Goal: Obtain resource: Download file/media

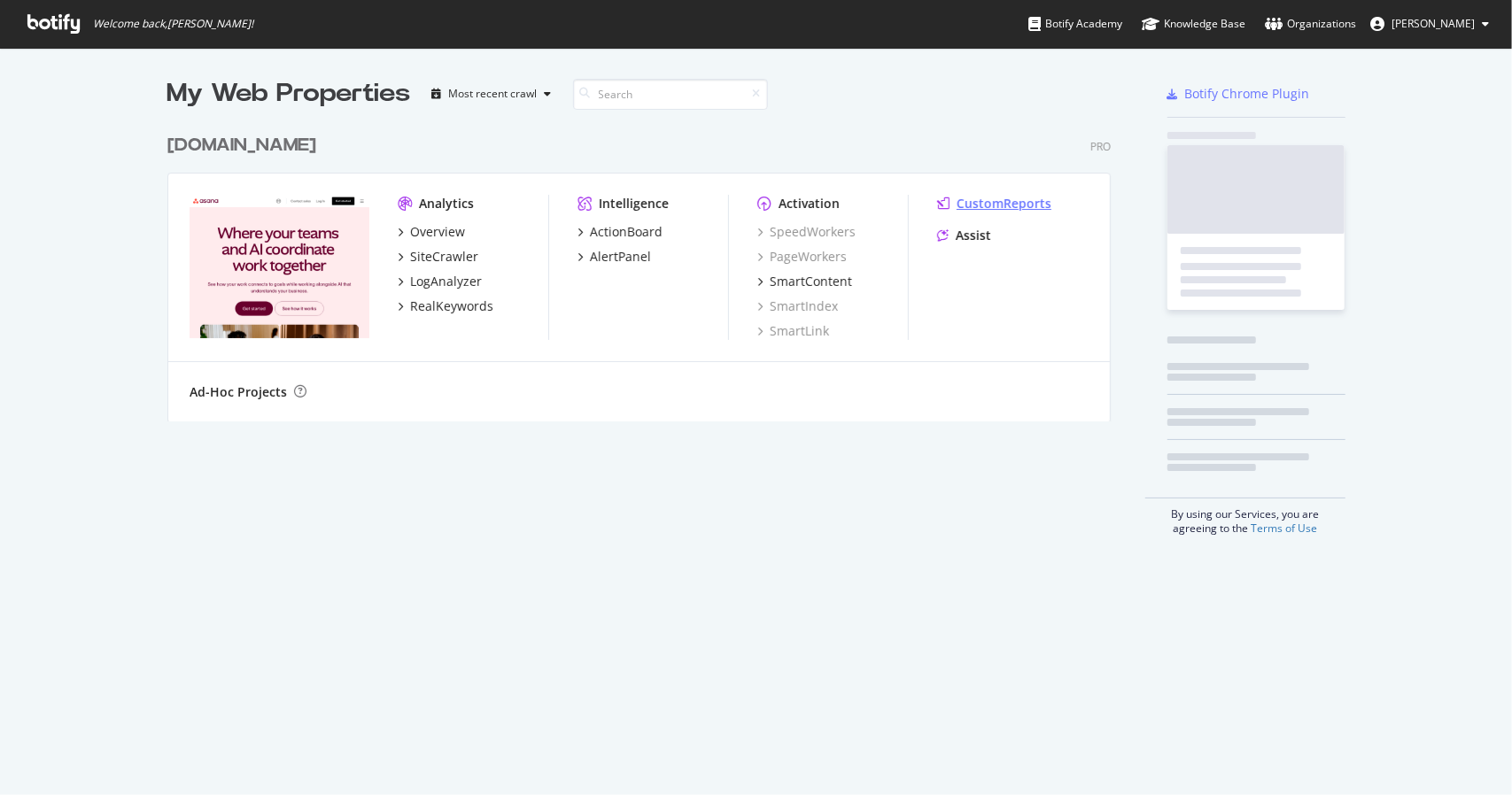
scroll to position [295, 943]
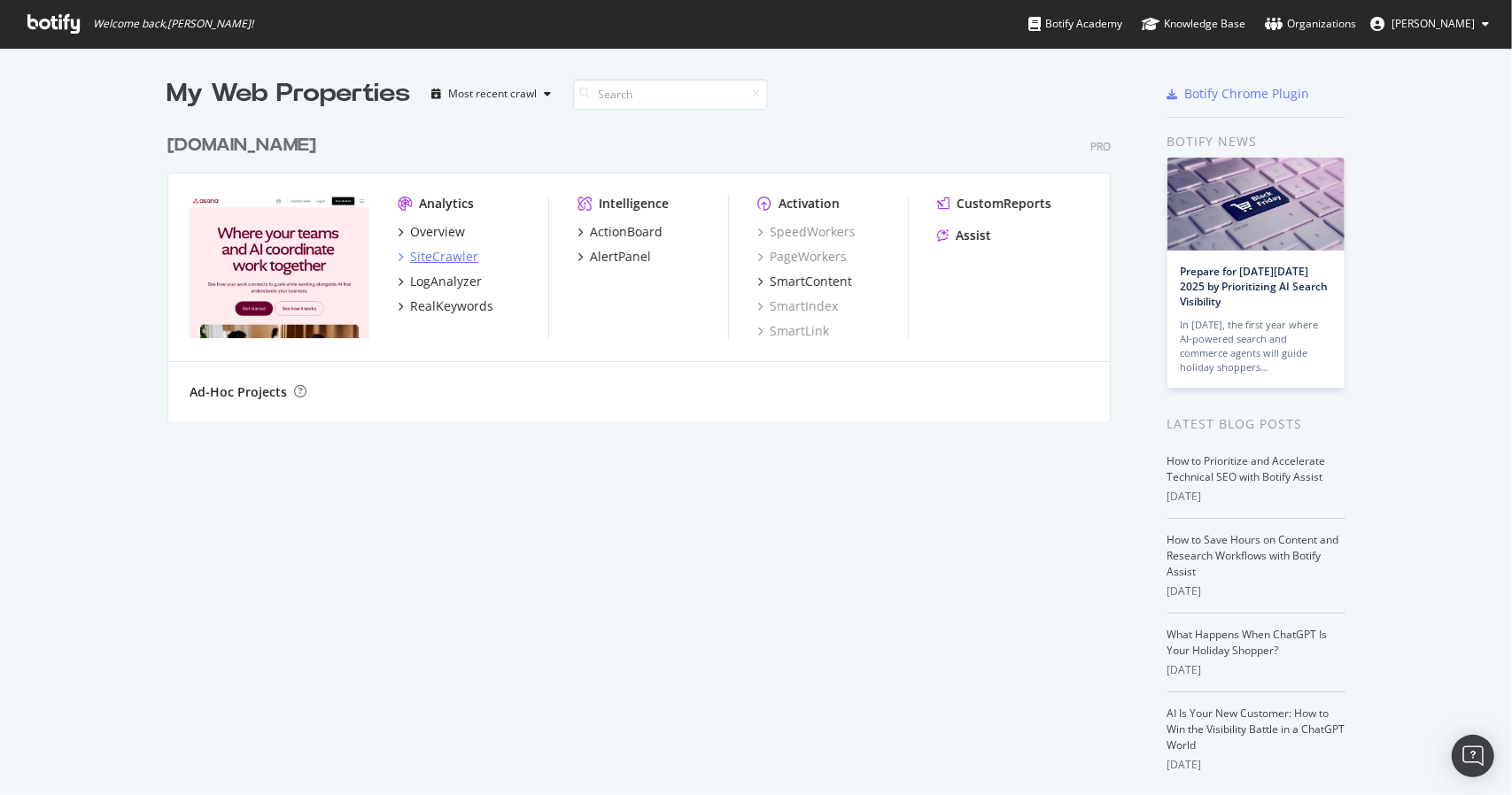
click at [412, 259] on div "SiteCrawler" at bounding box center [444, 256] width 68 height 17
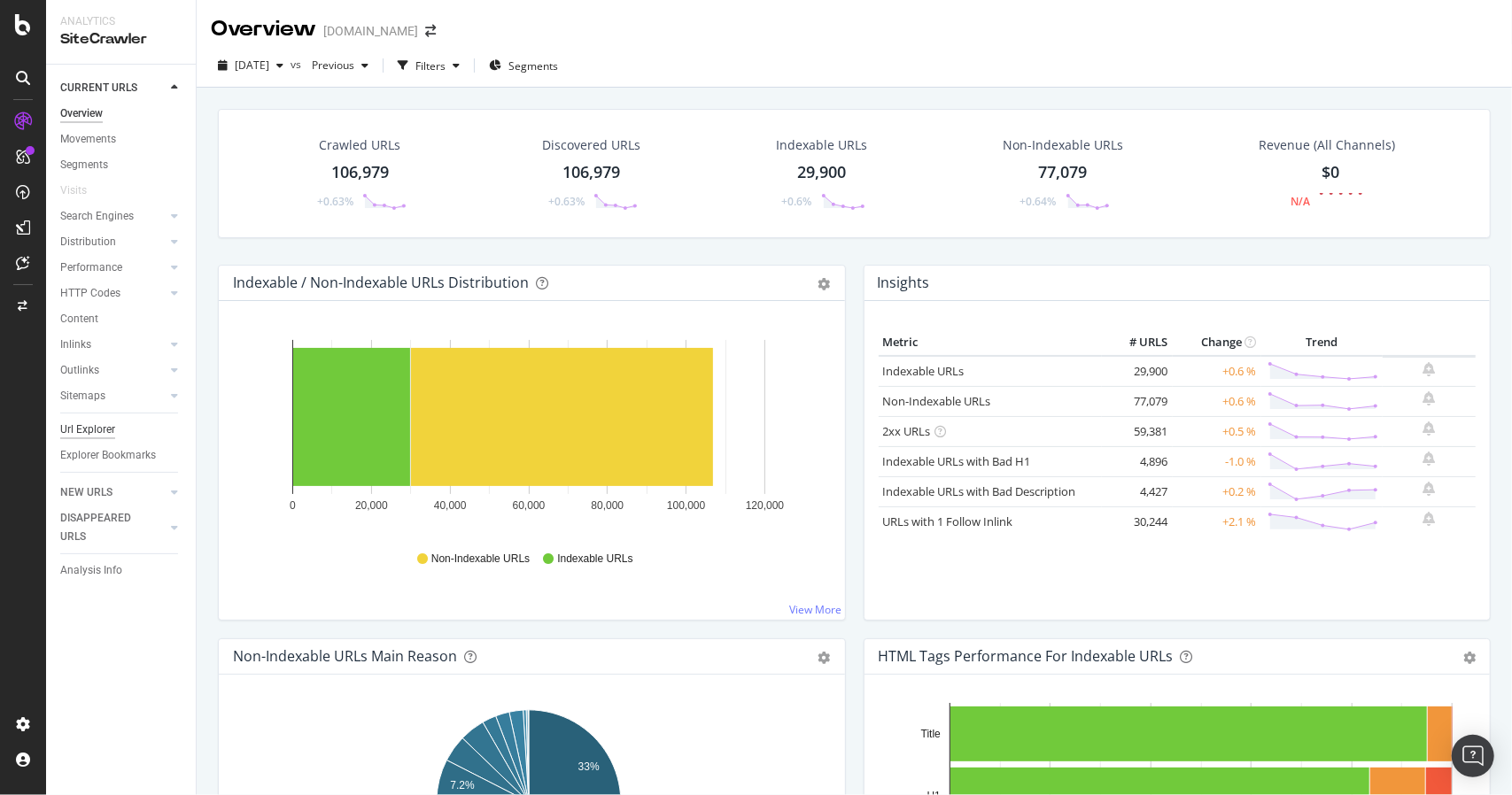
click at [114, 423] on div "Url Explorer" at bounding box center [88, 429] width 55 height 18
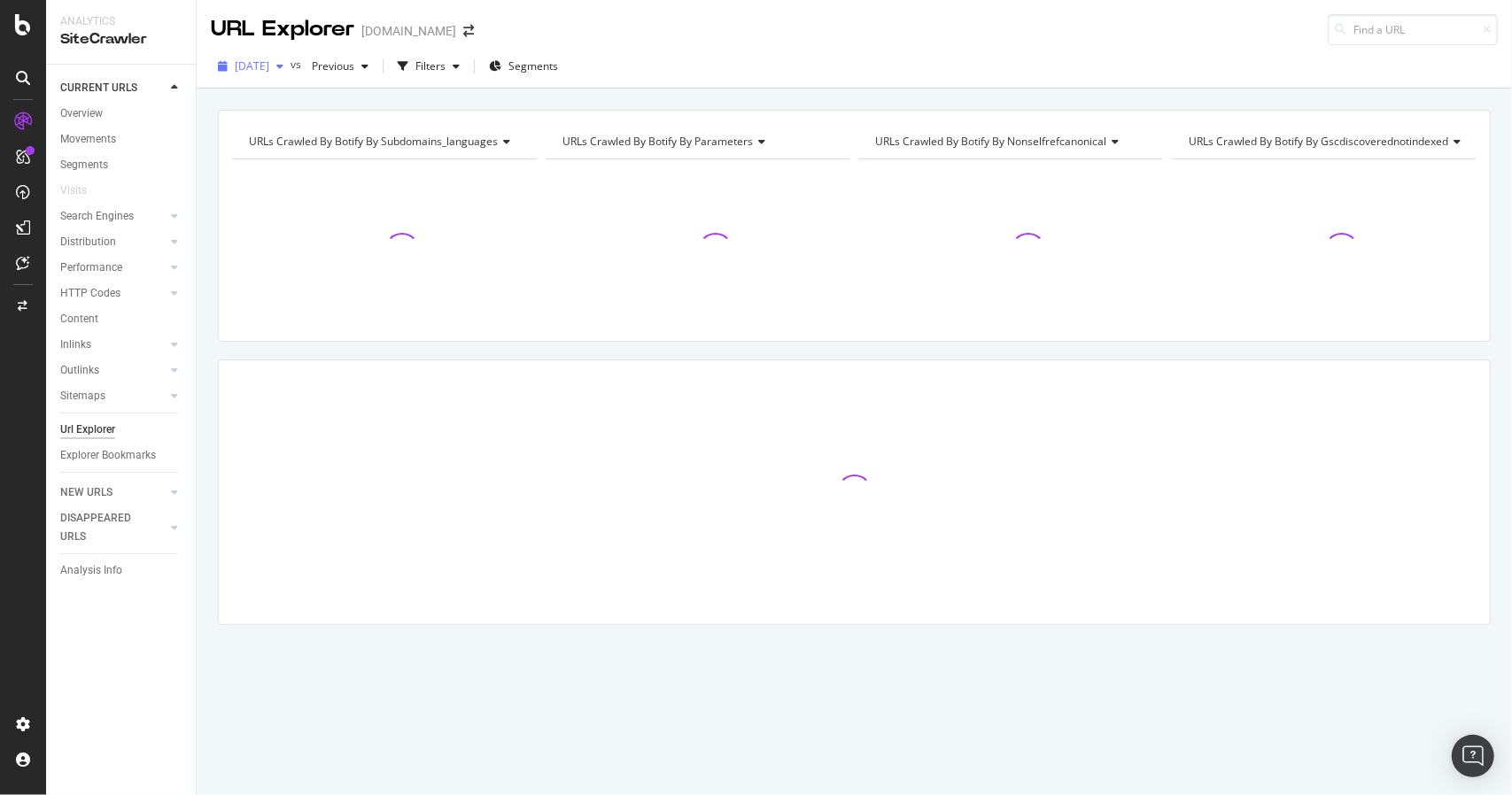
click at [291, 71] on div "[DATE]" at bounding box center [250, 66] width 80 height 27
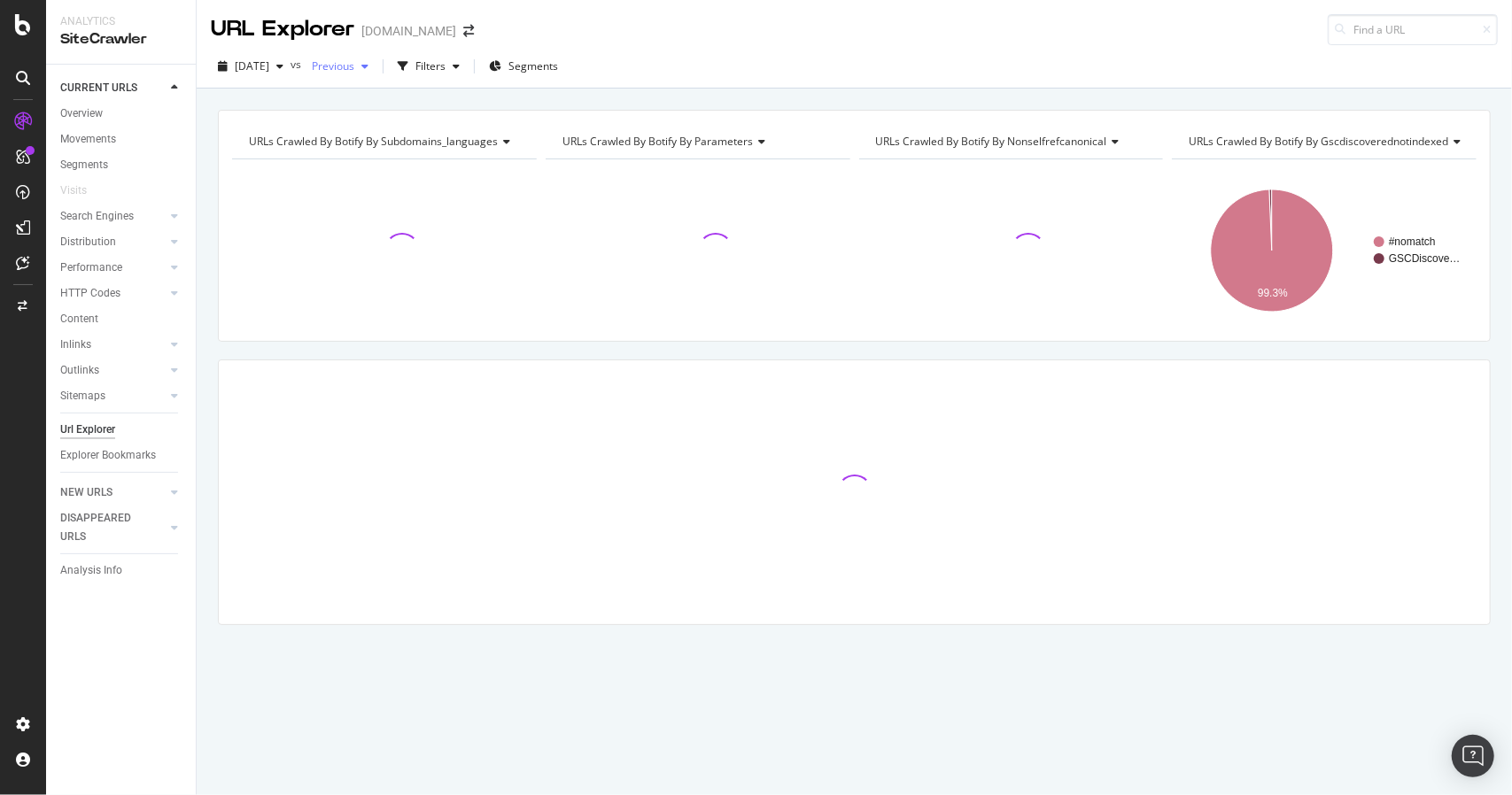
click at [376, 66] on div "button" at bounding box center [365, 65] width 21 height 11
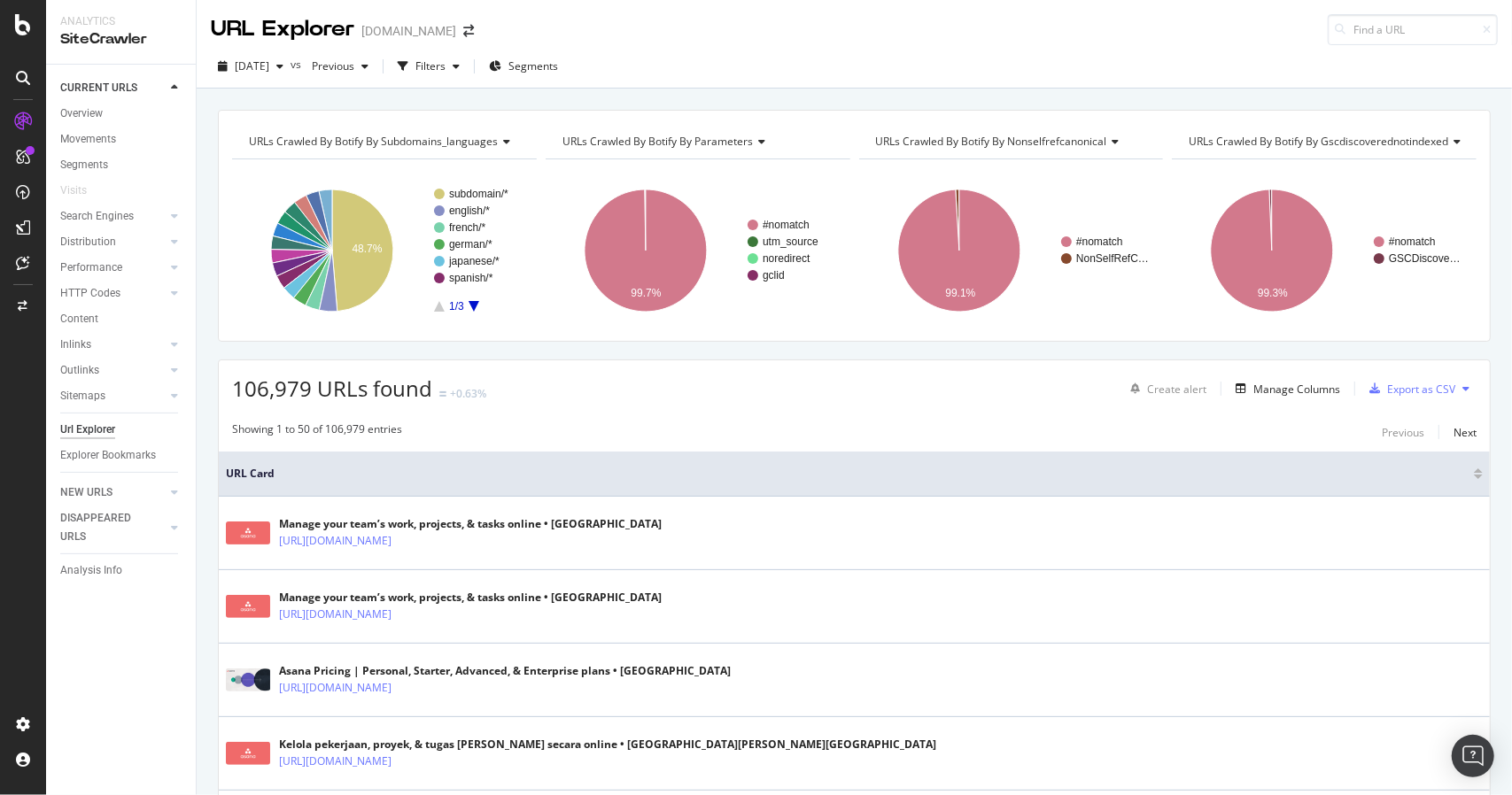
click at [823, 71] on div "[DATE] vs Previous Filters Segments" at bounding box center [853, 69] width 1315 height 36
click at [1295, 386] on div "Manage Columns" at bounding box center [1296, 389] width 87 height 15
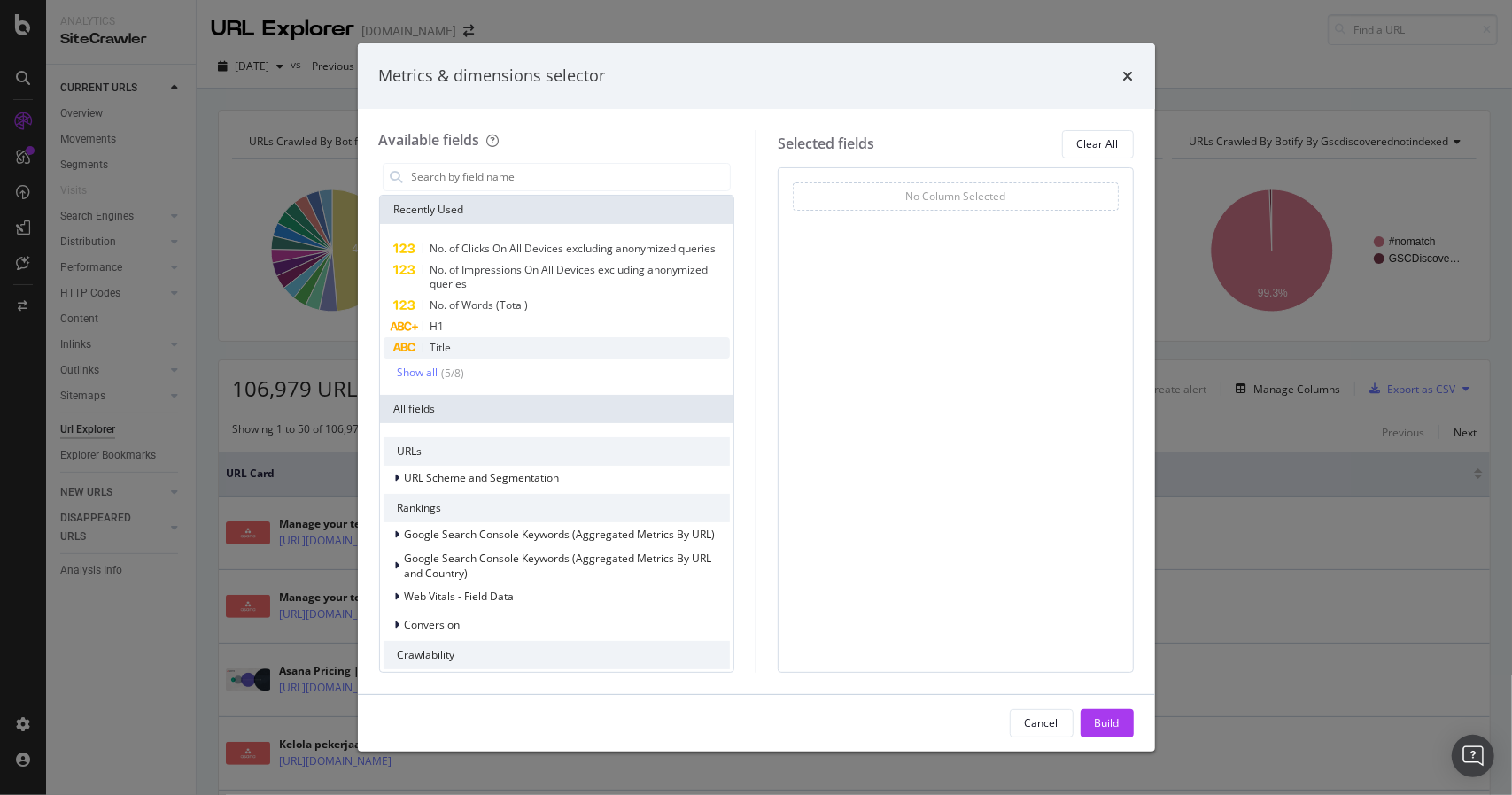
click at [404, 350] on icon "modal" at bounding box center [404, 347] width 24 height 11
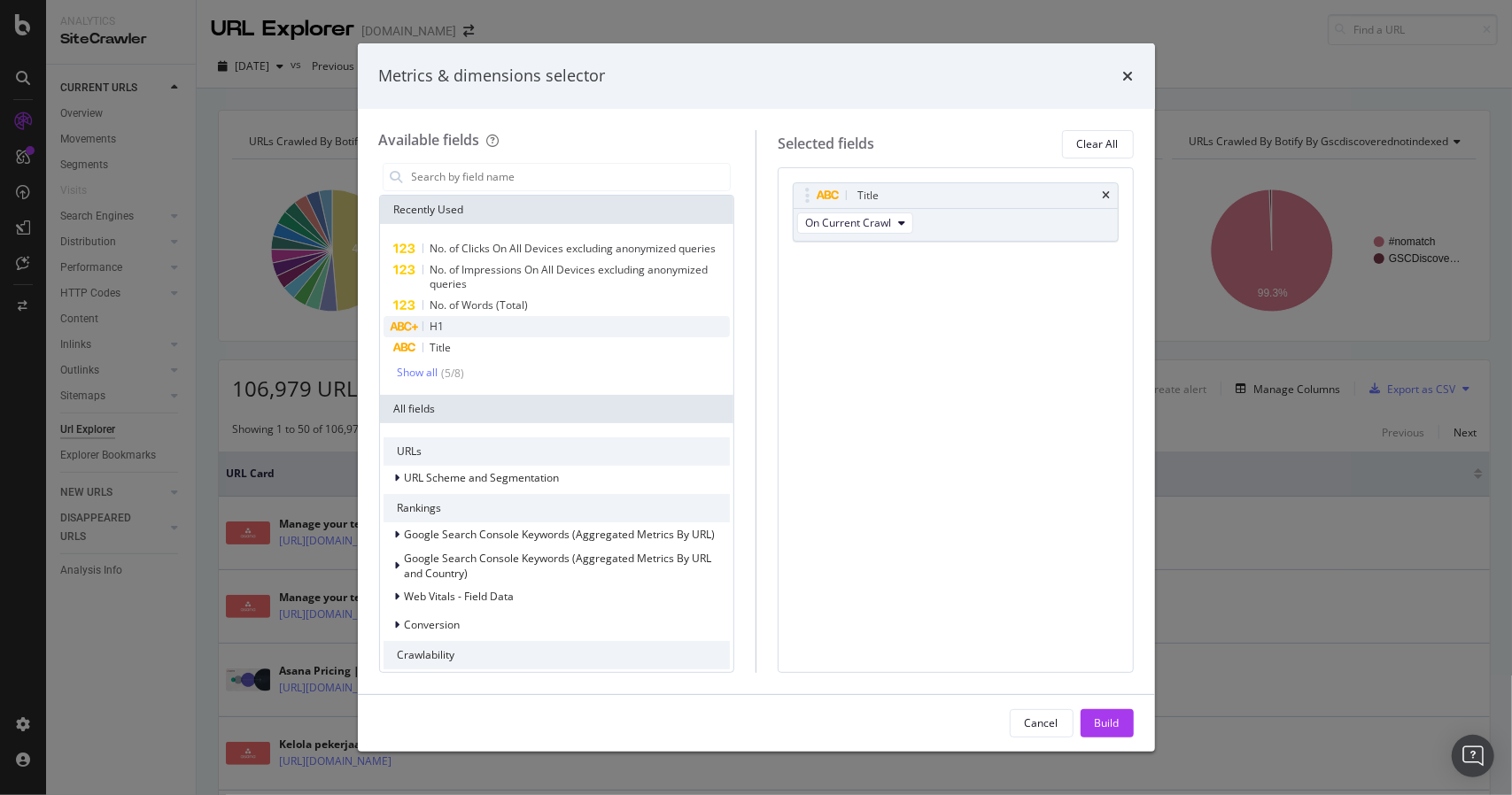
click at [412, 323] on icon "modal" at bounding box center [404, 326] width 28 height 11
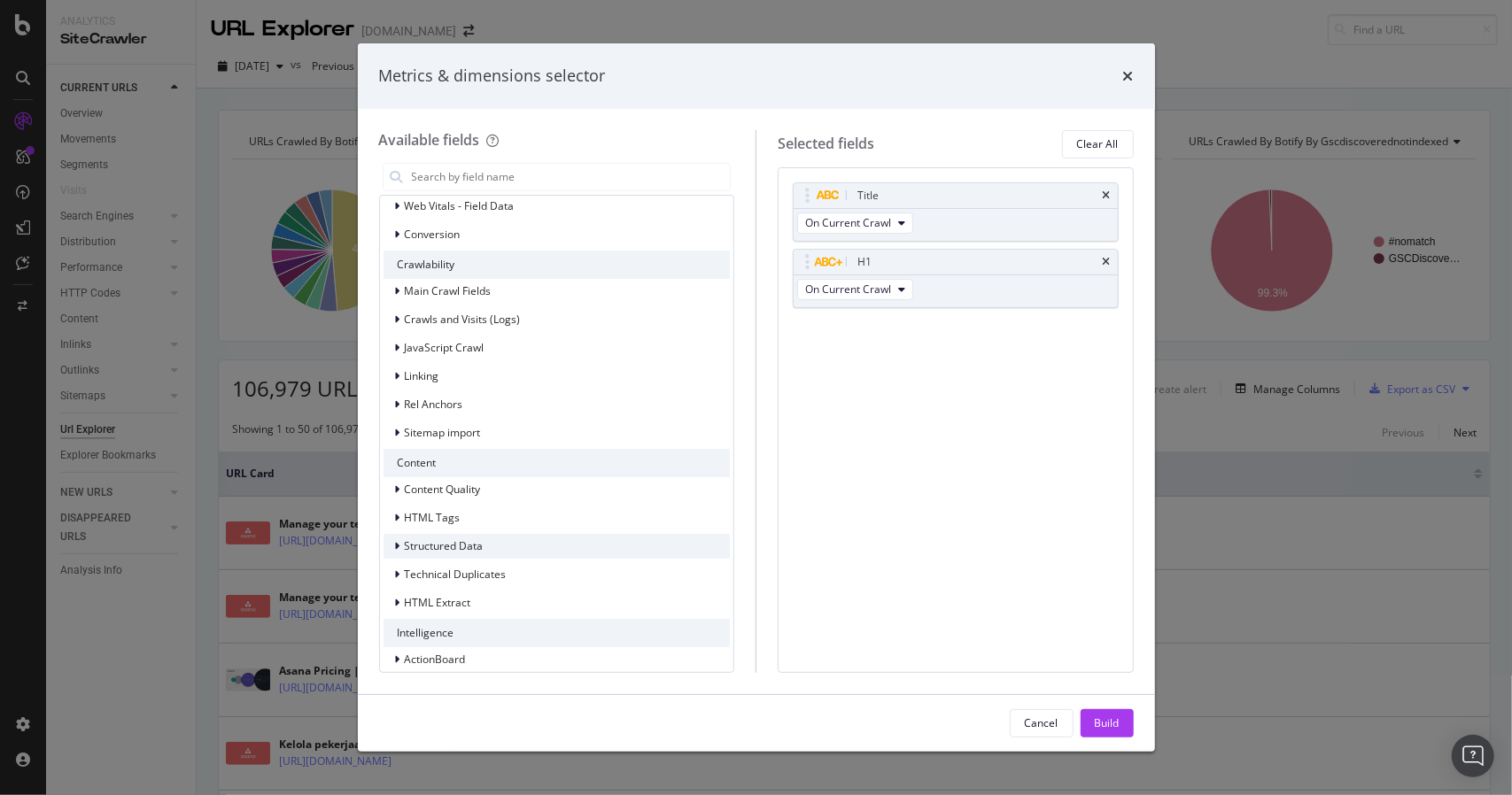
scroll to position [403, 0]
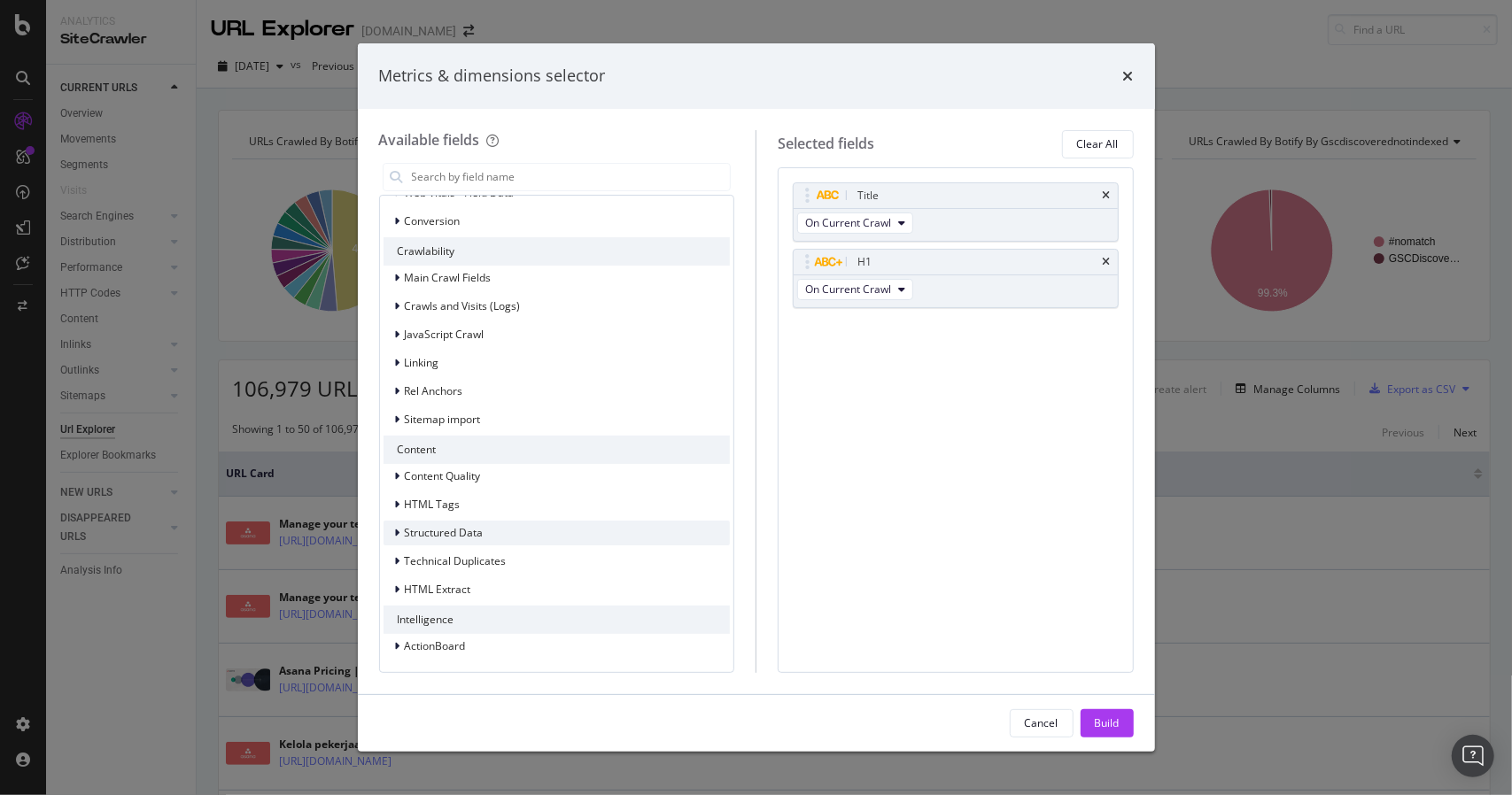
click at [395, 533] on icon "modal" at bounding box center [398, 532] width 6 height 11
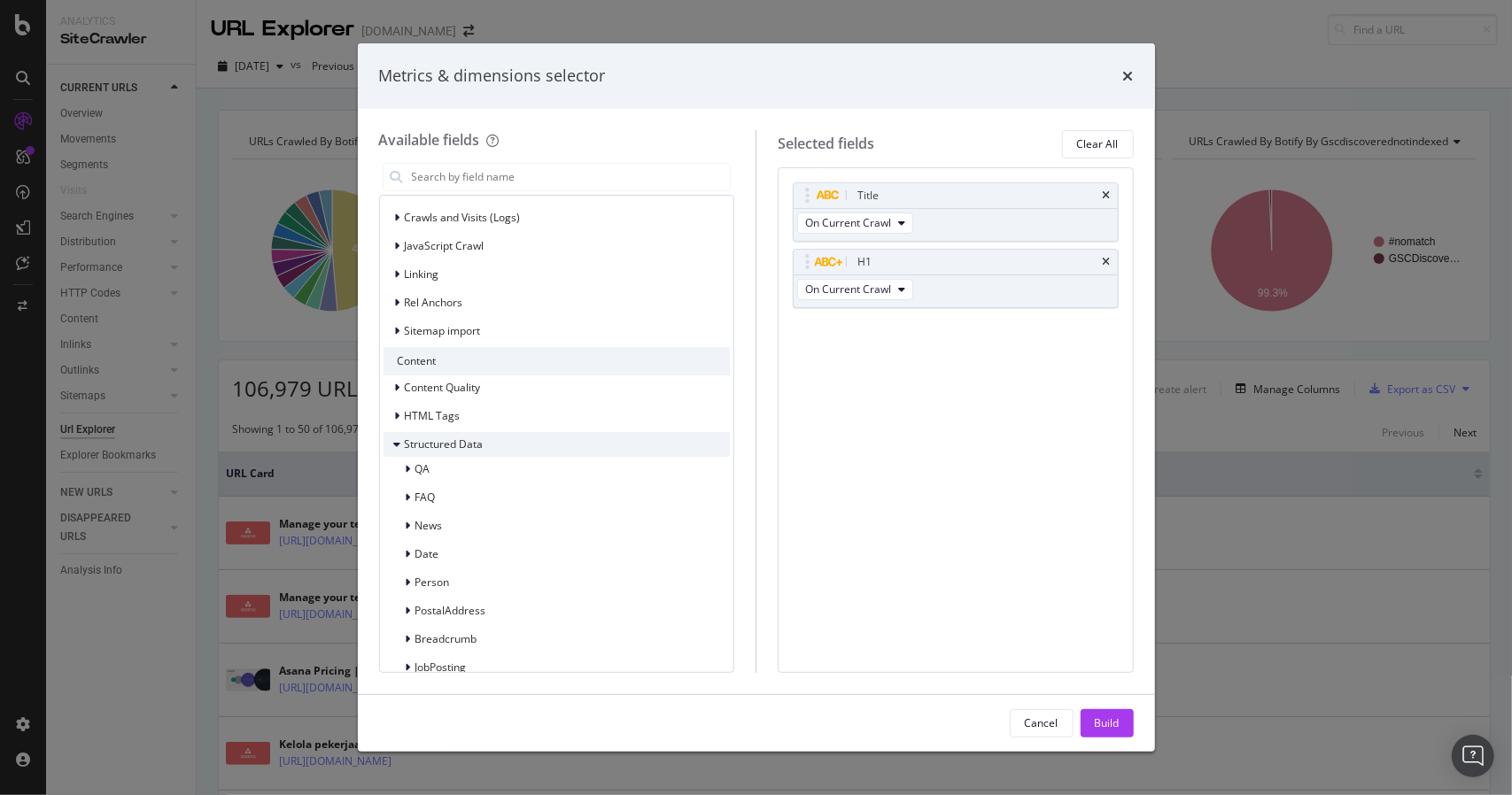
click at [394, 444] on icon "modal" at bounding box center [397, 444] width 7 height 11
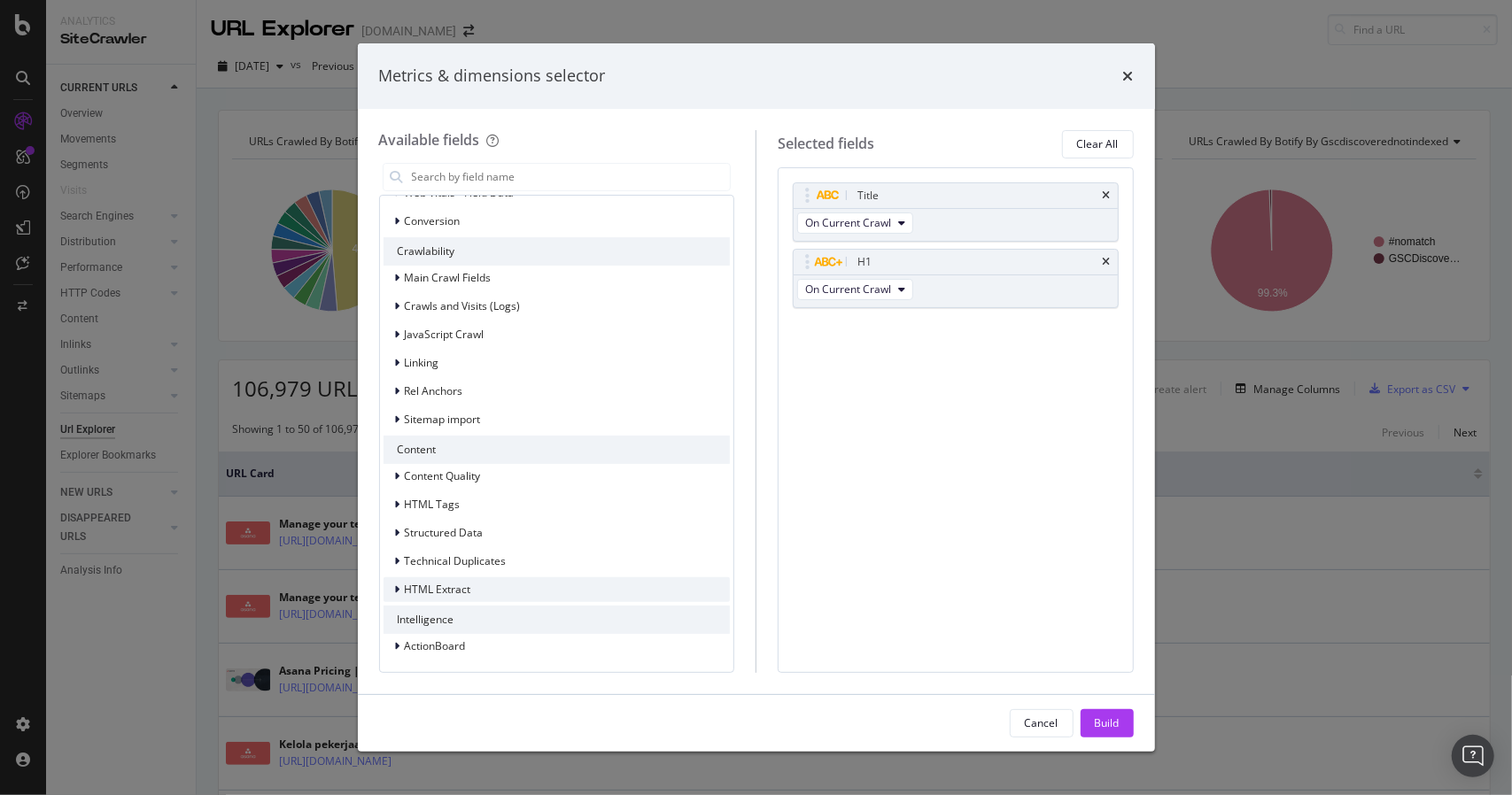
click at [388, 577] on div "HTML Extract" at bounding box center [557, 589] width 347 height 25
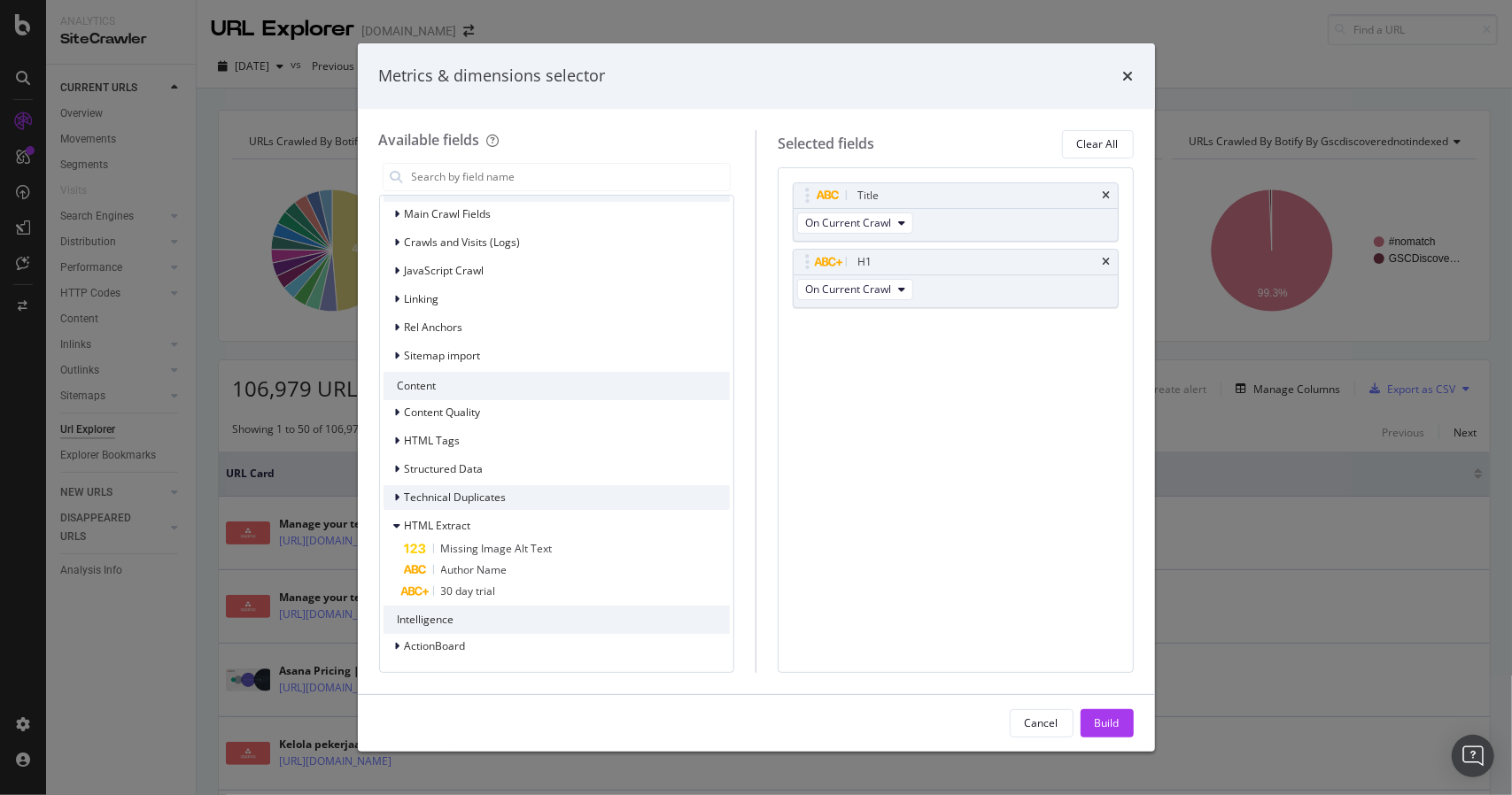
click at [399, 500] on icon "modal" at bounding box center [398, 497] width 6 height 11
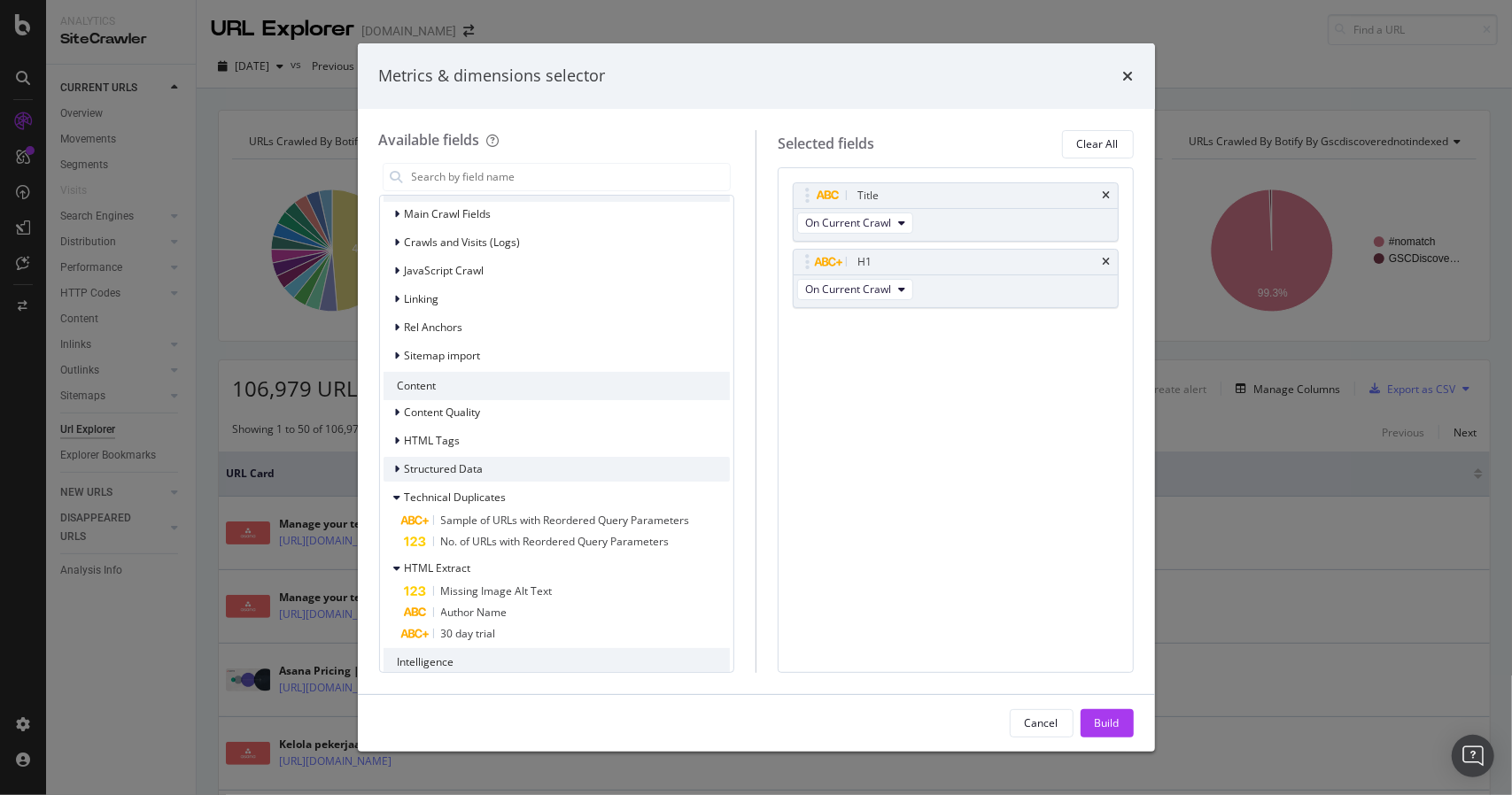
click at [388, 475] on div "Structured Data" at bounding box center [433, 469] width 100 height 17
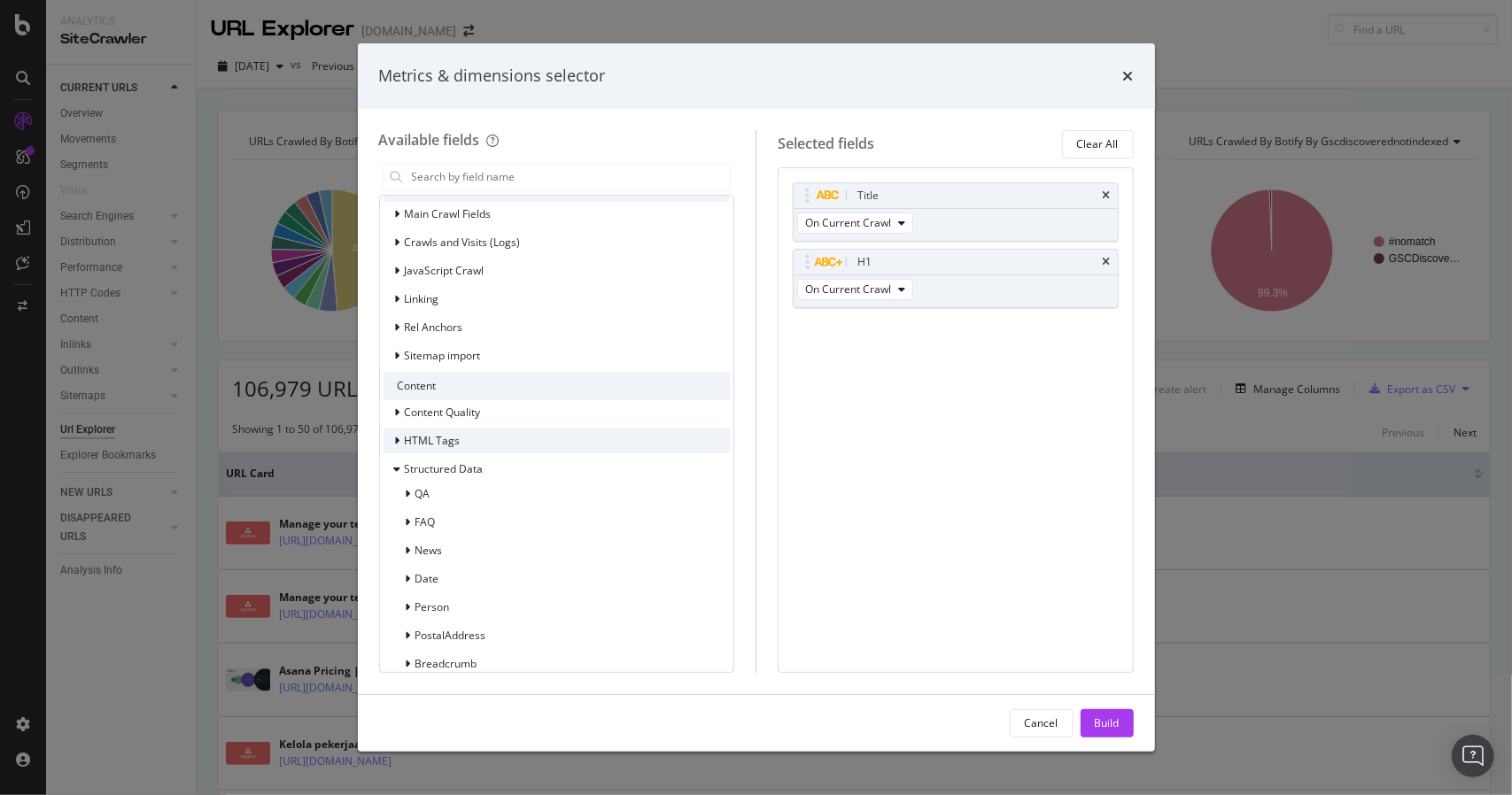
click at [395, 445] on icon "modal" at bounding box center [398, 440] width 6 height 11
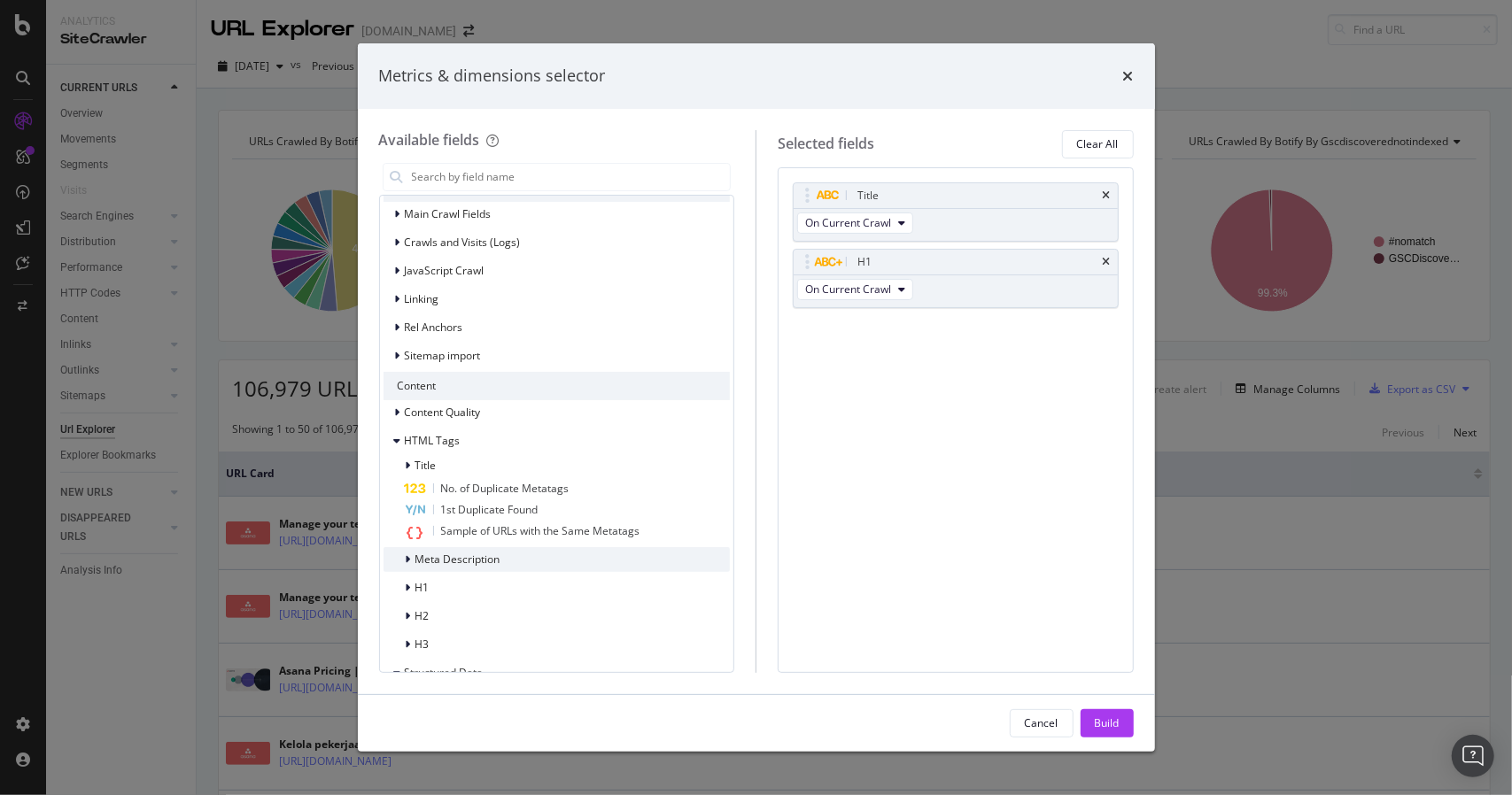
click at [403, 557] on div "Meta Description" at bounding box center [441, 559] width 117 height 17
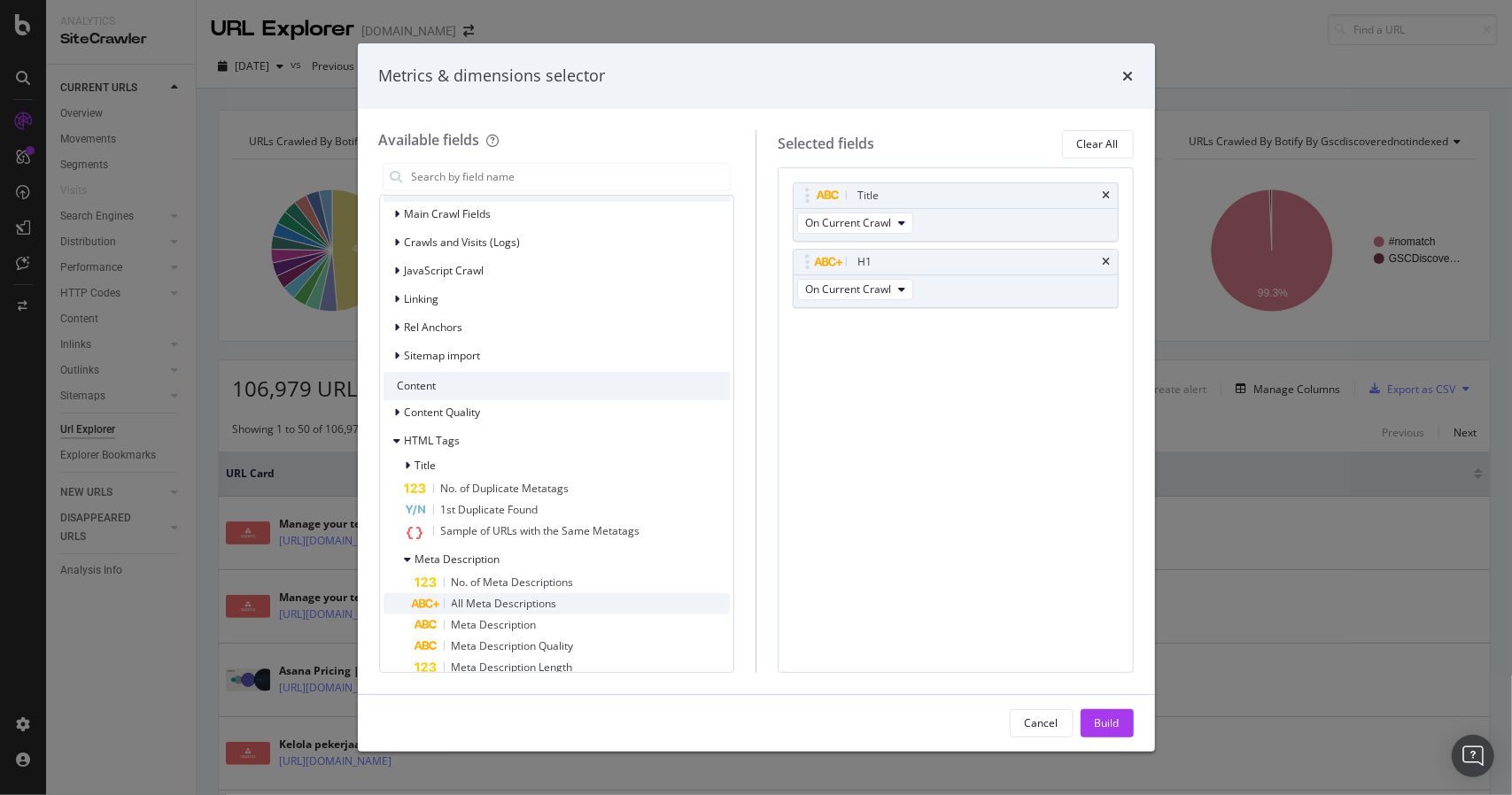
click at [434, 599] on icon "modal" at bounding box center [426, 603] width 28 height 11
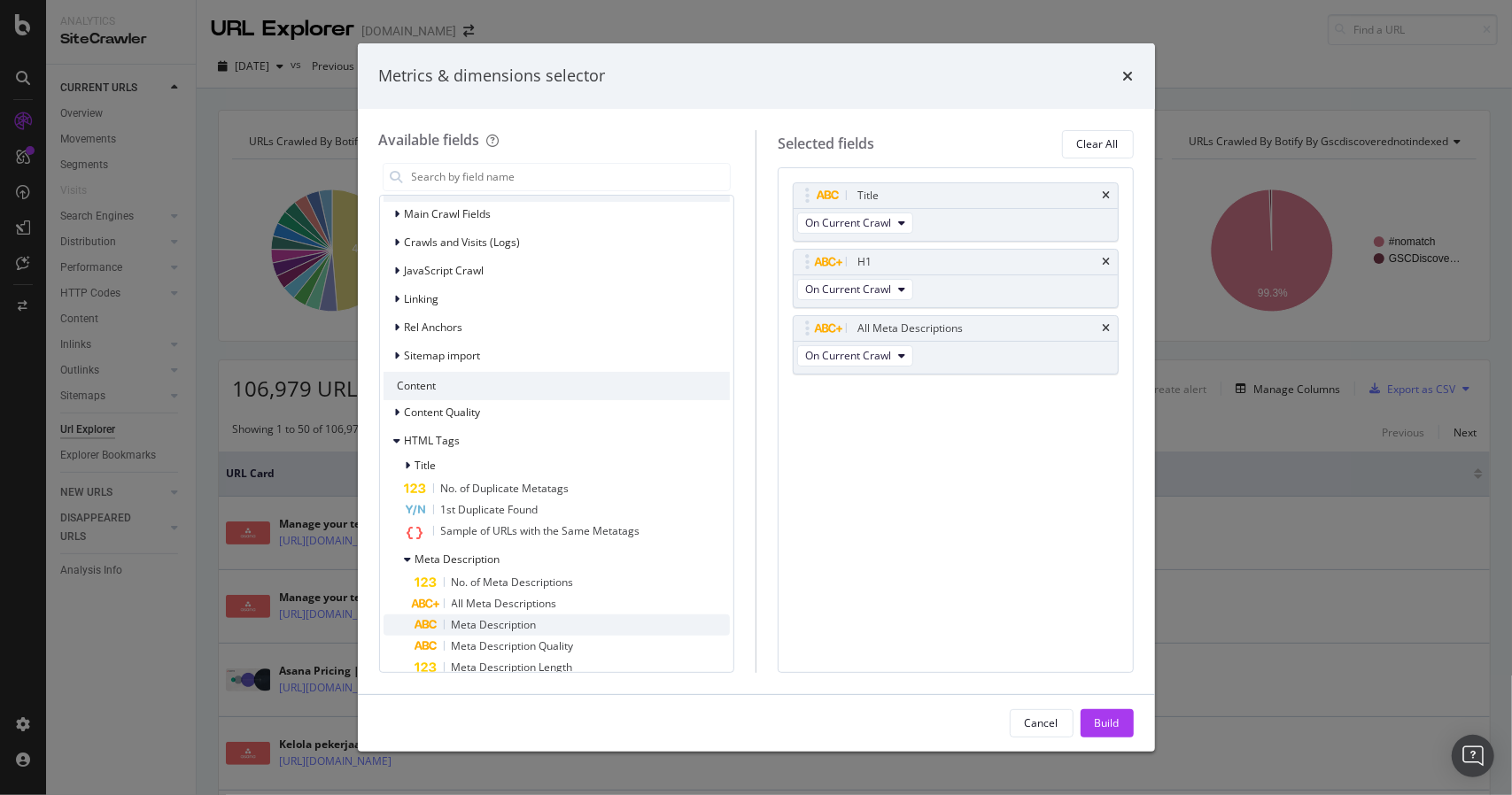
click at [433, 622] on icon "modal" at bounding box center [425, 625] width 24 height 11
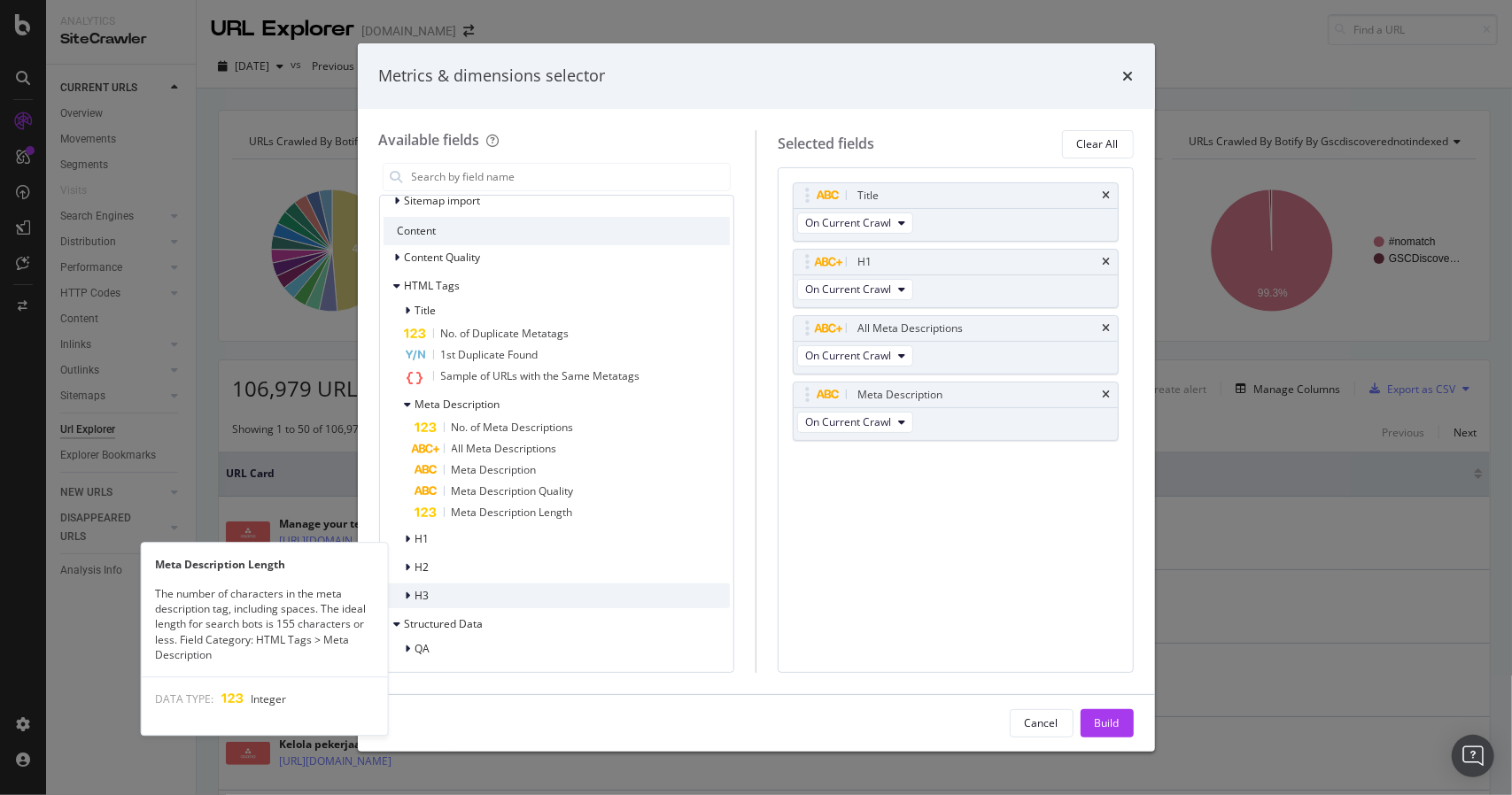
scroll to position [644, 0]
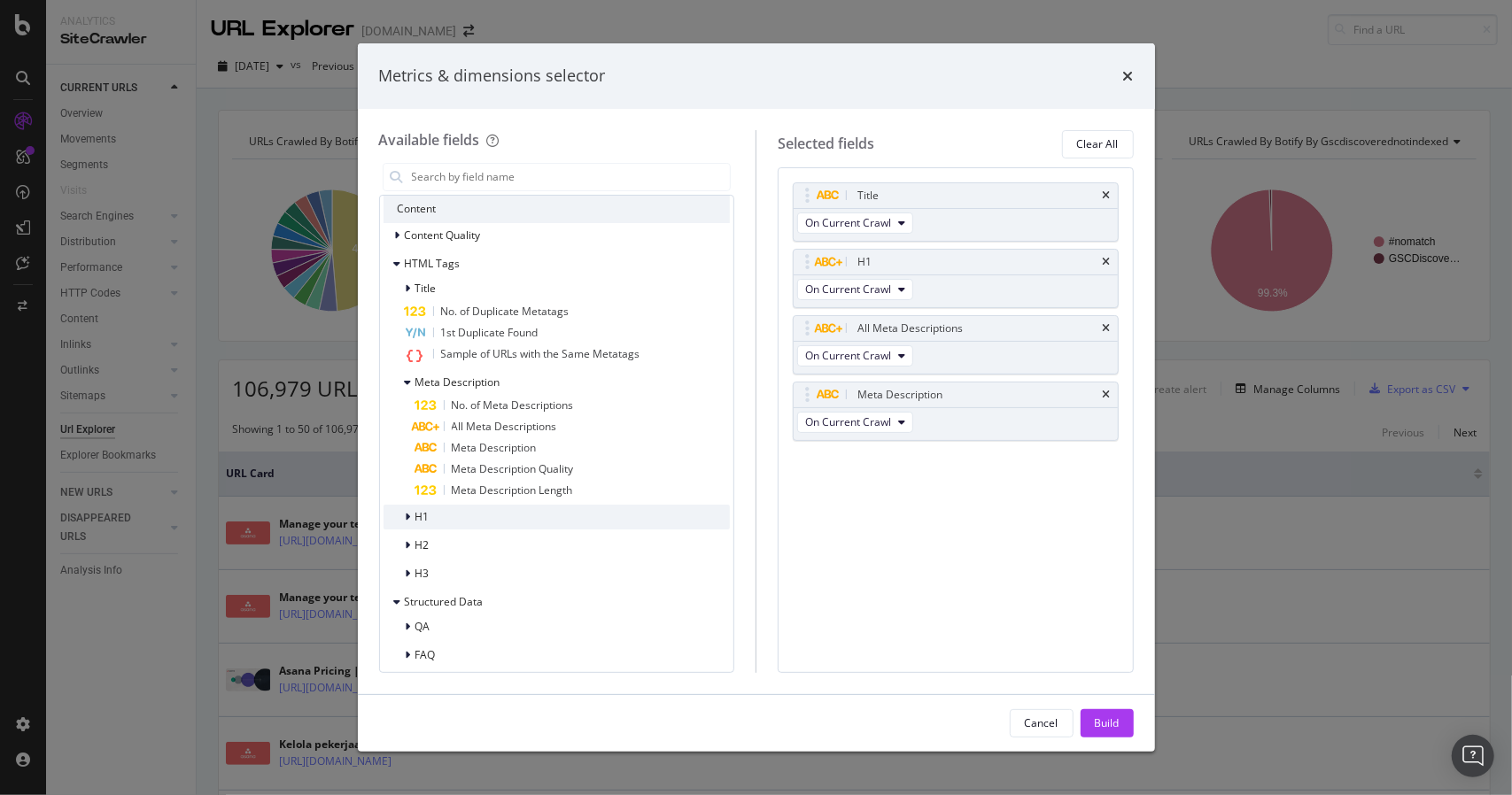
click at [404, 514] on div "modal" at bounding box center [409, 517] width 11 height 17
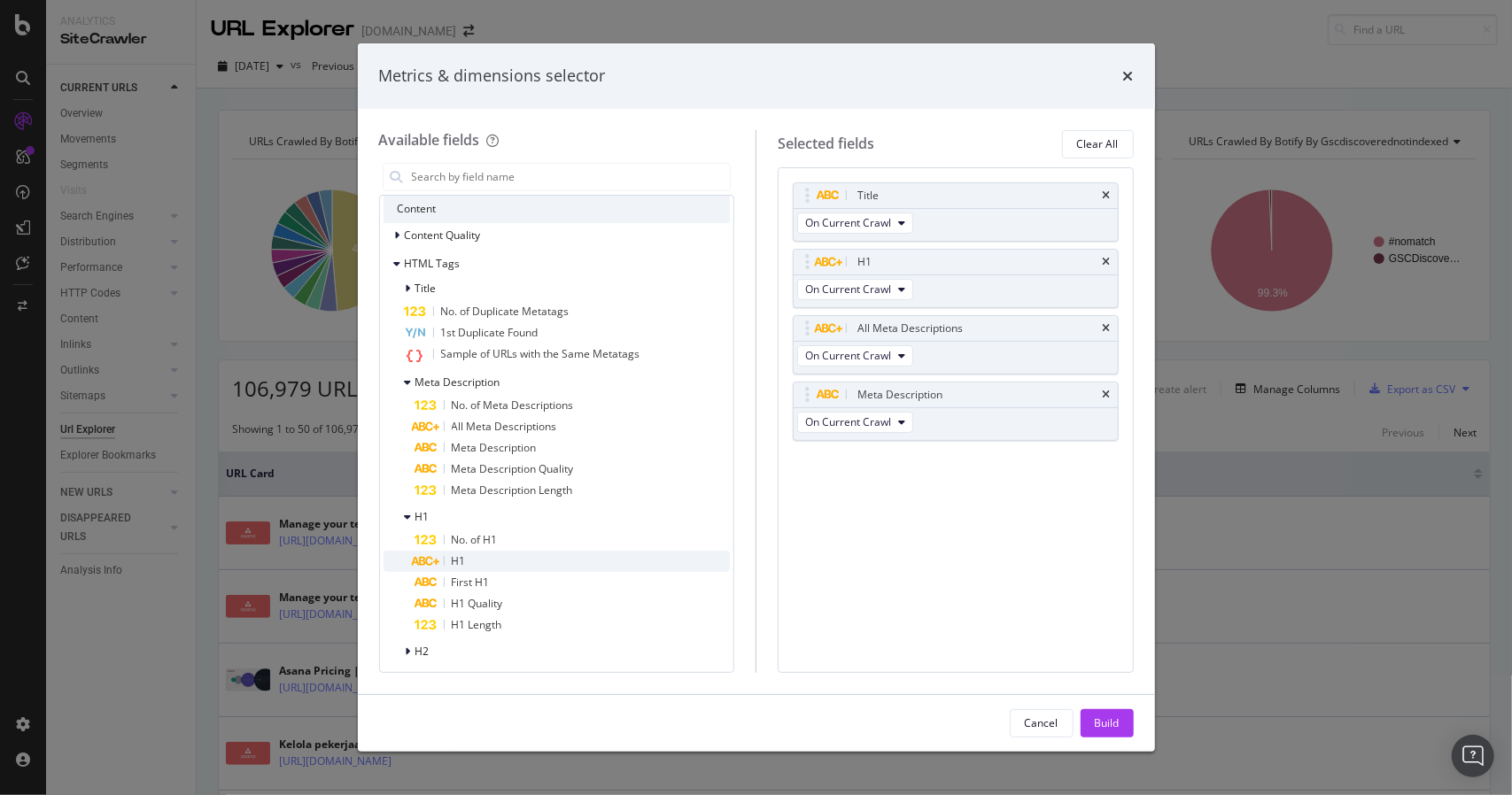
click at [455, 559] on span "H1" at bounding box center [458, 561] width 14 height 15
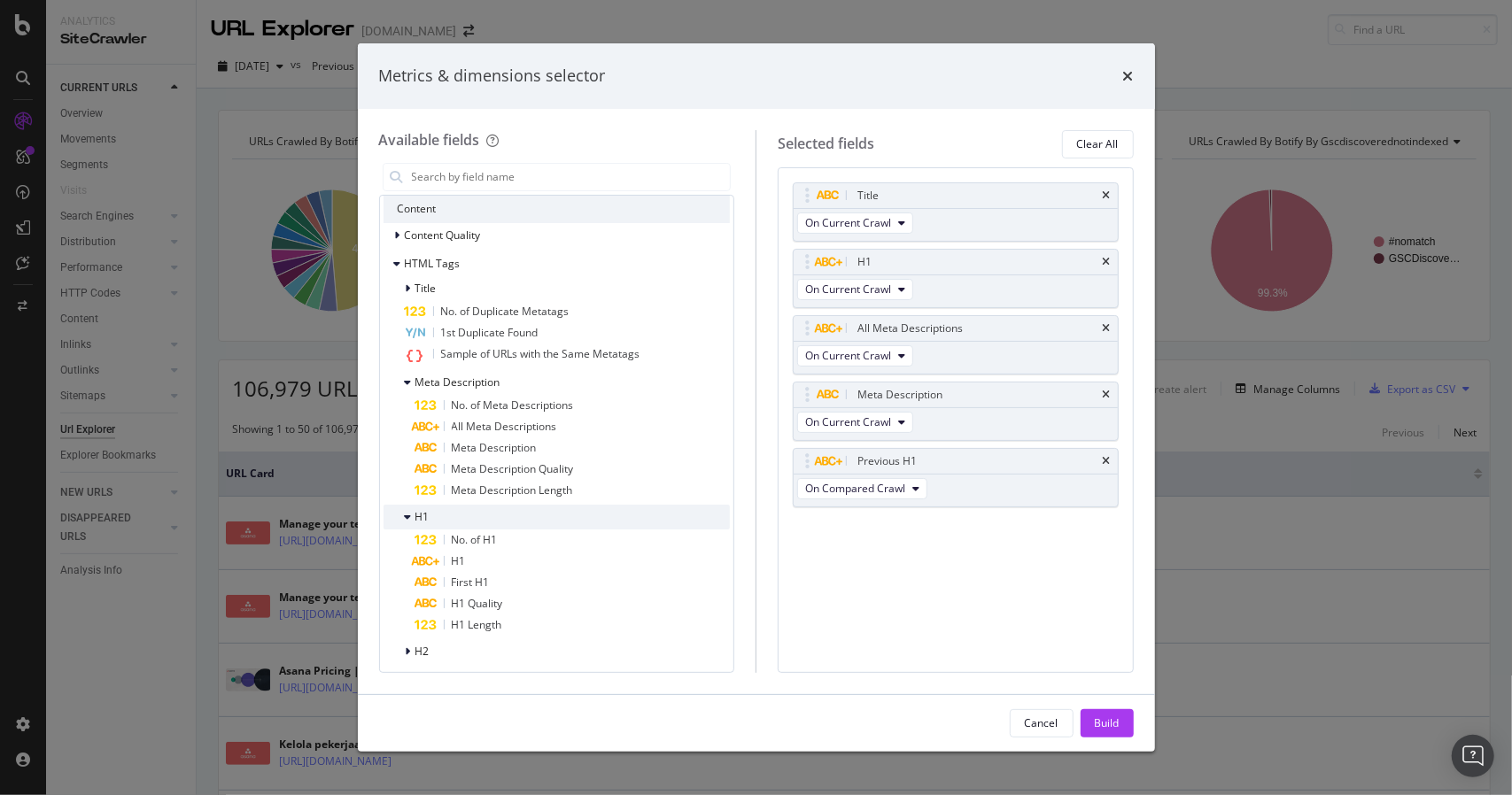
click at [403, 516] on div "H1" at bounding box center [406, 517] width 46 height 17
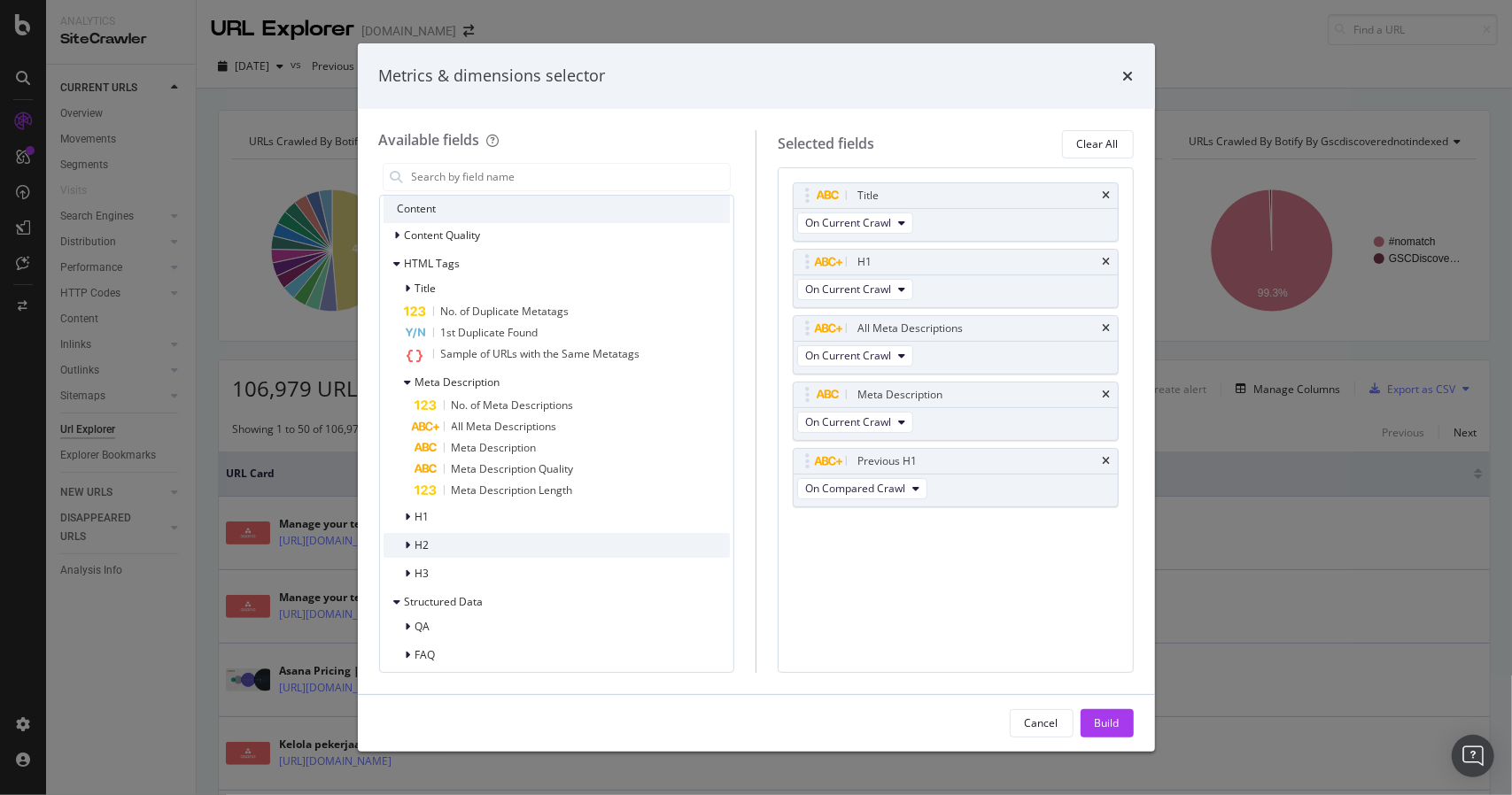
click at [402, 546] on div "H2" at bounding box center [406, 545] width 46 height 17
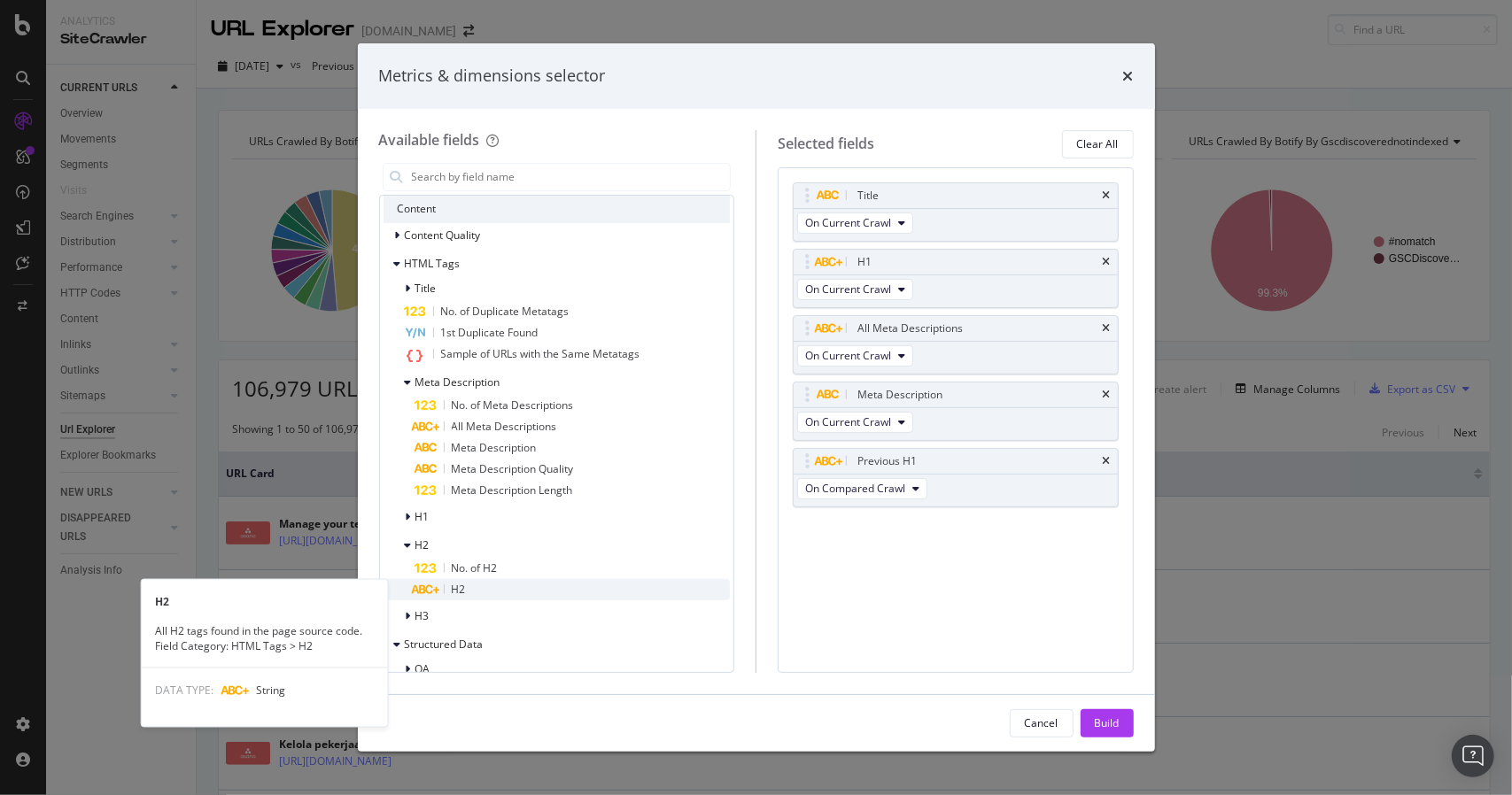
click at [454, 588] on span "H2" at bounding box center [458, 589] width 14 height 15
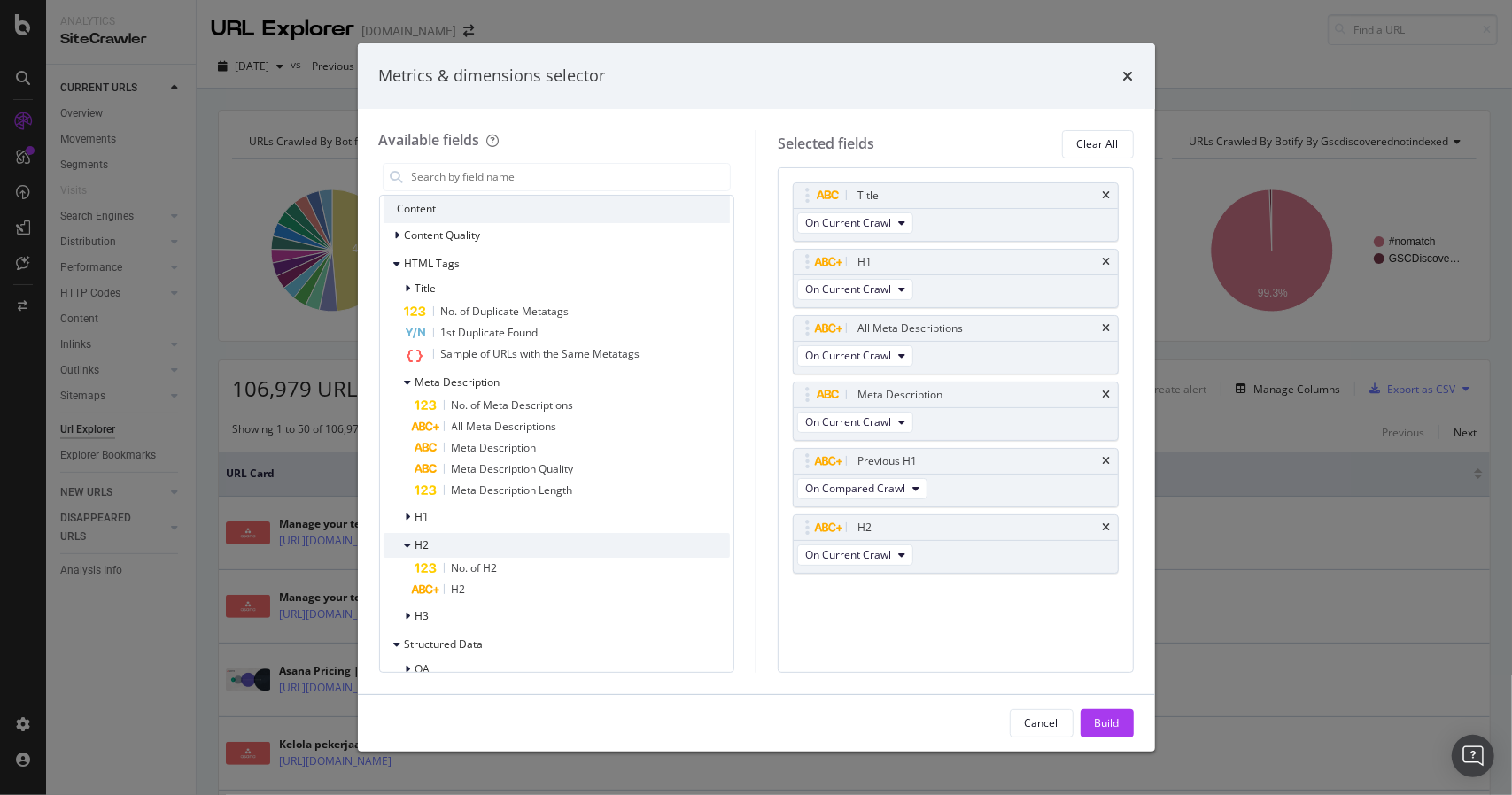
click at [402, 541] on div "H2" at bounding box center [406, 545] width 46 height 17
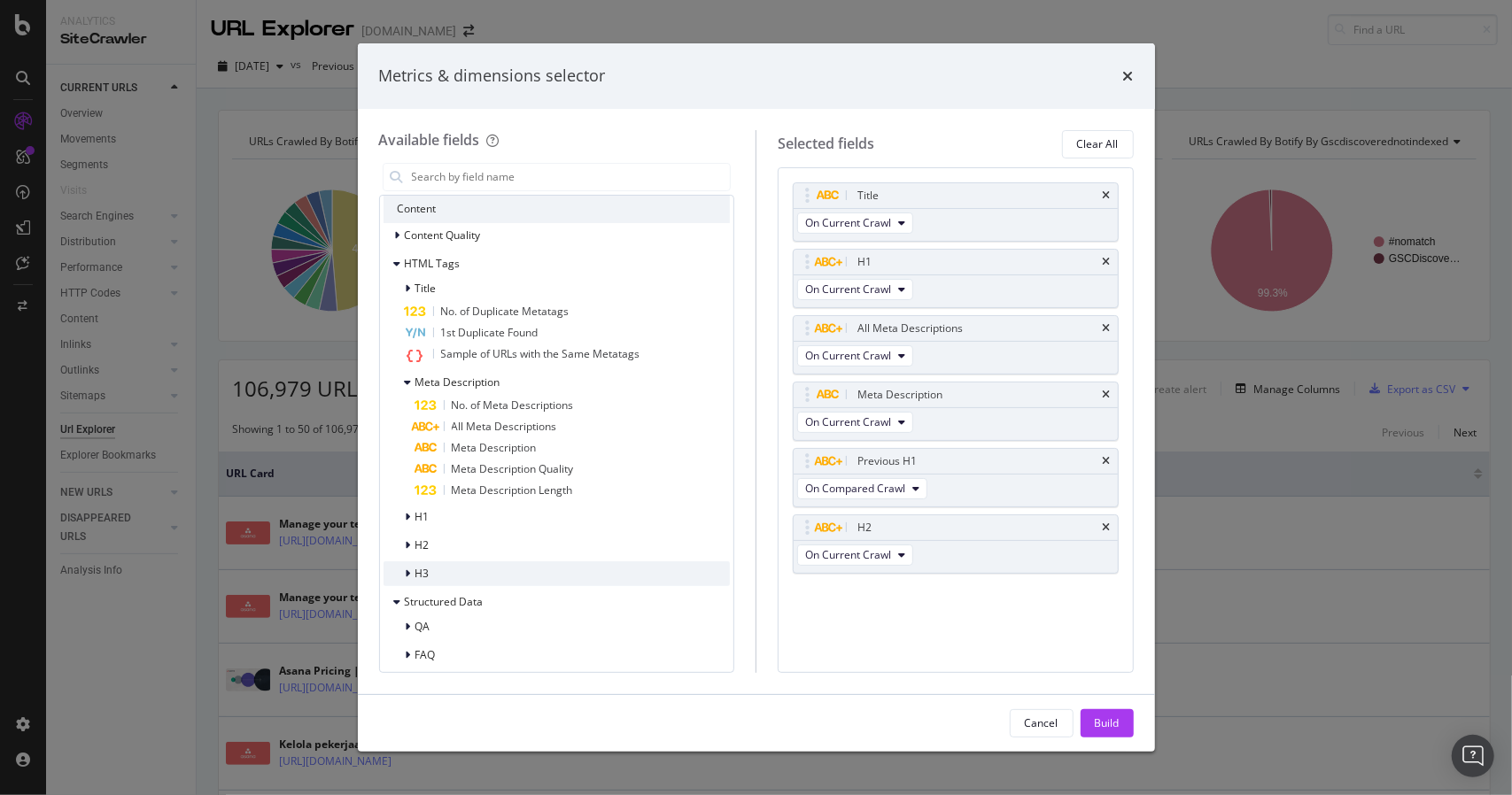
click at [406, 577] on icon "modal" at bounding box center [408, 573] width 6 height 11
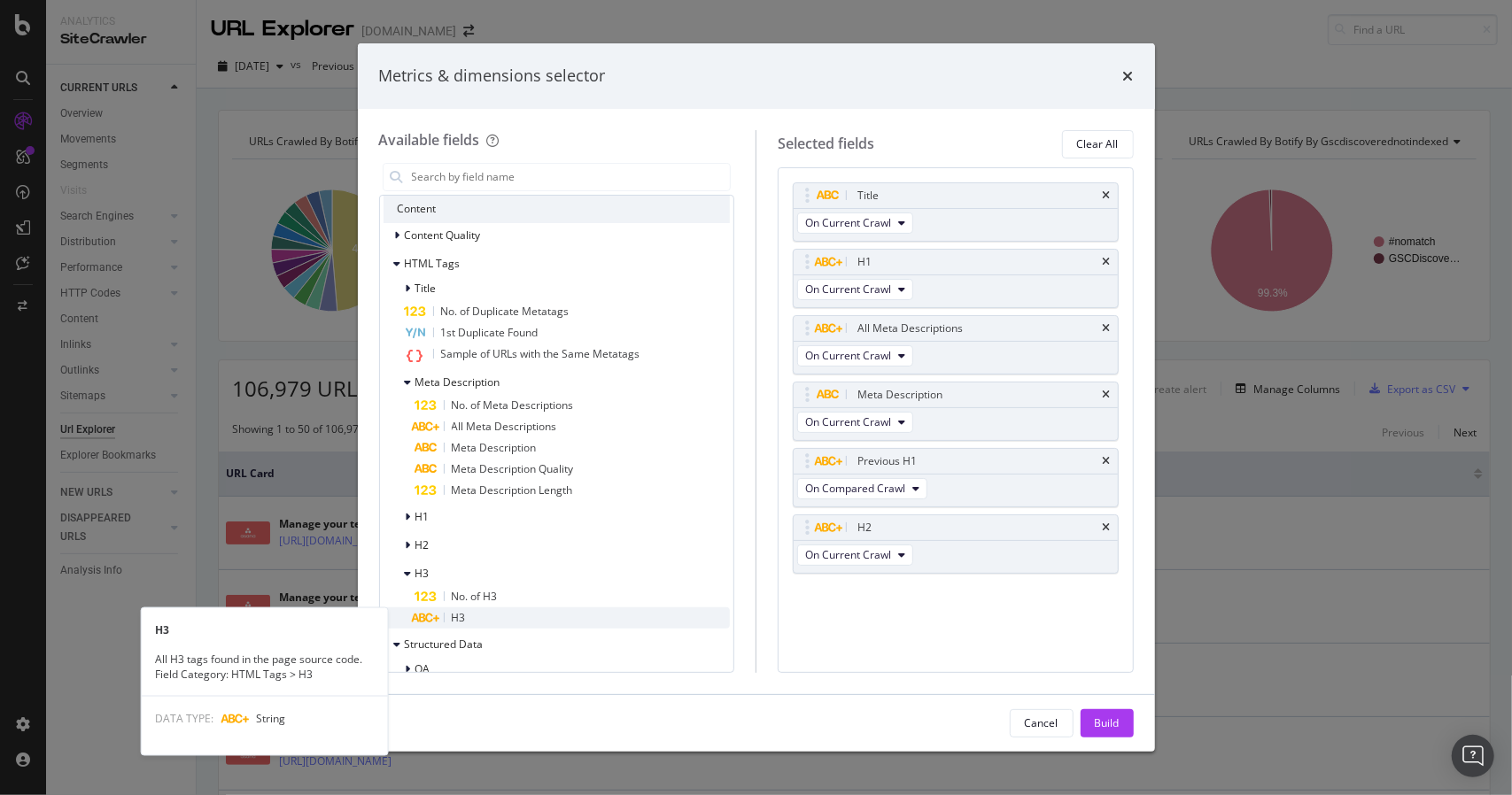
click at [468, 626] on div "H3" at bounding box center [572, 618] width 315 height 21
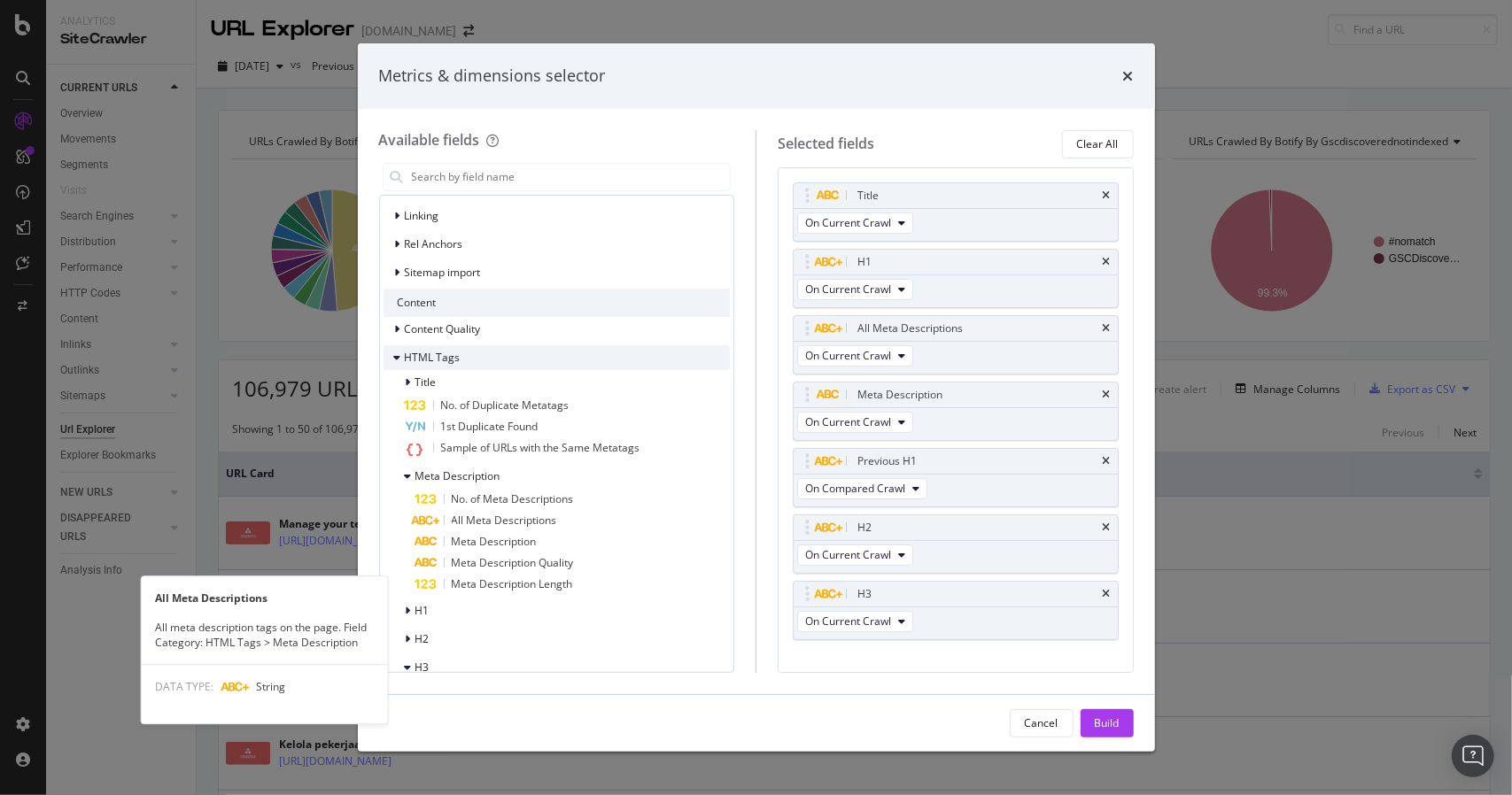
scroll to position [467, 0]
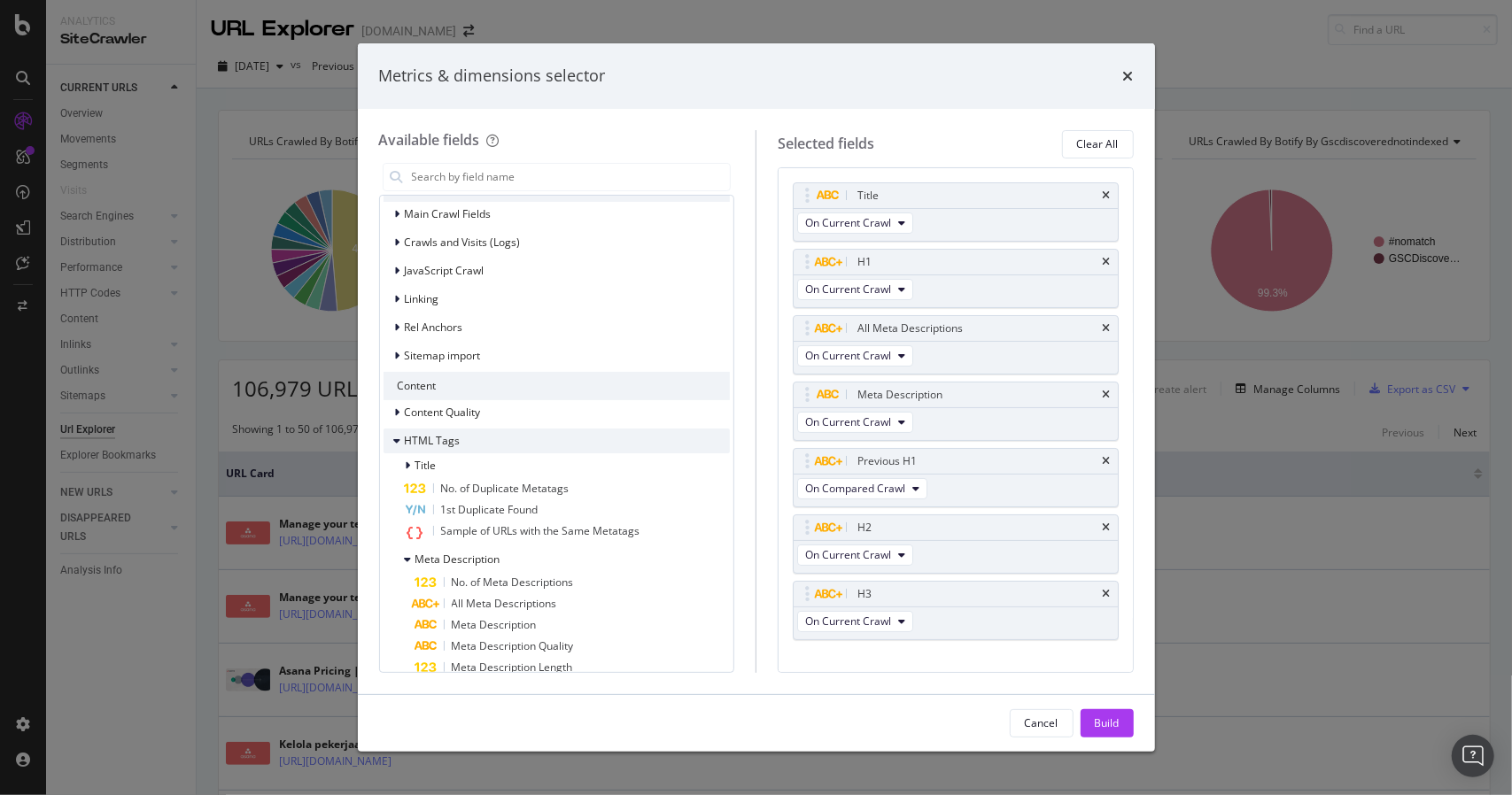
click at [399, 435] on icon "modal" at bounding box center [397, 440] width 7 height 11
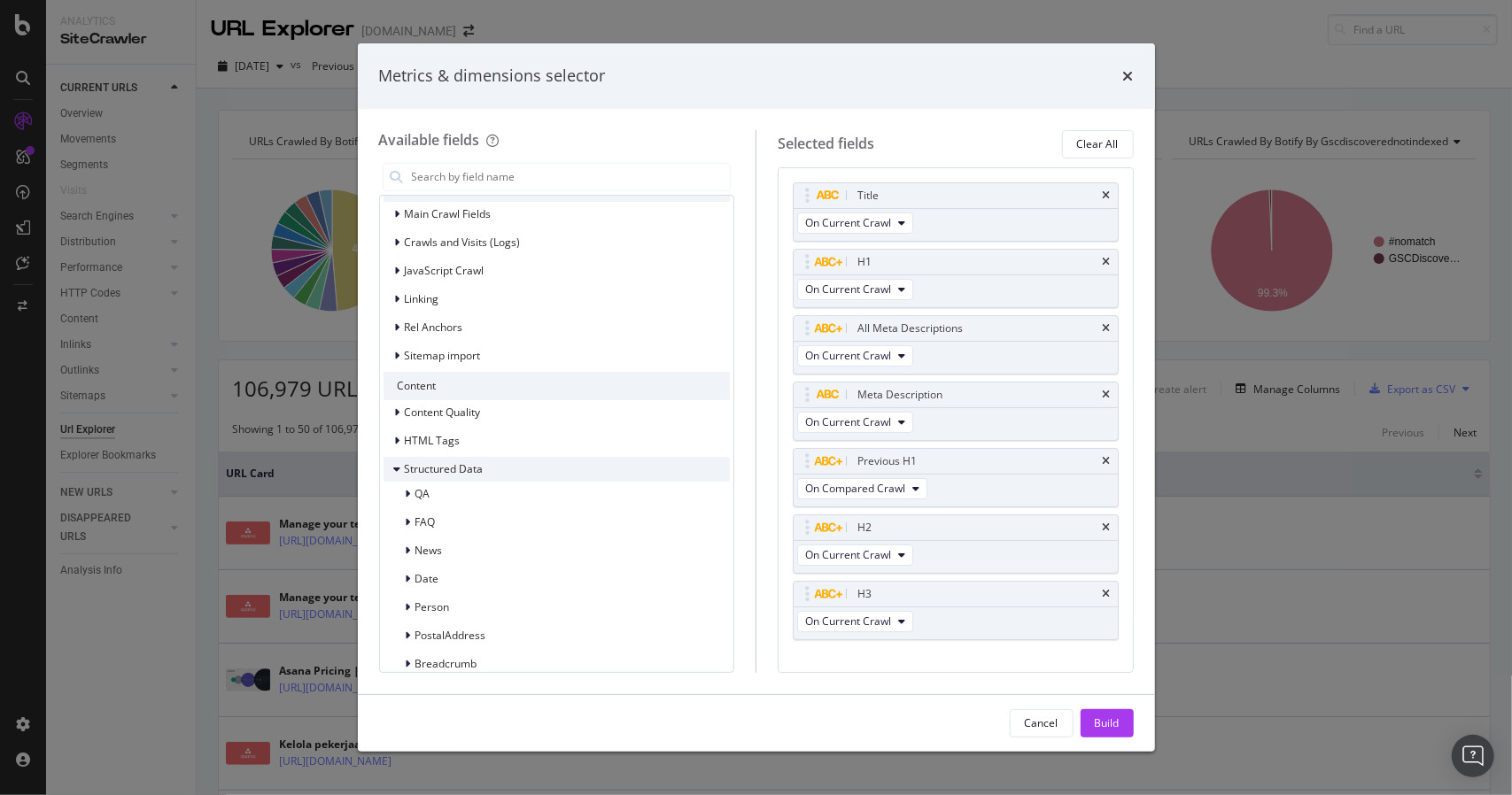
click at [397, 470] on icon "modal" at bounding box center [397, 469] width 7 height 11
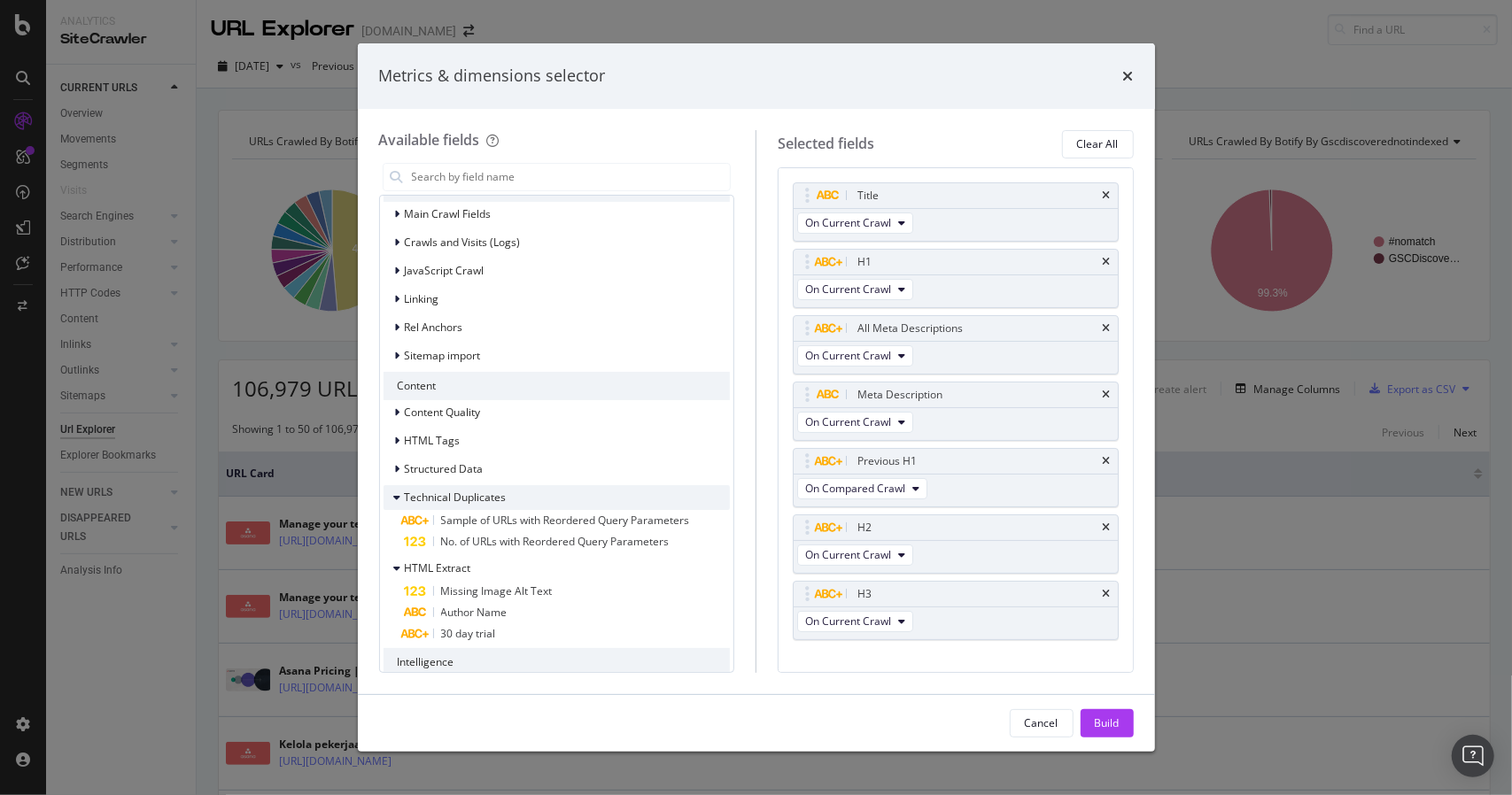
click at [390, 496] on div "Technical Duplicates" at bounding box center [445, 498] width 123 height 17
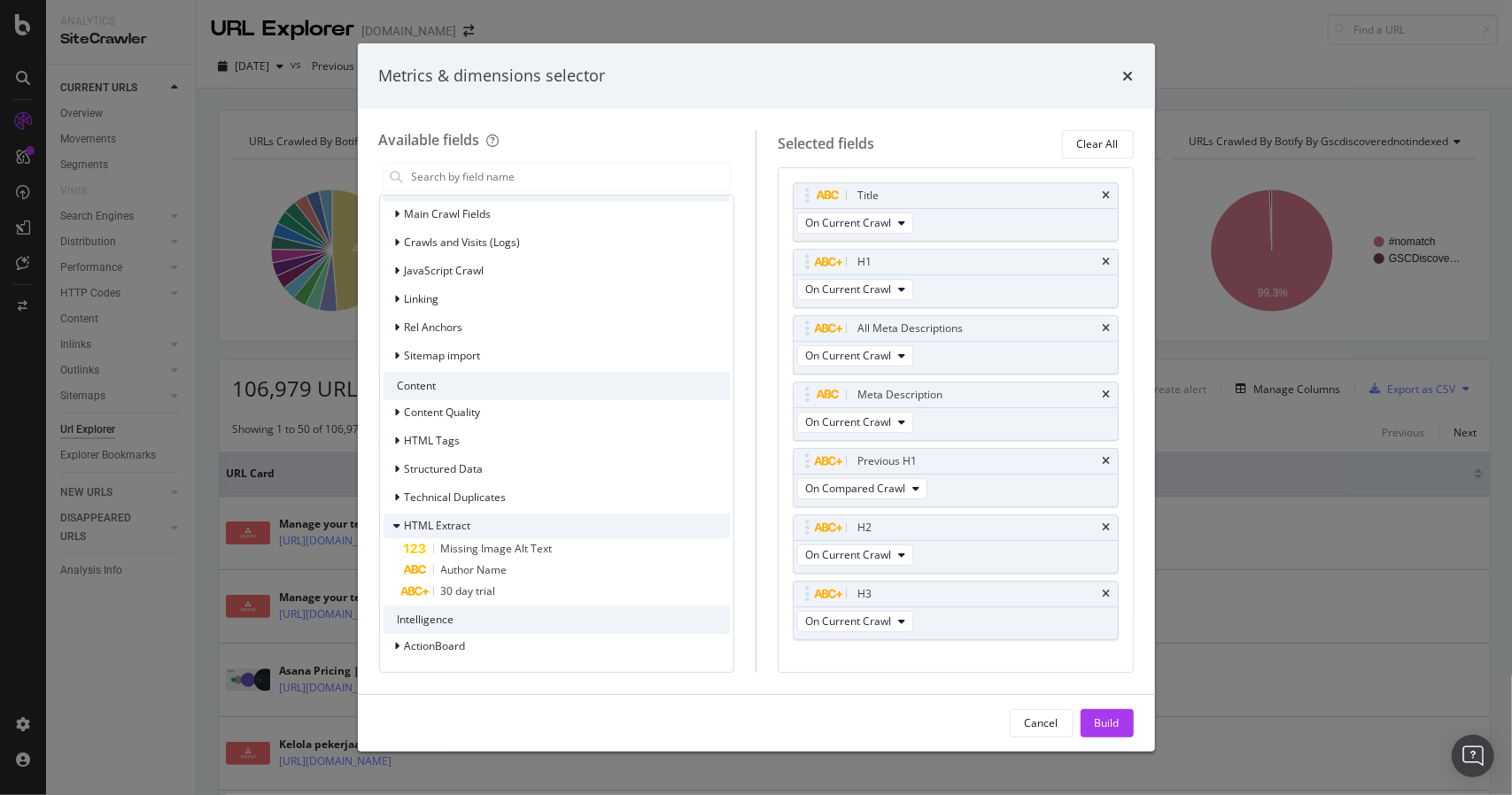
click at [388, 520] on div "HTML Extract" at bounding box center [427, 526] width 88 height 17
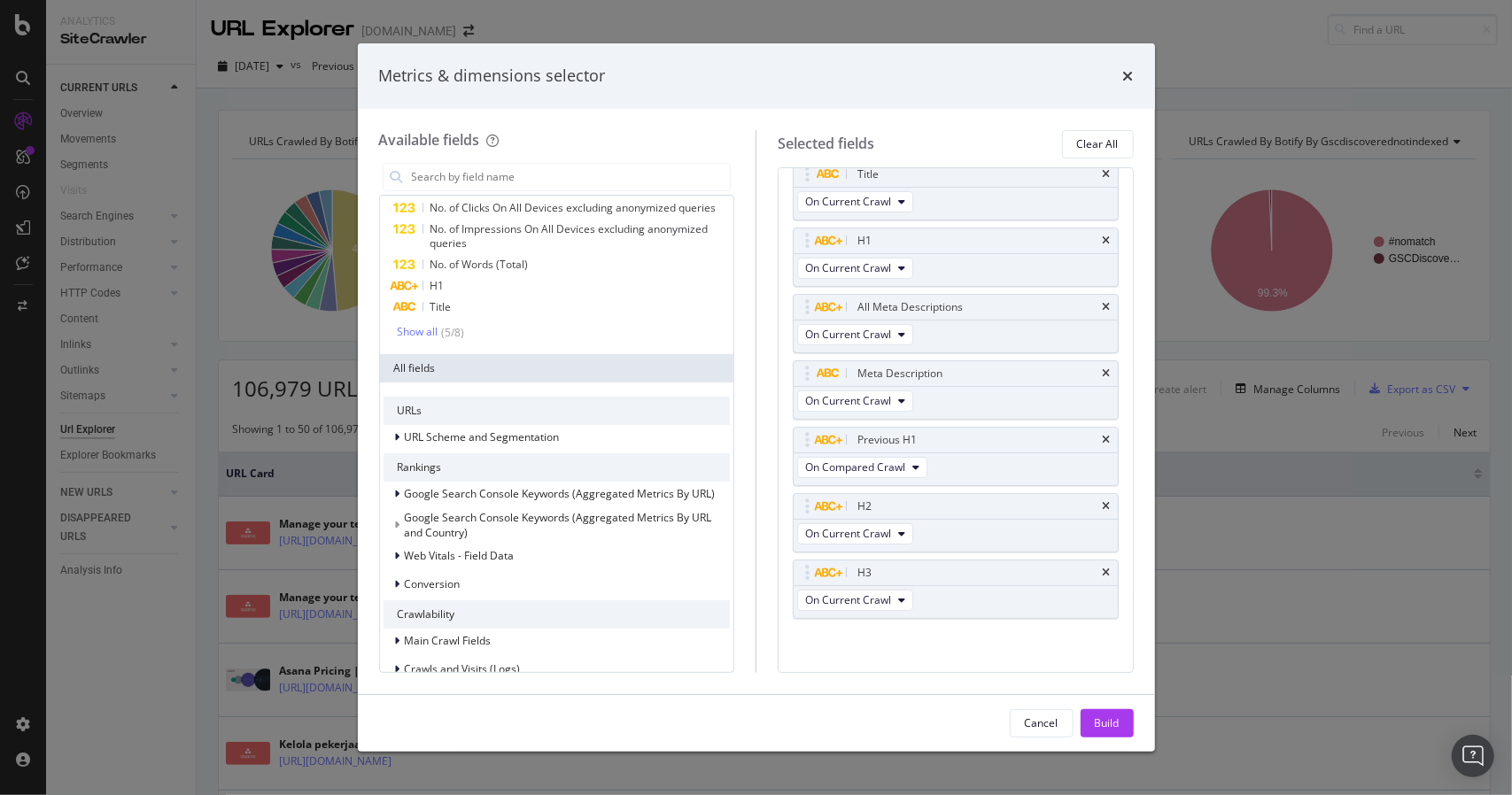
scroll to position [0, 0]
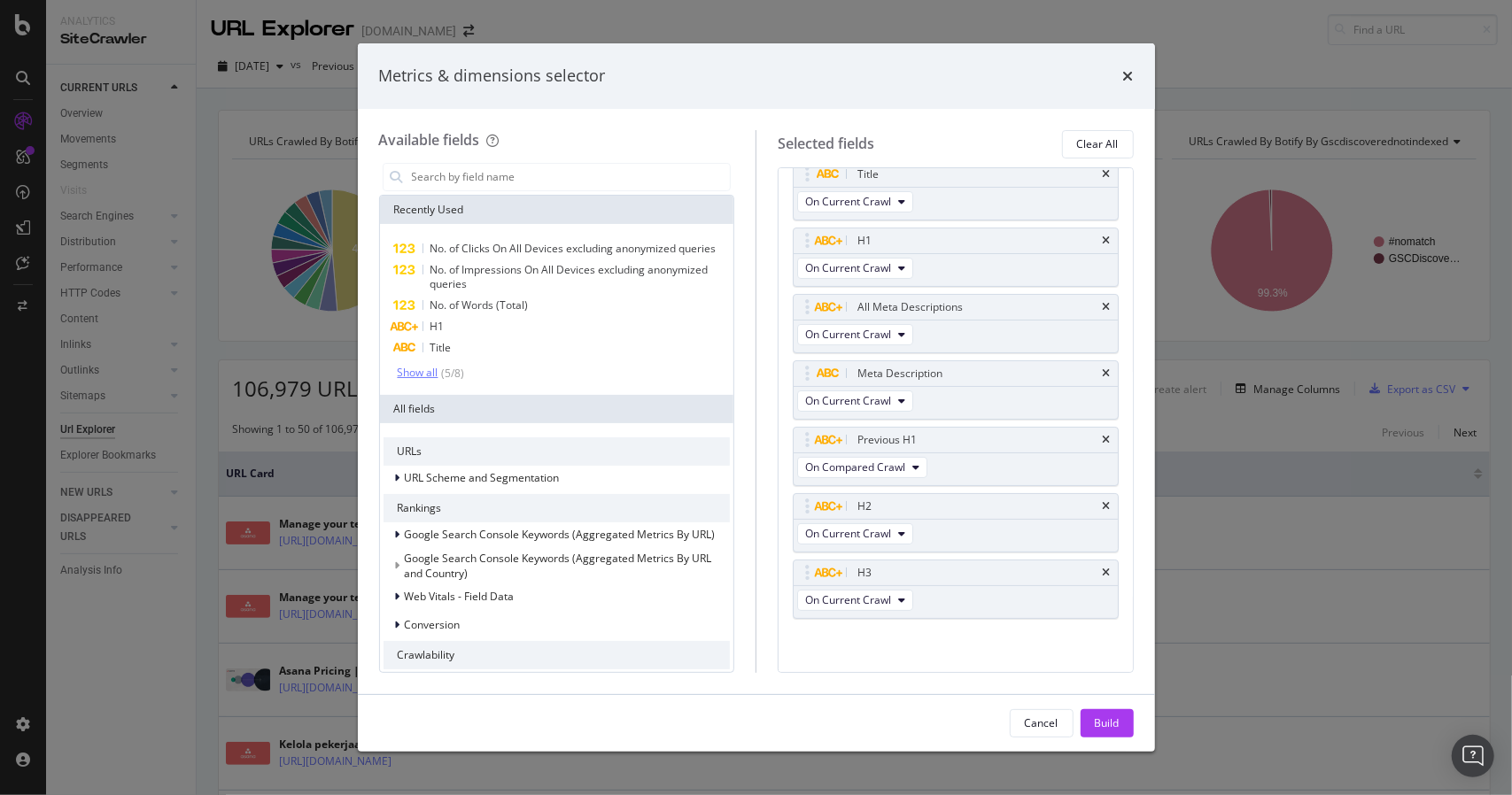
click at [420, 372] on div "Show all" at bounding box center [418, 372] width 40 height 13
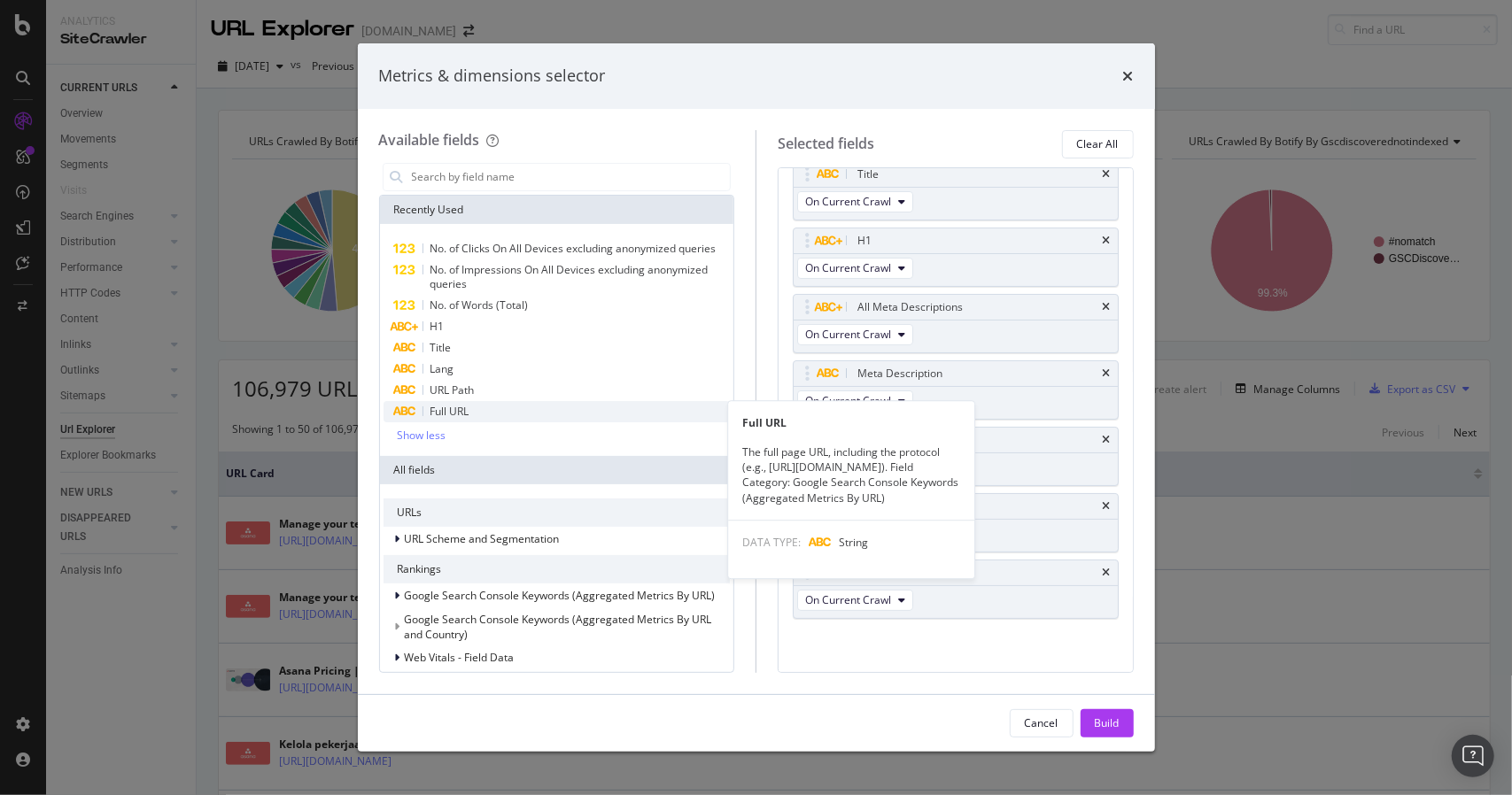
click at [428, 409] on div "Full URL" at bounding box center [557, 412] width 347 height 21
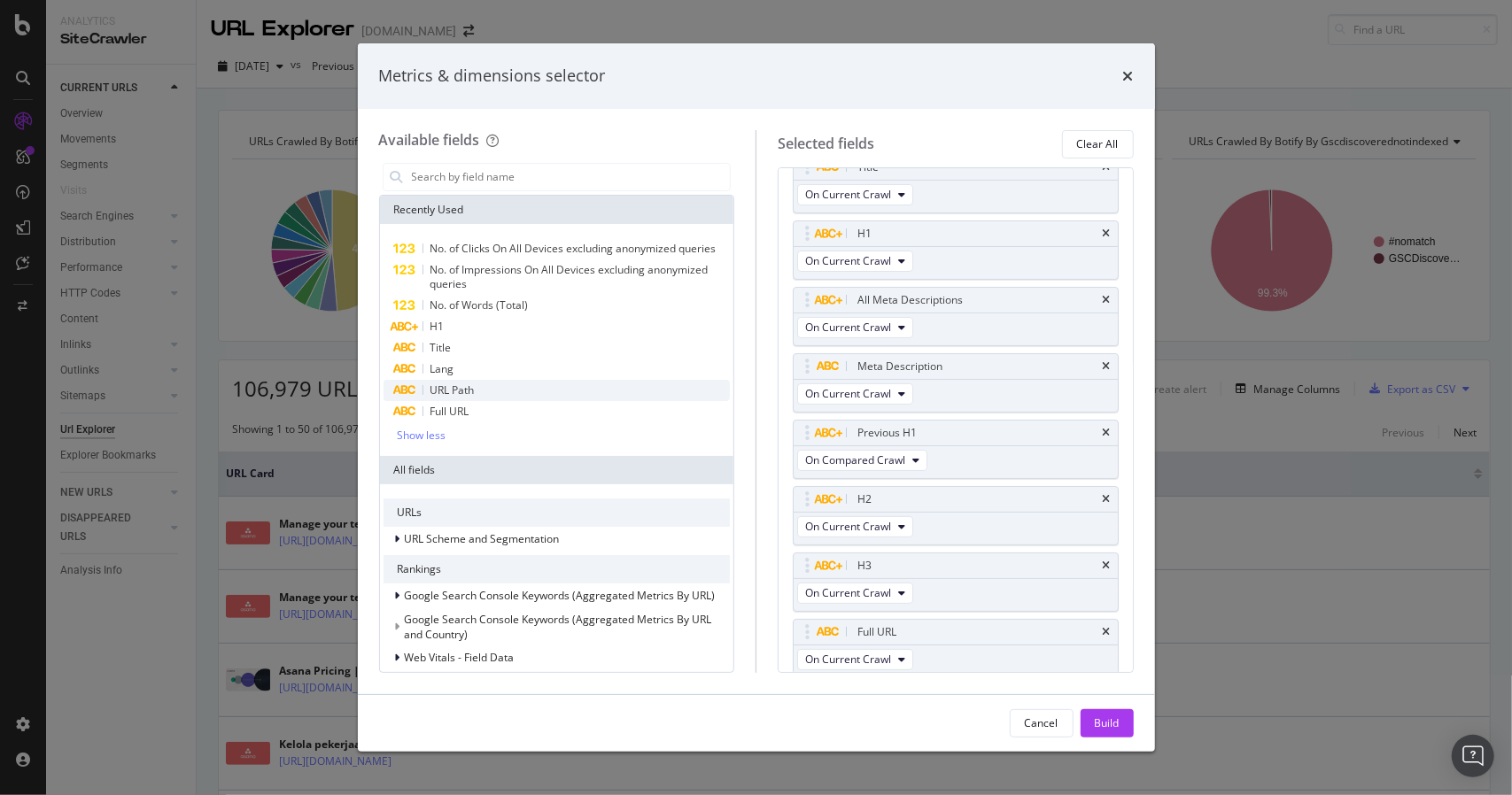
click at [437, 387] on span "URL Path" at bounding box center [453, 390] width 44 height 15
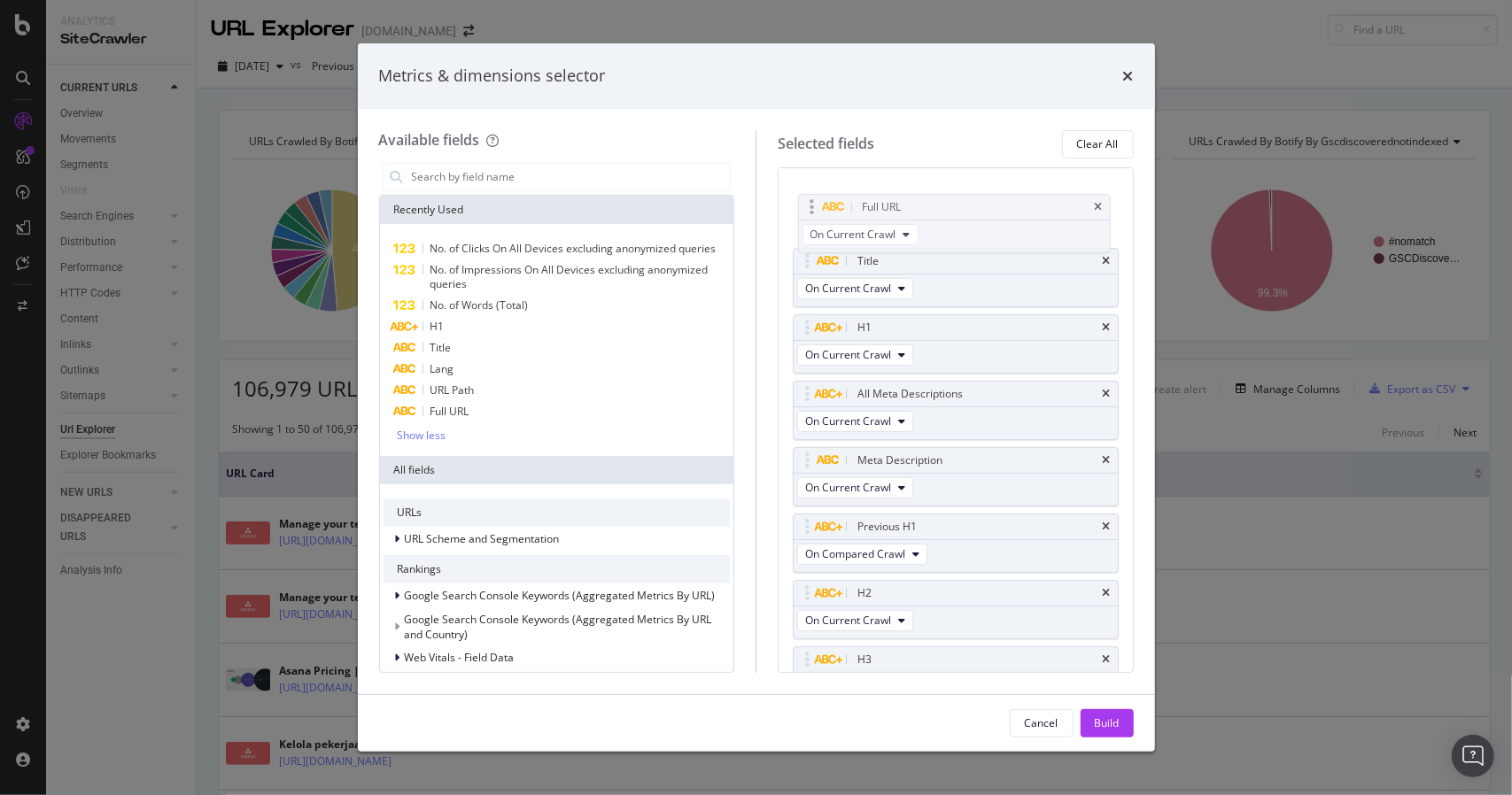
drag, startPoint x: 799, startPoint y: 592, endPoint x: 805, endPoint y: 204, distance: 388.0
click at [805, 204] on body "Analytics SiteCrawler CURRENT URLS Overview Movements Segments Visits Search En…" at bounding box center [756, 398] width 1512 height 795
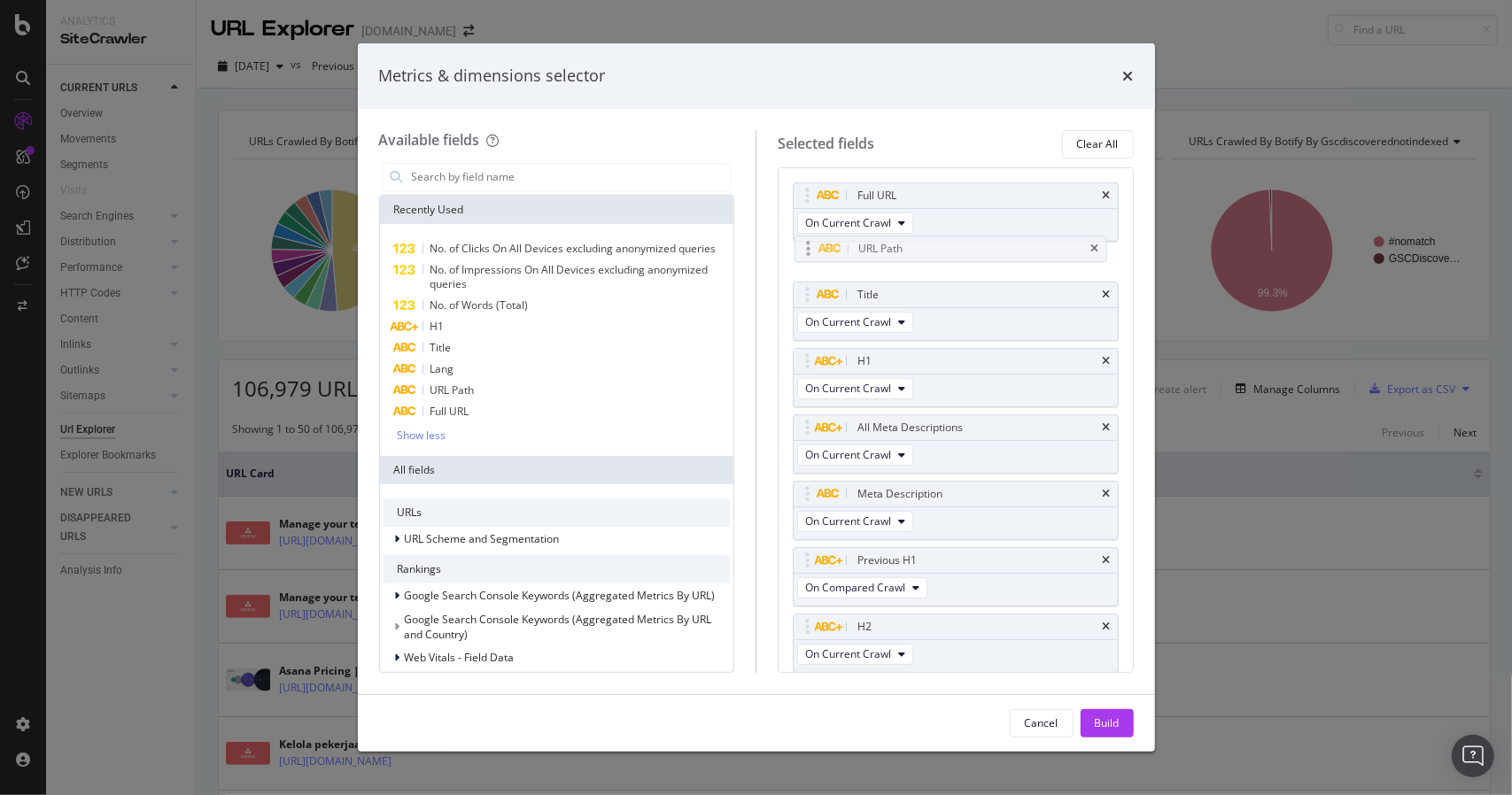
drag, startPoint x: 805, startPoint y: 562, endPoint x: 800, endPoint y: 246, distance: 316.0
click at [800, 246] on body "Analytics SiteCrawler CURRENT URLS Overview Movements Segments Visits Search En…" at bounding box center [756, 398] width 1512 height 795
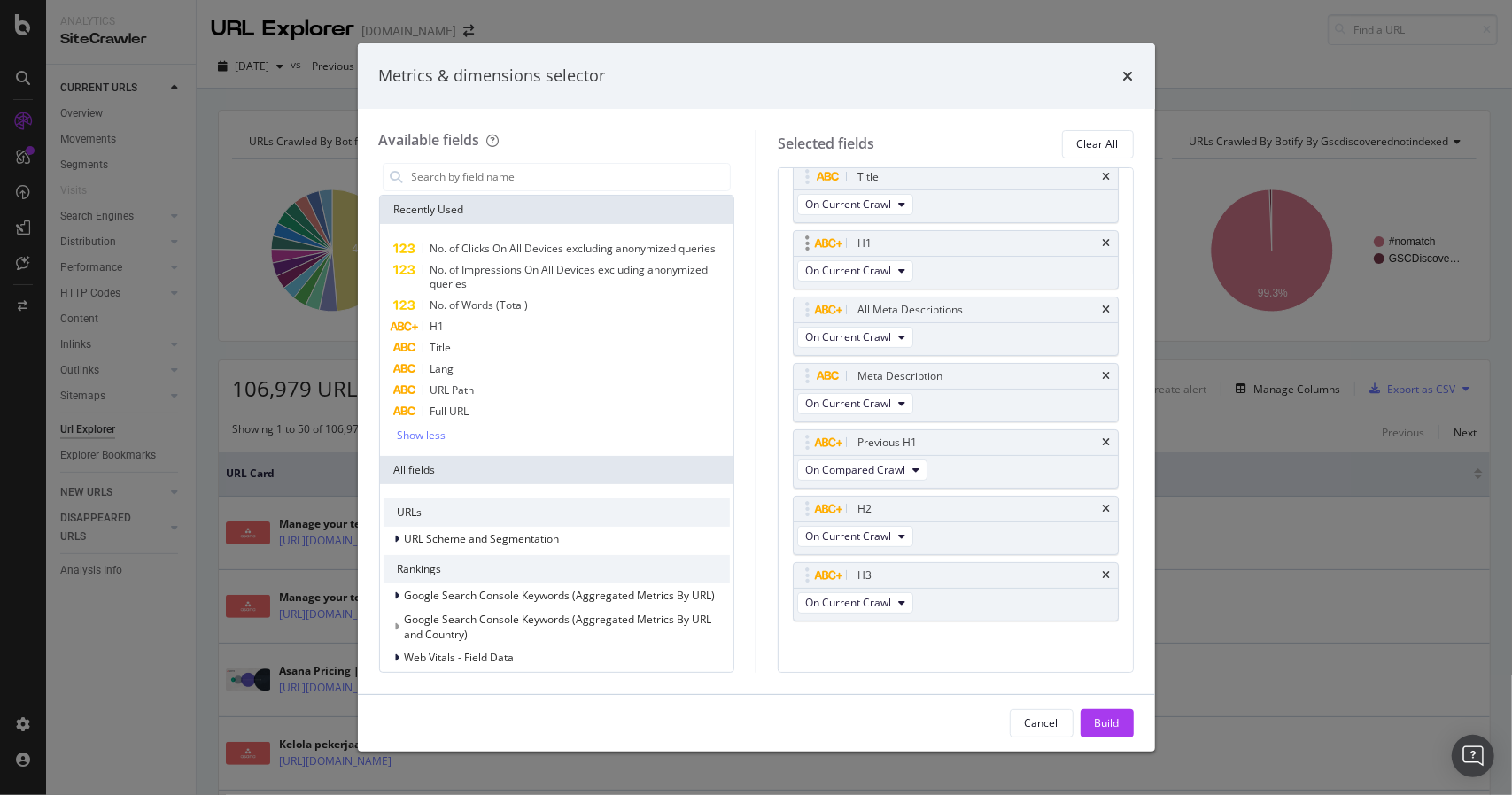
scroll to position [120, 0]
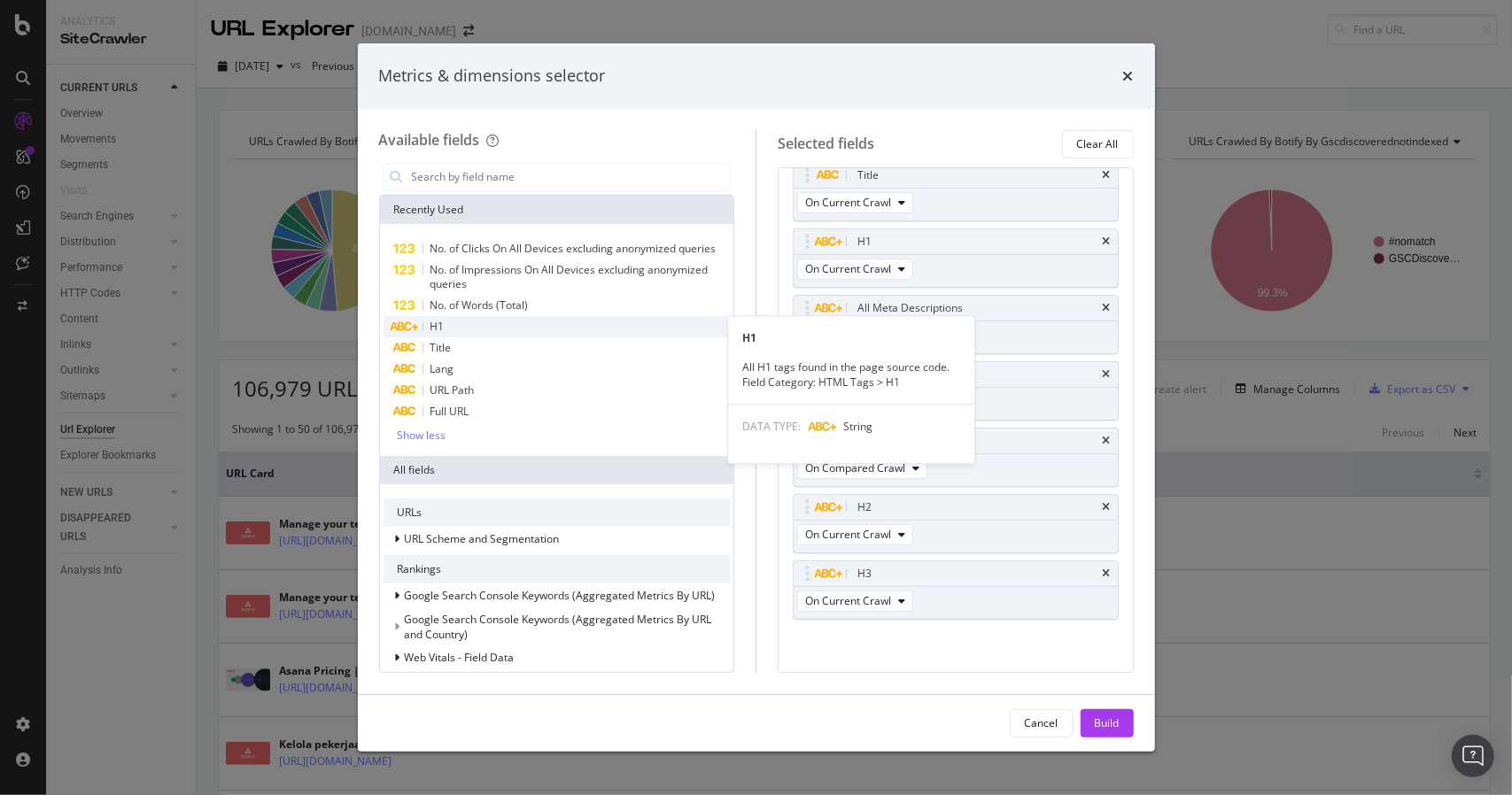
click at [423, 323] on div "modal" at bounding box center [423, 326] width 1 height 10
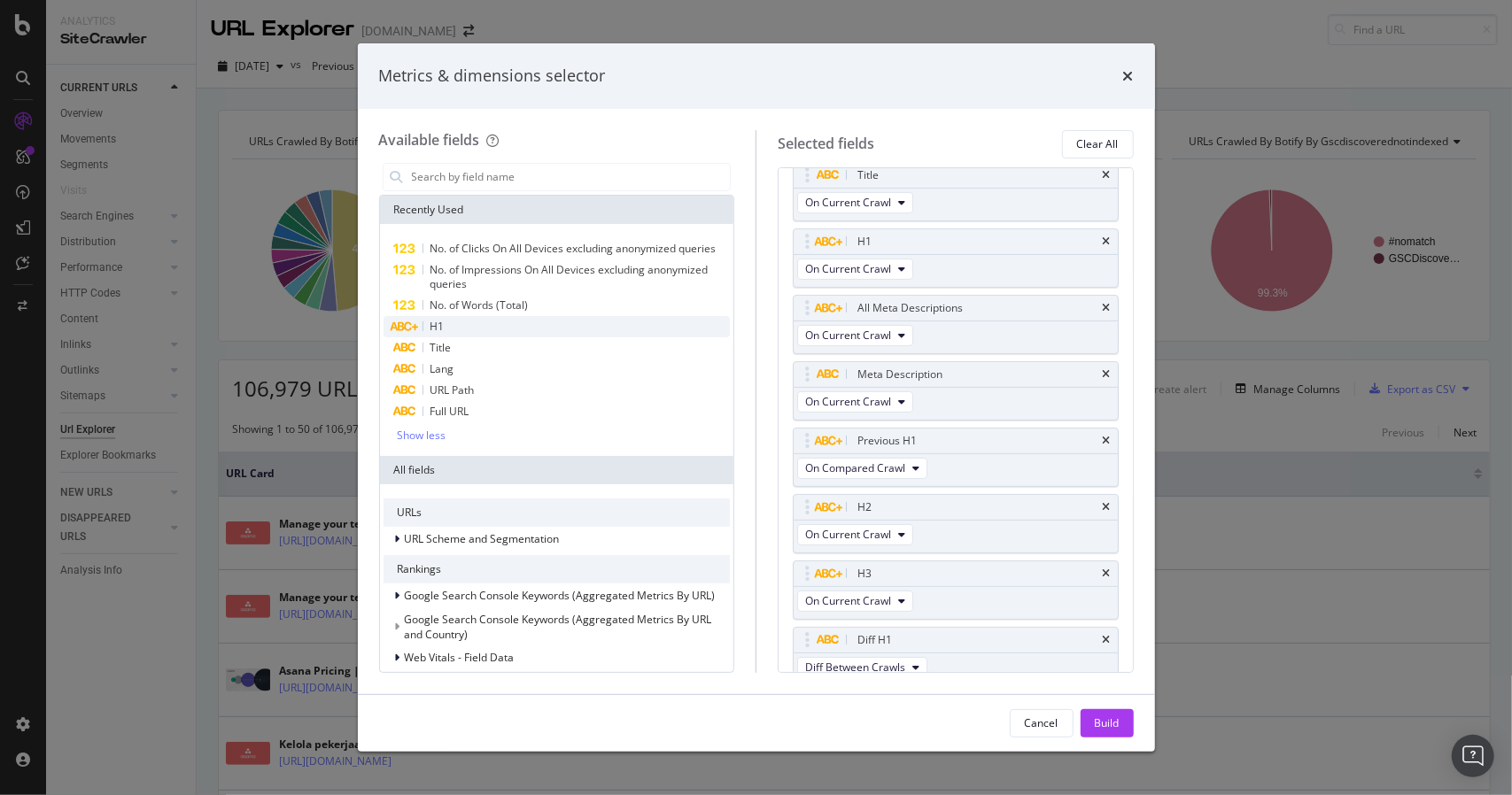
scroll to position [127, 0]
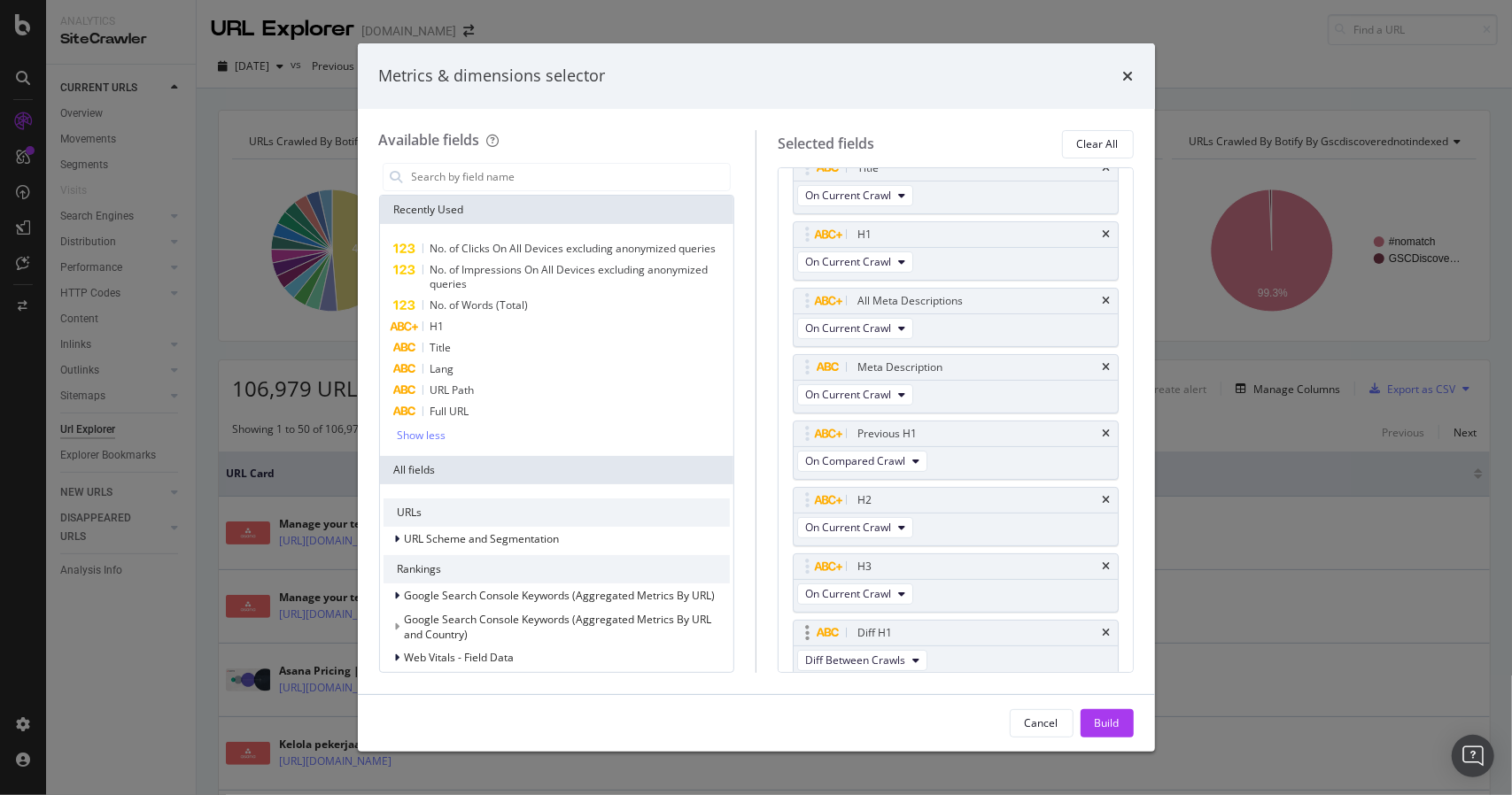
click at [1099, 624] on div "Diff H1" at bounding box center [955, 633] width 325 height 25
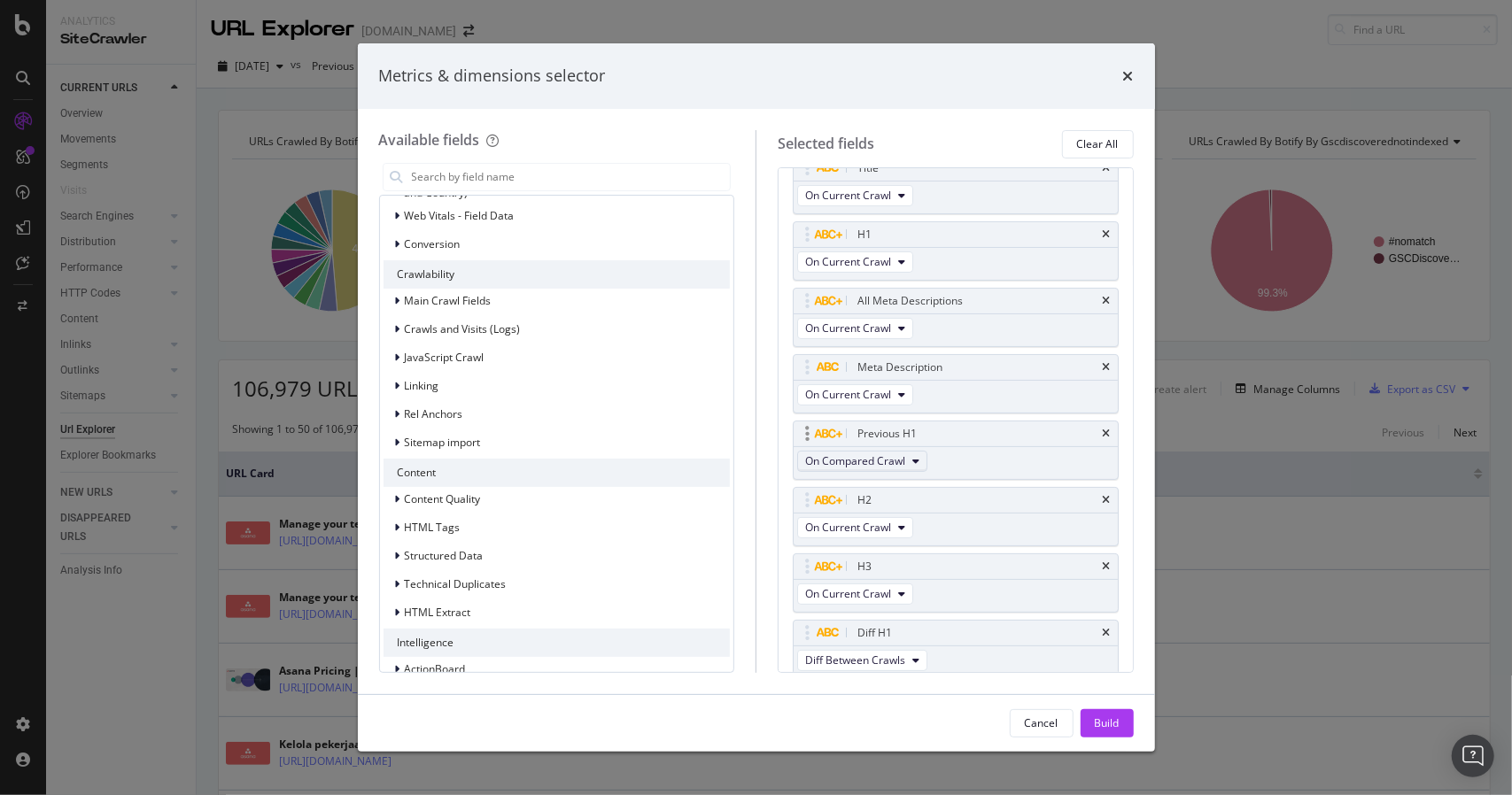
scroll to position [443, 0]
click at [817, 433] on icon "modal" at bounding box center [827, 433] width 28 height 11
click at [802, 429] on div "modal" at bounding box center [807, 433] width 20 height 17
click at [808, 434] on icon "modal" at bounding box center [807, 433] width 5 height 17
click at [811, 435] on div "modal" at bounding box center [807, 433] width 20 height 17
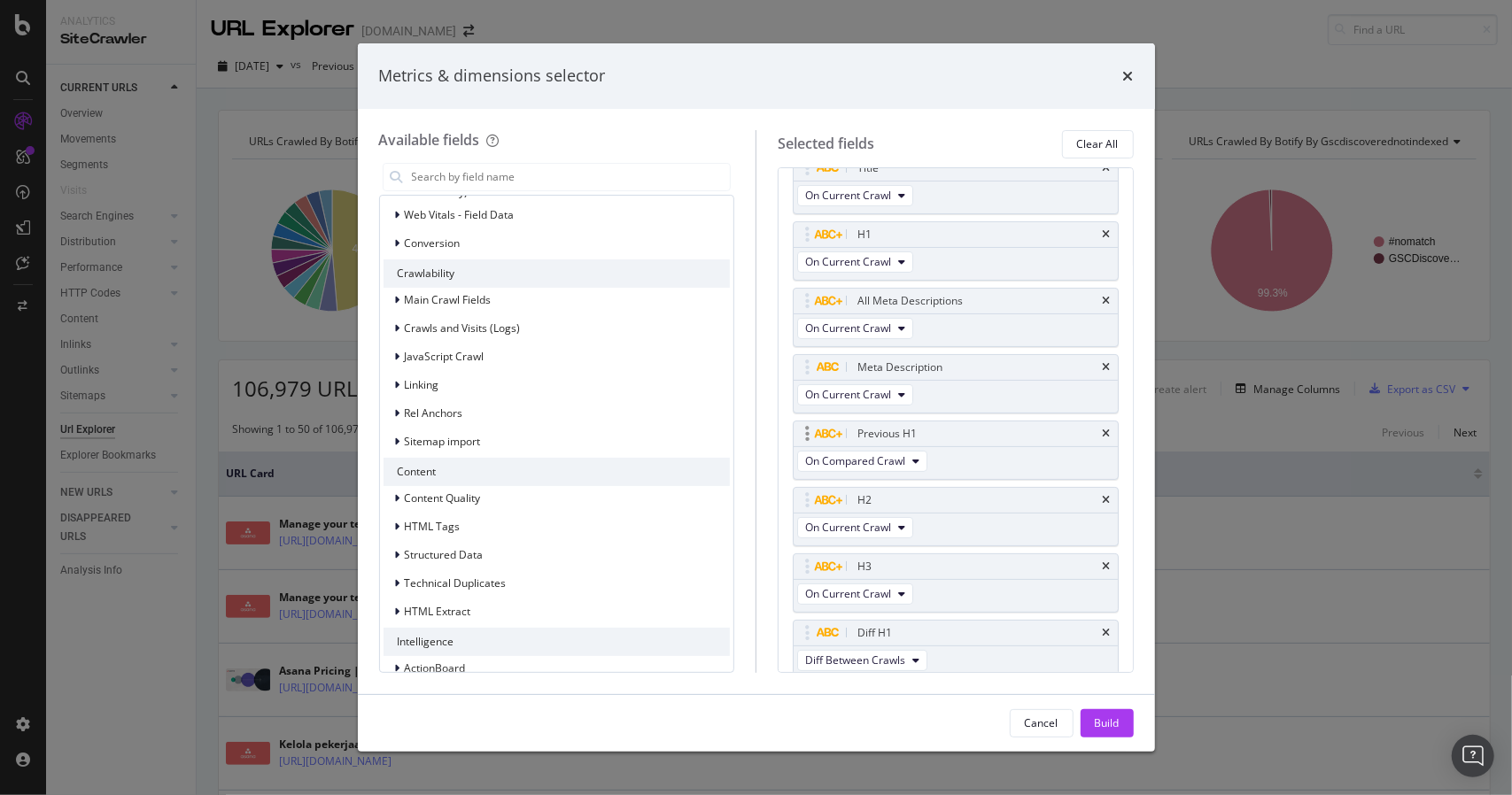
click at [893, 427] on div "Previous H1" at bounding box center [887, 433] width 60 height 17
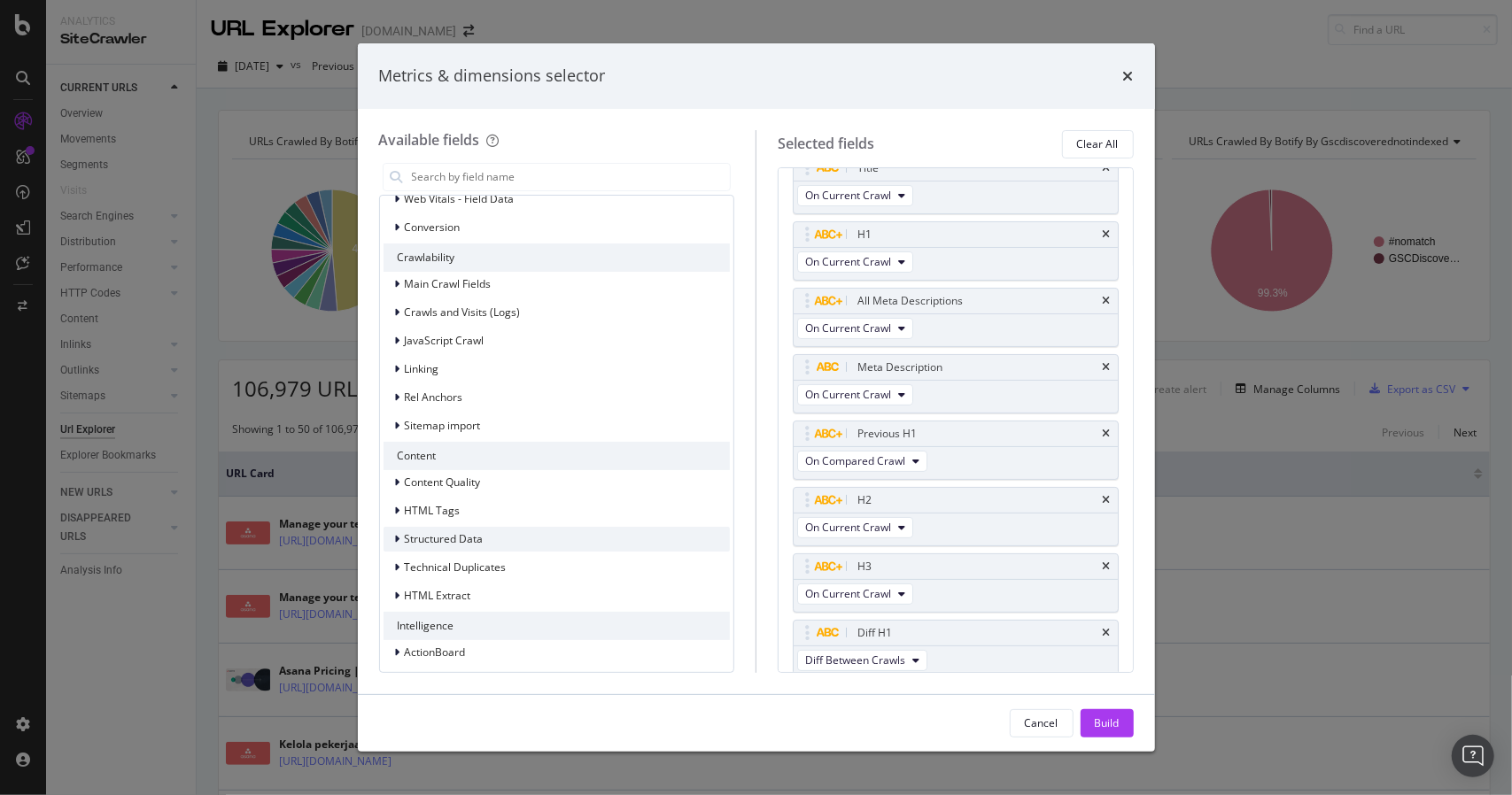
scroll to position [464, 0]
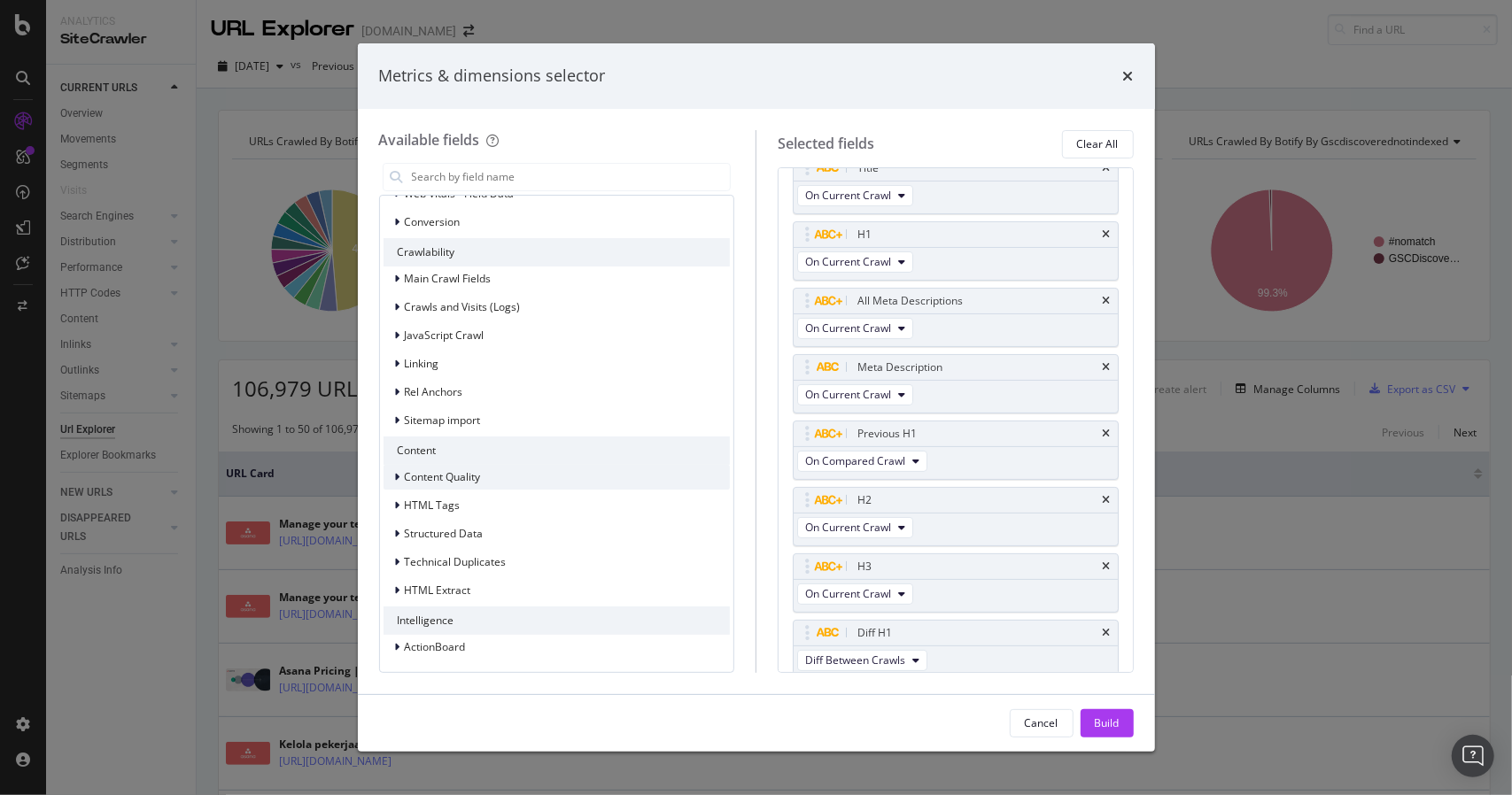
click at [406, 477] on span "Content Quality" at bounding box center [442, 476] width 76 height 15
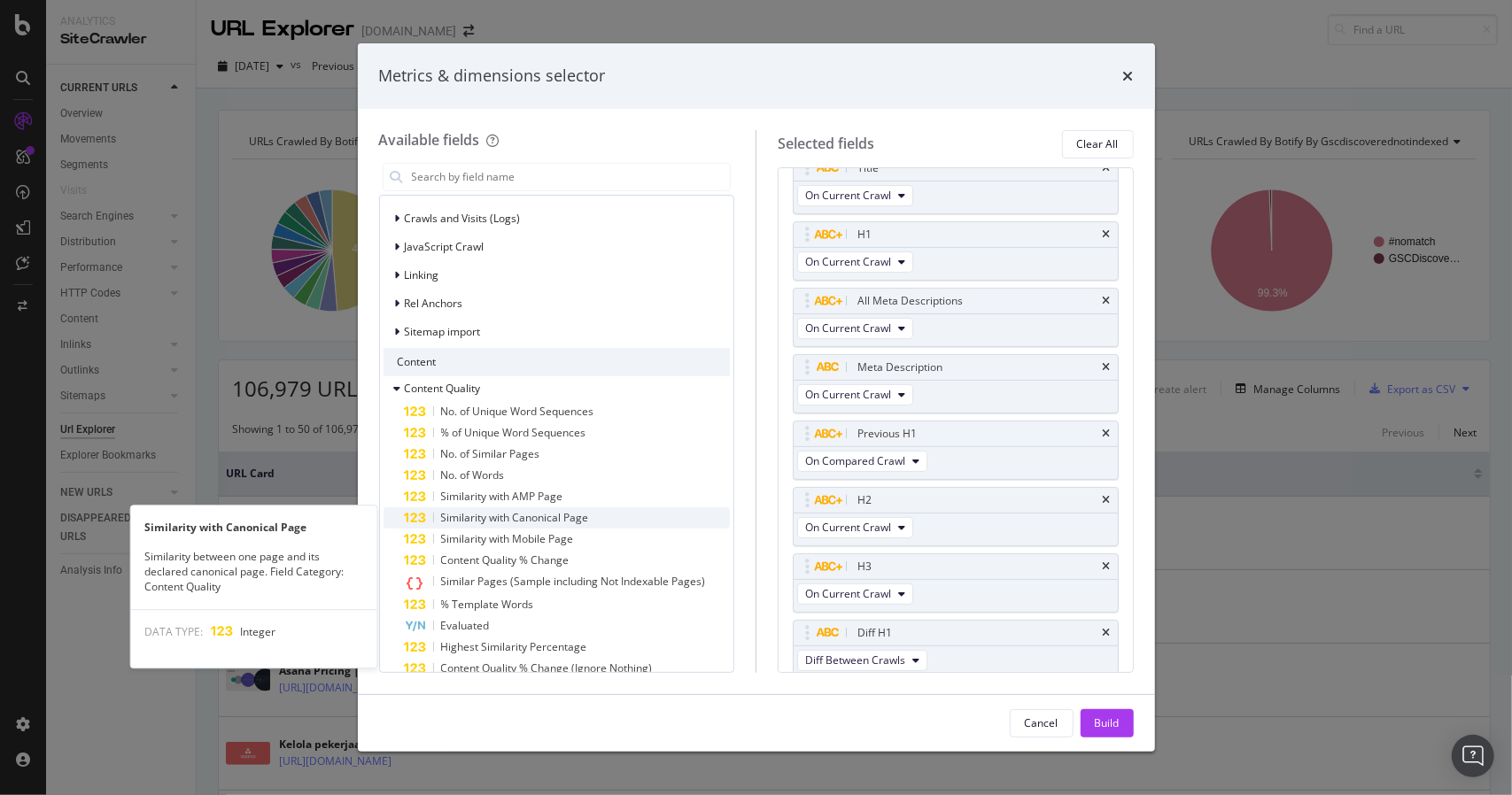
scroll to position [641, 0]
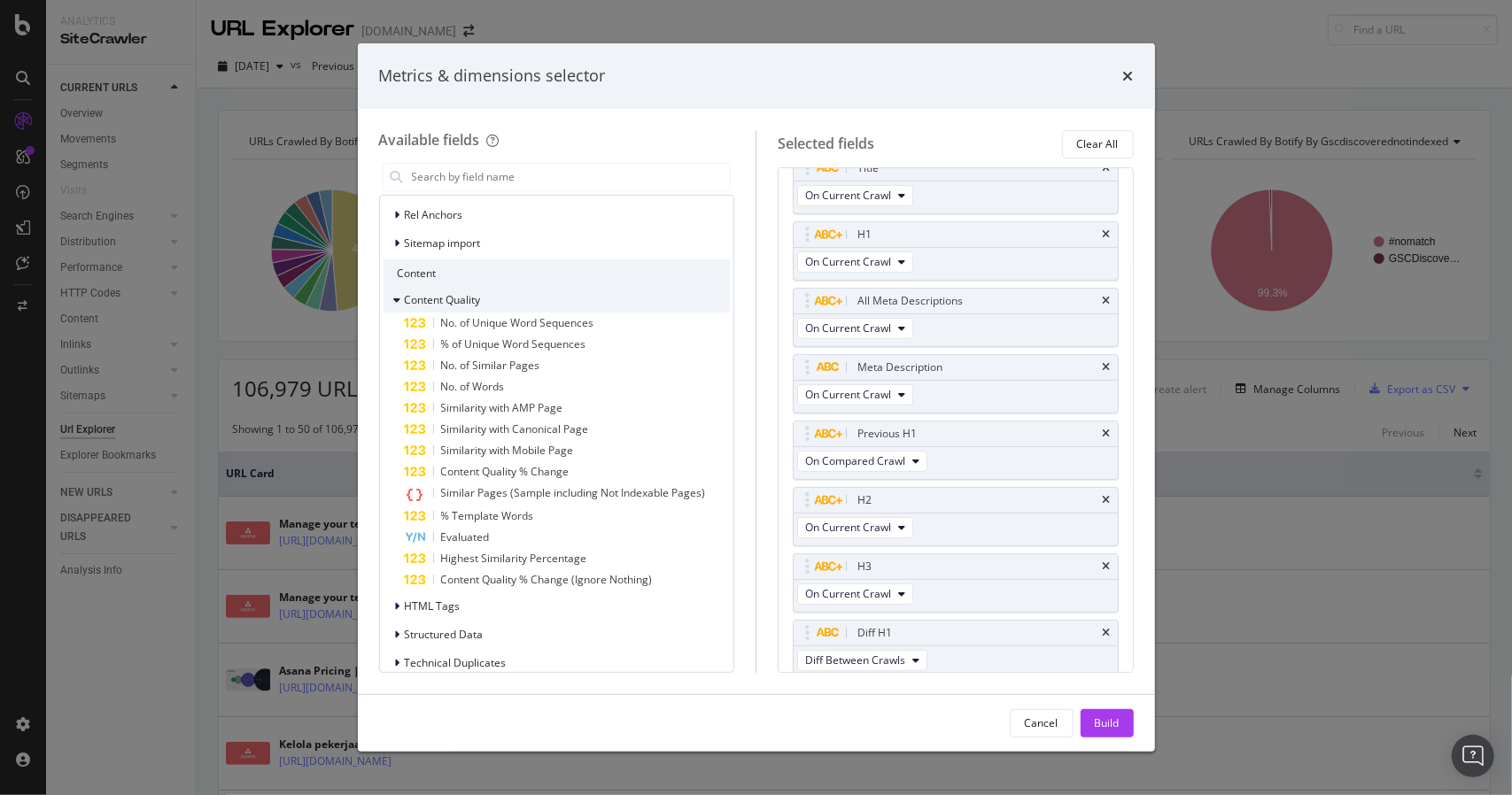
click at [394, 306] on div "modal" at bounding box center [399, 300] width 11 height 17
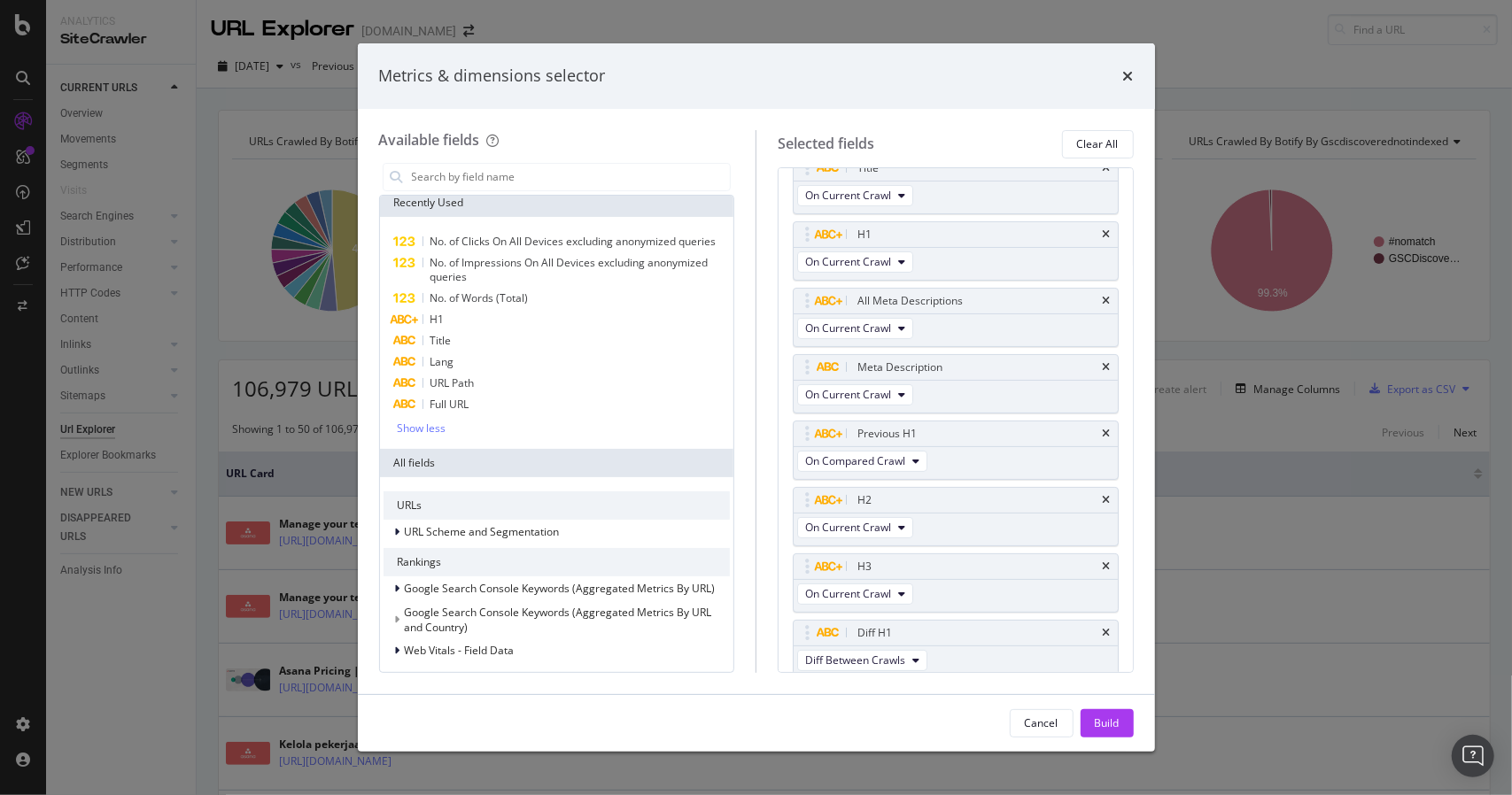
scroll to position [0, 0]
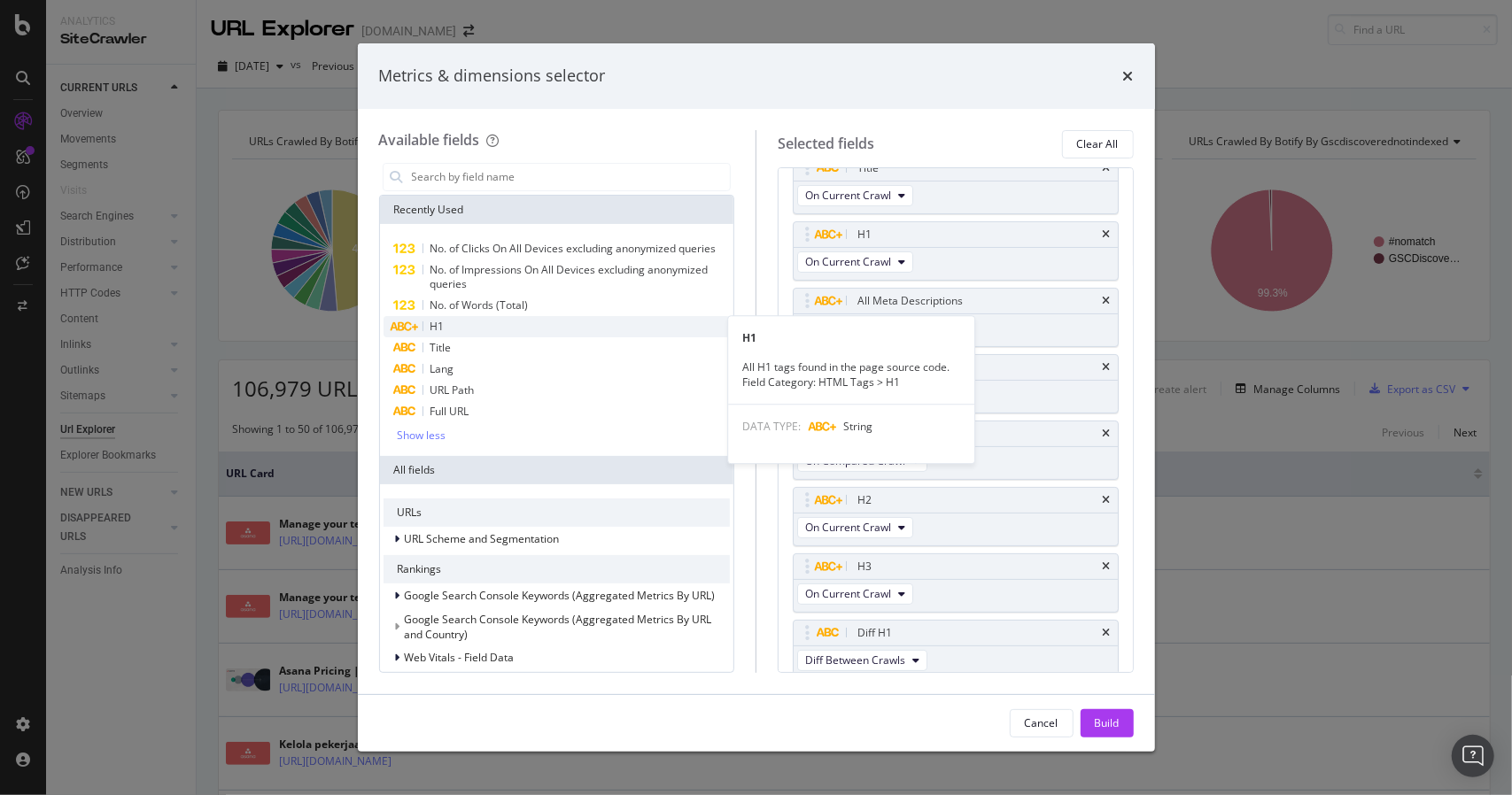
click at [454, 314] on div "No. of Words (Total)" at bounding box center [557, 305] width 347 height 21
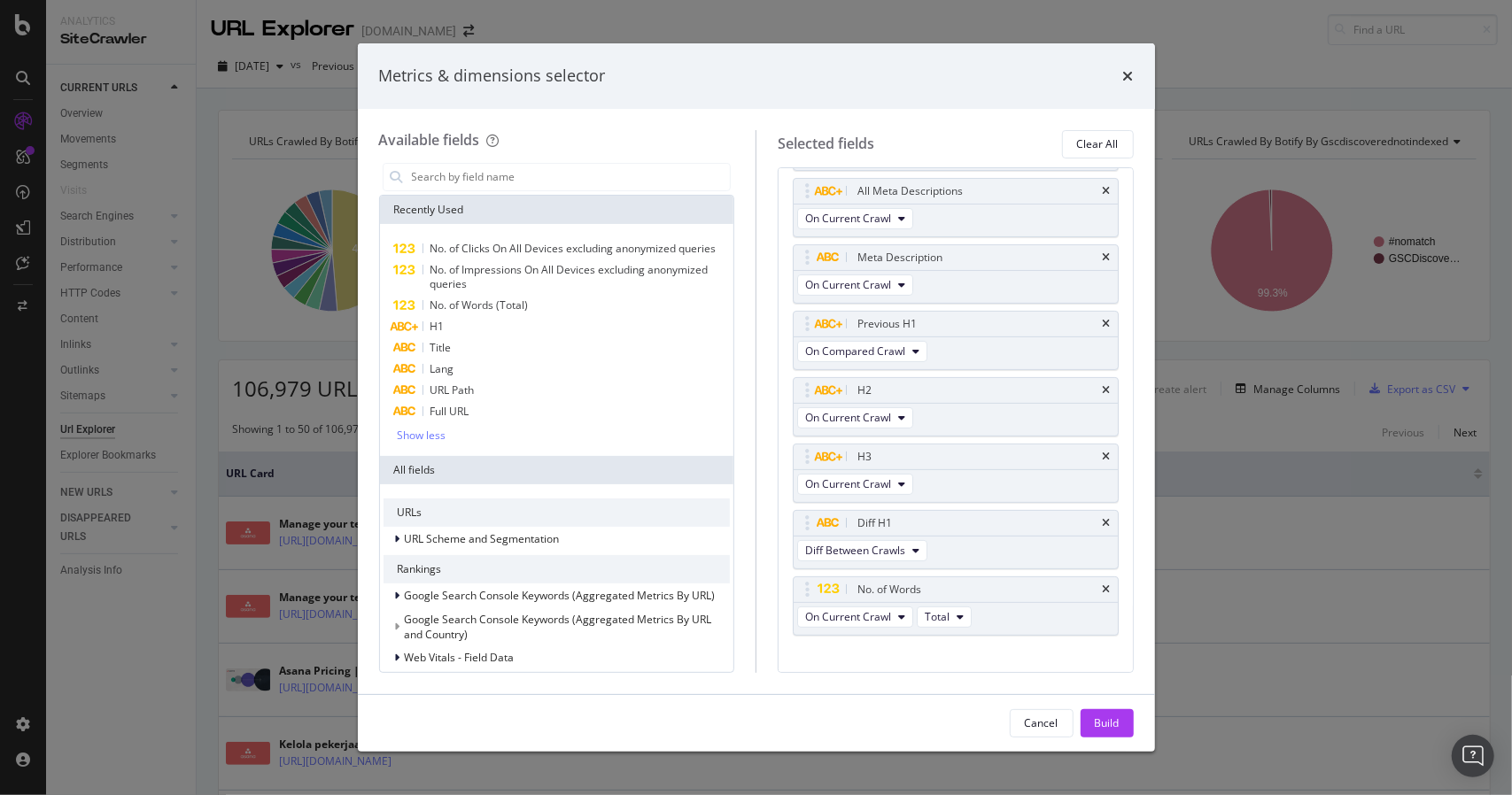
scroll to position [252, 0]
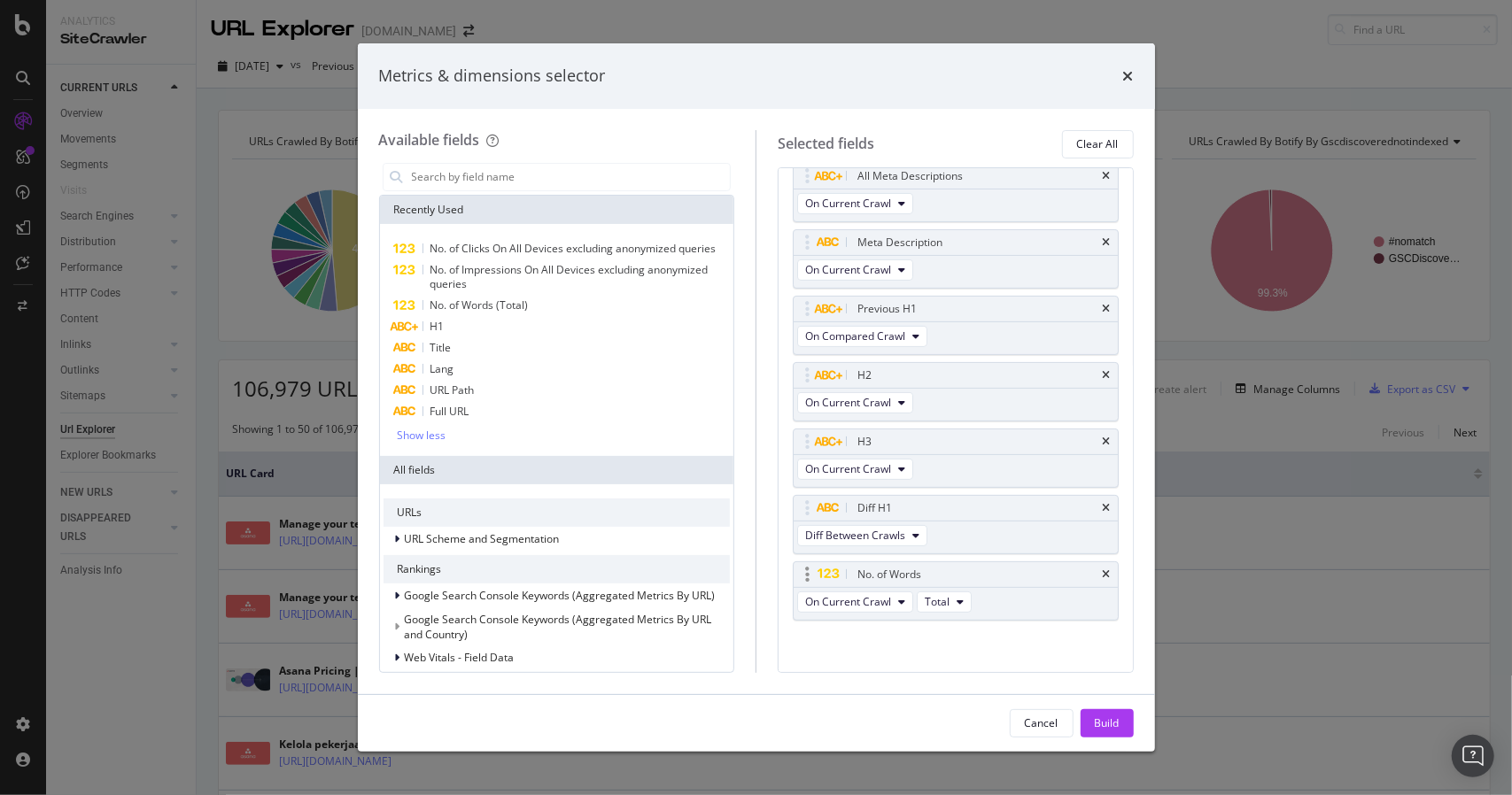
click at [1083, 566] on div "No. of Words" at bounding box center [976, 575] width 246 height 17
click at [1091, 562] on div "No. of Words" at bounding box center [955, 575] width 325 height 25
click at [1103, 569] on icon "times" at bounding box center [1107, 574] width 8 height 11
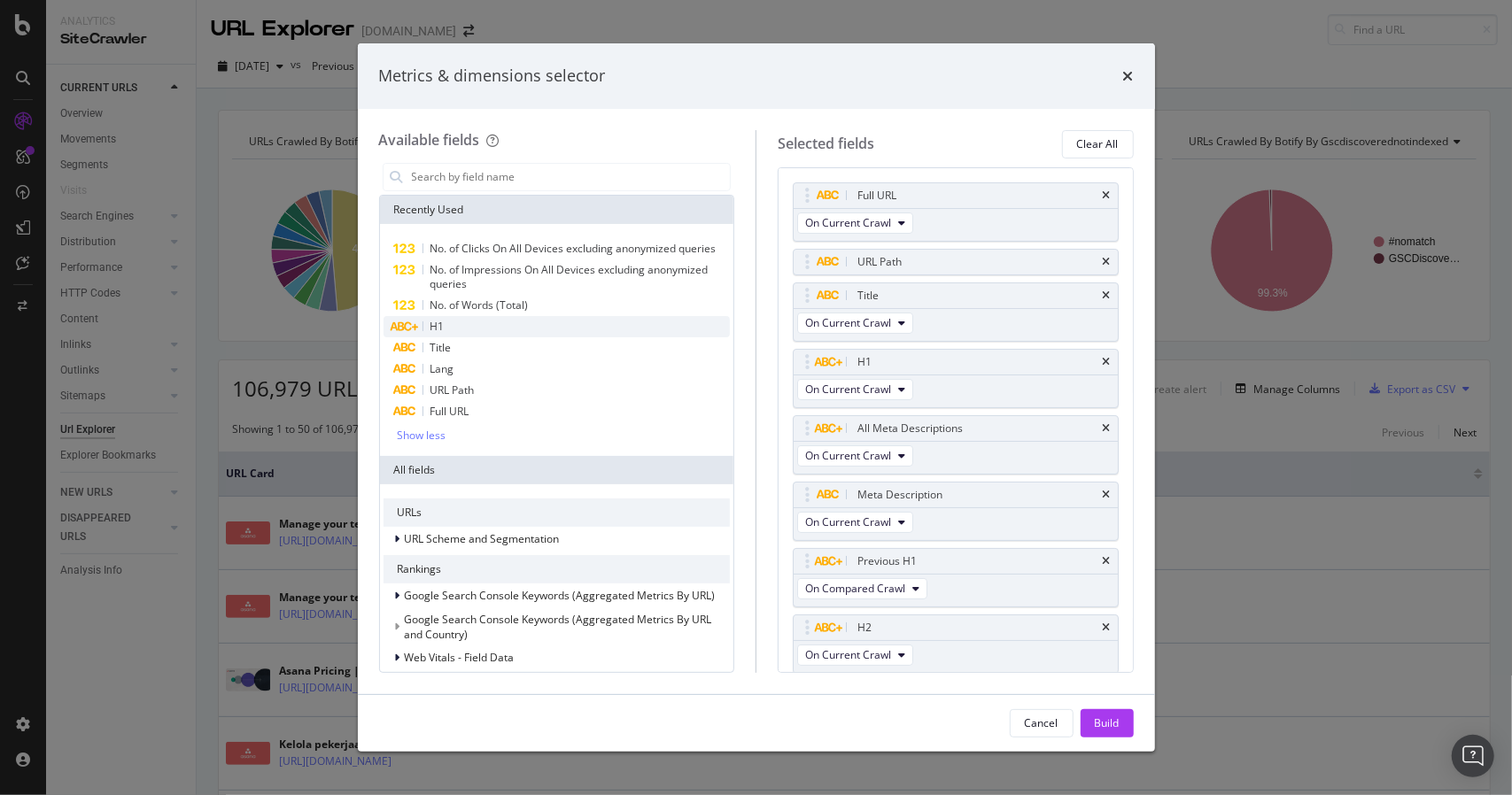
click at [471, 330] on div "H1" at bounding box center [557, 326] width 347 height 21
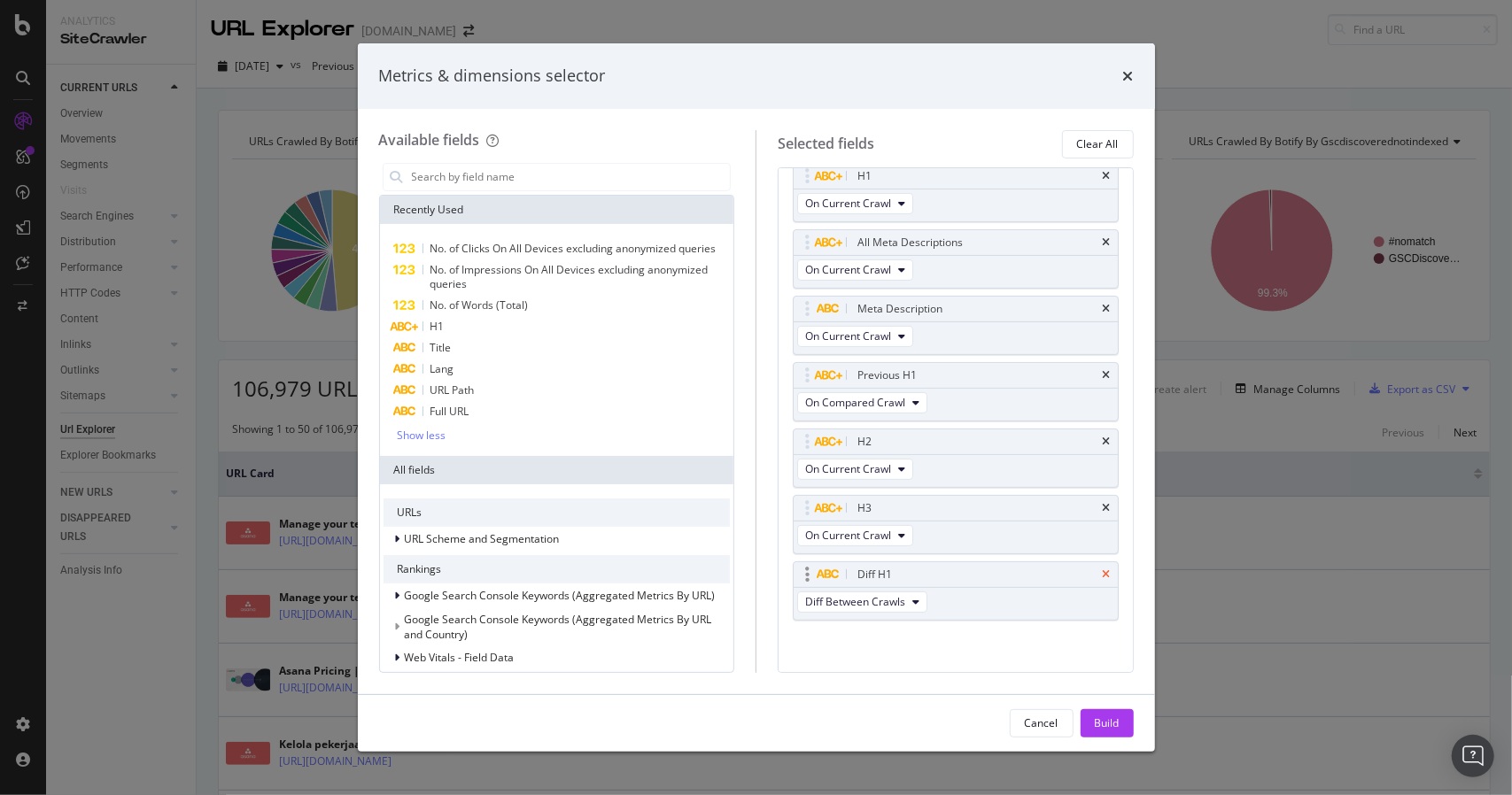
click at [1103, 569] on icon "times" at bounding box center [1107, 574] width 8 height 11
click at [432, 434] on div "Show less" at bounding box center [422, 435] width 49 height 13
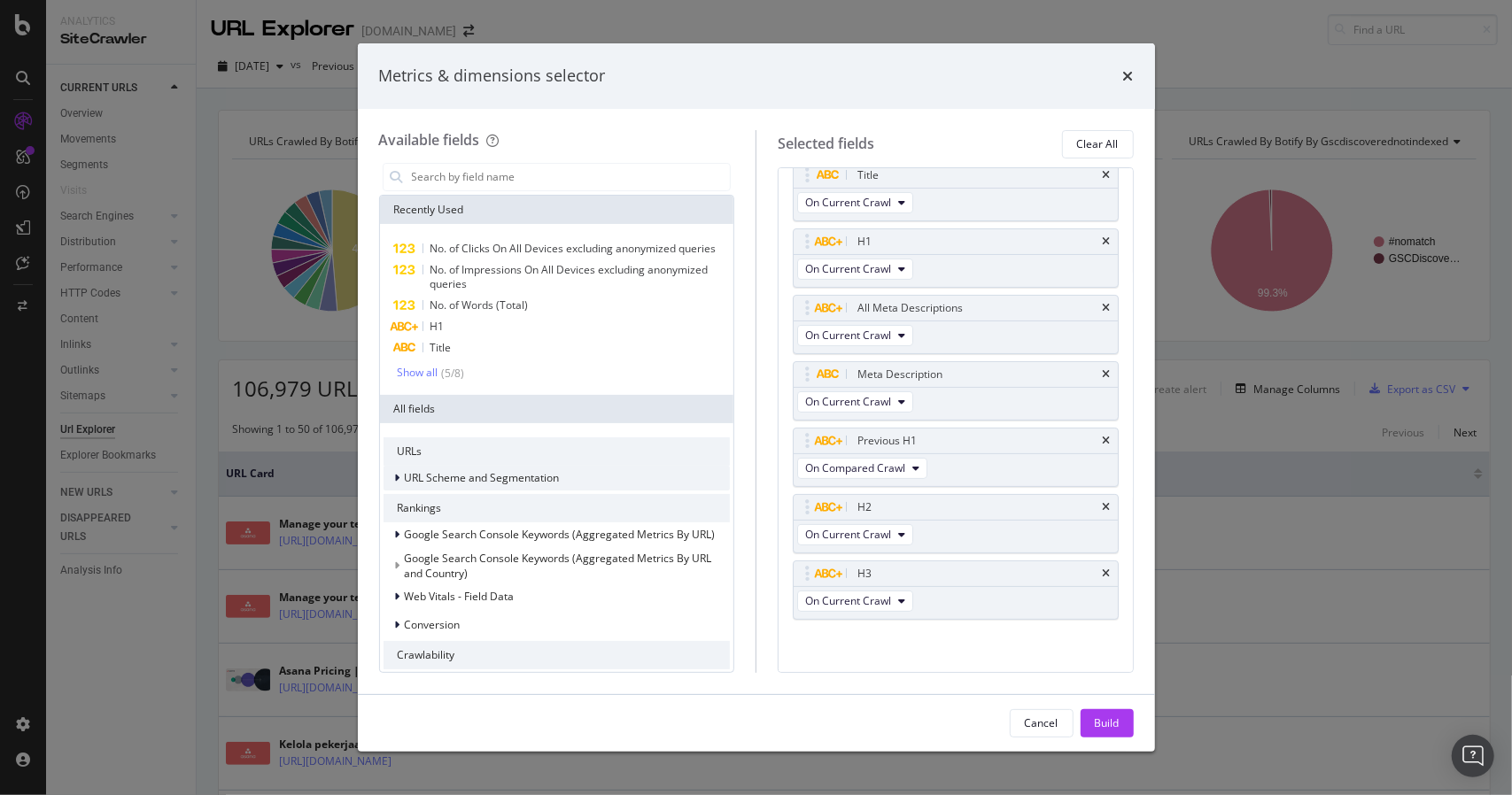
click at [386, 469] on div "URL Scheme and Segmentation" at bounding box center [471, 477] width 176 height 17
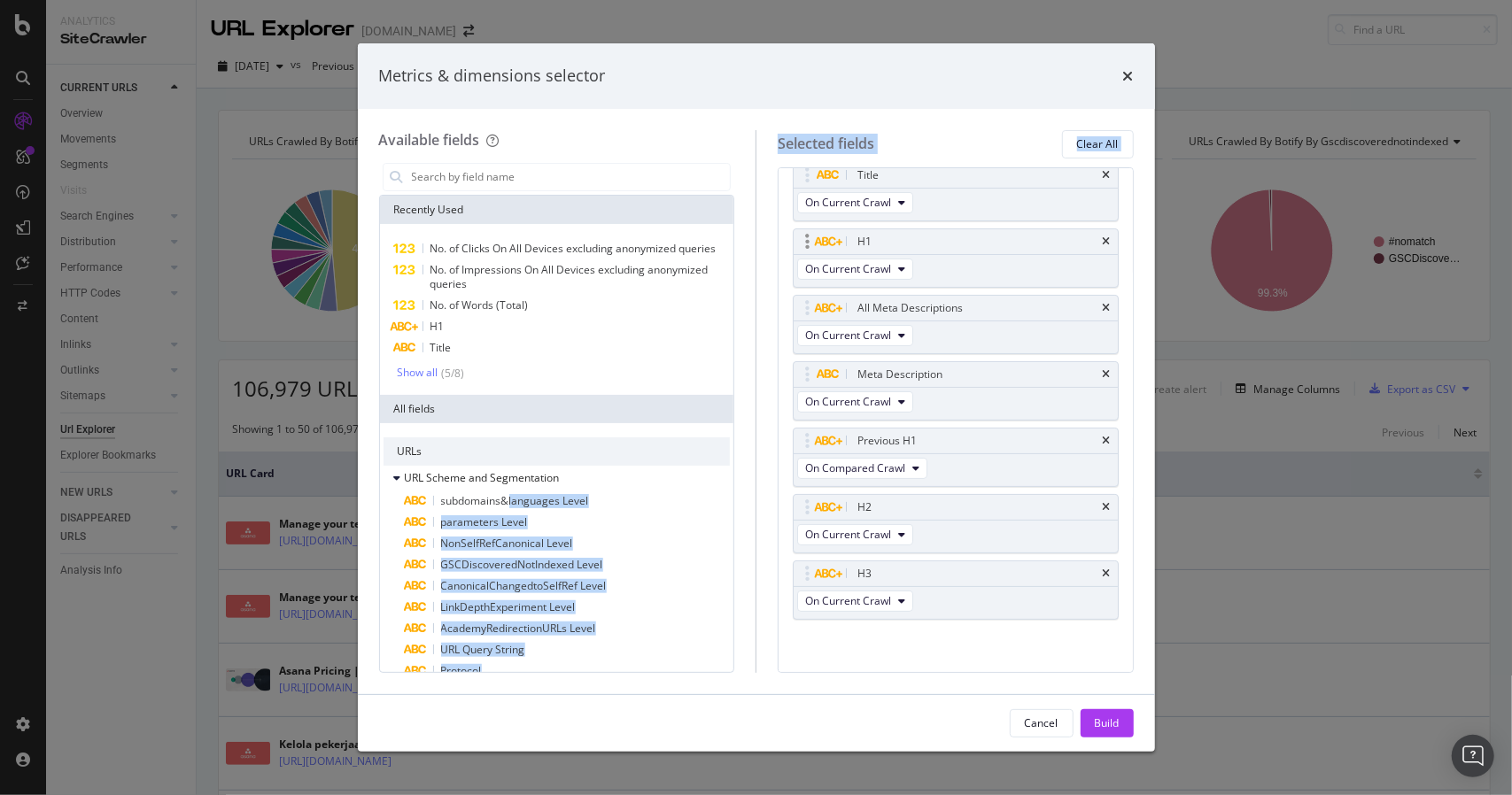
drag, startPoint x: 509, startPoint y: 501, endPoint x: 847, endPoint y: 245, distance: 424.0
click at [948, 205] on div "Available fields Recently Used No. of Clicks On All Devices excluding anonymize…" at bounding box center [756, 401] width 754 height 543
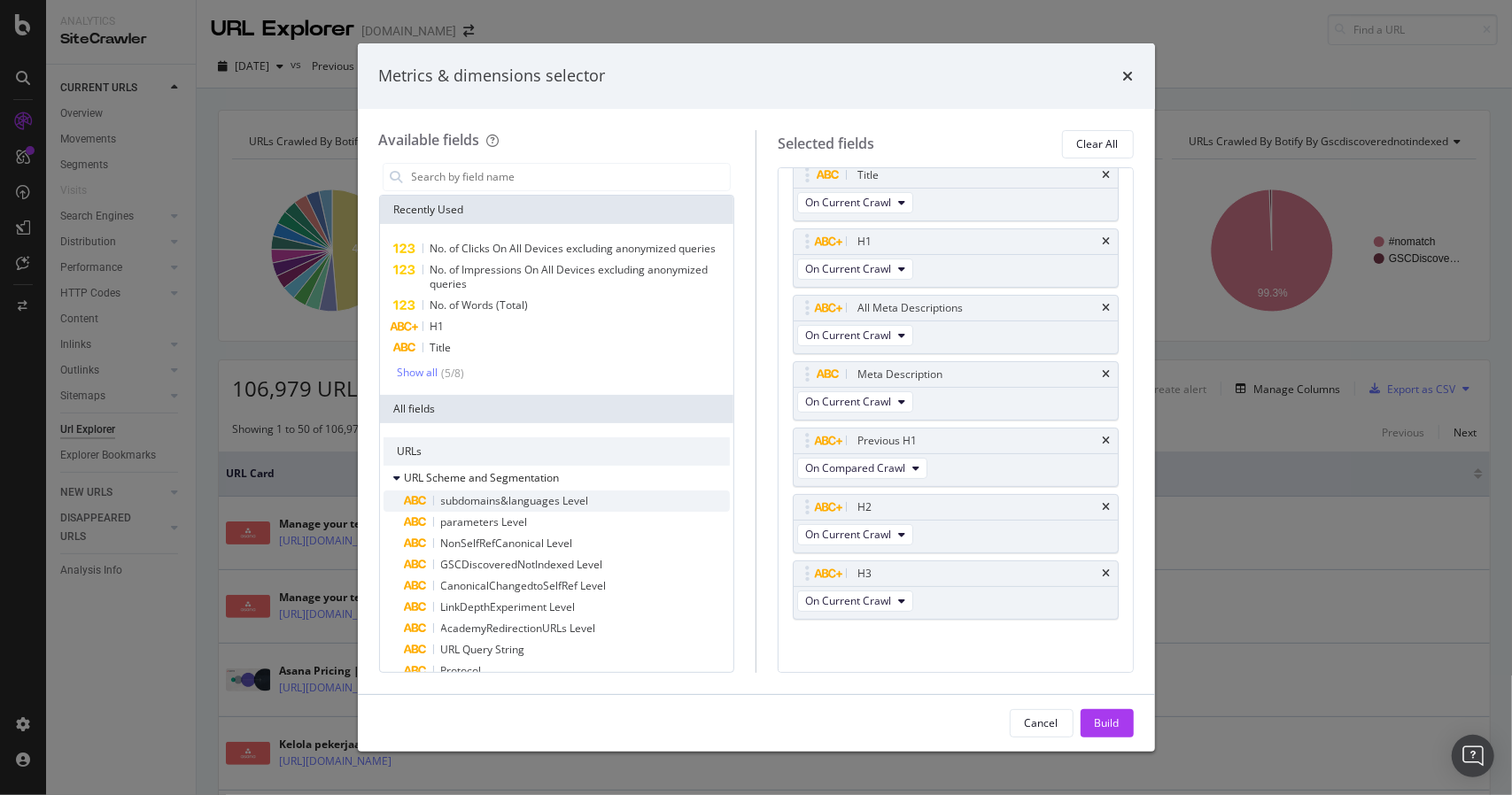
click at [496, 506] on span "subdomains&languages Level" at bounding box center [515, 500] width 148 height 15
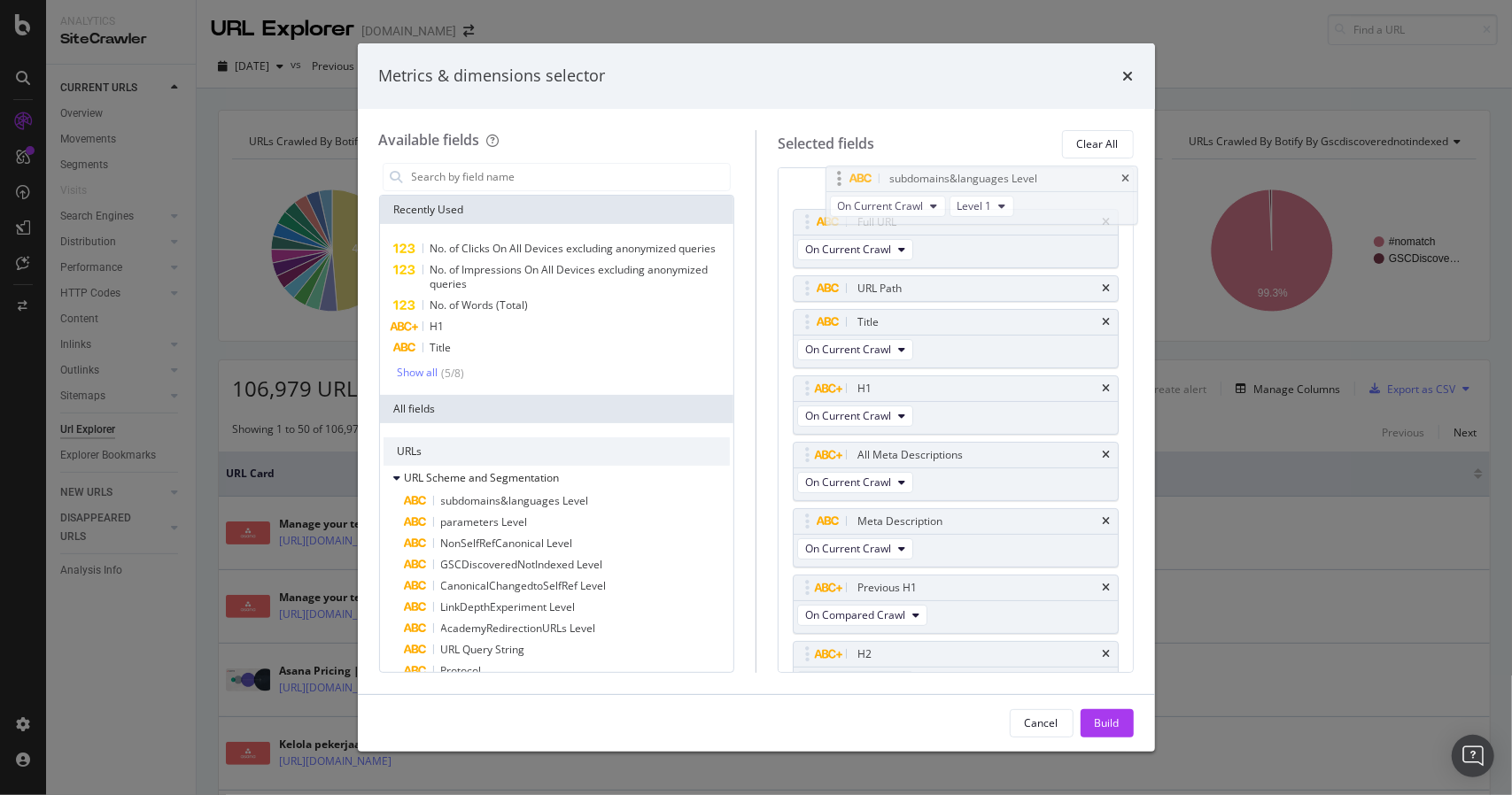
scroll to position [23, 0]
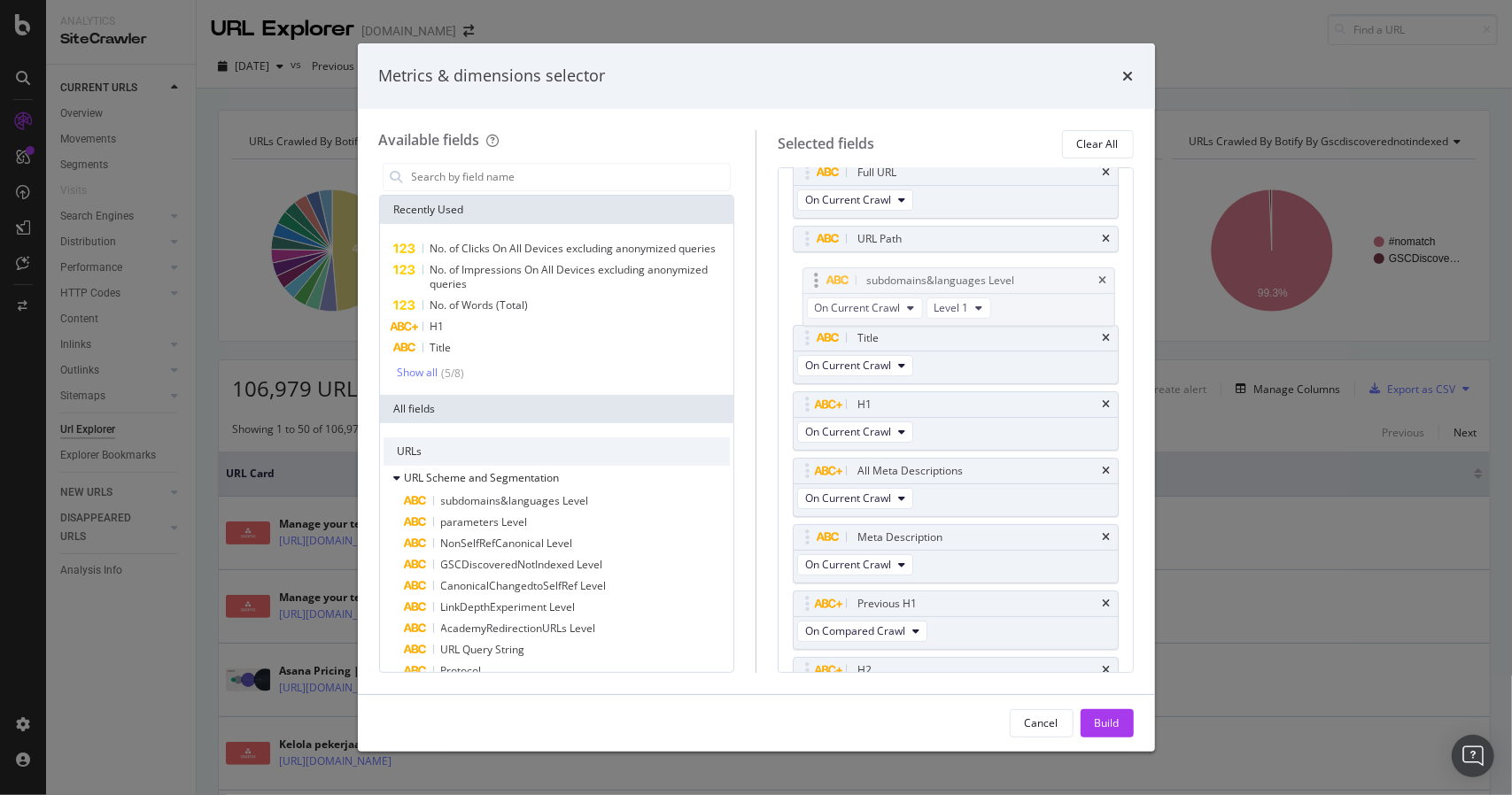
drag, startPoint x: 781, startPoint y: 226, endPoint x: 812, endPoint y: 279, distance: 61.4
click at [812, 279] on body "Analytics SiteCrawler CURRENT URLS Overview Movements Segments Visits Search En…" at bounding box center [756, 398] width 1512 height 795
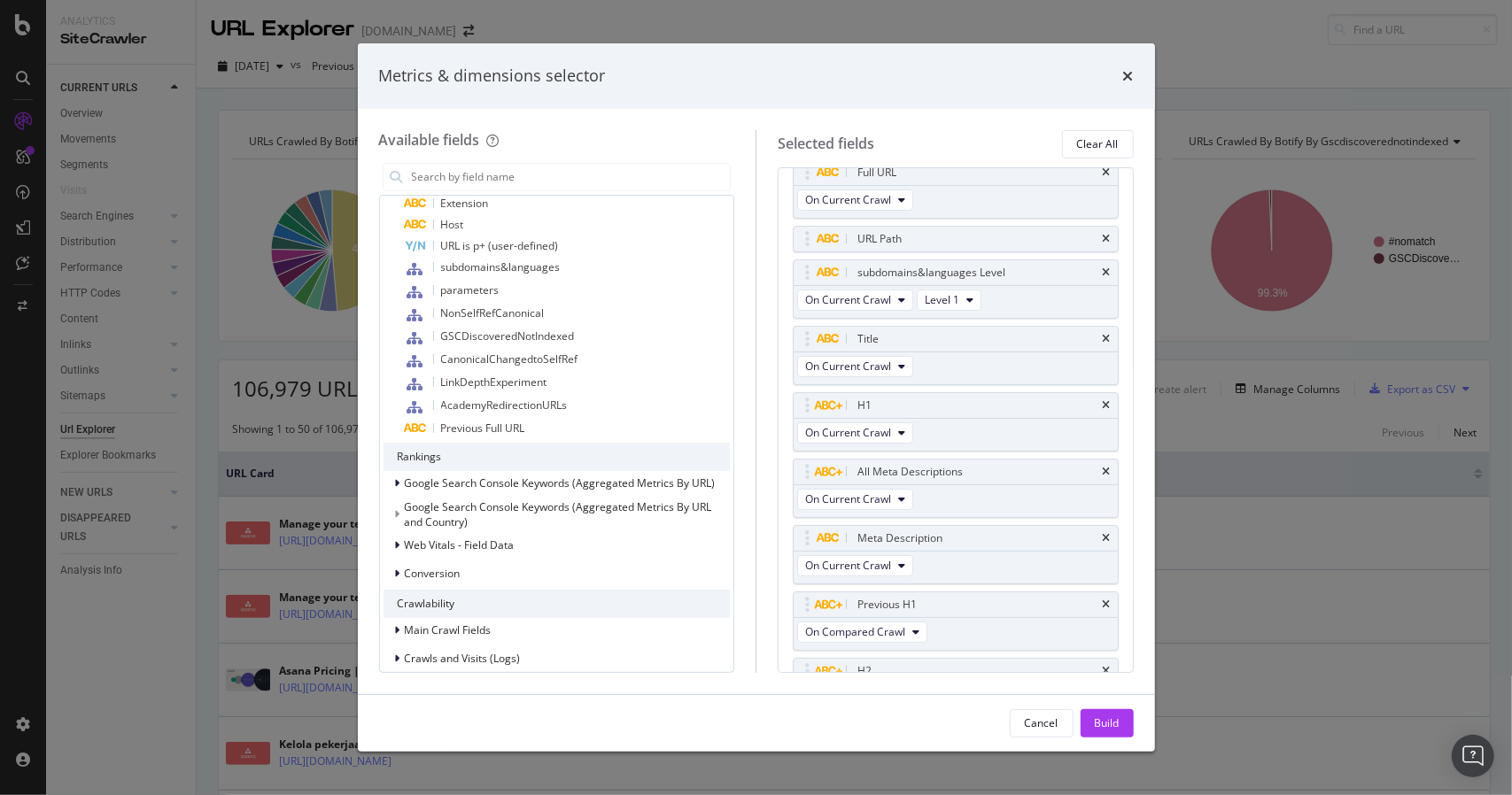
scroll to position [620, 0]
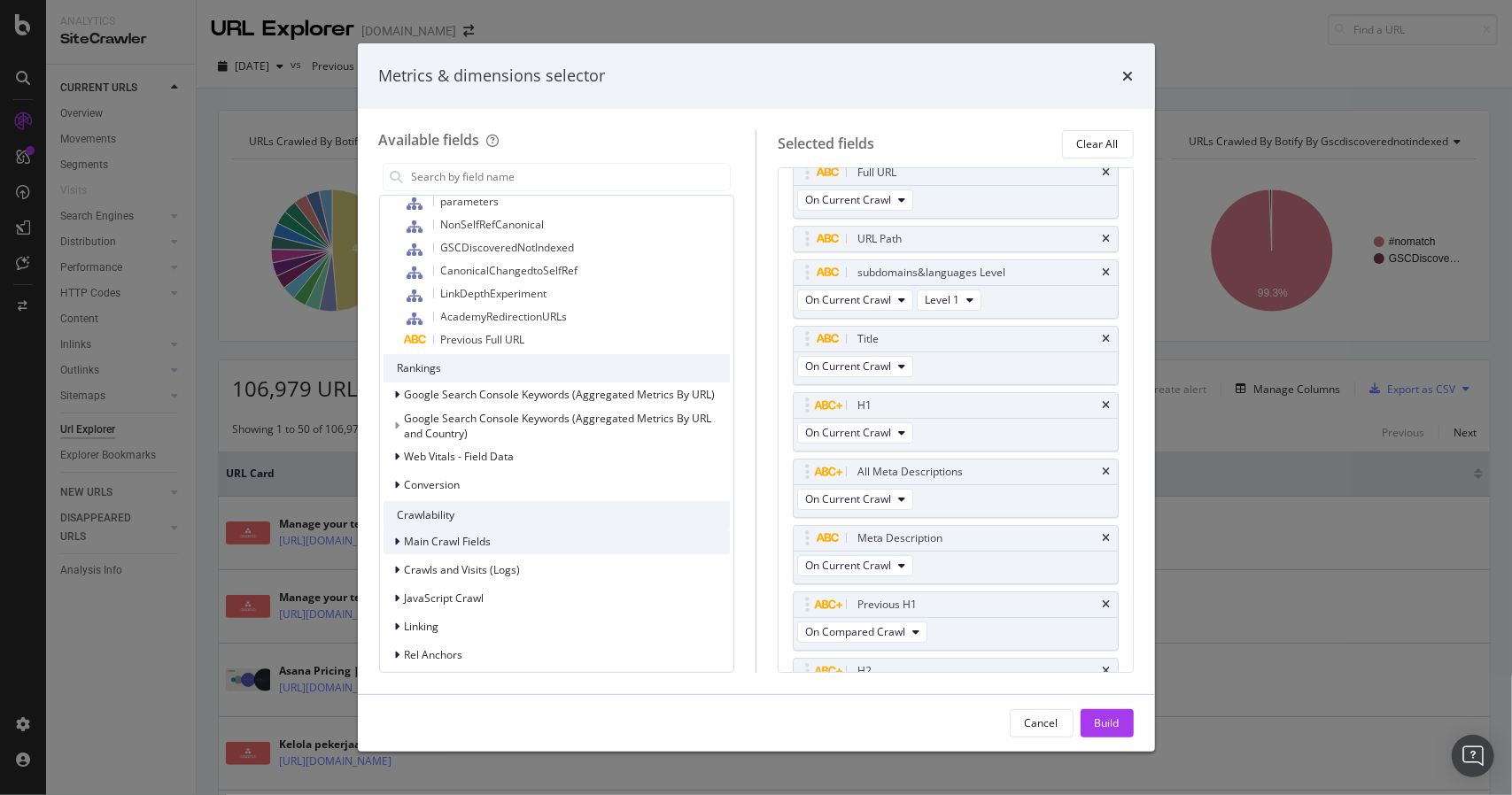
click at [487, 540] on span "Main Crawl Fields" at bounding box center [448, 541] width 87 height 15
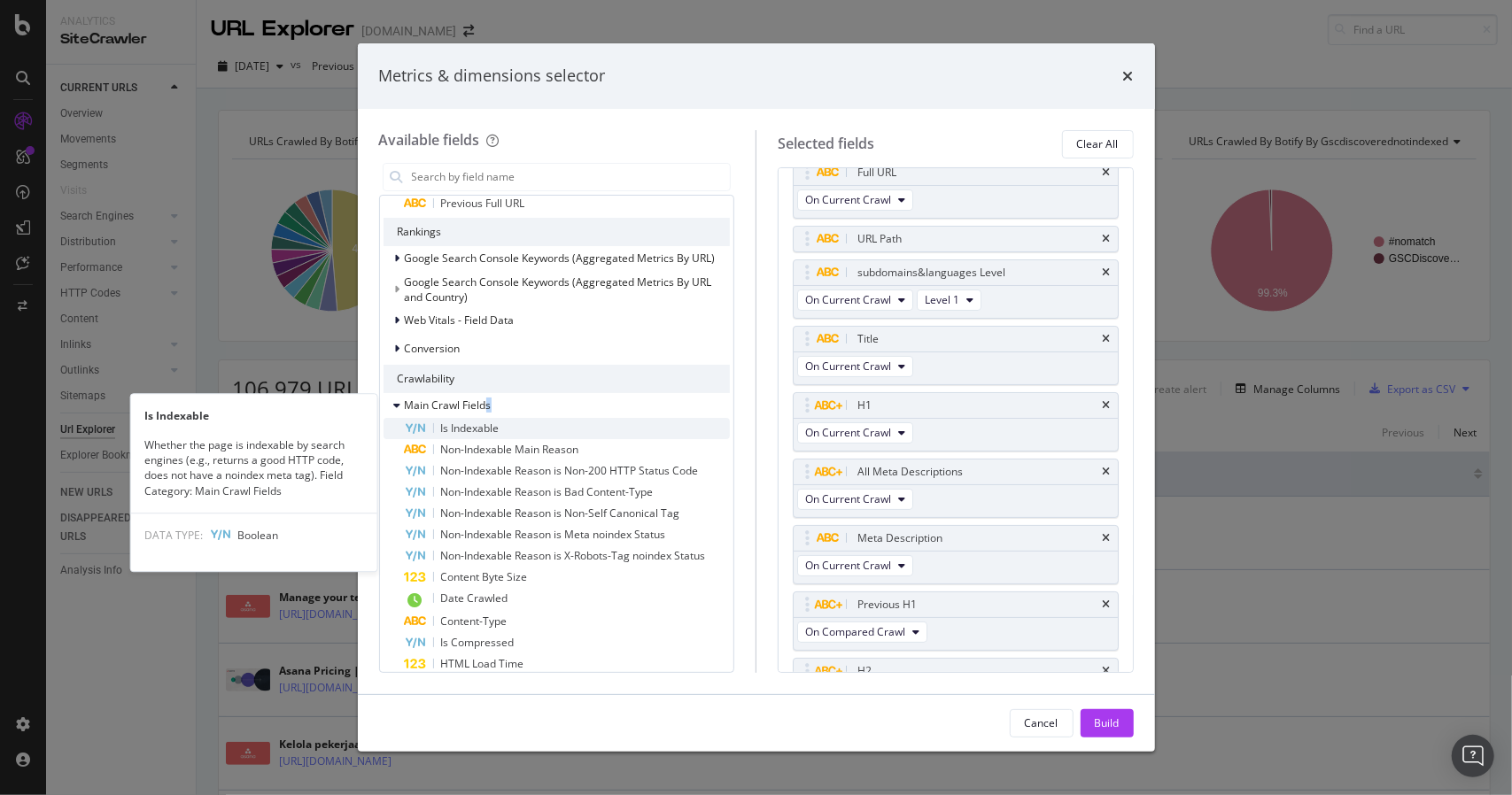
scroll to position [797, 0]
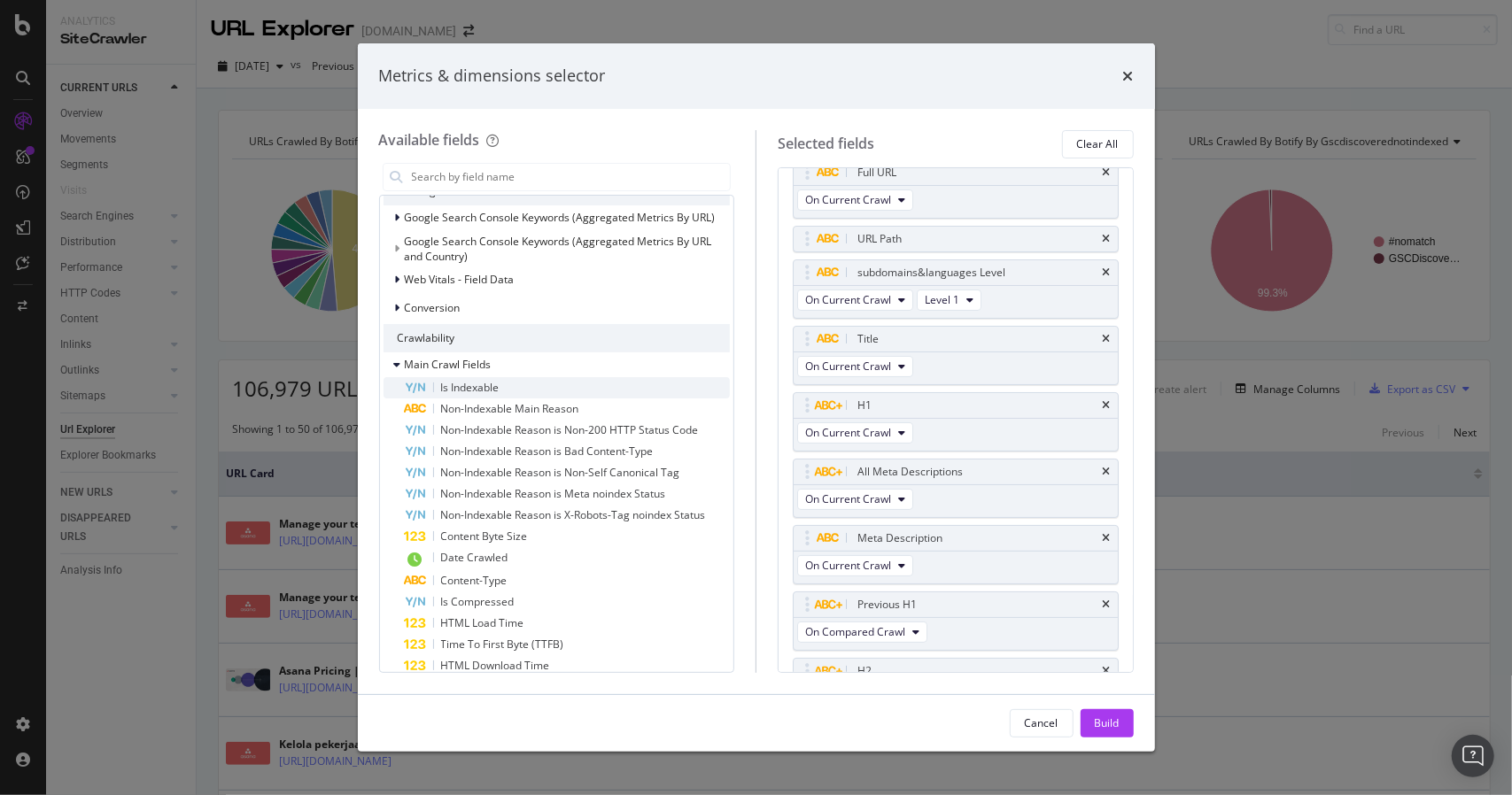
click at [511, 385] on div "Is Indexable" at bounding box center [567, 388] width 326 height 21
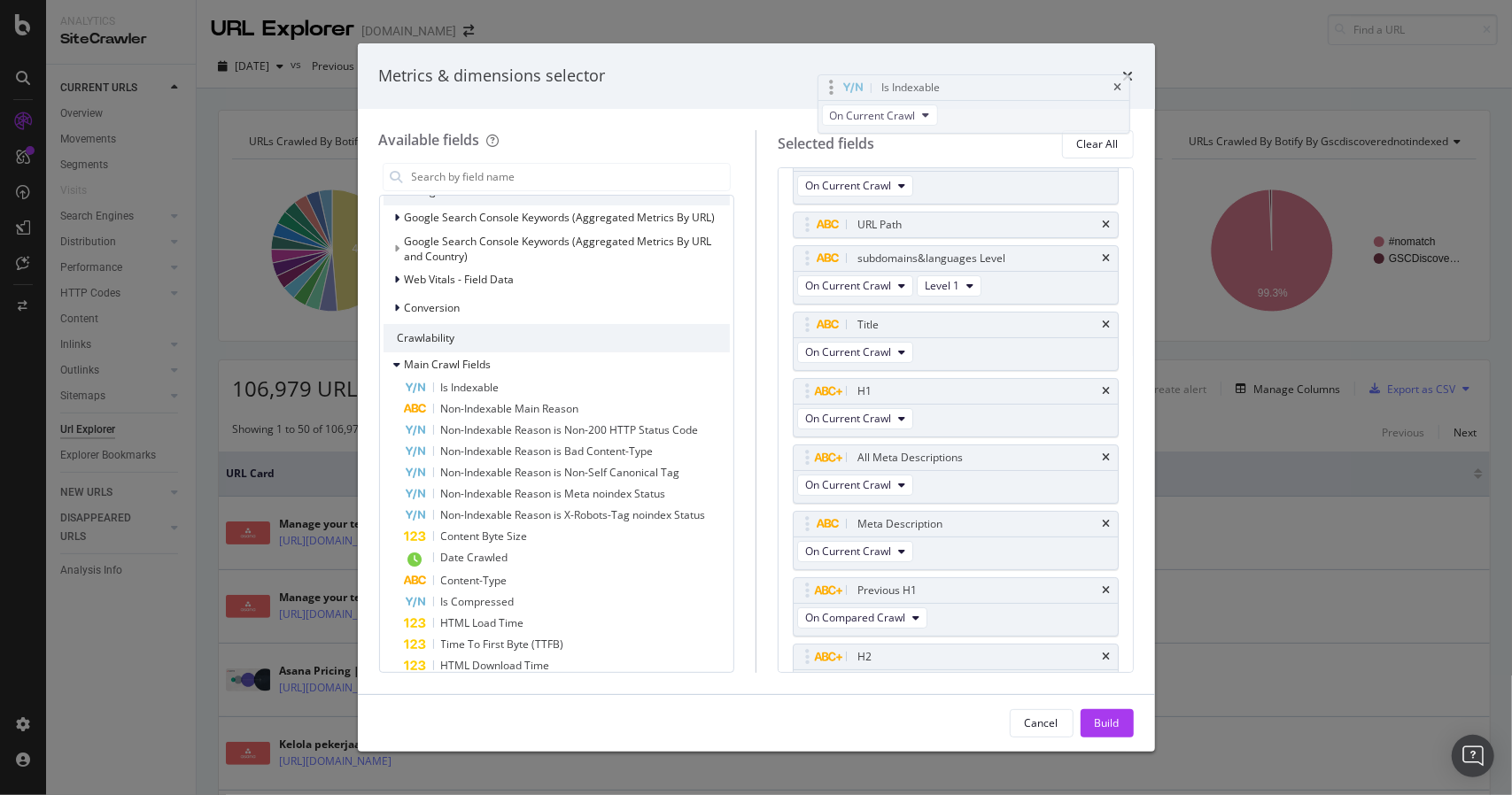
scroll to position [0, 0]
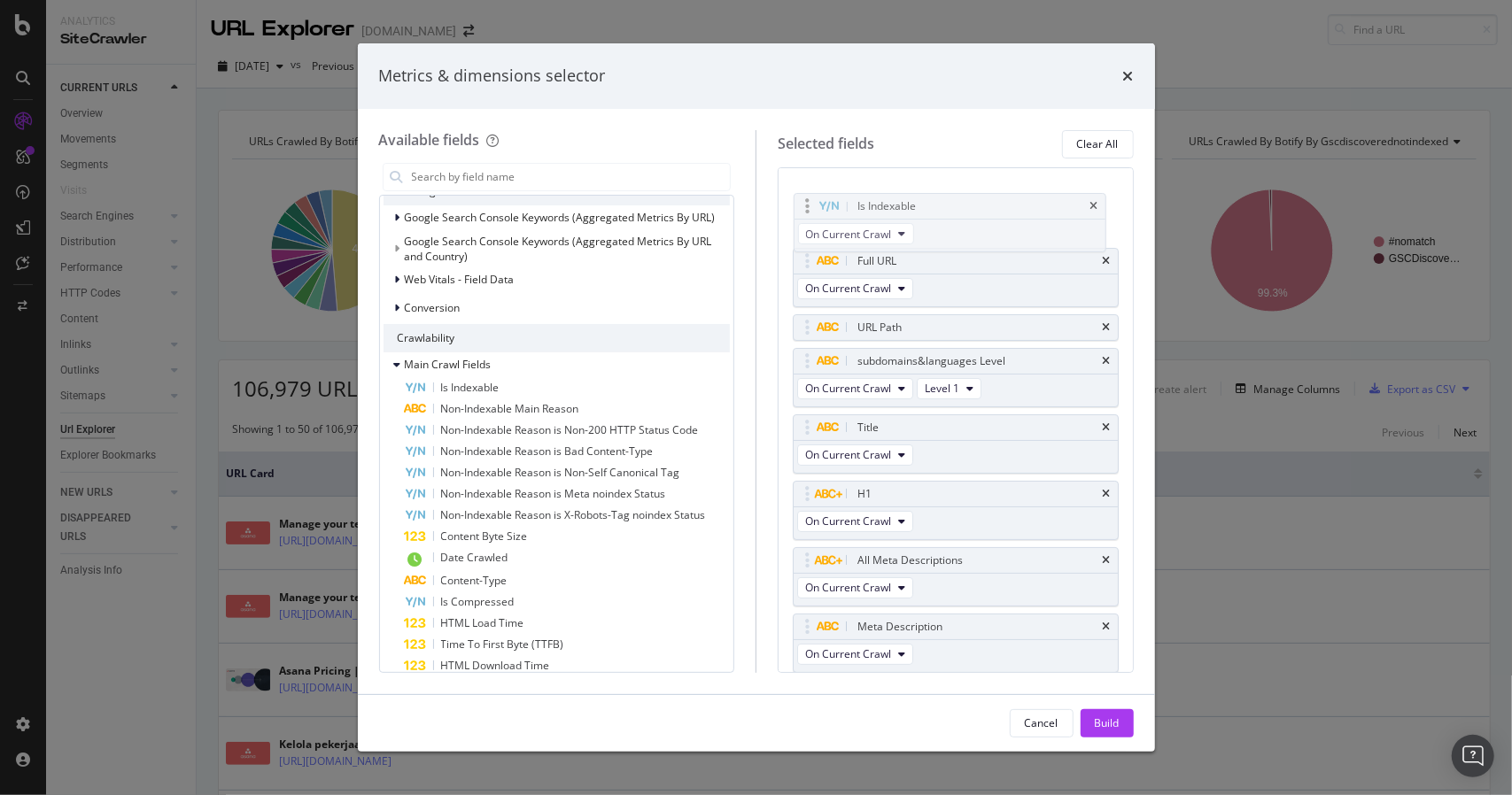
drag, startPoint x: 819, startPoint y: 562, endPoint x: 820, endPoint y: 201, distance: 361.0
click at [820, 201] on body "Analytics SiteCrawler CURRENT URLS Overview Movements Segments Visits Search En…" at bounding box center [756, 398] width 1512 height 795
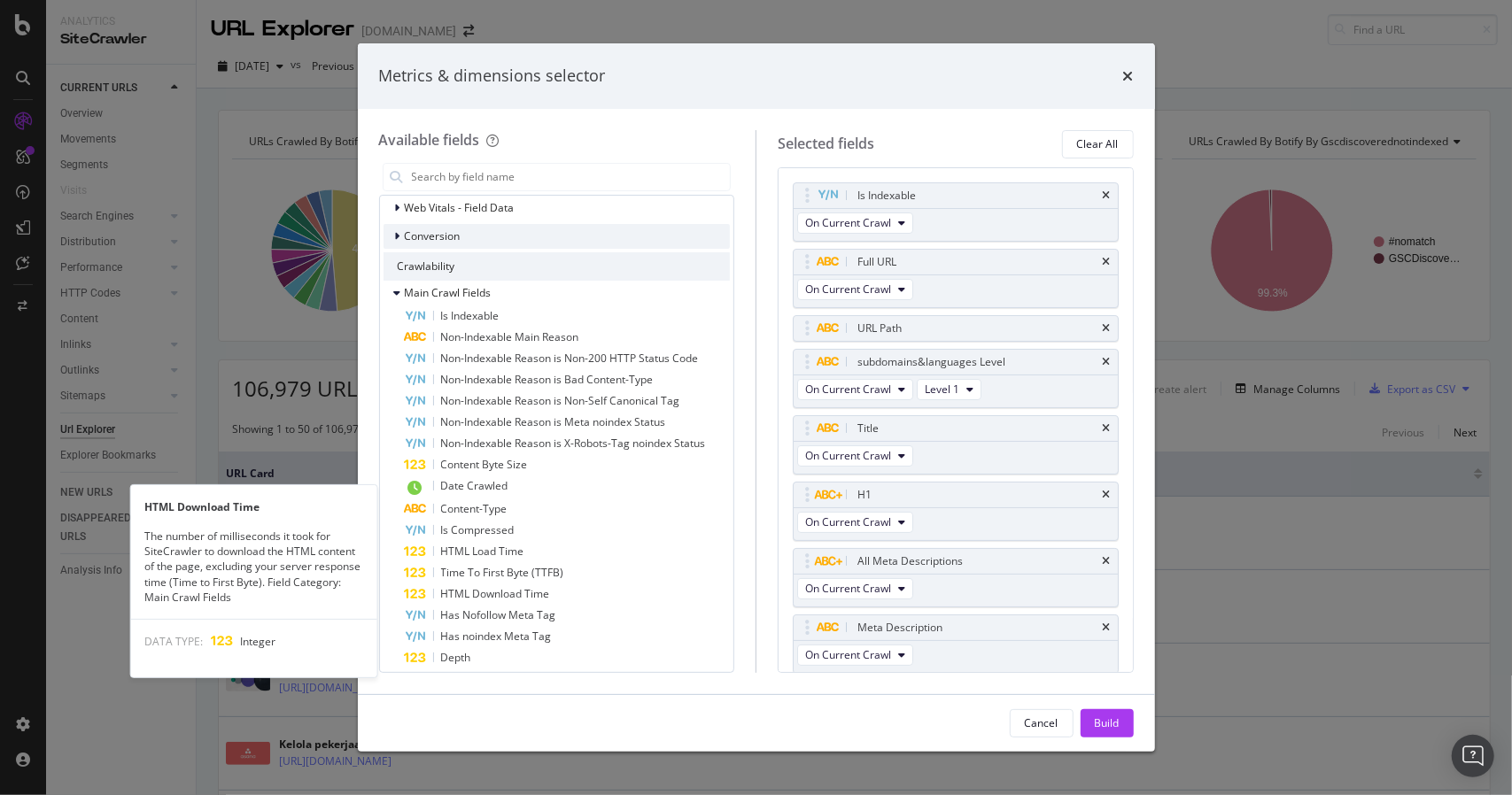
scroll to position [620, 0]
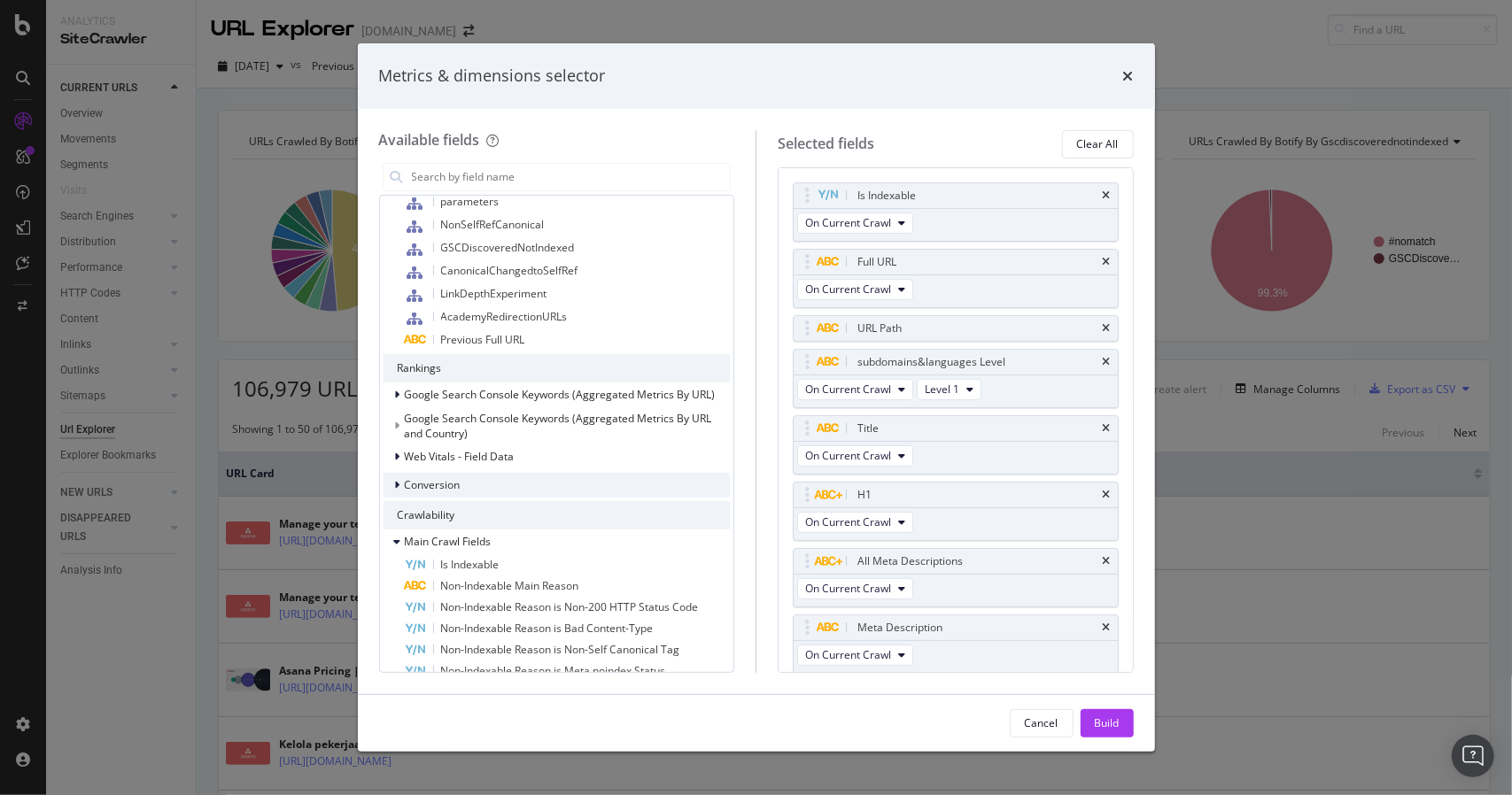
click at [432, 487] on span "Conversion" at bounding box center [432, 485] width 56 height 15
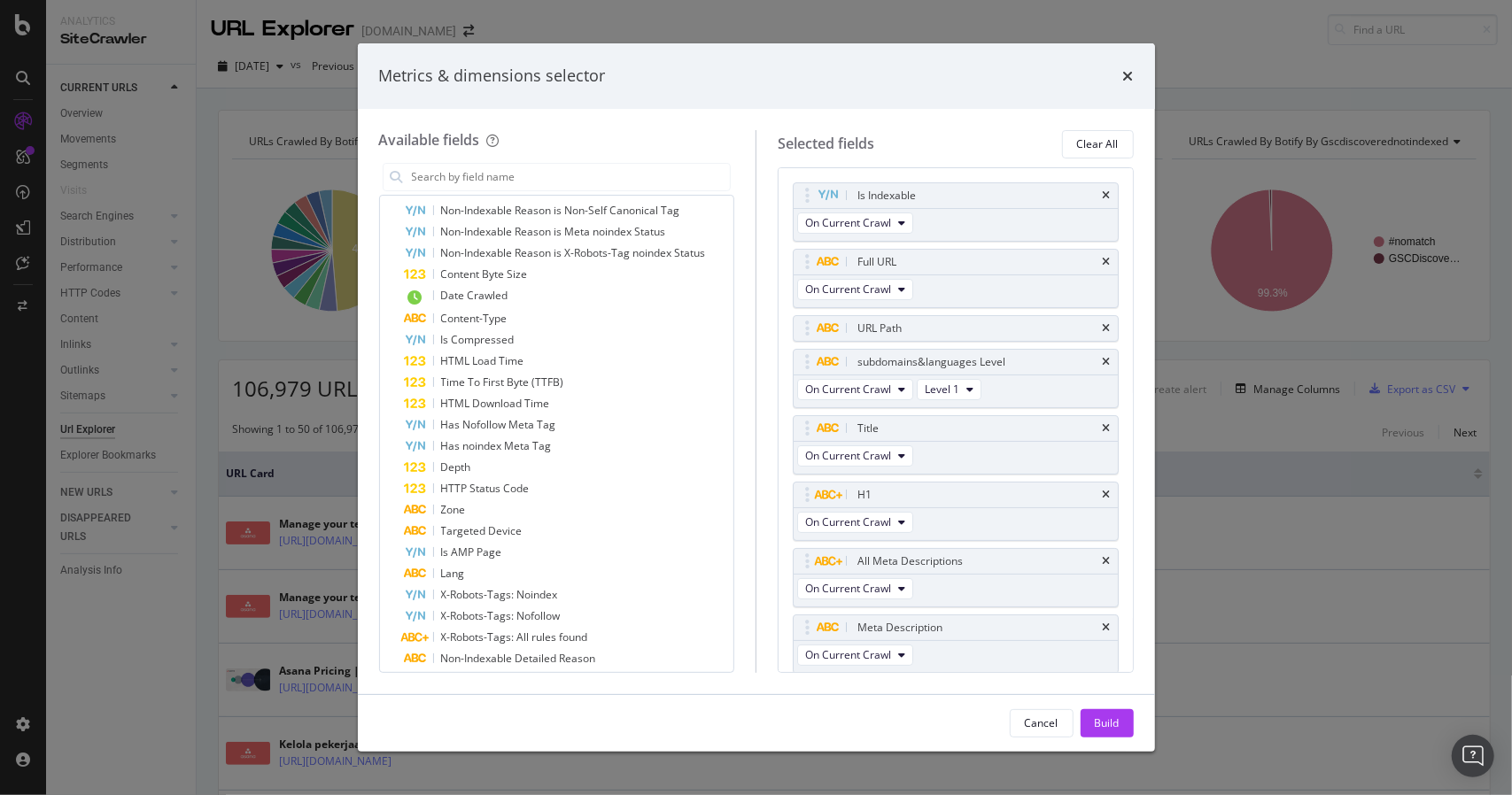
scroll to position [878, 0]
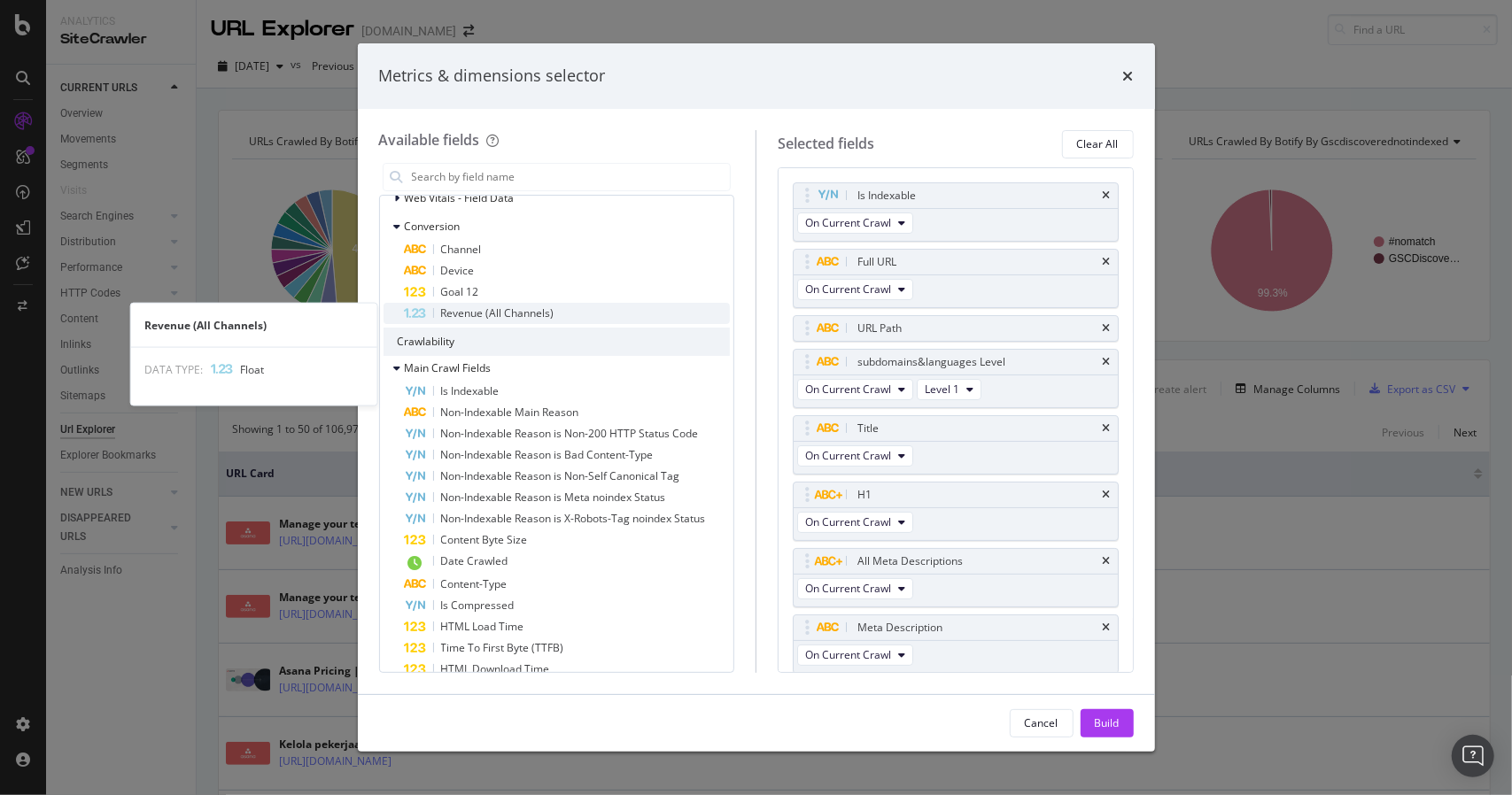
click at [461, 316] on span "Revenue (All Channels)" at bounding box center [498, 313] width 114 height 15
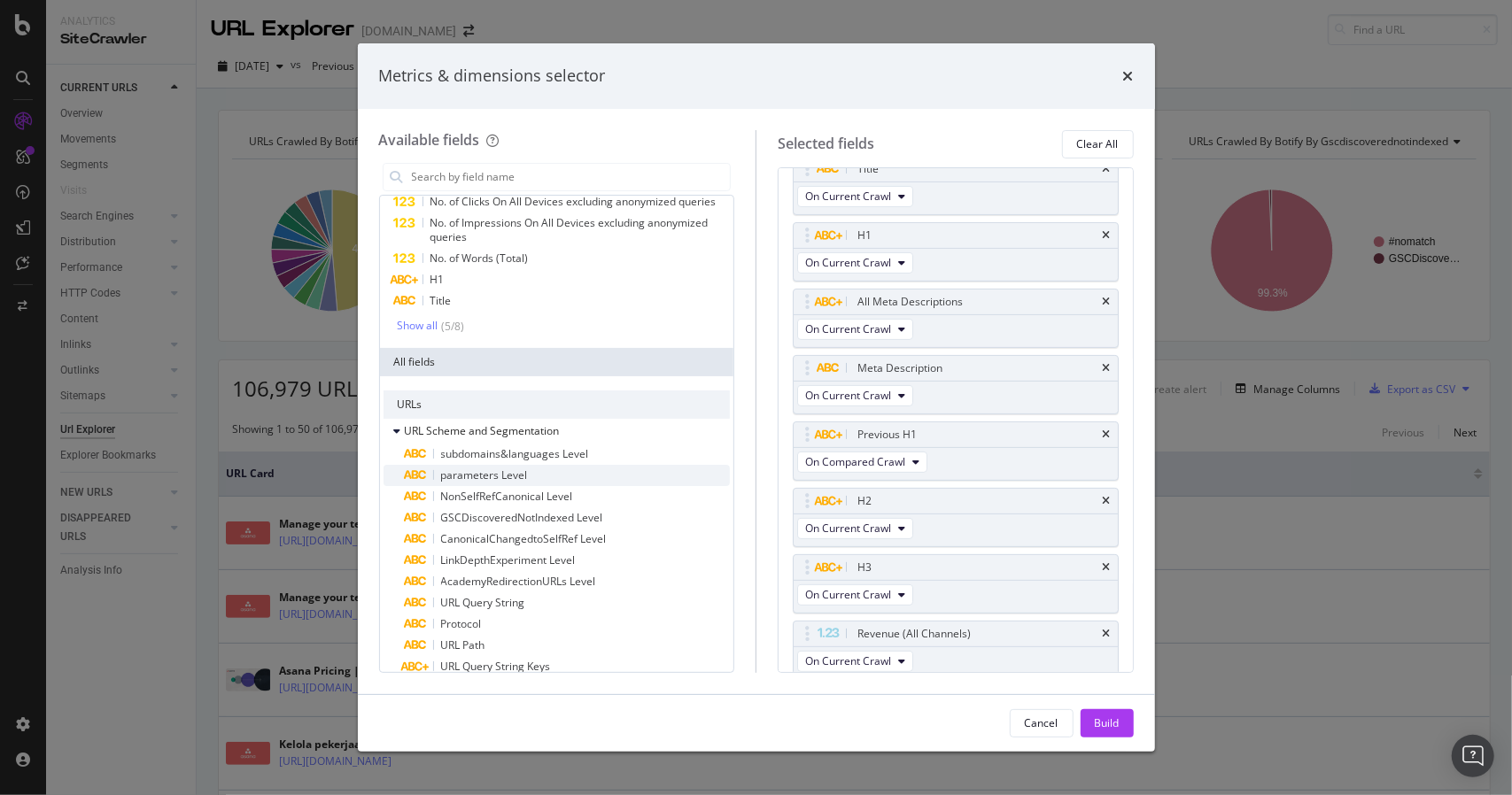
scroll to position [0, 0]
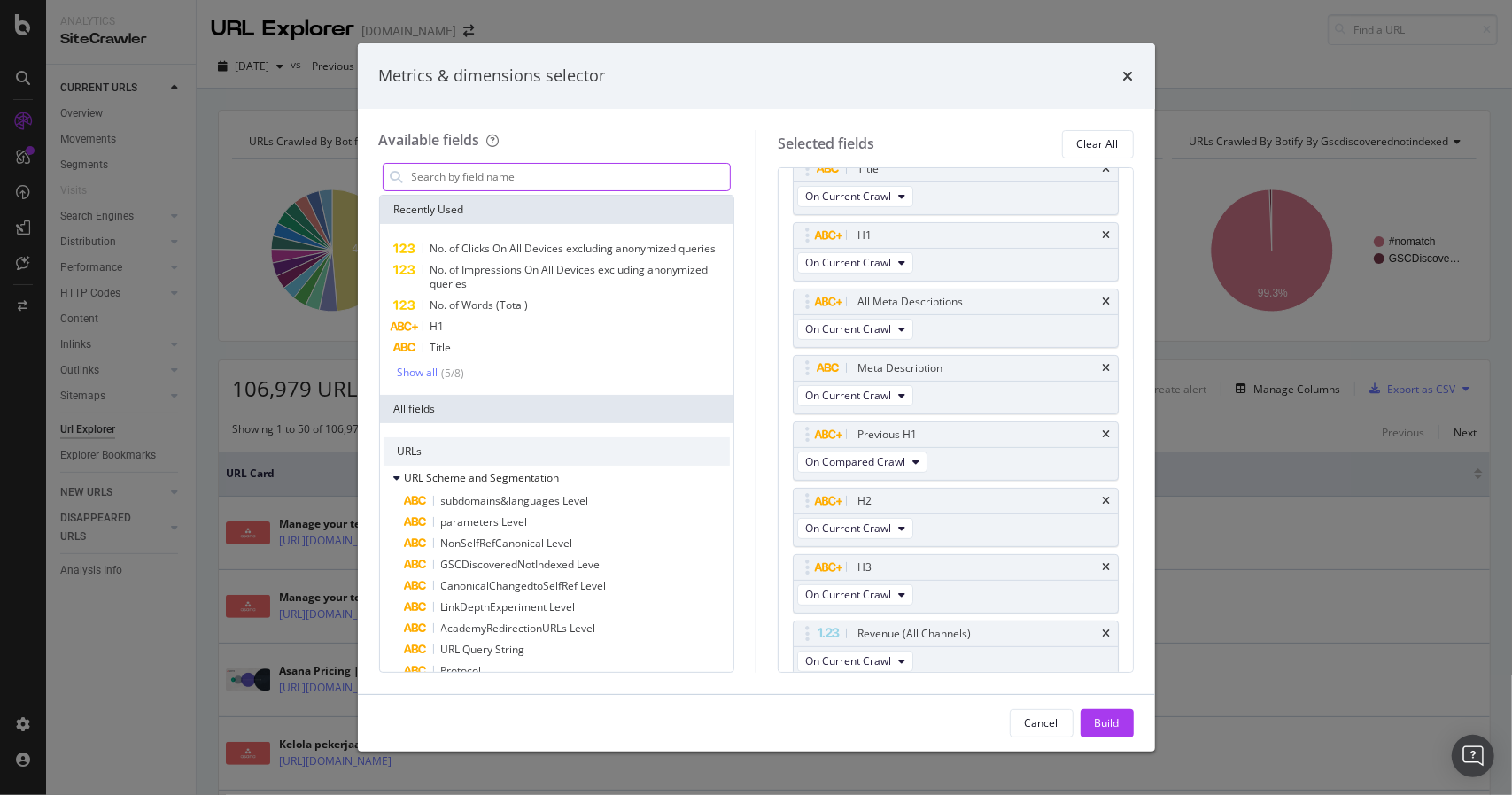
click at [494, 185] on input "modal" at bounding box center [570, 177] width 321 height 27
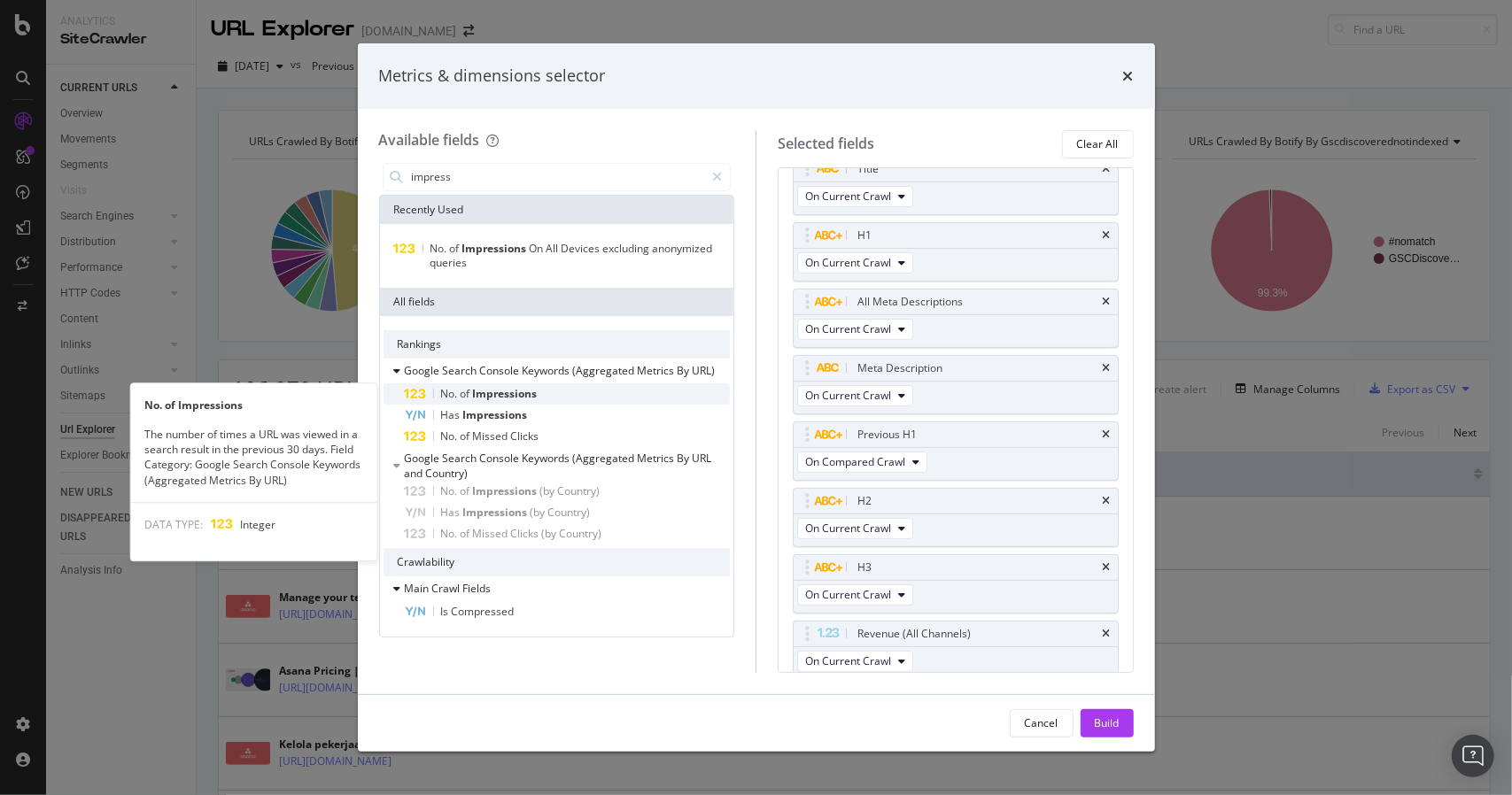
click at [548, 387] on div "No. of Impressions" at bounding box center [567, 394] width 326 height 21
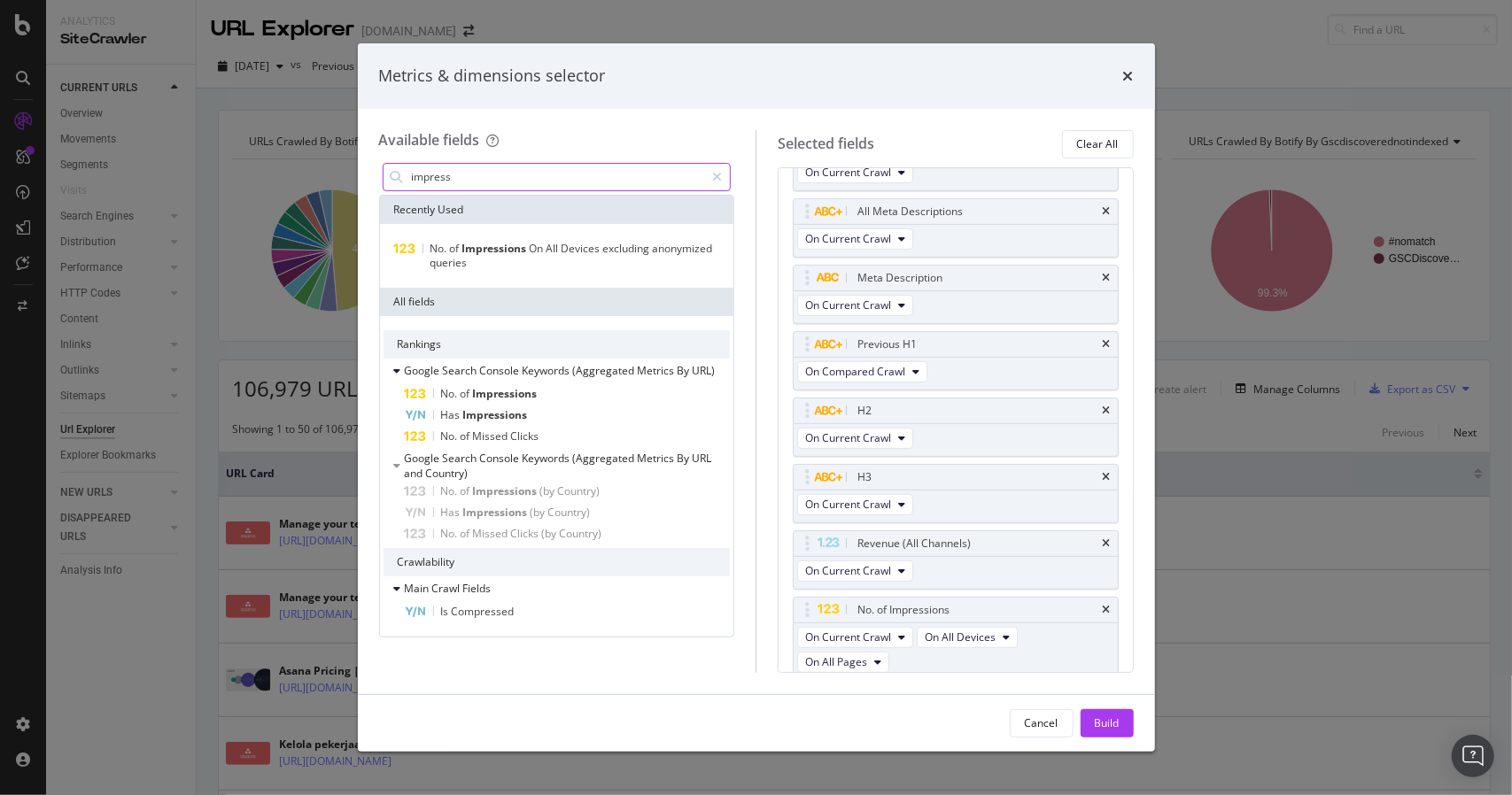
click at [485, 170] on input "impress" at bounding box center [558, 177] width 295 height 27
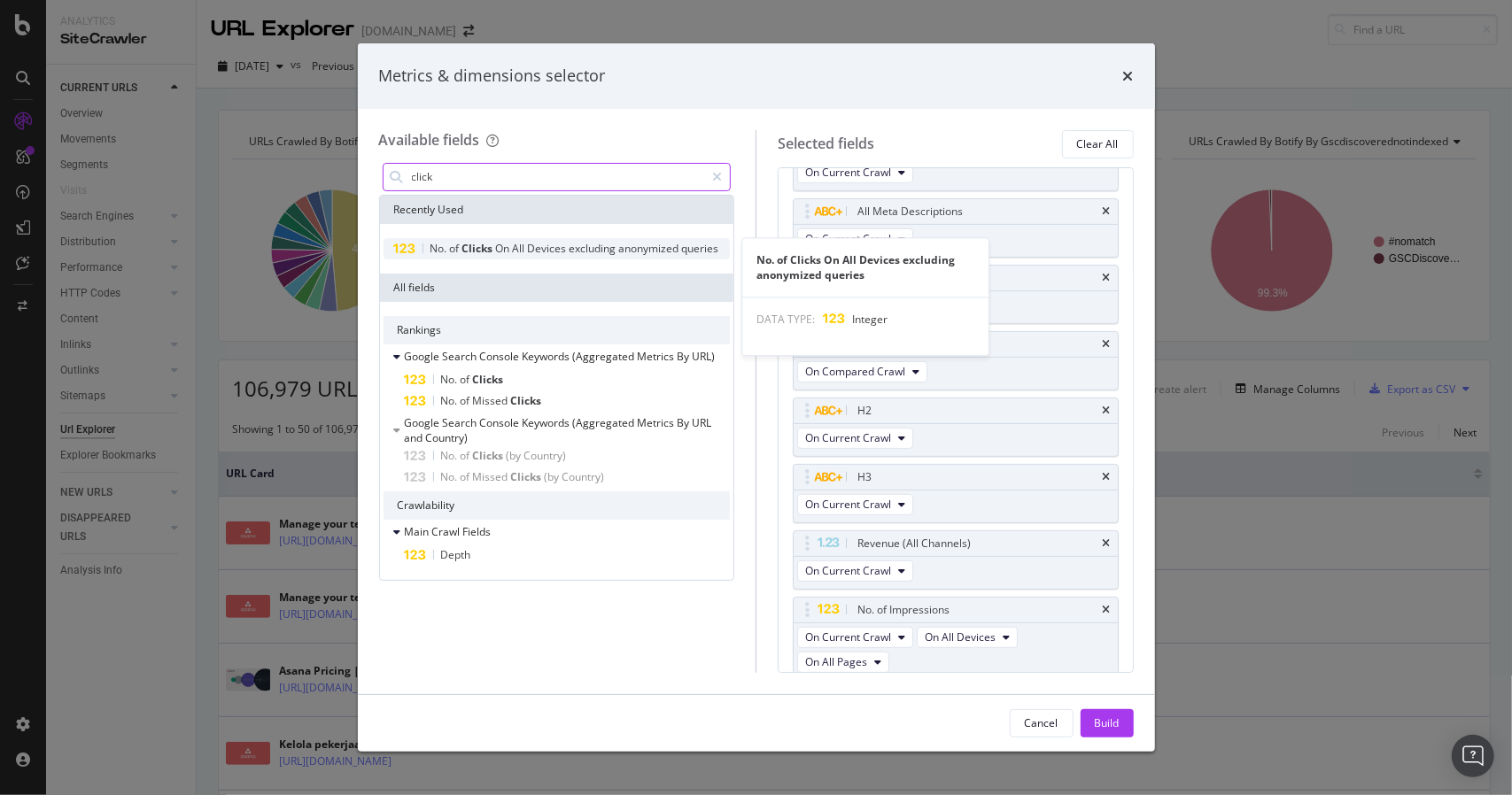
type input "click"
click at [501, 248] on span "On" at bounding box center [504, 248] width 16 height 15
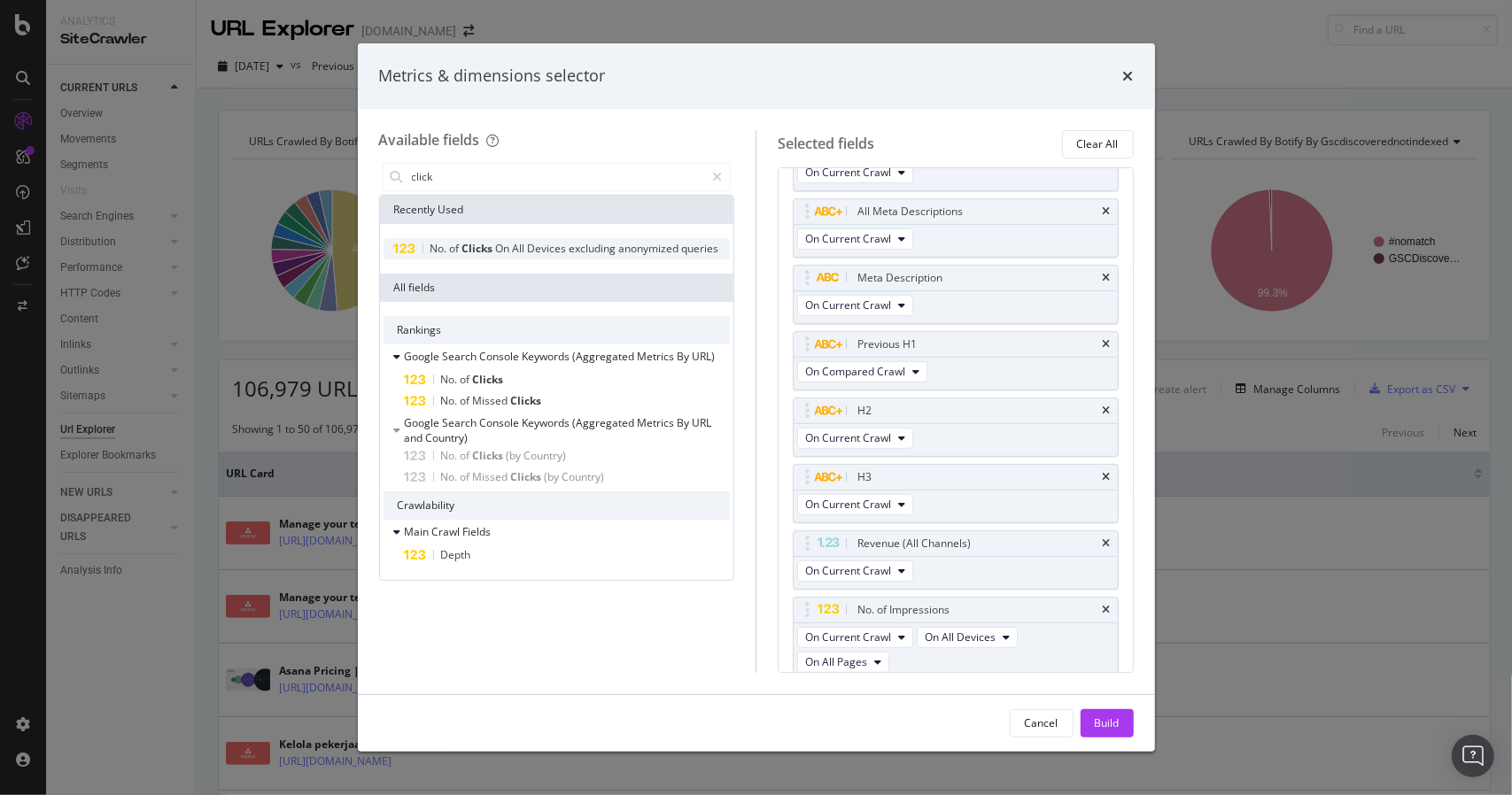
scroll to position [441, 0]
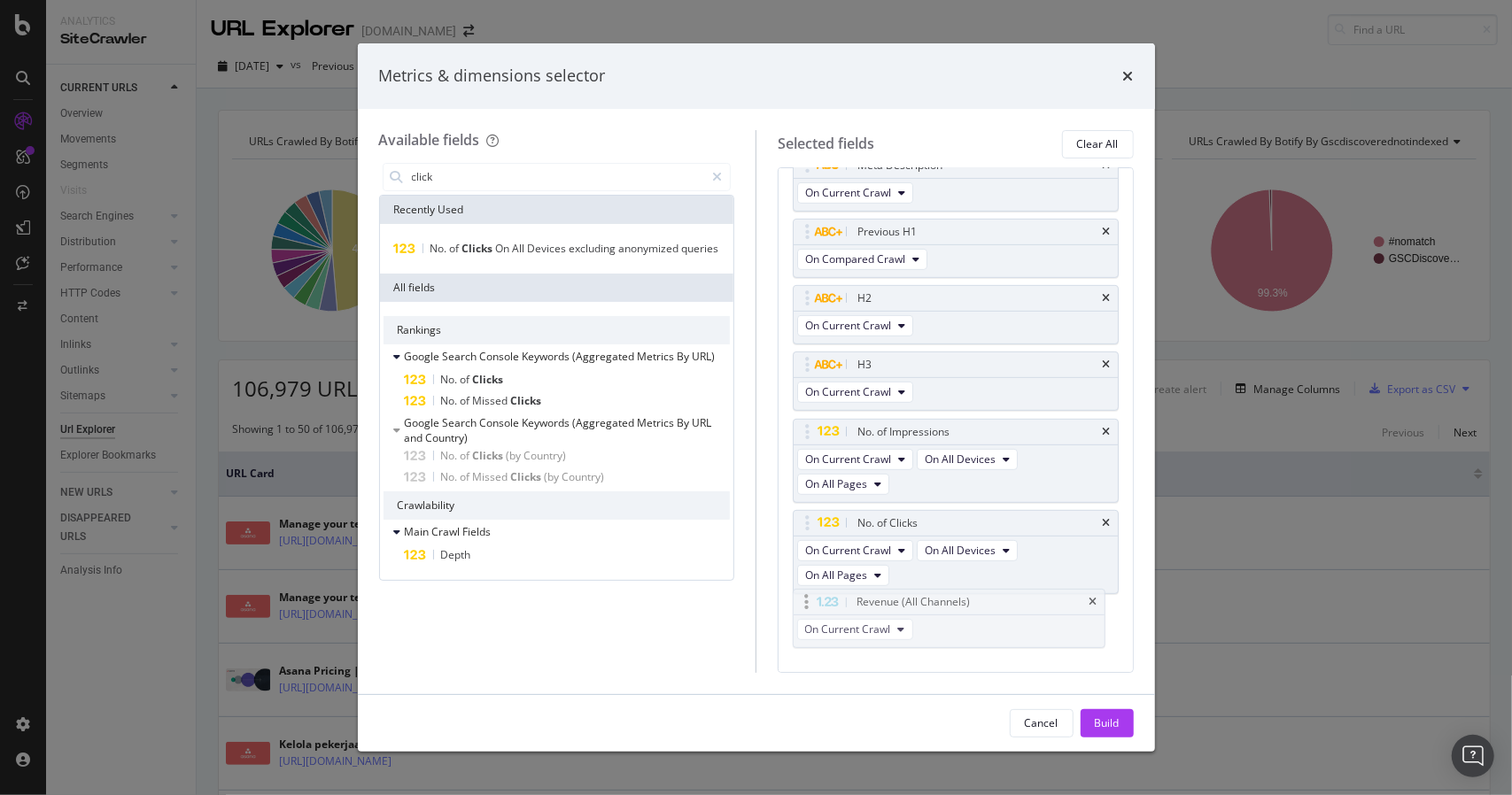
drag, startPoint x: 817, startPoint y: 445, endPoint x: 817, endPoint y: 601, distance: 156.0
click at [716, 172] on icon "modal" at bounding box center [717, 176] width 10 height 13
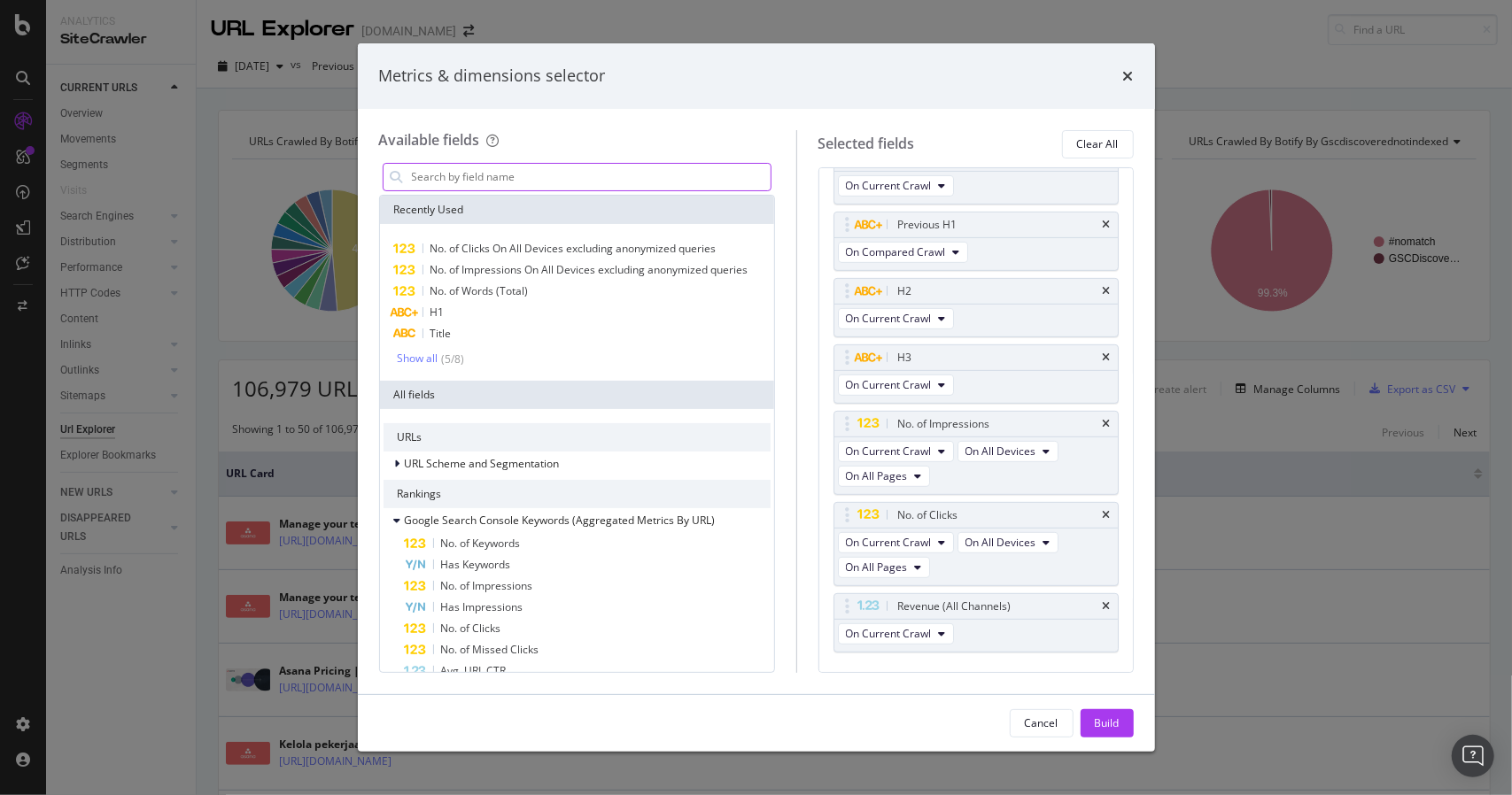
click at [407, 395] on div "All fields" at bounding box center [576, 394] width 394 height 28
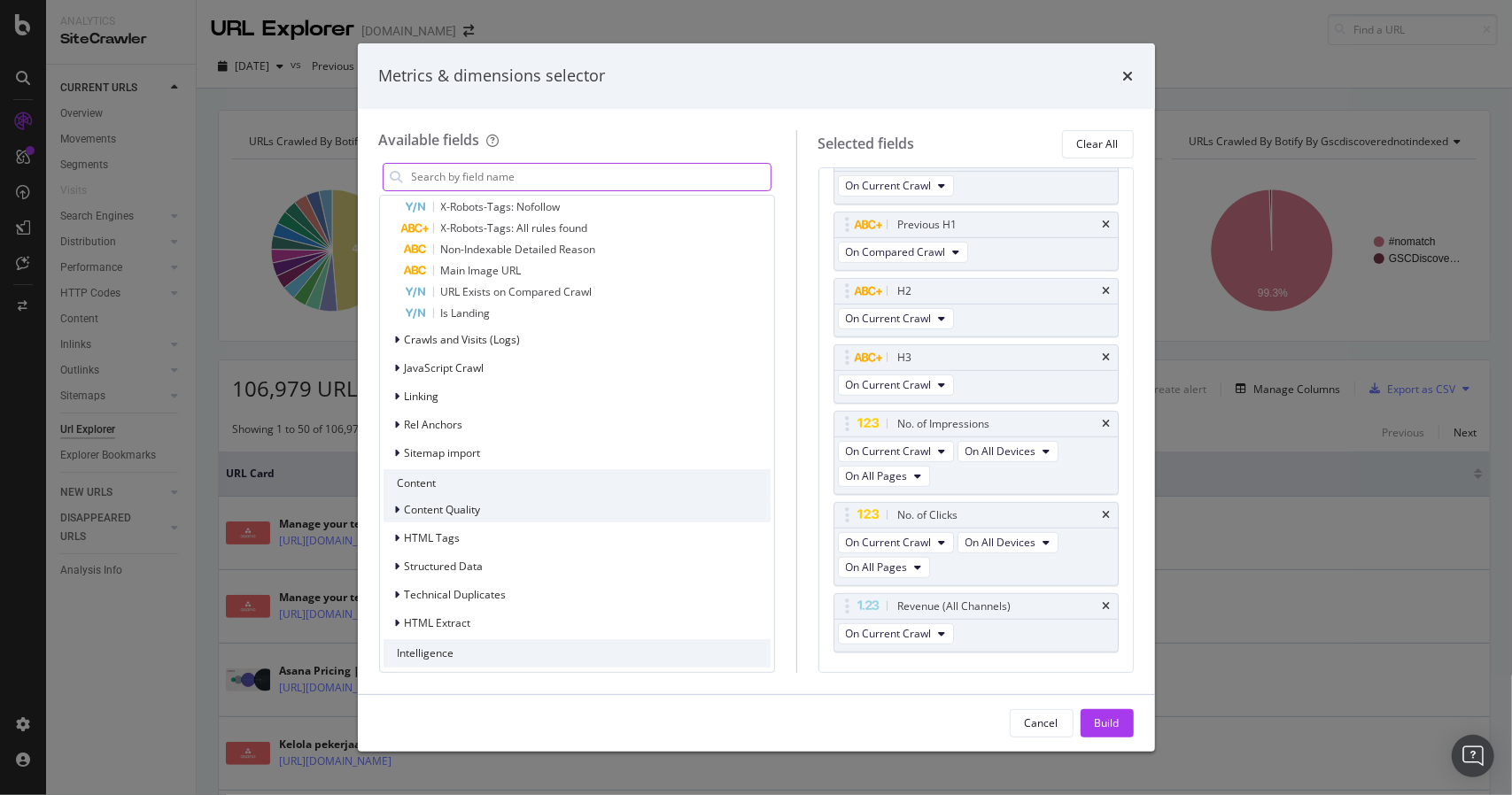
scroll to position [1538, 0]
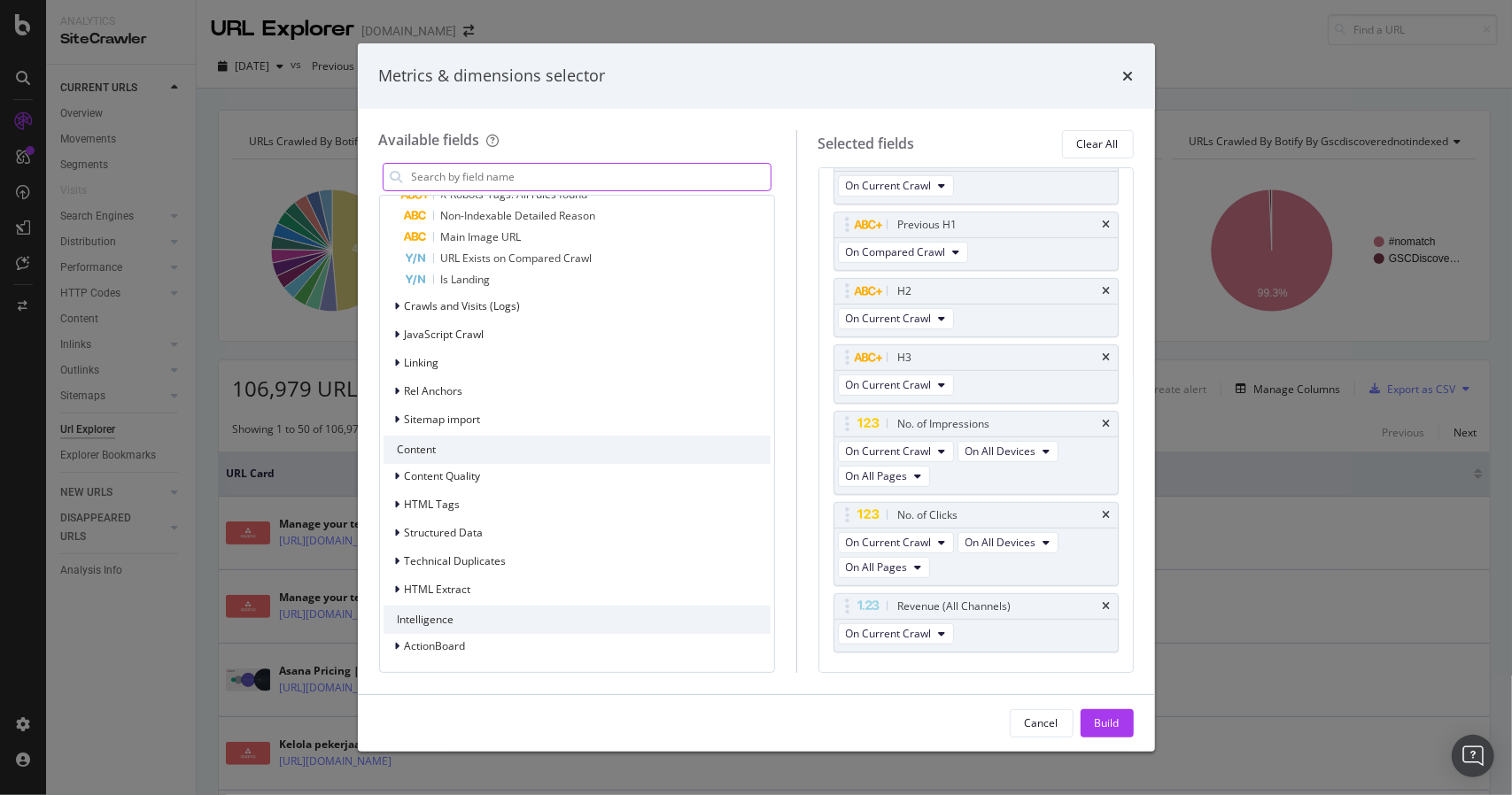
click at [457, 631] on div "Intelligence" at bounding box center [577, 619] width 387 height 28
click at [457, 642] on span "ActionBoard" at bounding box center [434, 646] width 61 height 15
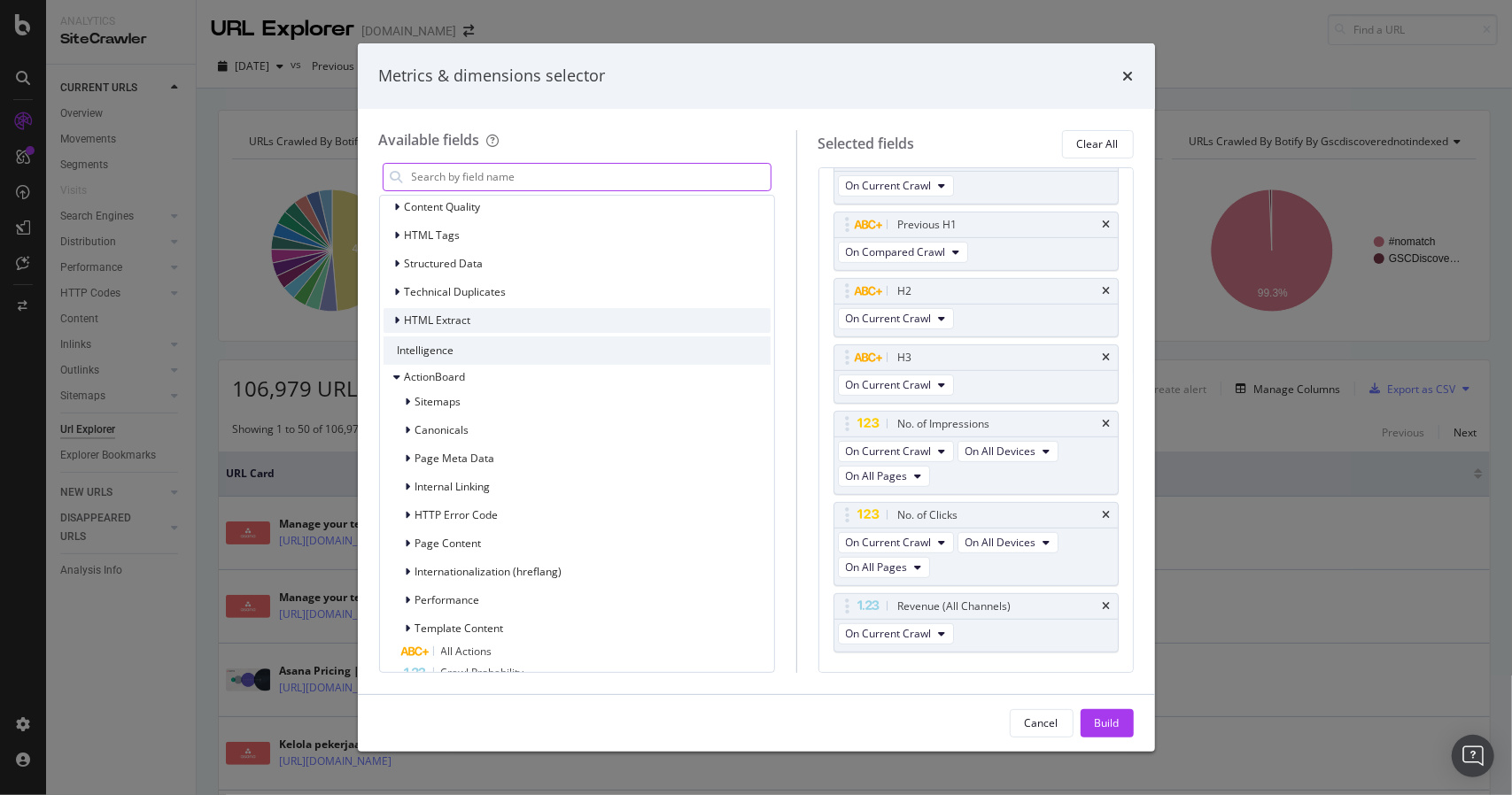
scroll to position [1853, 0]
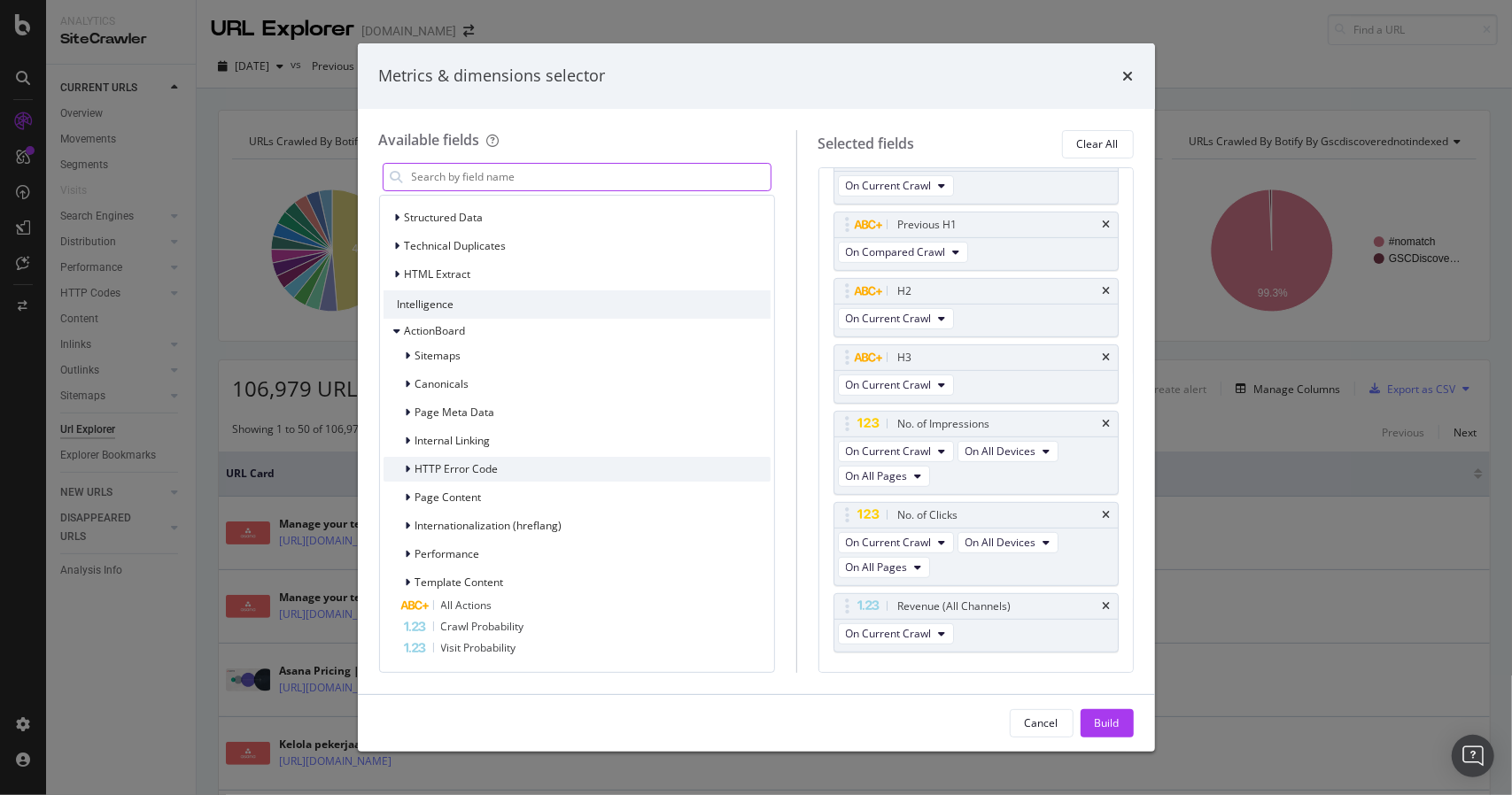
click at [510, 475] on div "HTTP Error Code" at bounding box center [577, 469] width 387 height 25
click at [524, 461] on div "HTTP Error Code" at bounding box center [577, 469] width 387 height 25
click at [513, 560] on div "Performance" at bounding box center [577, 554] width 387 height 25
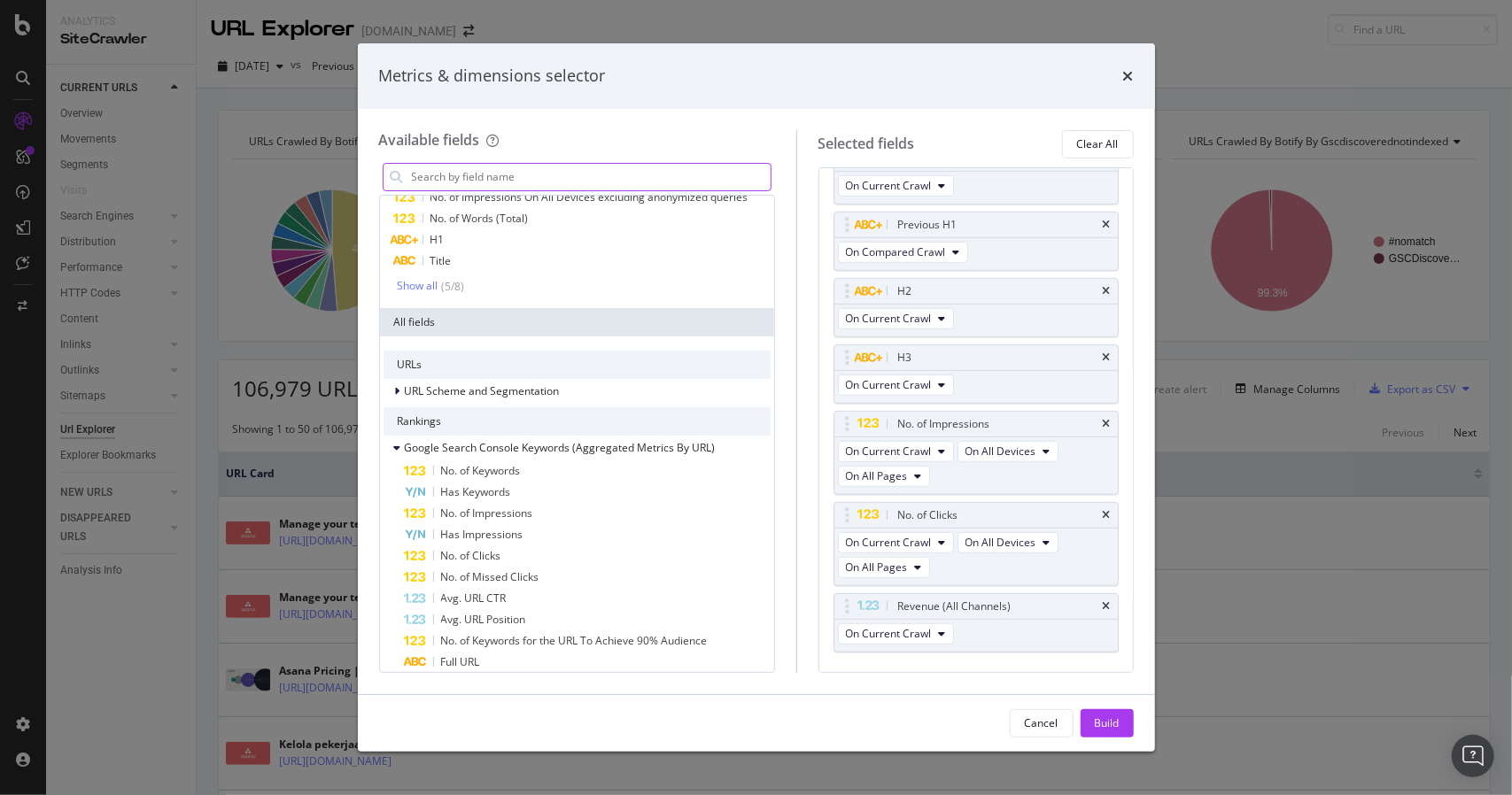
scroll to position [0, 0]
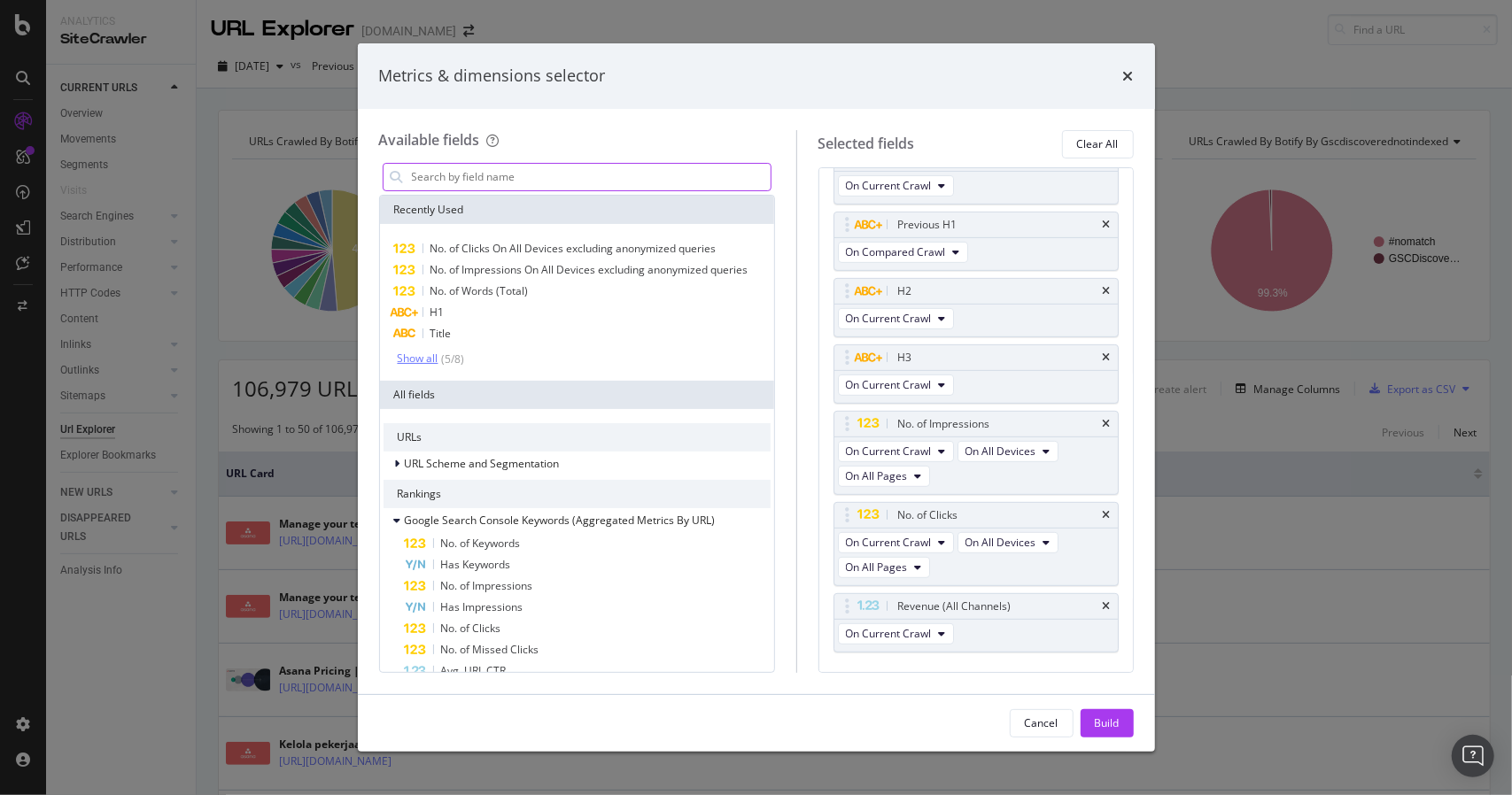
click at [417, 364] on div "Show all" at bounding box center [418, 358] width 40 height 13
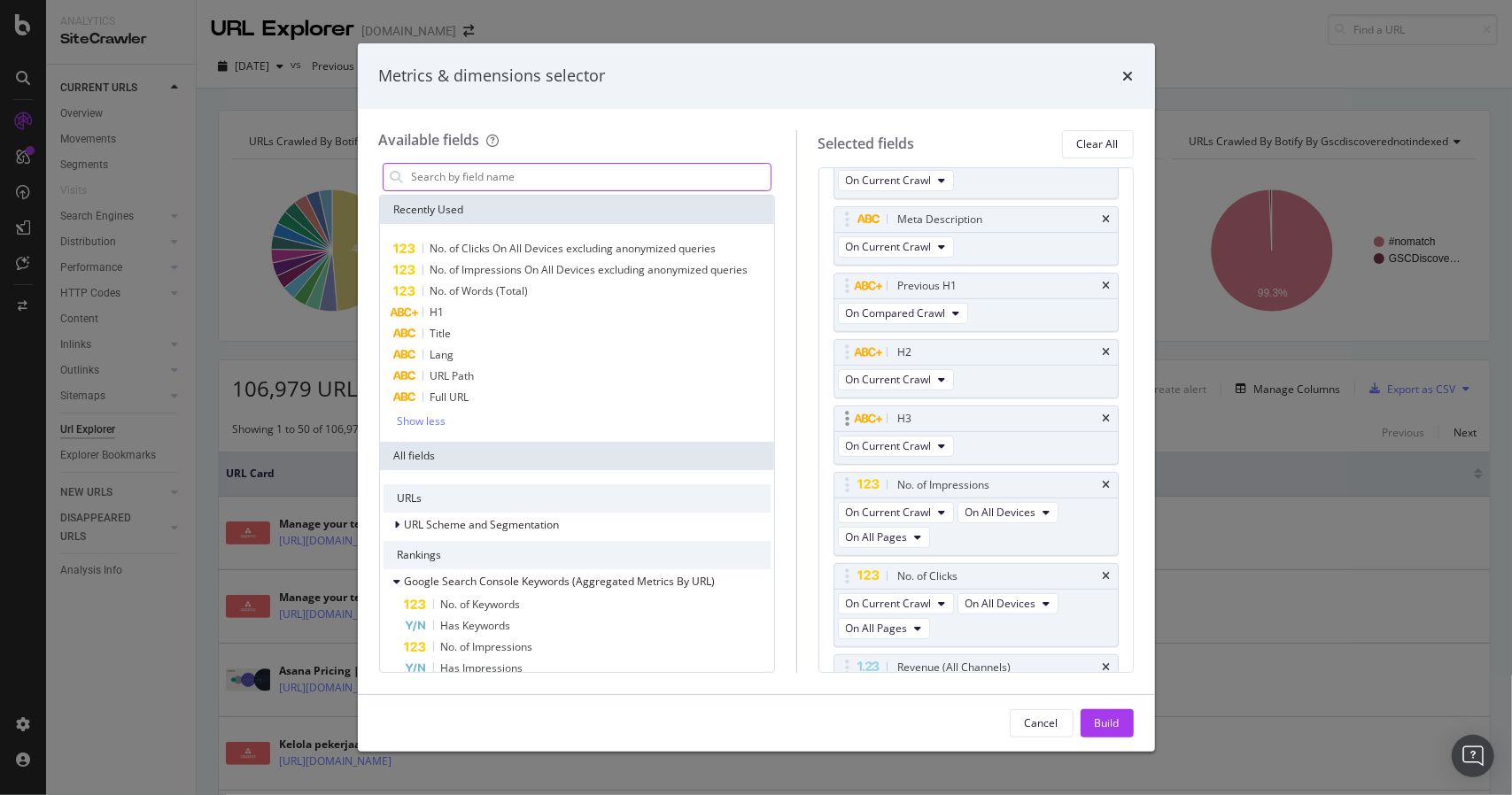
scroll to position [380, 0]
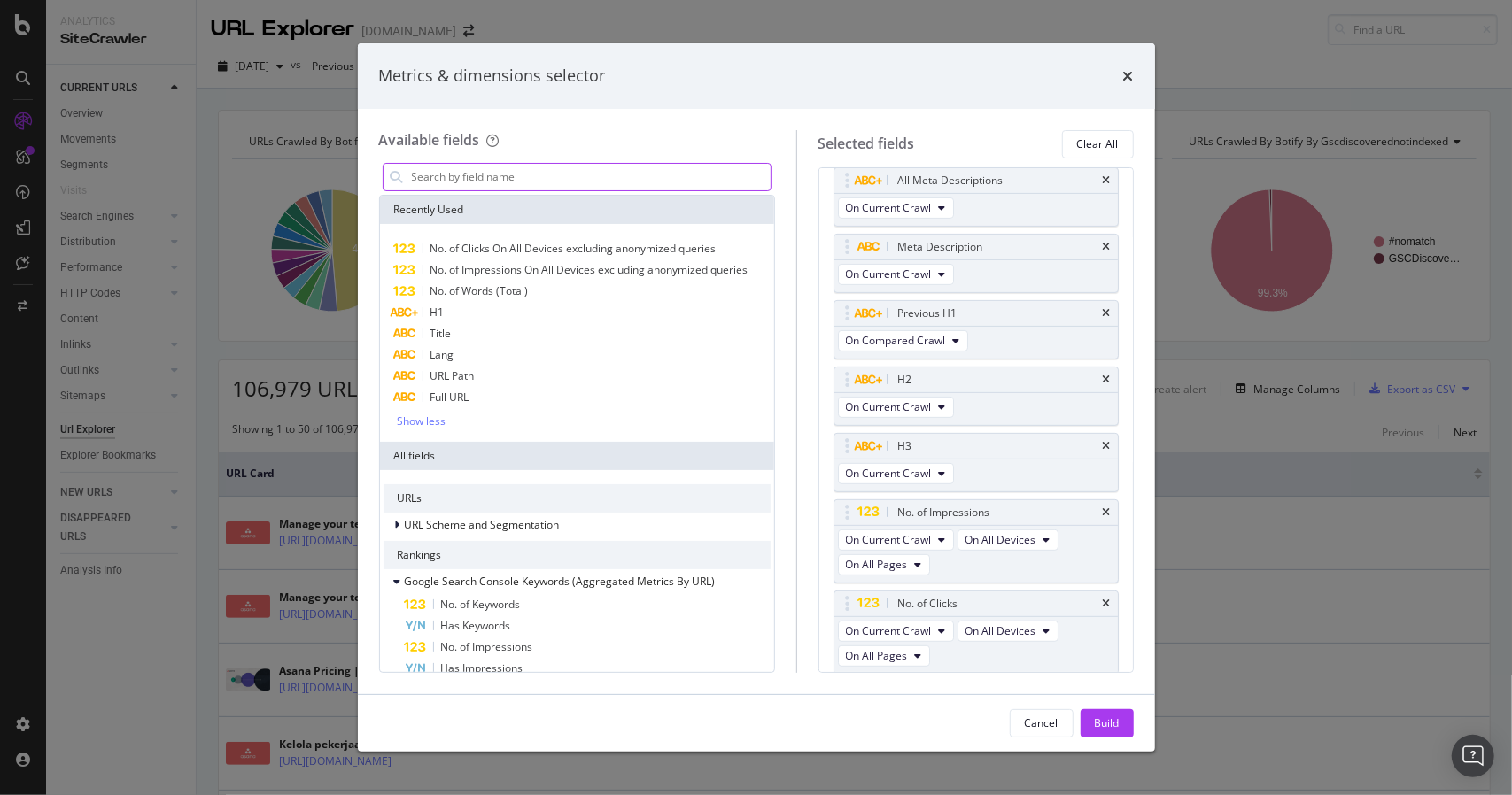
click at [563, 180] on input "modal" at bounding box center [590, 177] width 360 height 27
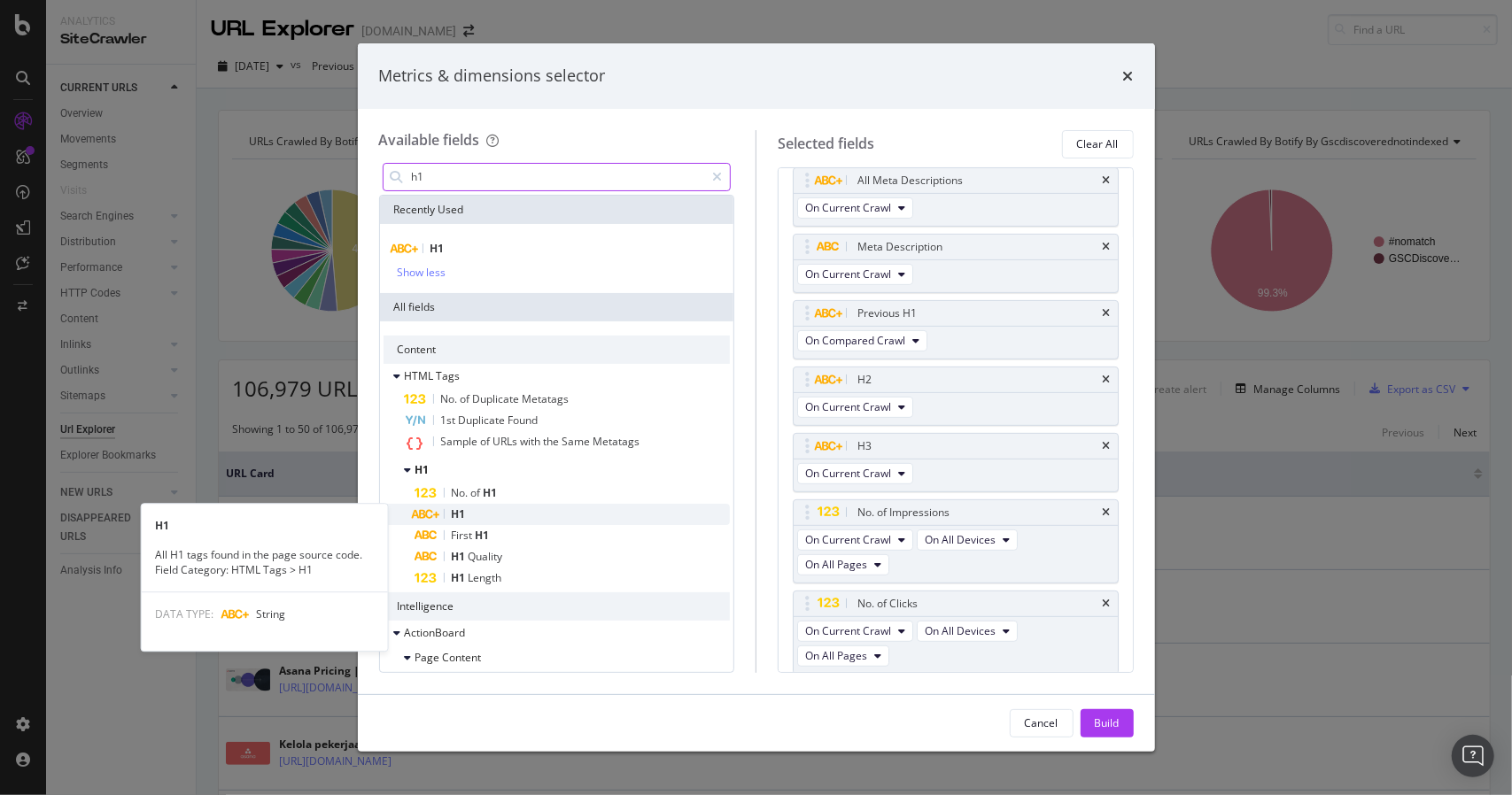
type input "h1"
click at [504, 503] on div "H1" at bounding box center [572, 514] width 315 height 21
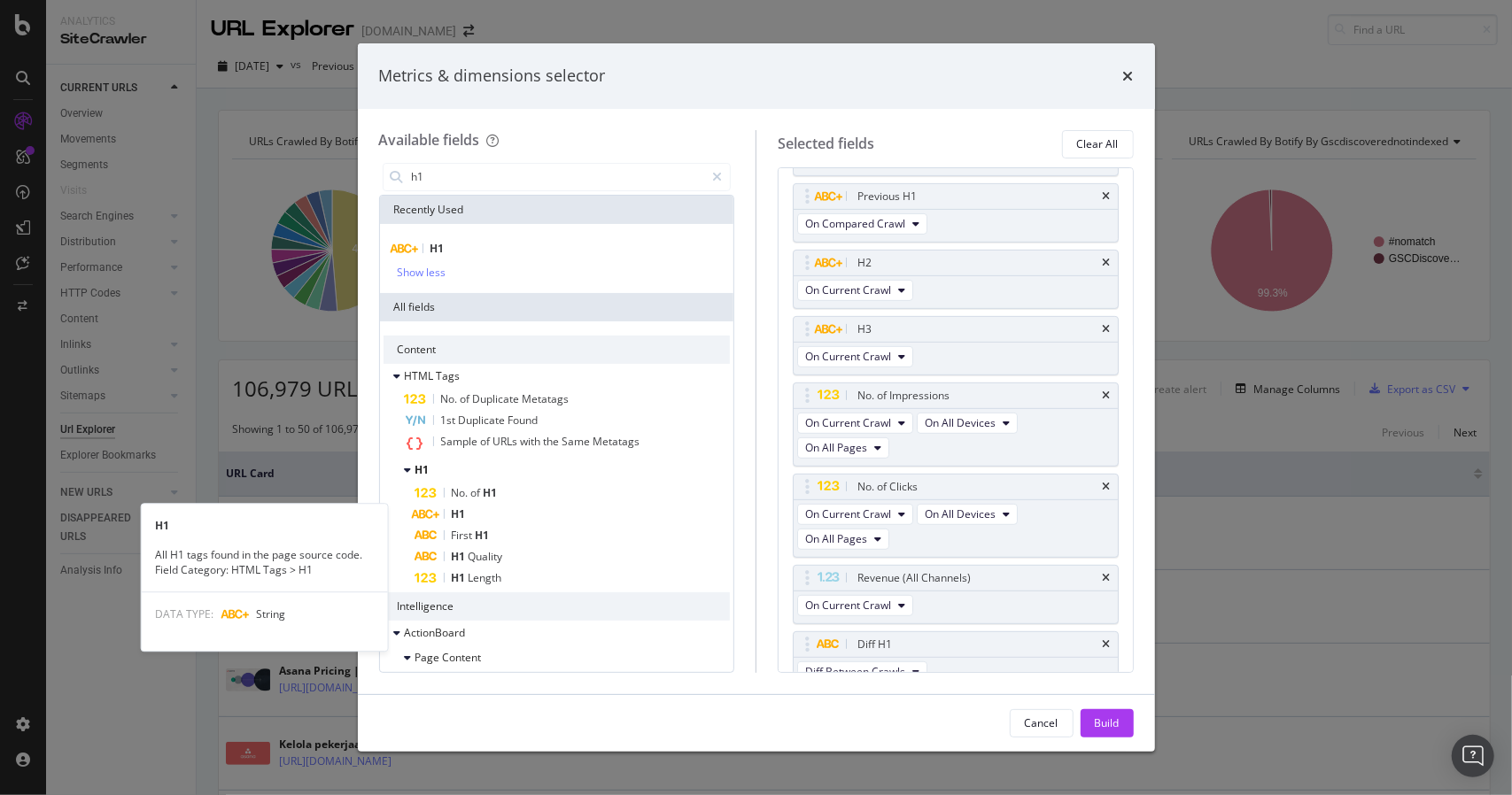
scroll to position [506, 0]
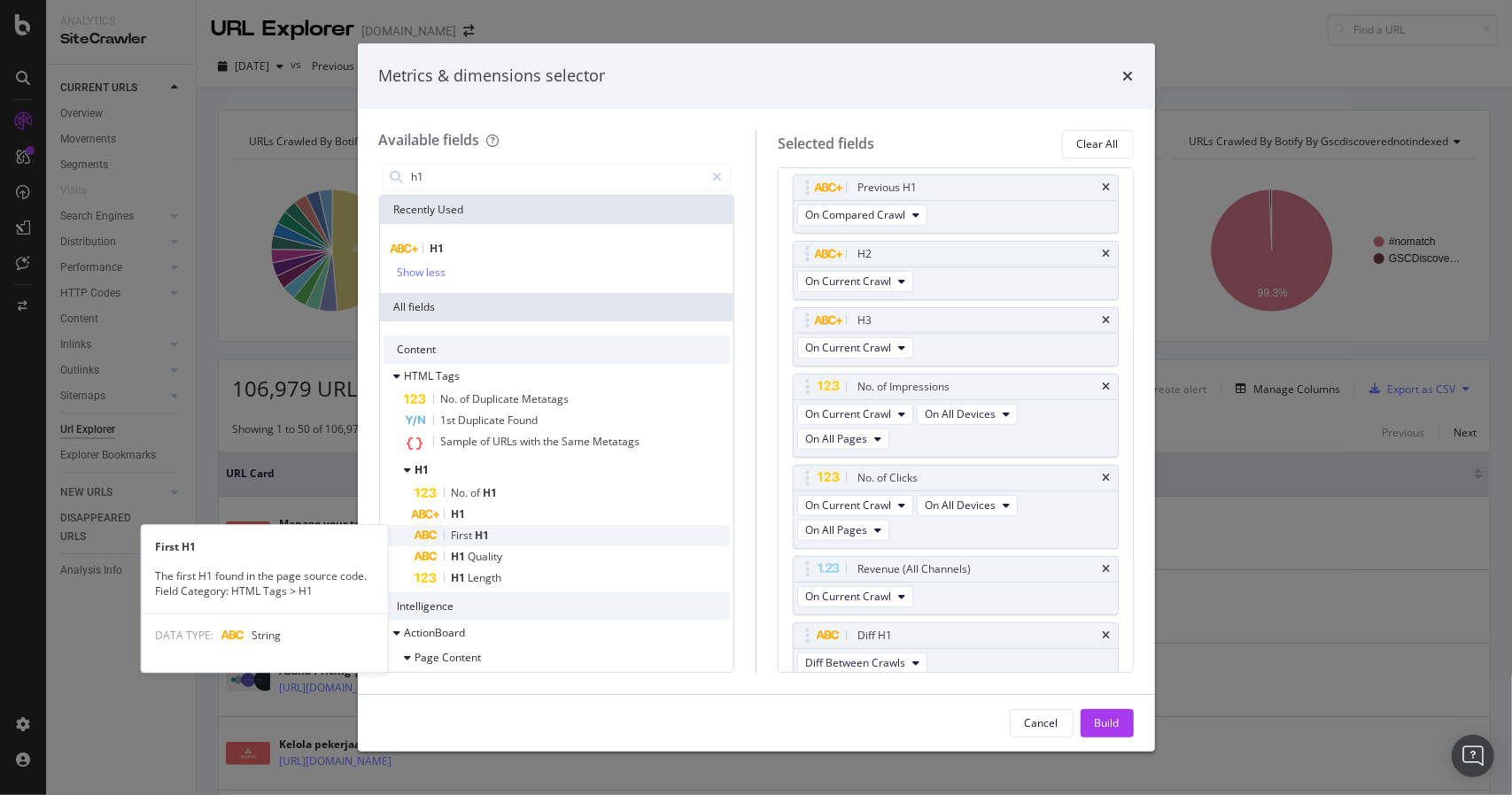
click at [489, 531] on div "First H1" at bounding box center [572, 535] width 315 height 21
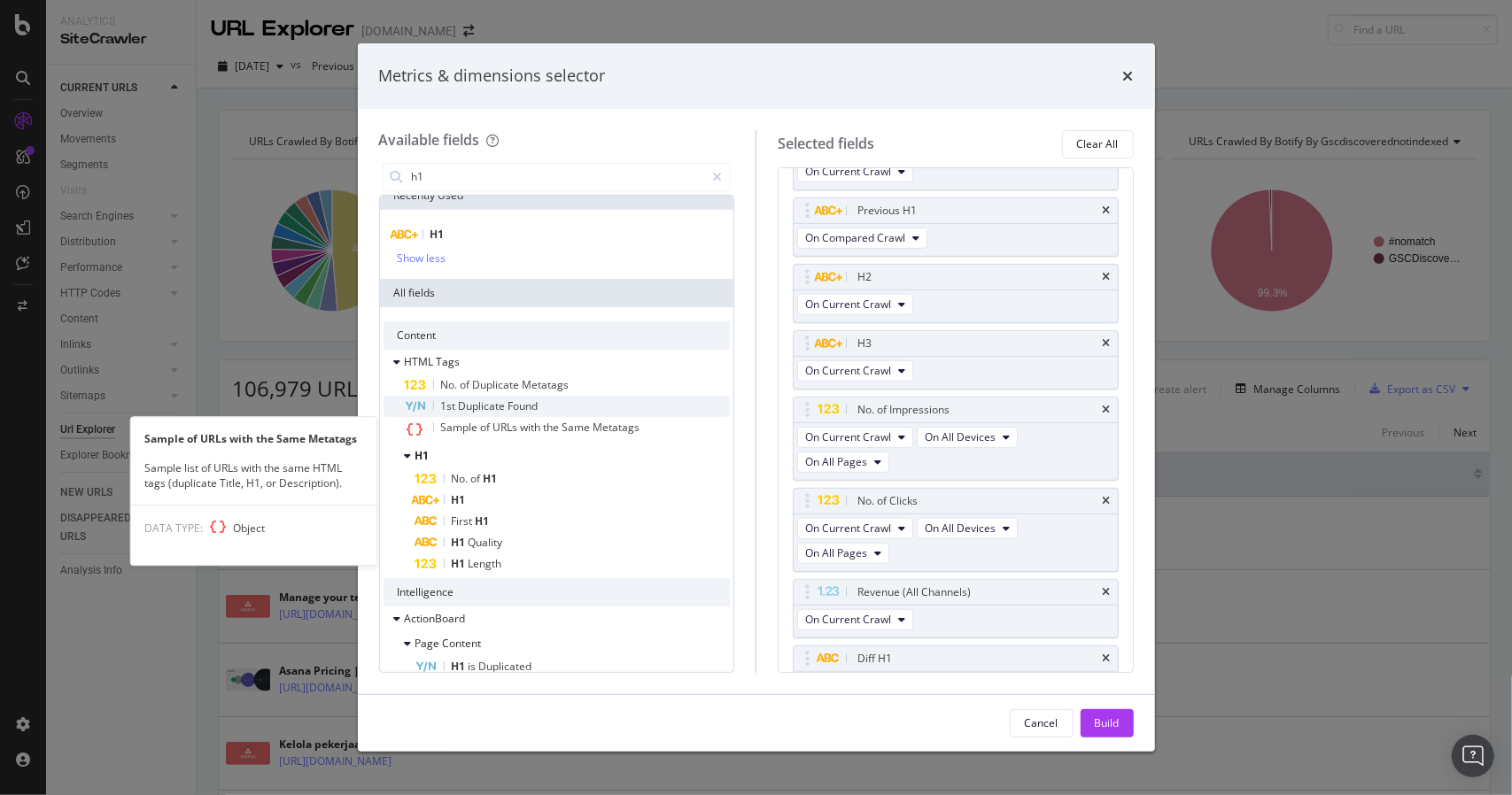
scroll to position [0, 0]
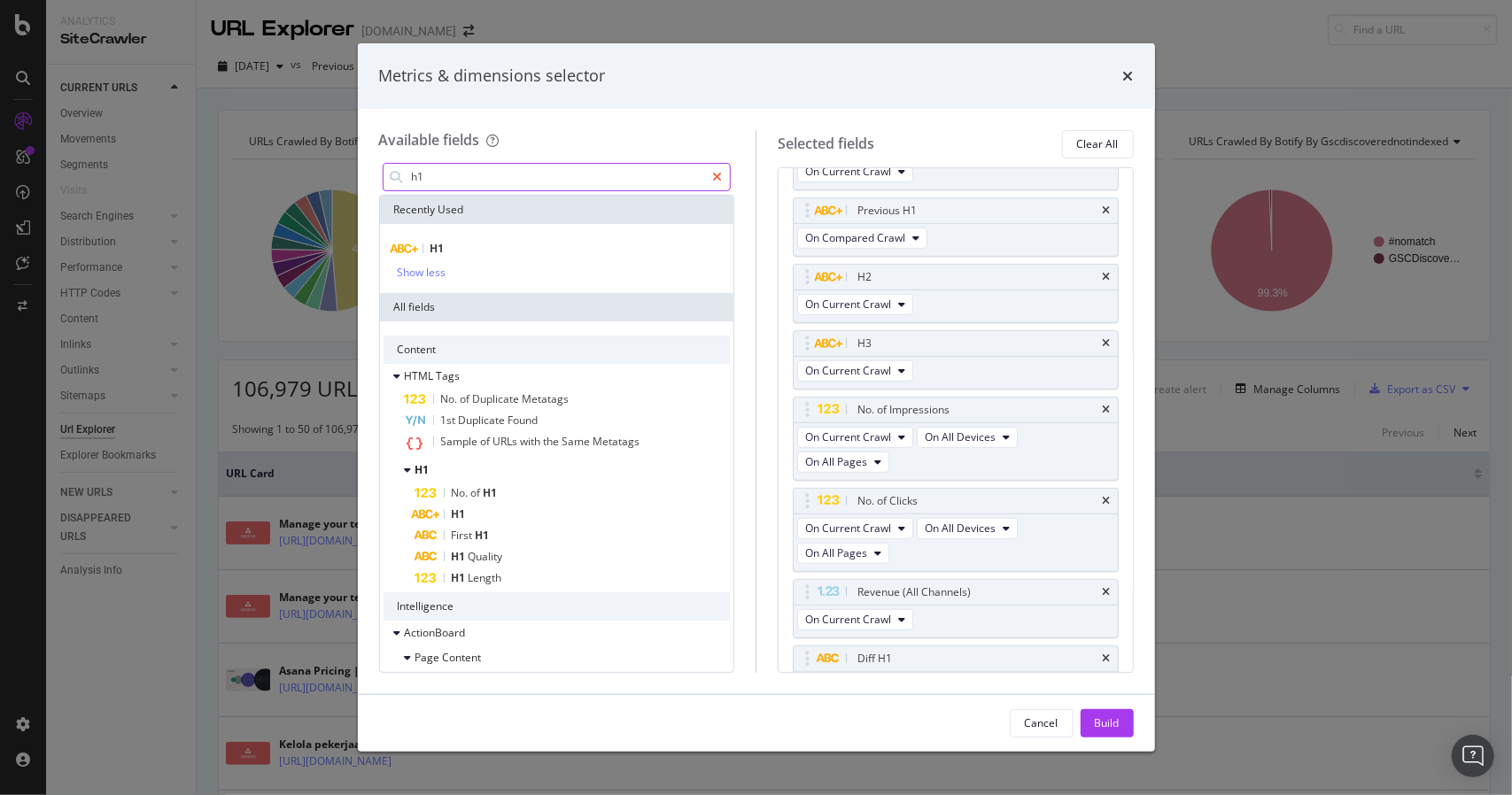
click at [714, 172] on icon "modal" at bounding box center [717, 176] width 10 height 13
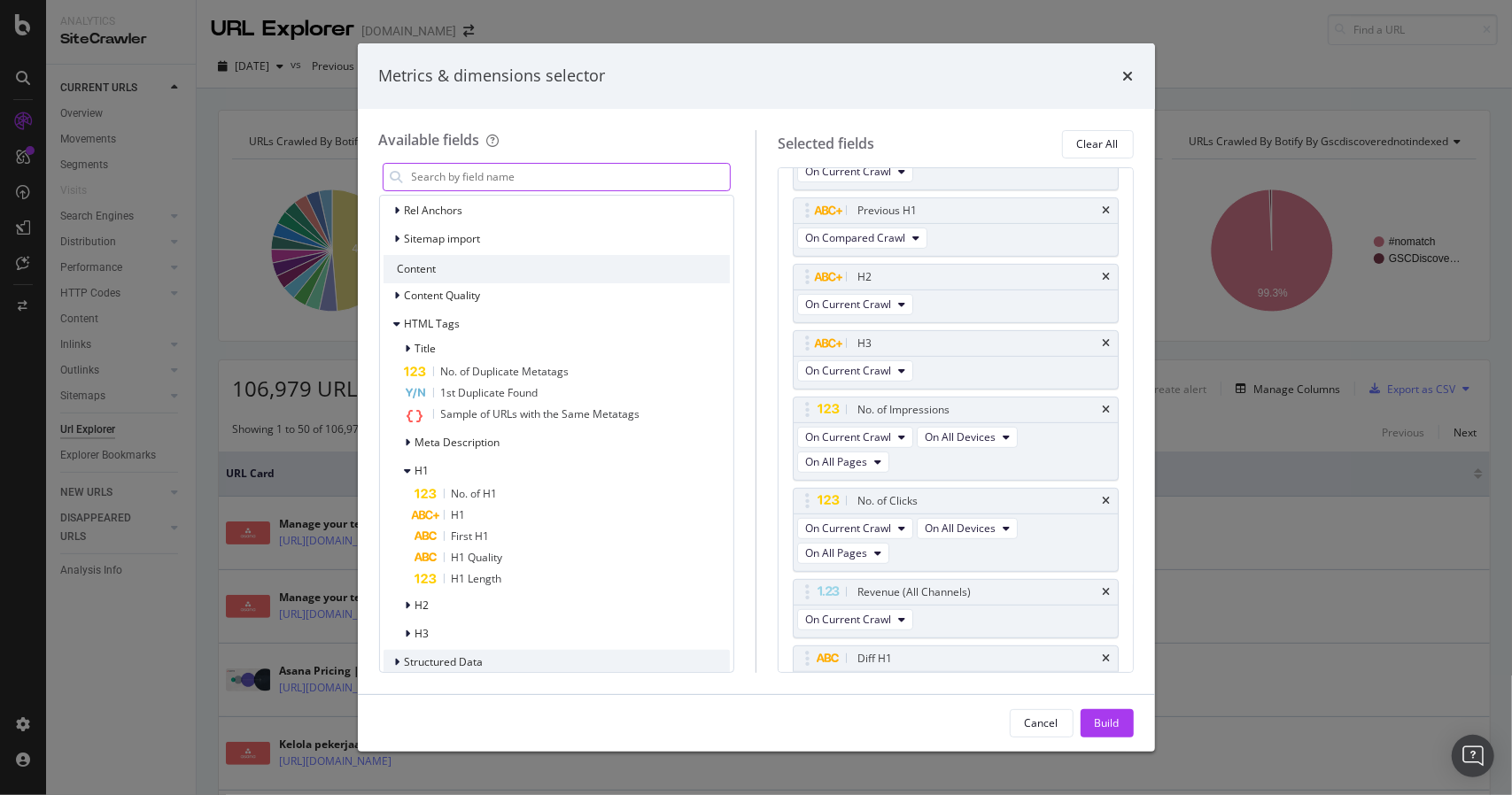
scroll to position [708, 0]
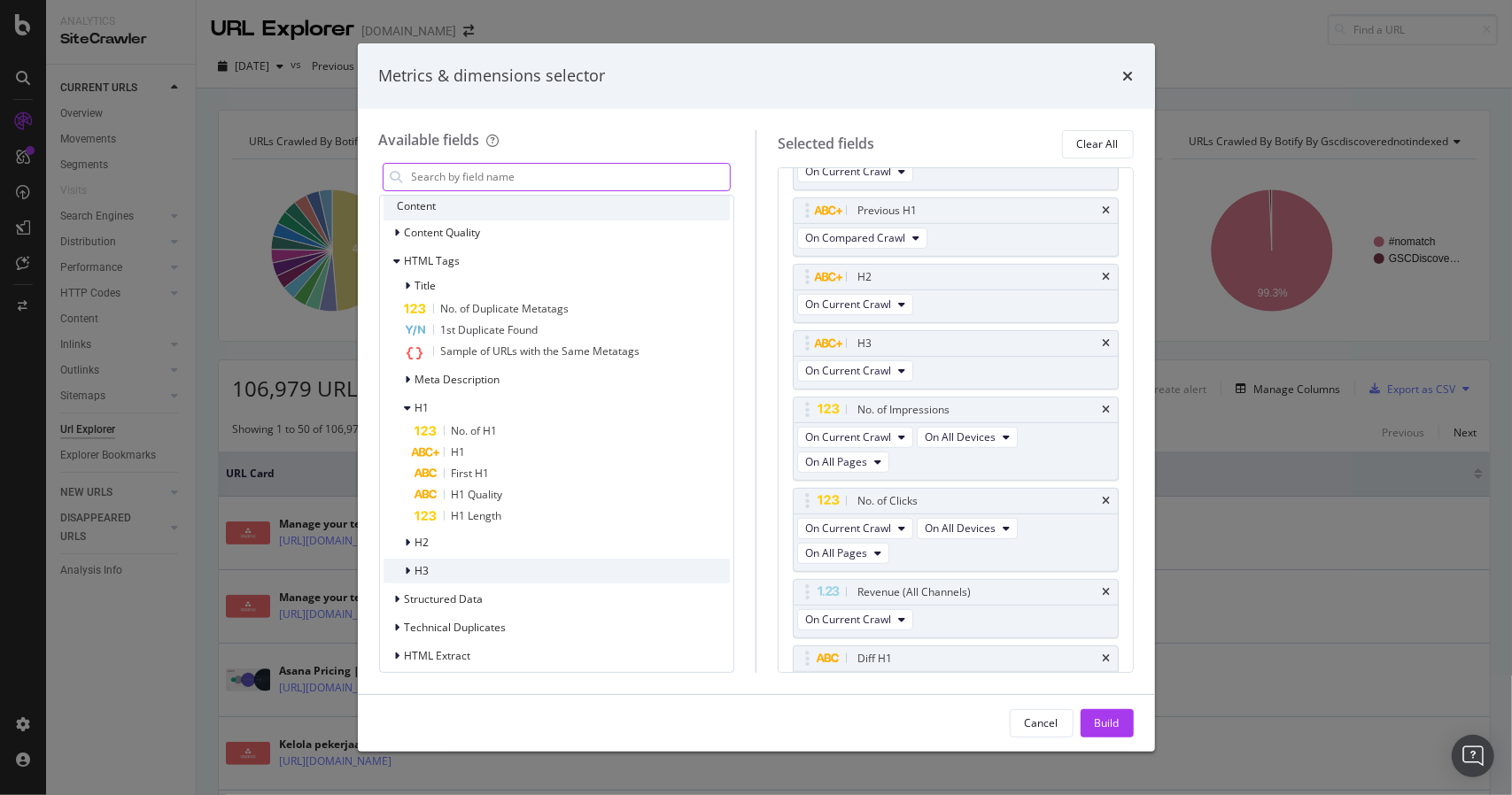
click at [407, 562] on div "modal" at bounding box center [409, 571] width 11 height 17
click at [418, 535] on span "H2" at bounding box center [422, 542] width 14 height 15
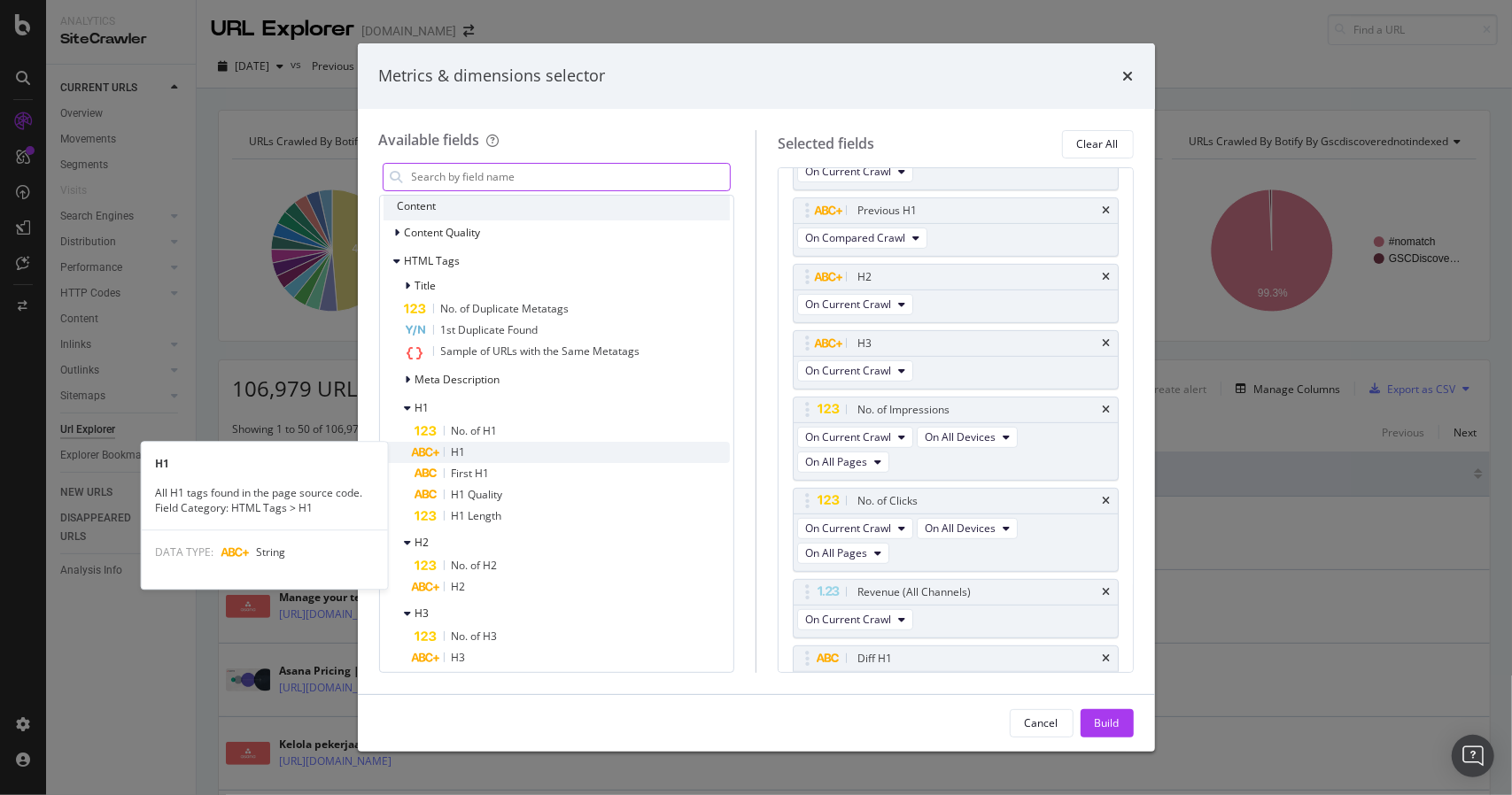
click at [485, 448] on div "H1" at bounding box center [572, 452] width 315 height 21
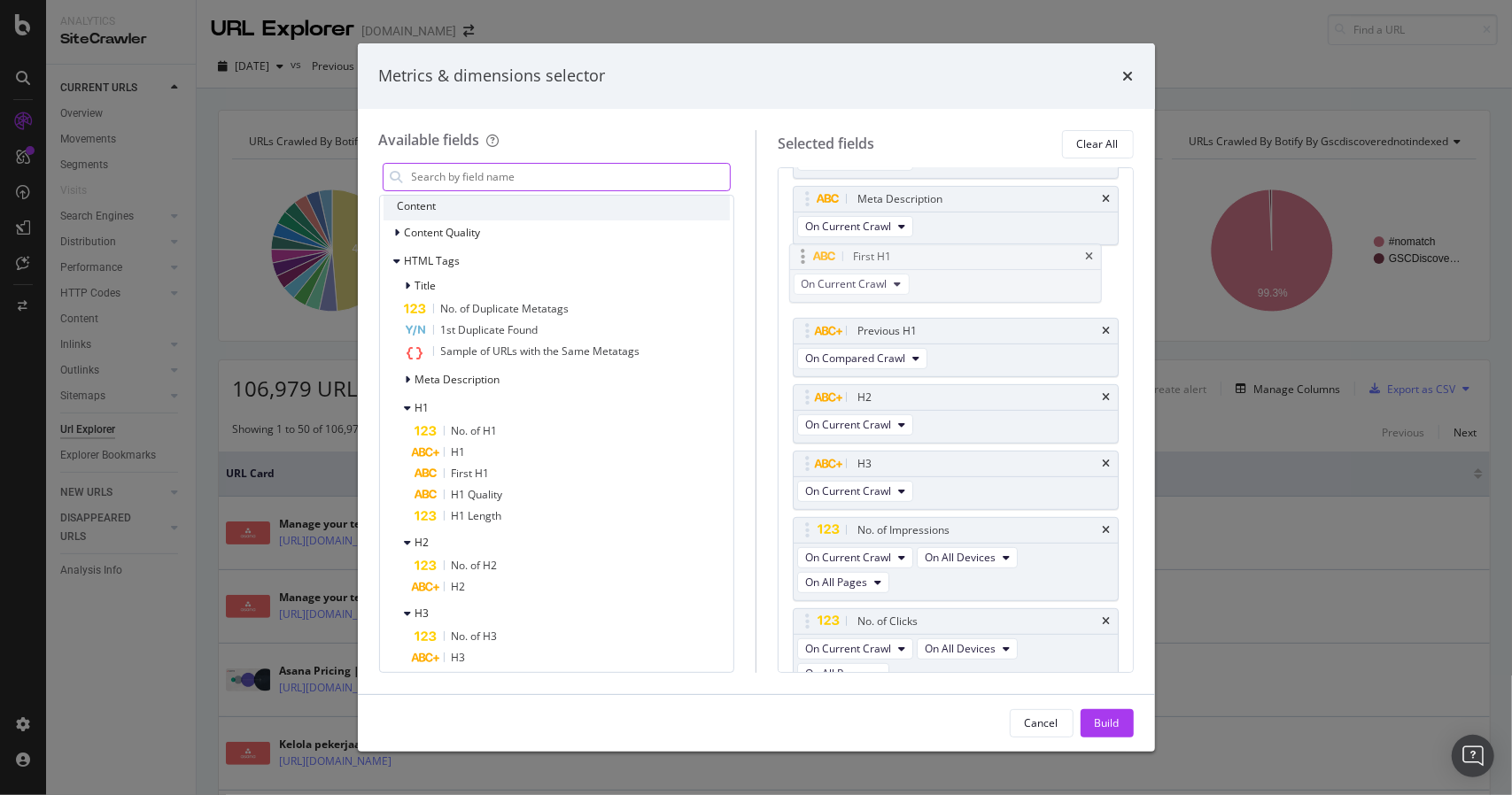
scroll to position [423, 0]
drag, startPoint x: 863, startPoint y: 558, endPoint x: 860, endPoint y: 324, distance: 234.0
click at [860, 324] on body "Analytics SiteCrawler CURRENT URLS Overview Movements Segments Visits Search En…" at bounding box center [756, 398] width 1512 height 795
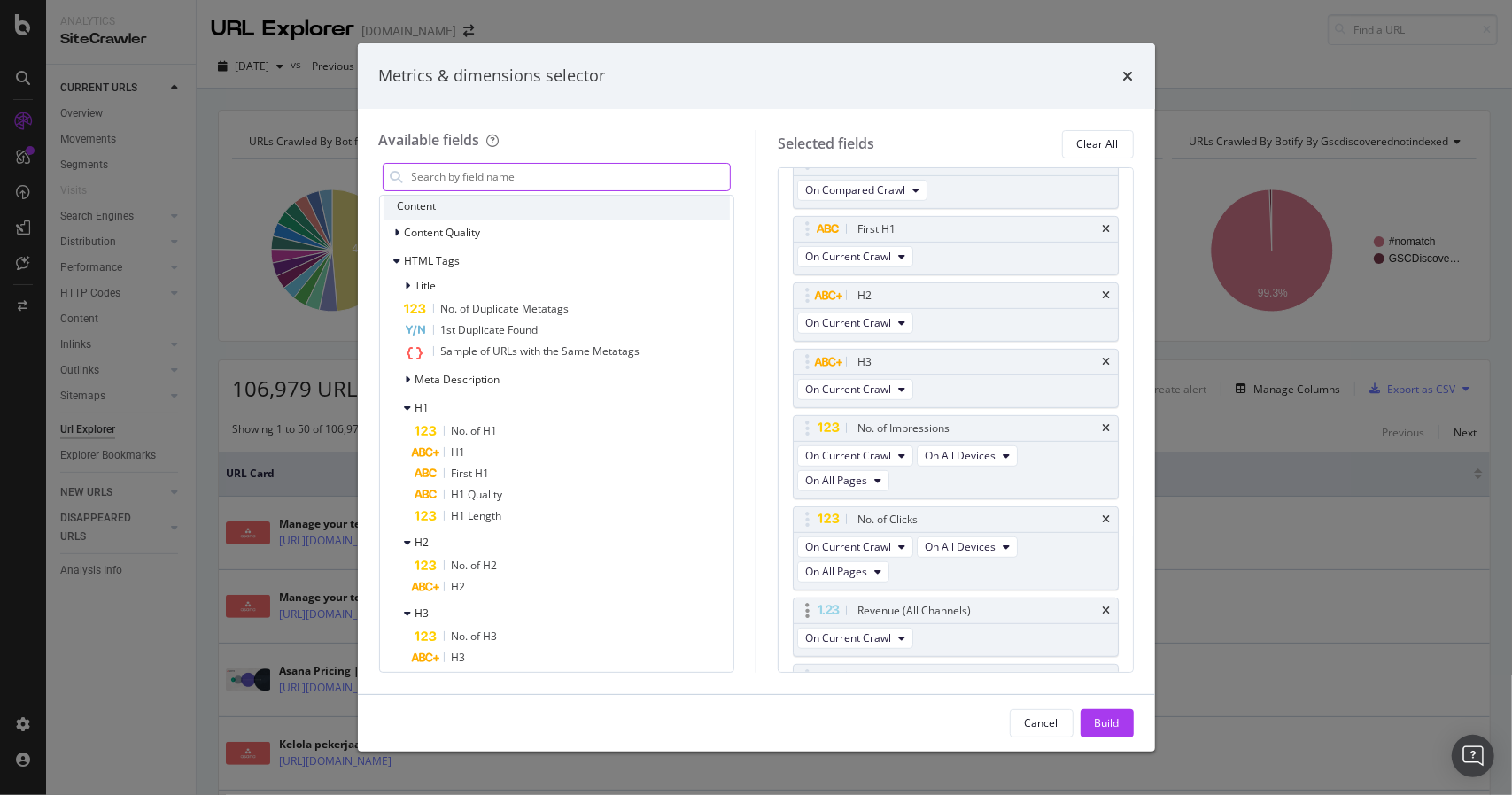
scroll to position [630, 0]
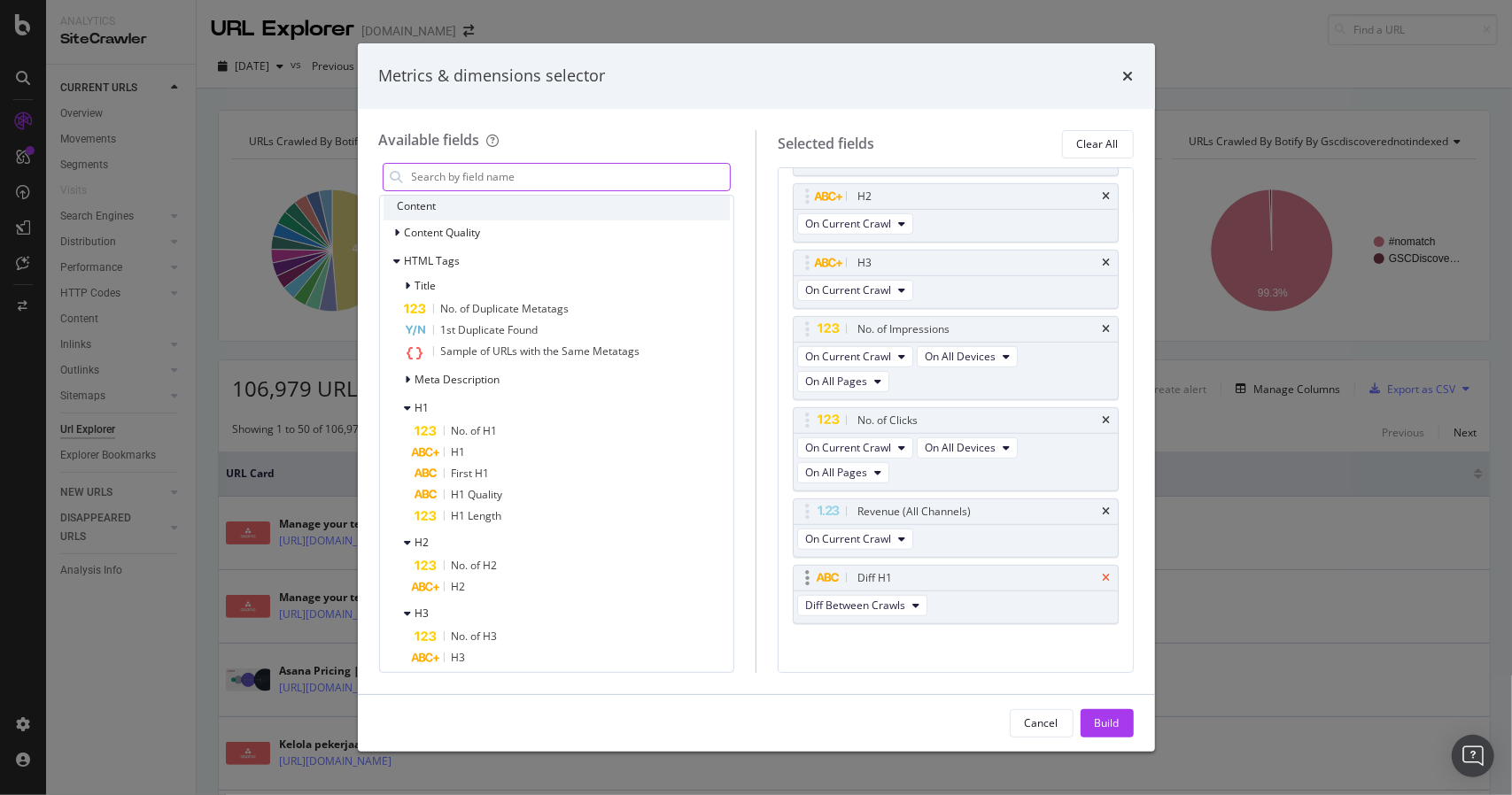
click at [1103, 573] on icon "times" at bounding box center [1107, 577] width 8 height 11
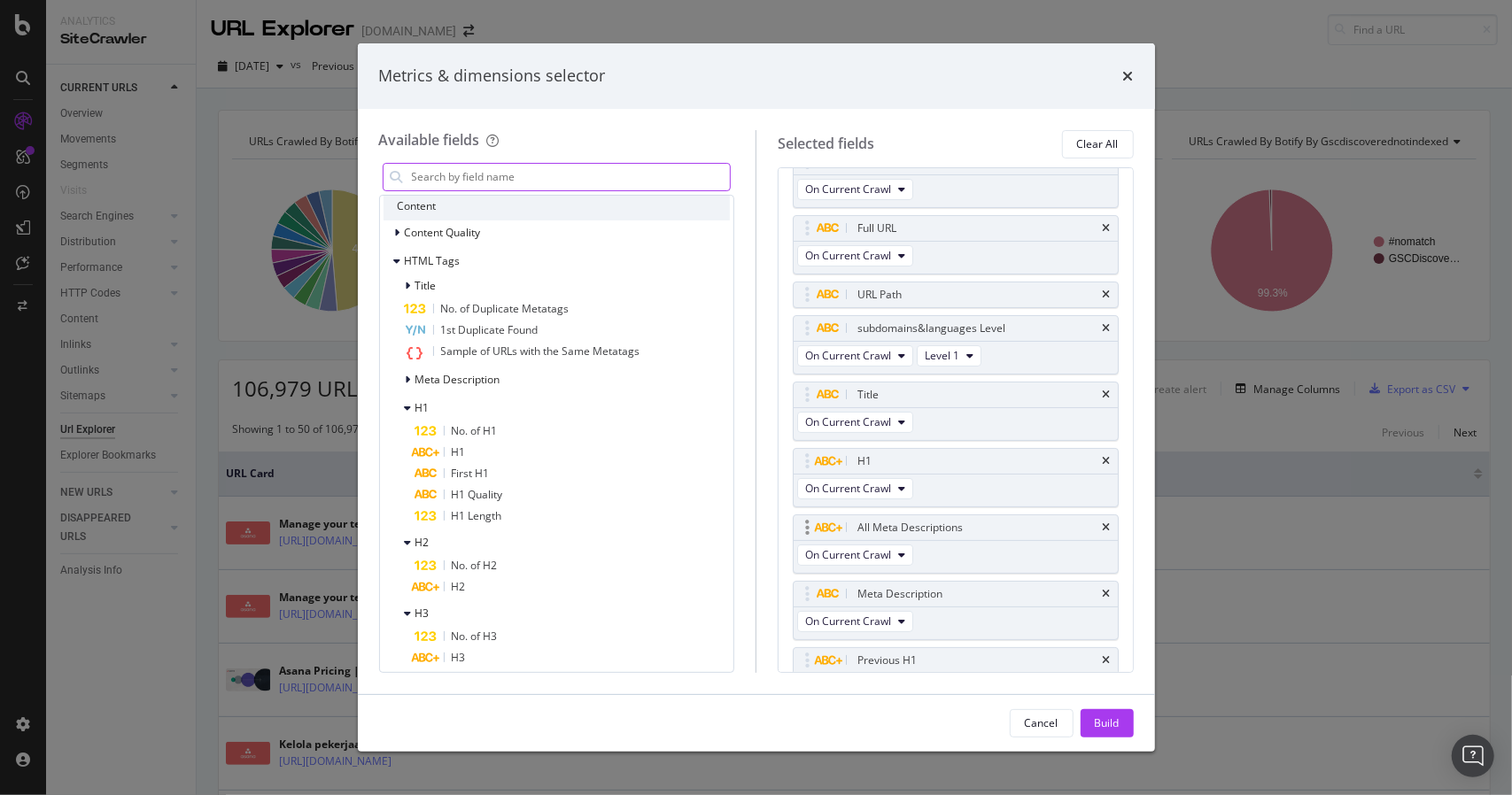
scroll to position [0, 0]
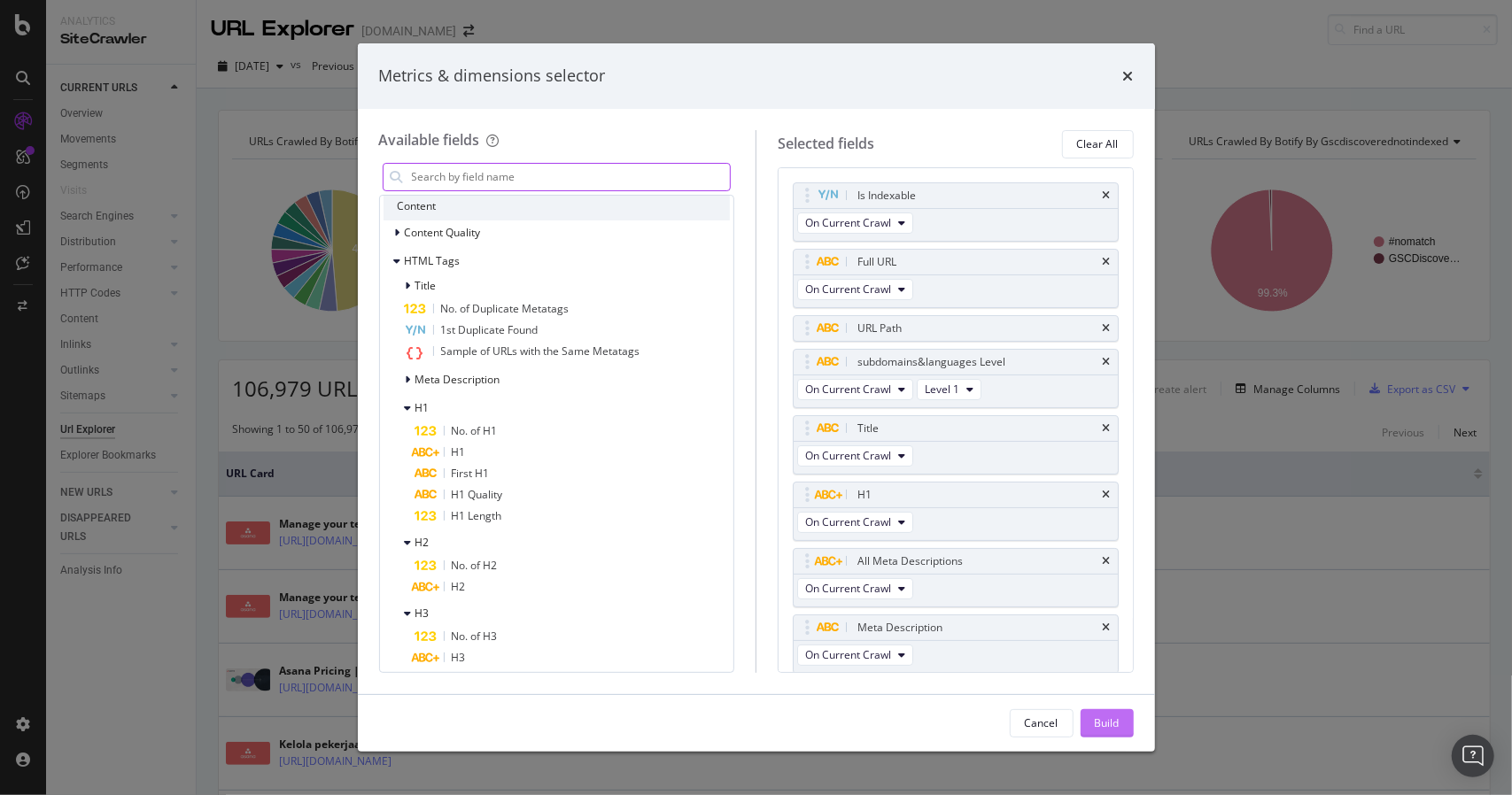
click at [1111, 729] on div "Build" at bounding box center [1107, 723] width 25 height 15
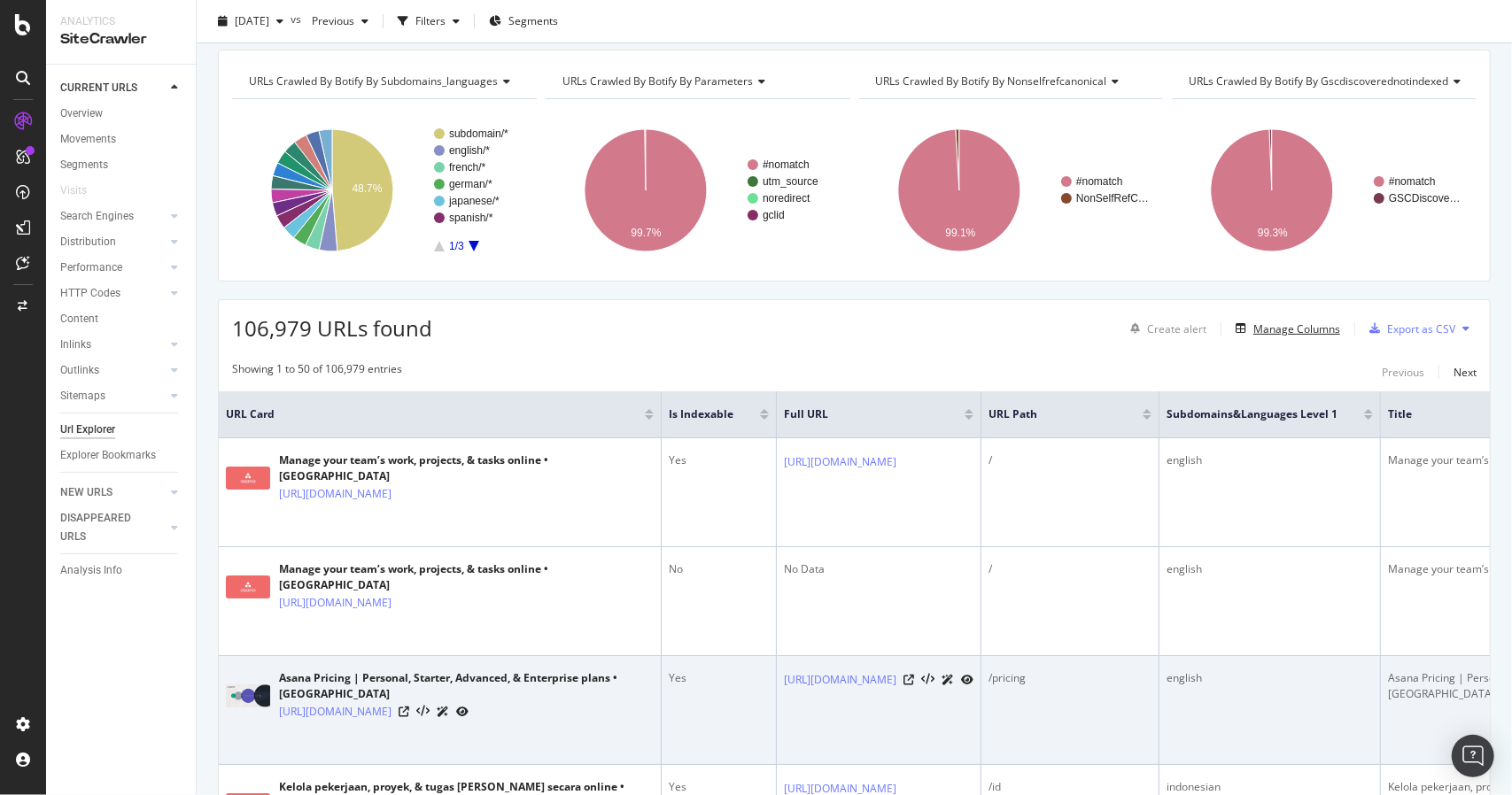
scroll to position [89, 0]
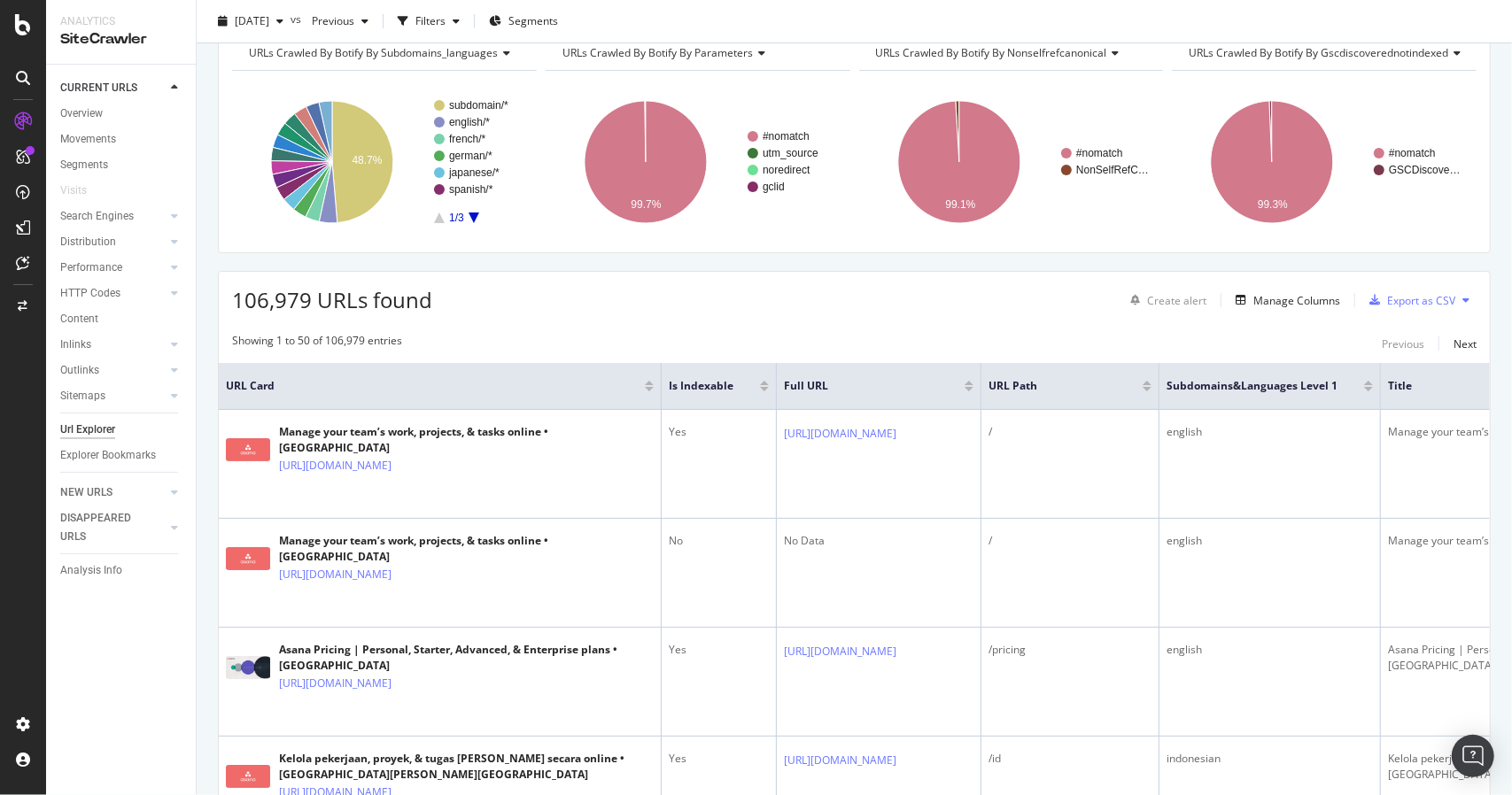
drag, startPoint x: 1369, startPoint y: 537, endPoint x: 1505, endPoint y: 570, distance: 139.9
click at [1505, 570] on div "URL Explorer [DOMAIN_NAME] [DATE] vs Previous Filters Segments URLs Crawled By …" at bounding box center [853, 398] width 1315 height 795
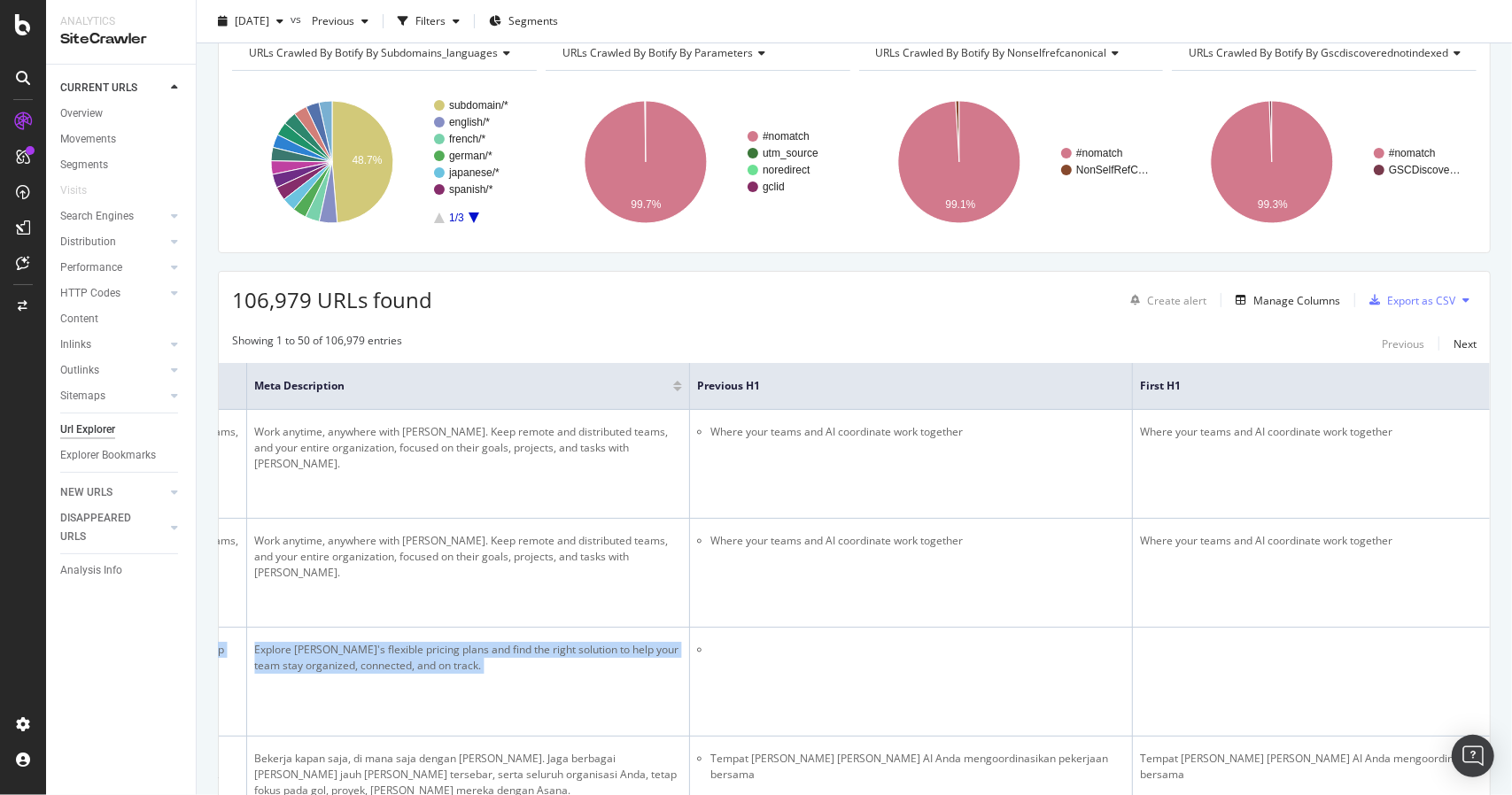
scroll to position [0, 2886]
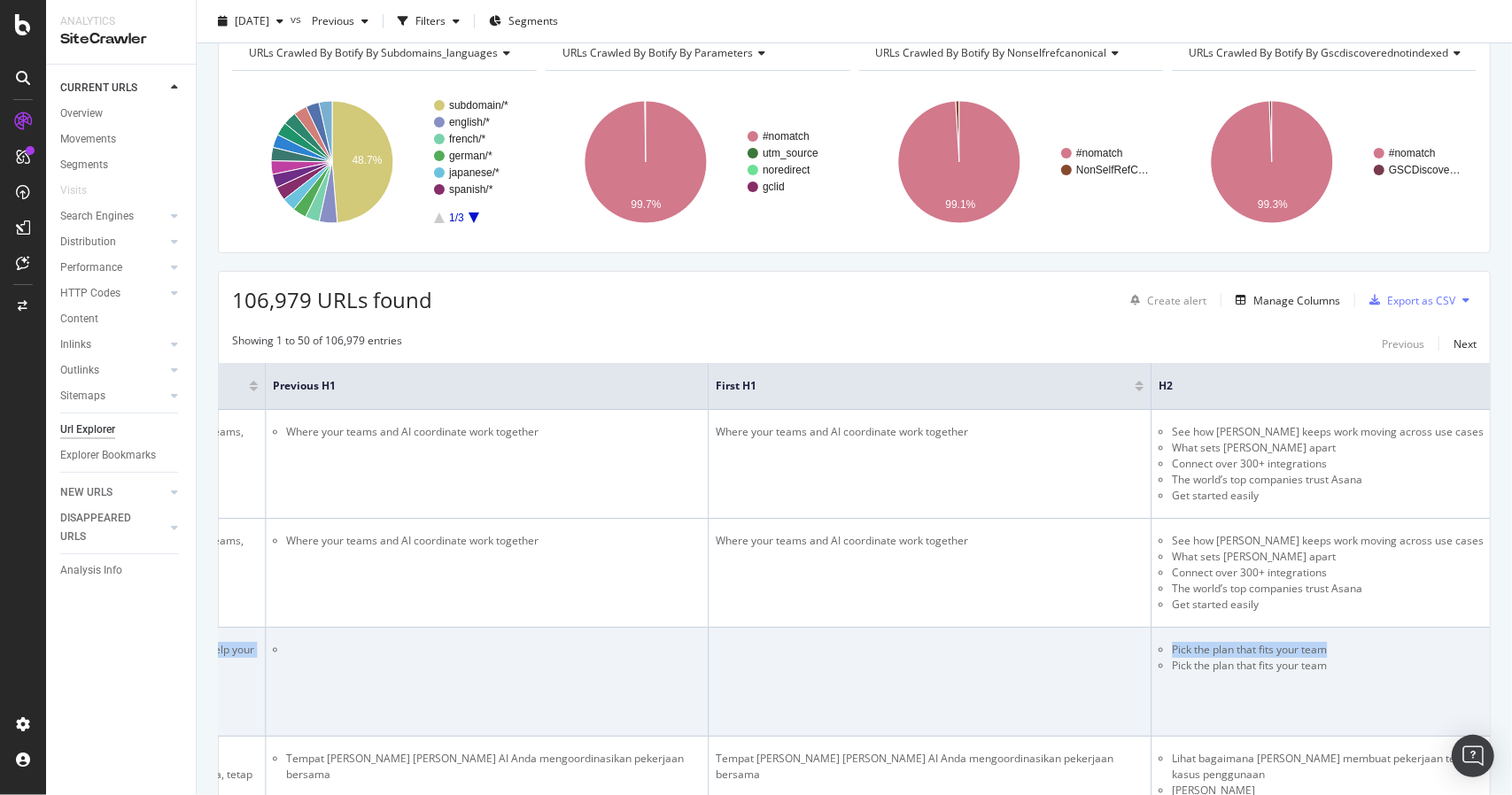
drag, startPoint x: 1296, startPoint y: 641, endPoint x: 1329, endPoint y: 630, distance: 34.8
click at [1329, 630] on tr "Asana Pricing | Personal, Starter, Advanced, & Enterprise plans • Asana [URL][D…" at bounding box center [152, 681] width 5639 height 109
click at [1328, 637] on td "Pick the plan that fits your team Pick the plan that fits your team" at bounding box center [1372, 681] width 443 height 109
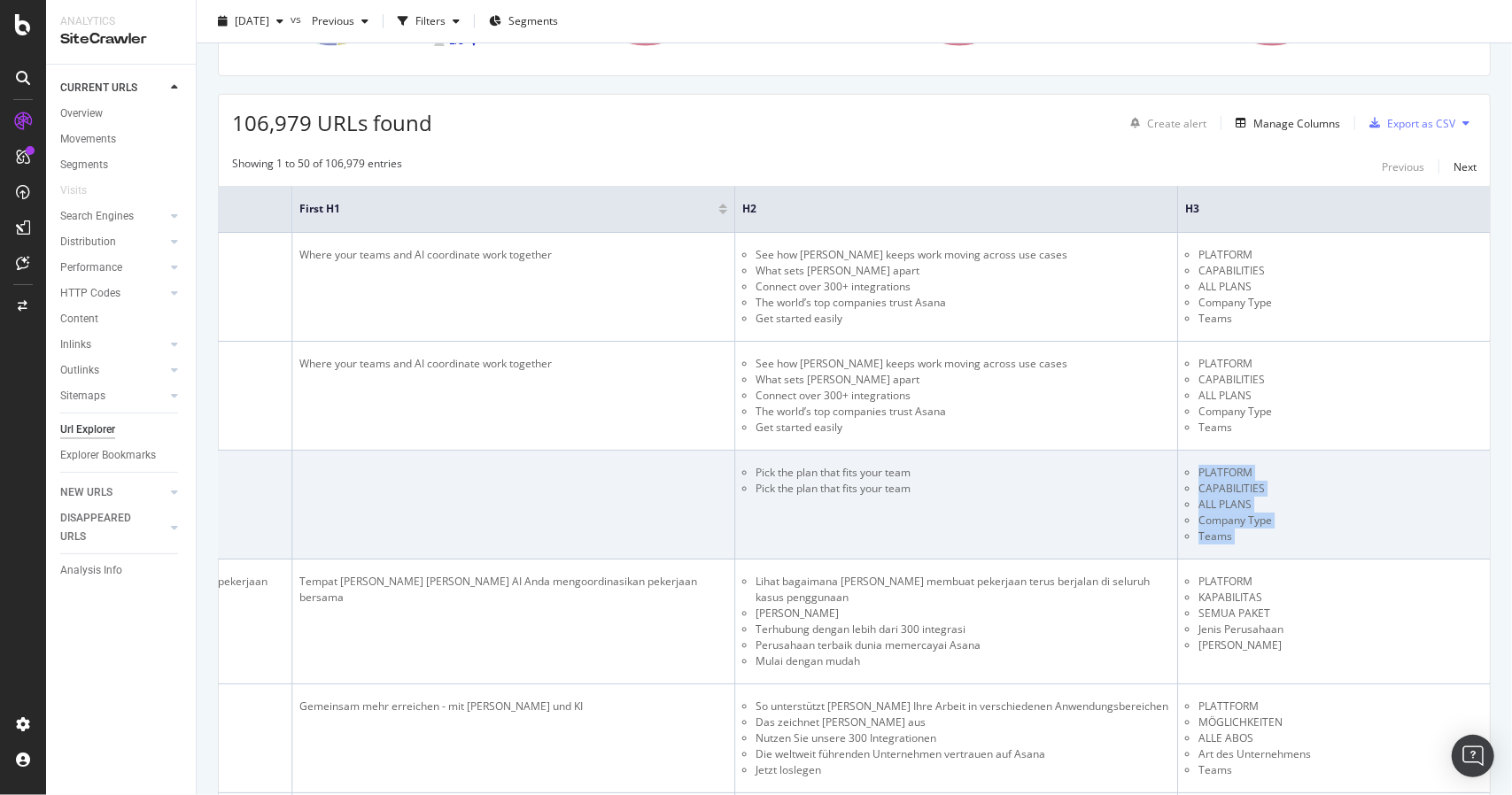
scroll to position [0, 3400]
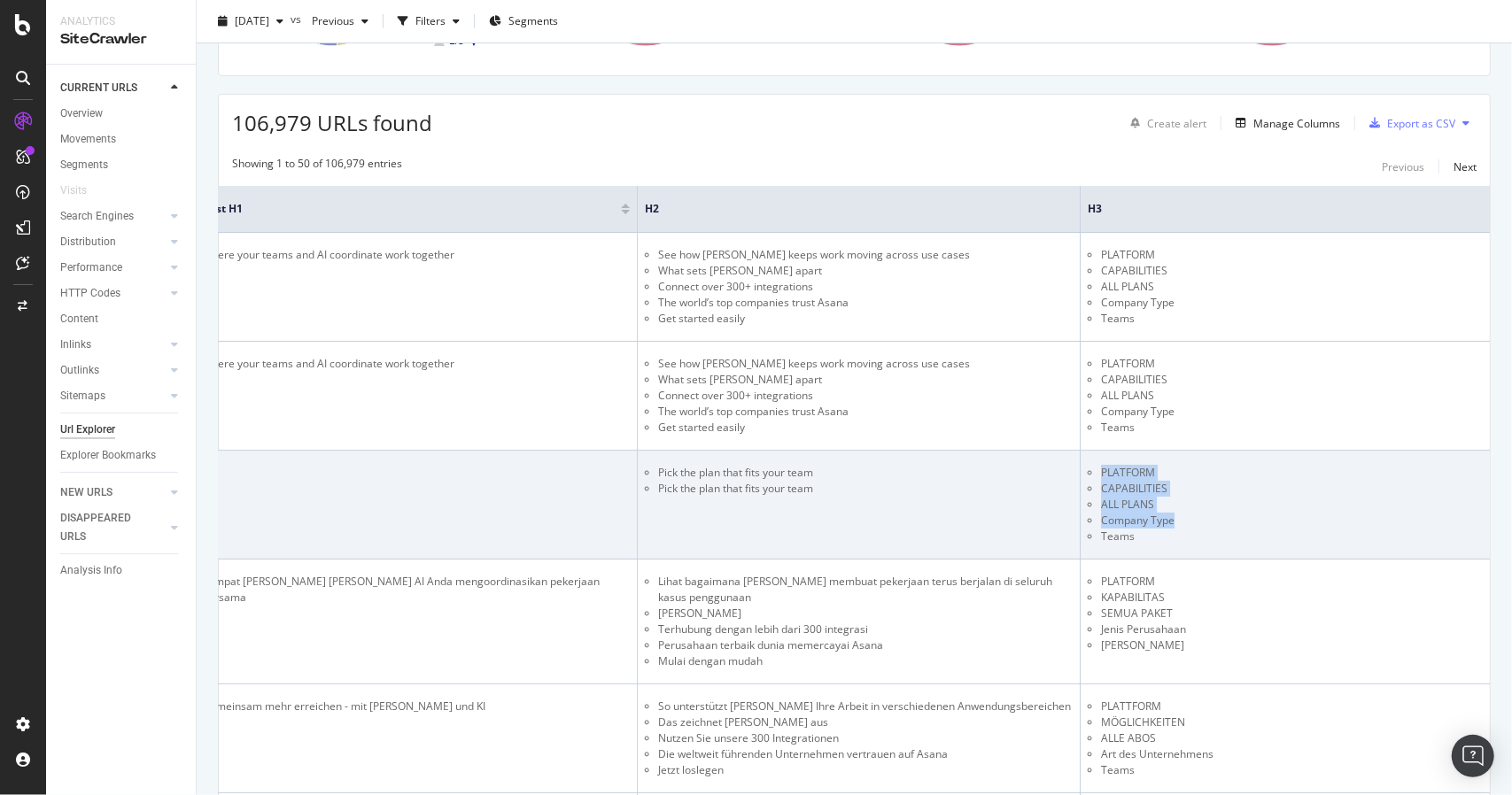
drag, startPoint x: 1399, startPoint y: 503, endPoint x: 1248, endPoint y: 514, distance: 151.4
click at [1248, 514] on li "Company Type" at bounding box center [1308, 520] width 414 height 16
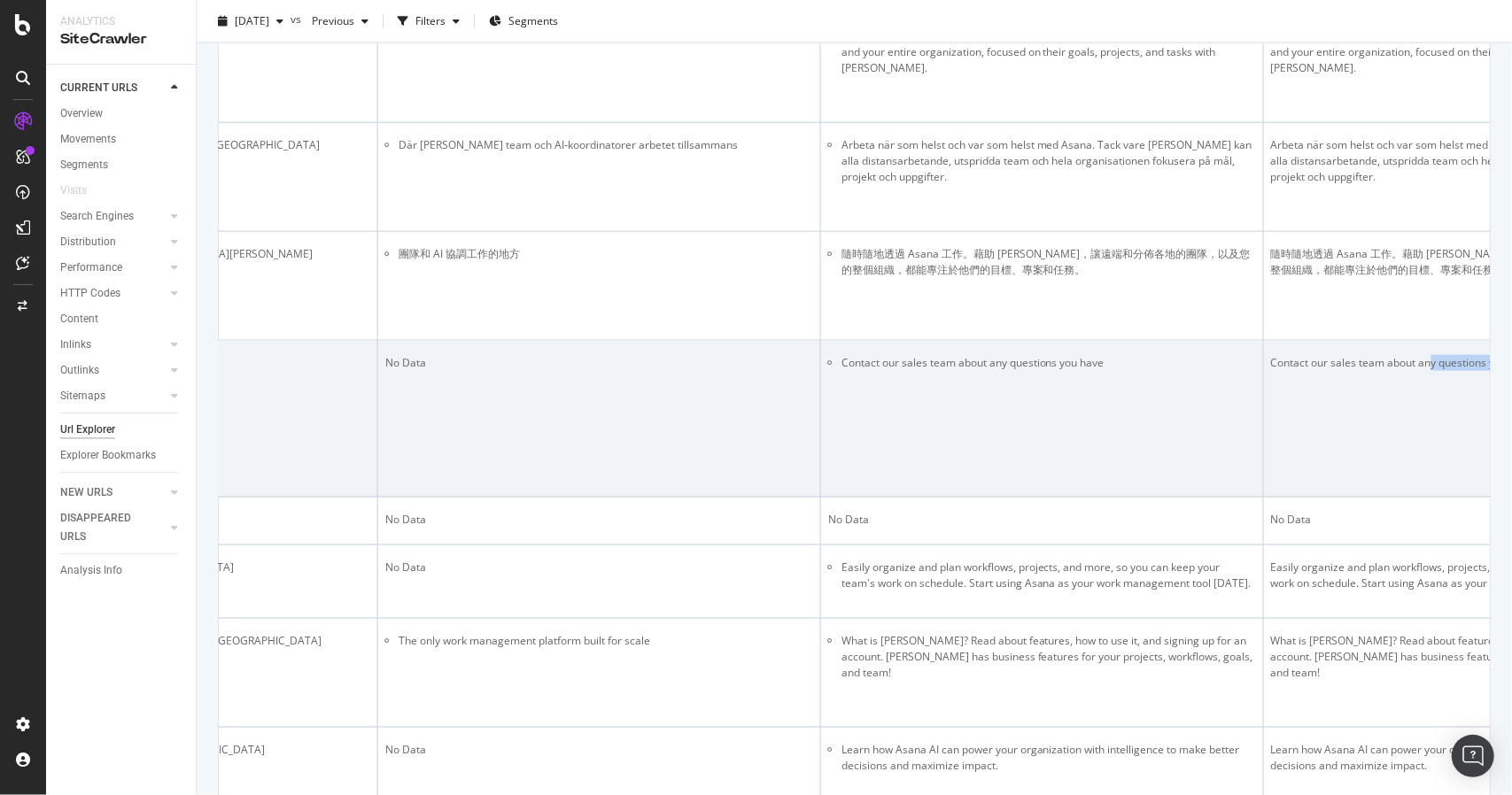
scroll to position [0, 1646]
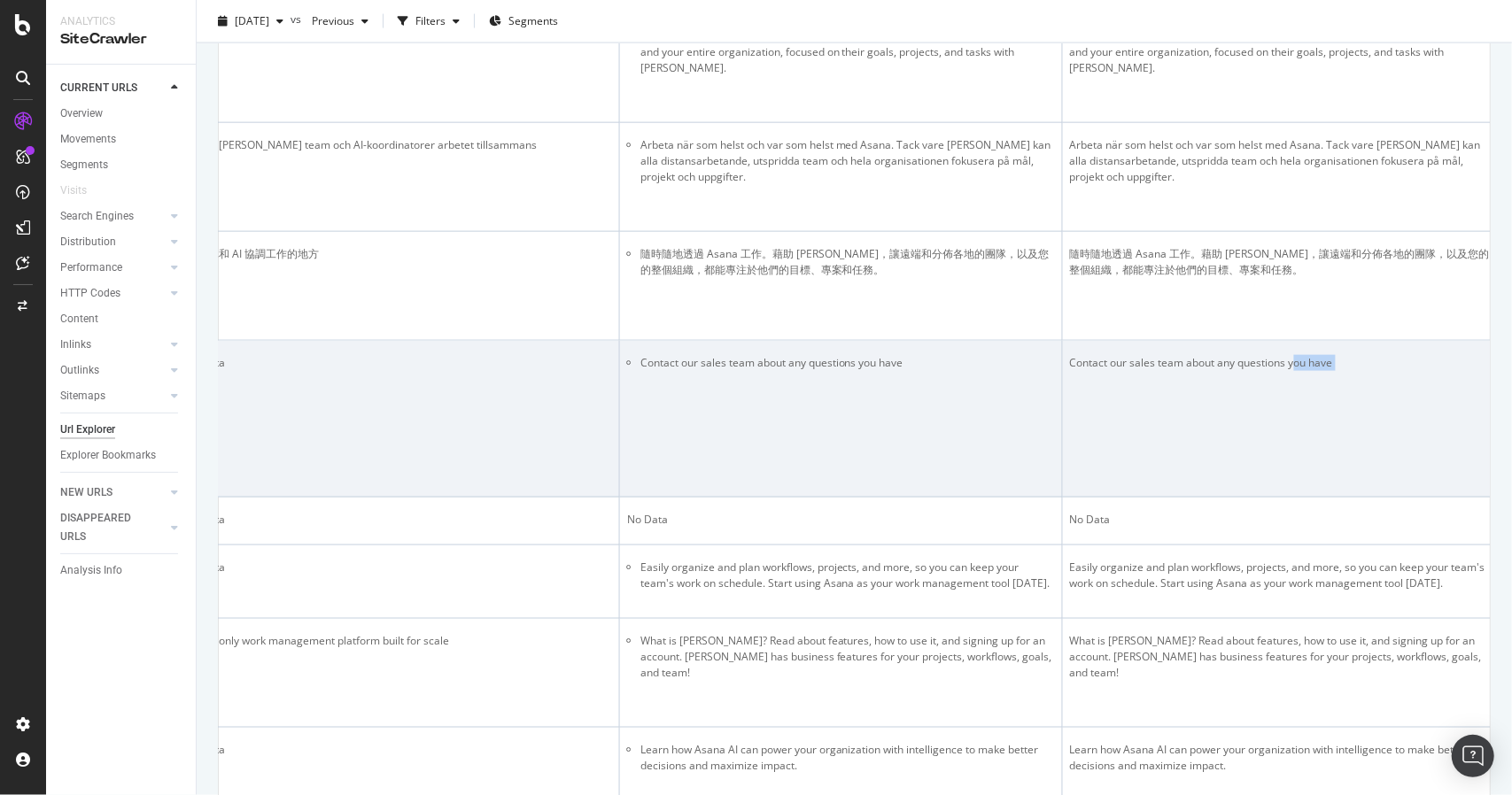
drag, startPoint x: 594, startPoint y: 400, endPoint x: 1327, endPoint y: 374, distance: 733.5
click at [1327, 374] on tr "Contact our Sales Team • Asana [URL][DOMAIN_NAME] Yes [URL][DOMAIN_NAME] /sales…" at bounding box center [1392, 419] width 5639 height 157
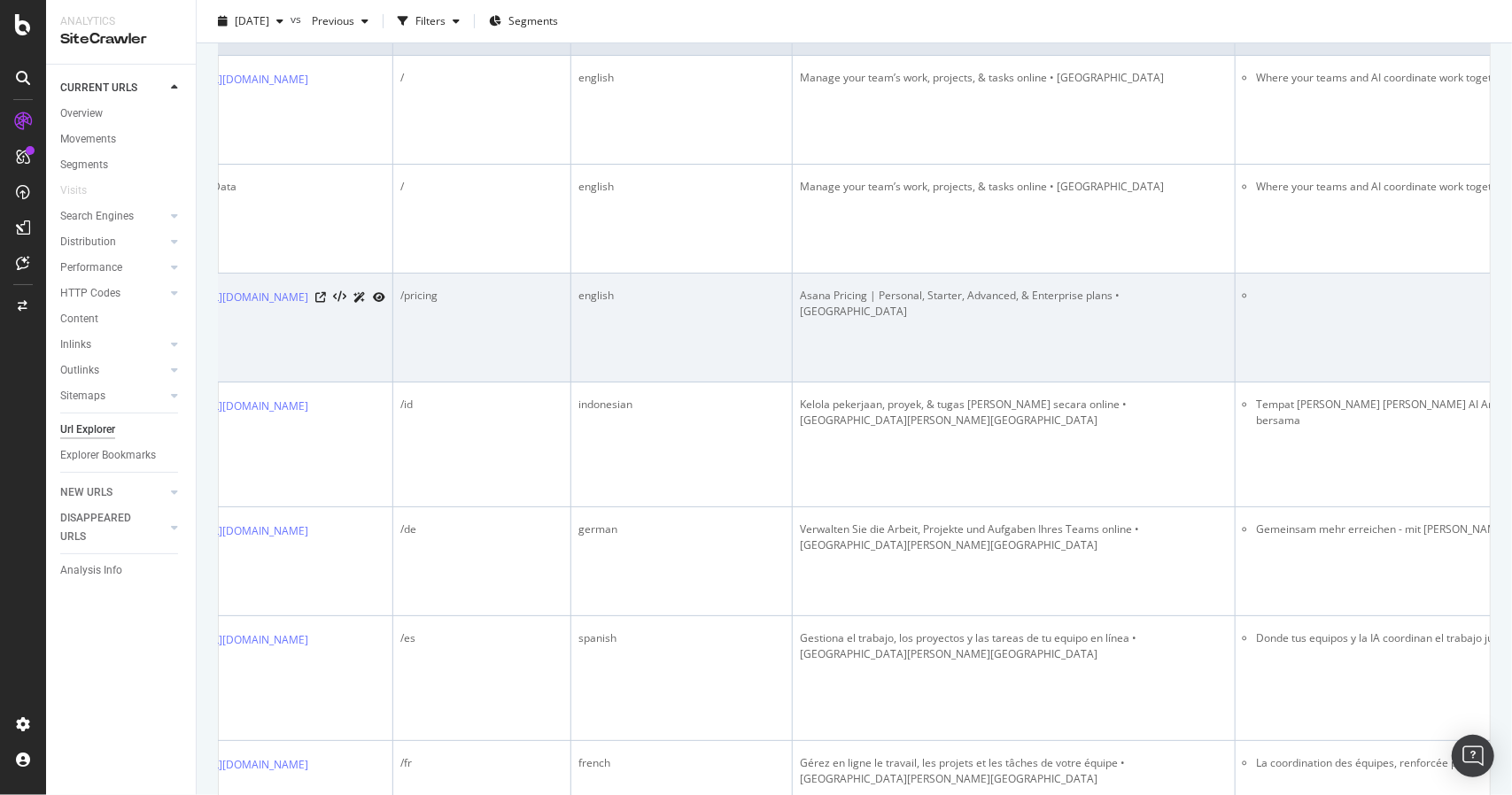
scroll to position [0, 865]
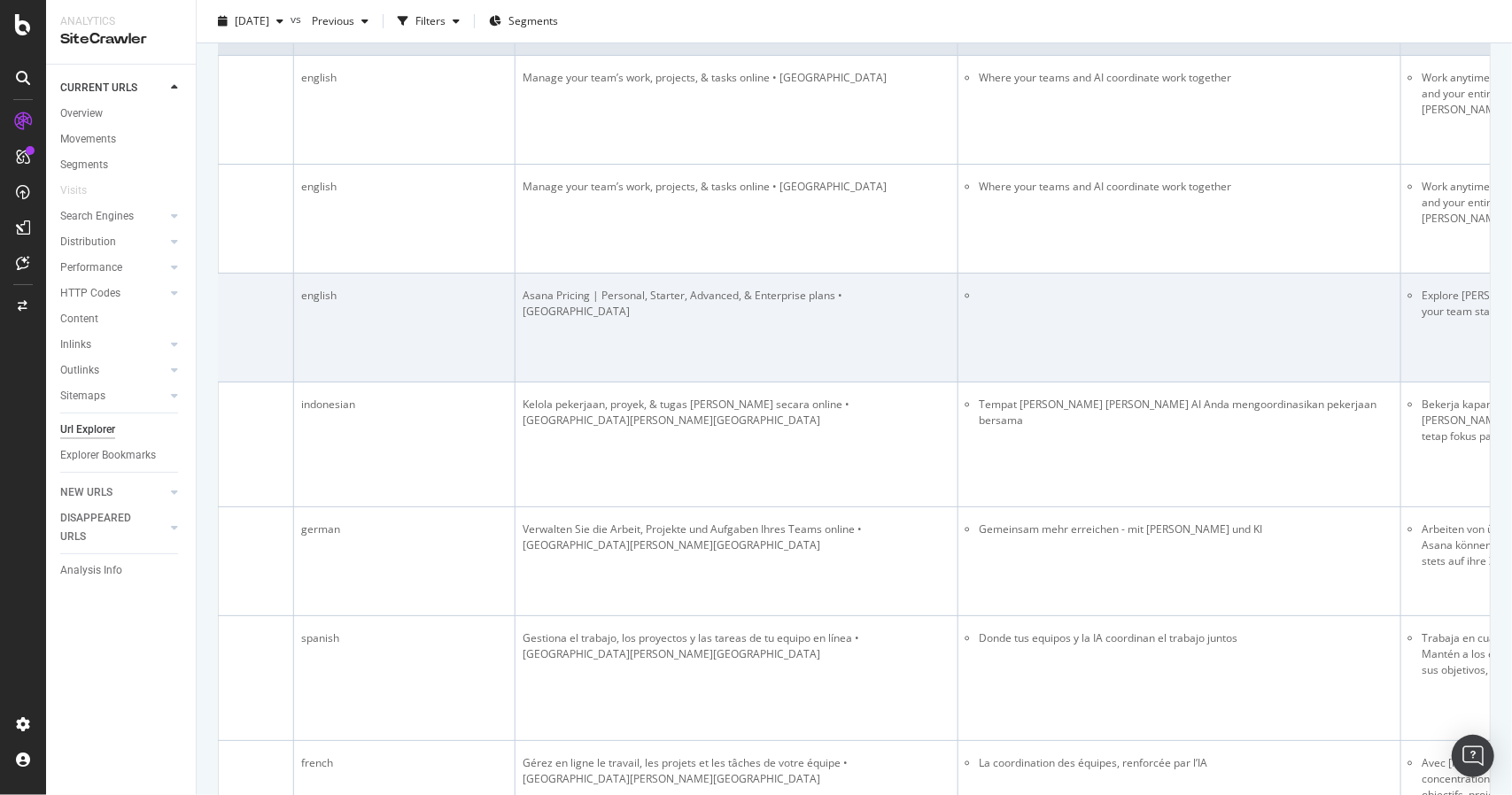
drag, startPoint x: 497, startPoint y: 284, endPoint x: 1313, endPoint y: 326, distance: 817.1
click at [1313, 326] on td at bounding box center [1180, 327] width 443 height 109
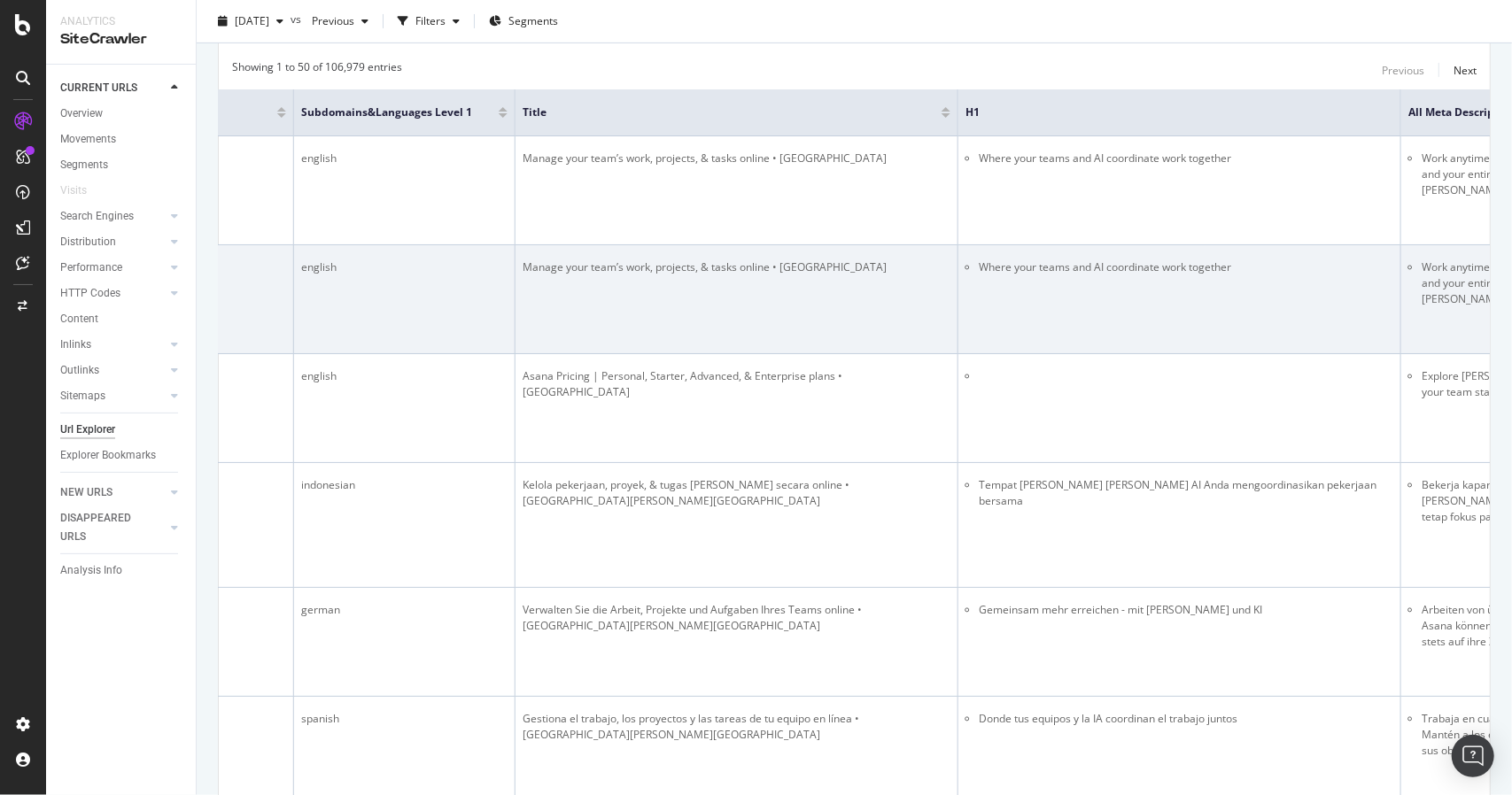
scroll to position [266, 0]
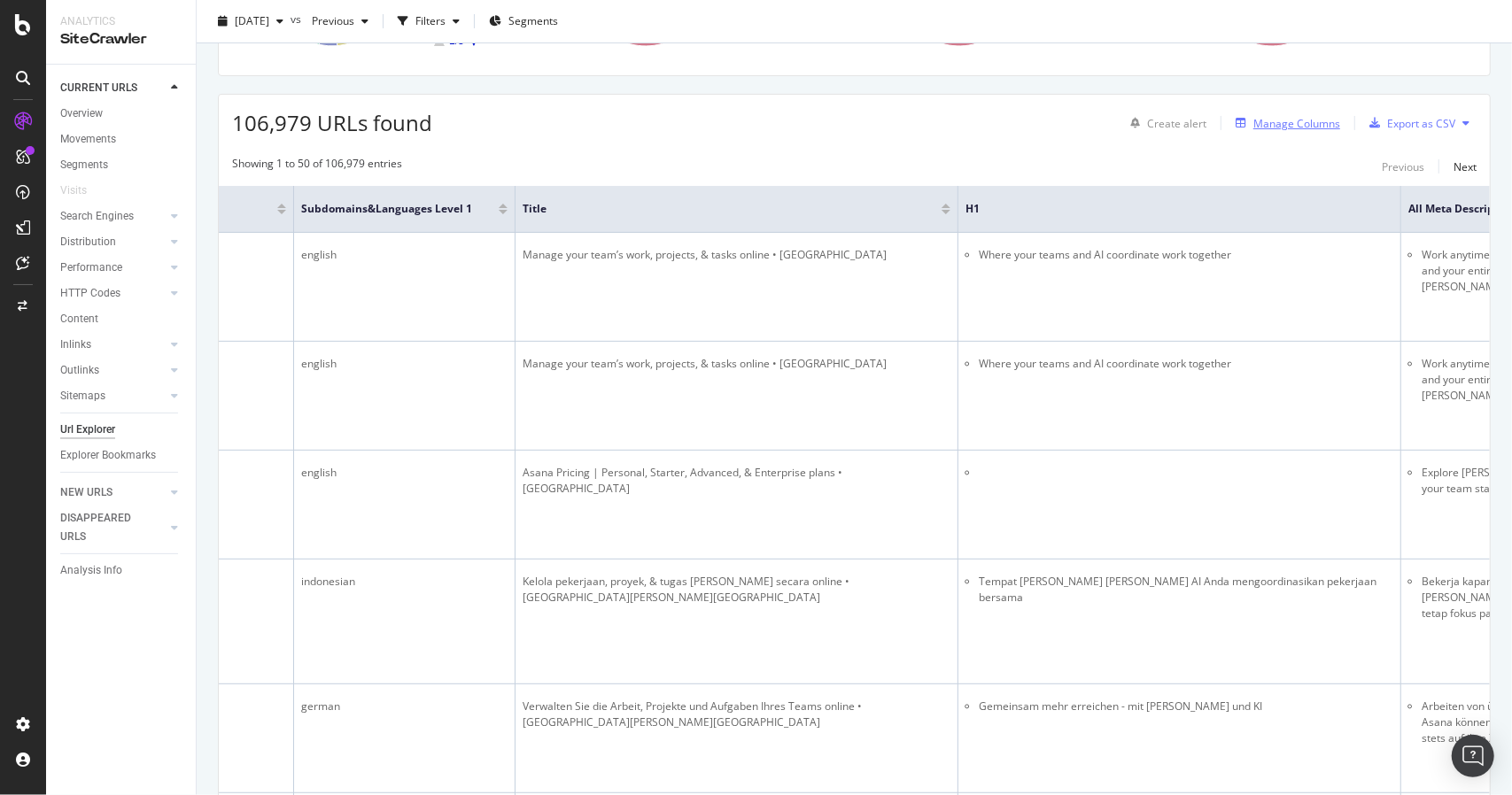
click at [1261, 119] on div "Manage Columns" at bounding box center [1296, 123] width 87 height 15
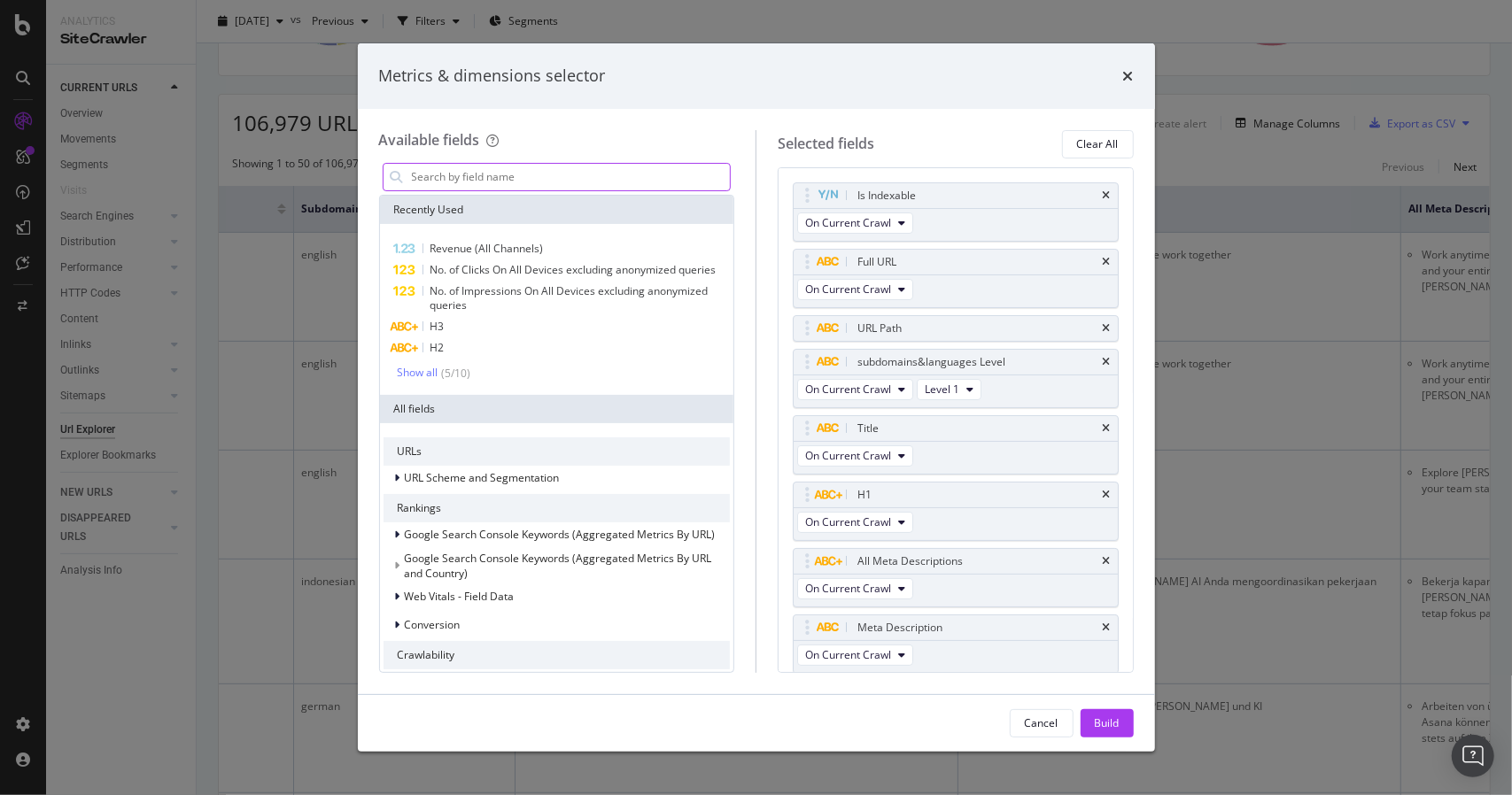
click at [508, 178] on input "modal" at bounding box center [570, 177] width 321 height 27
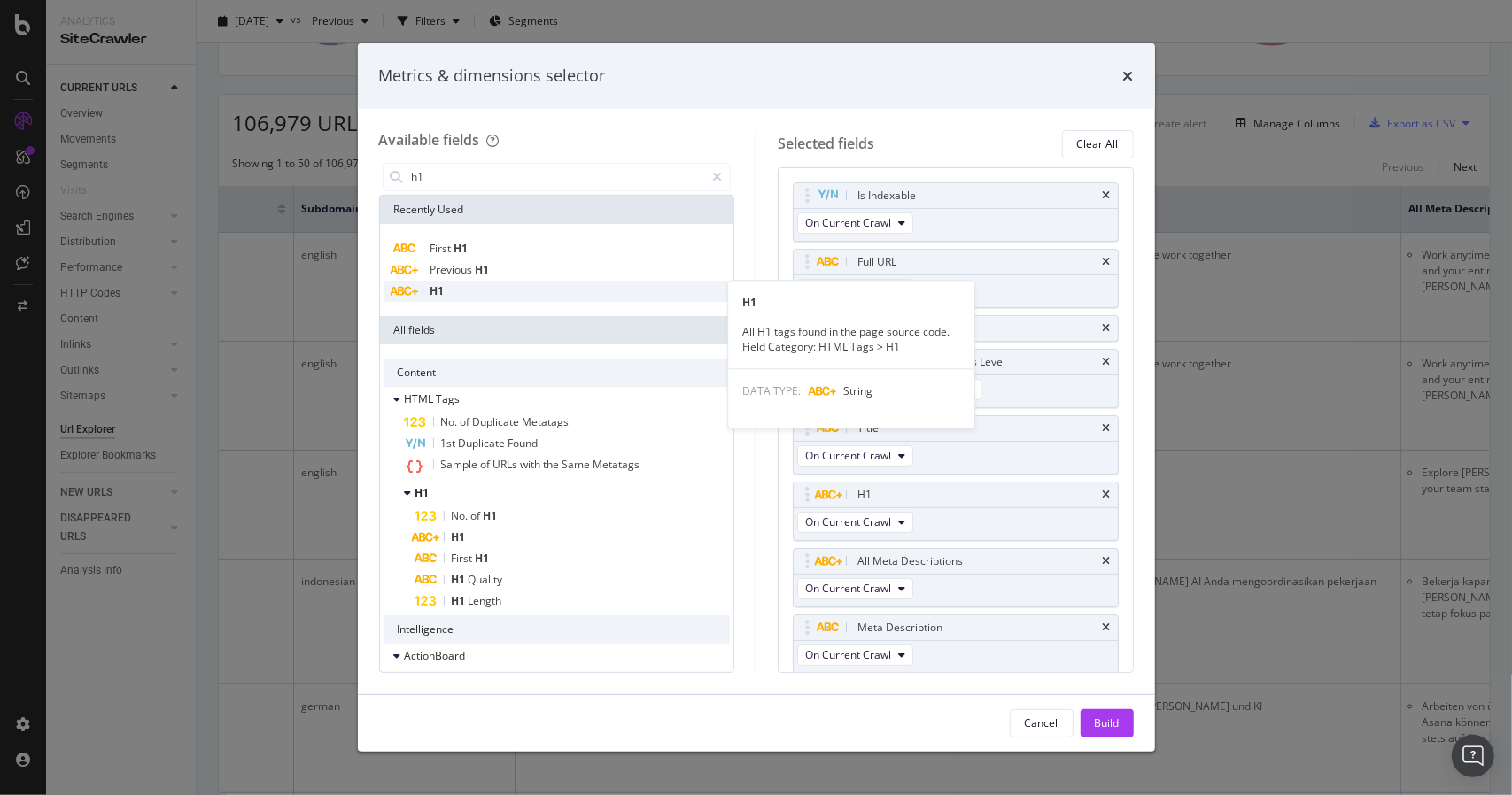
type input "h1"
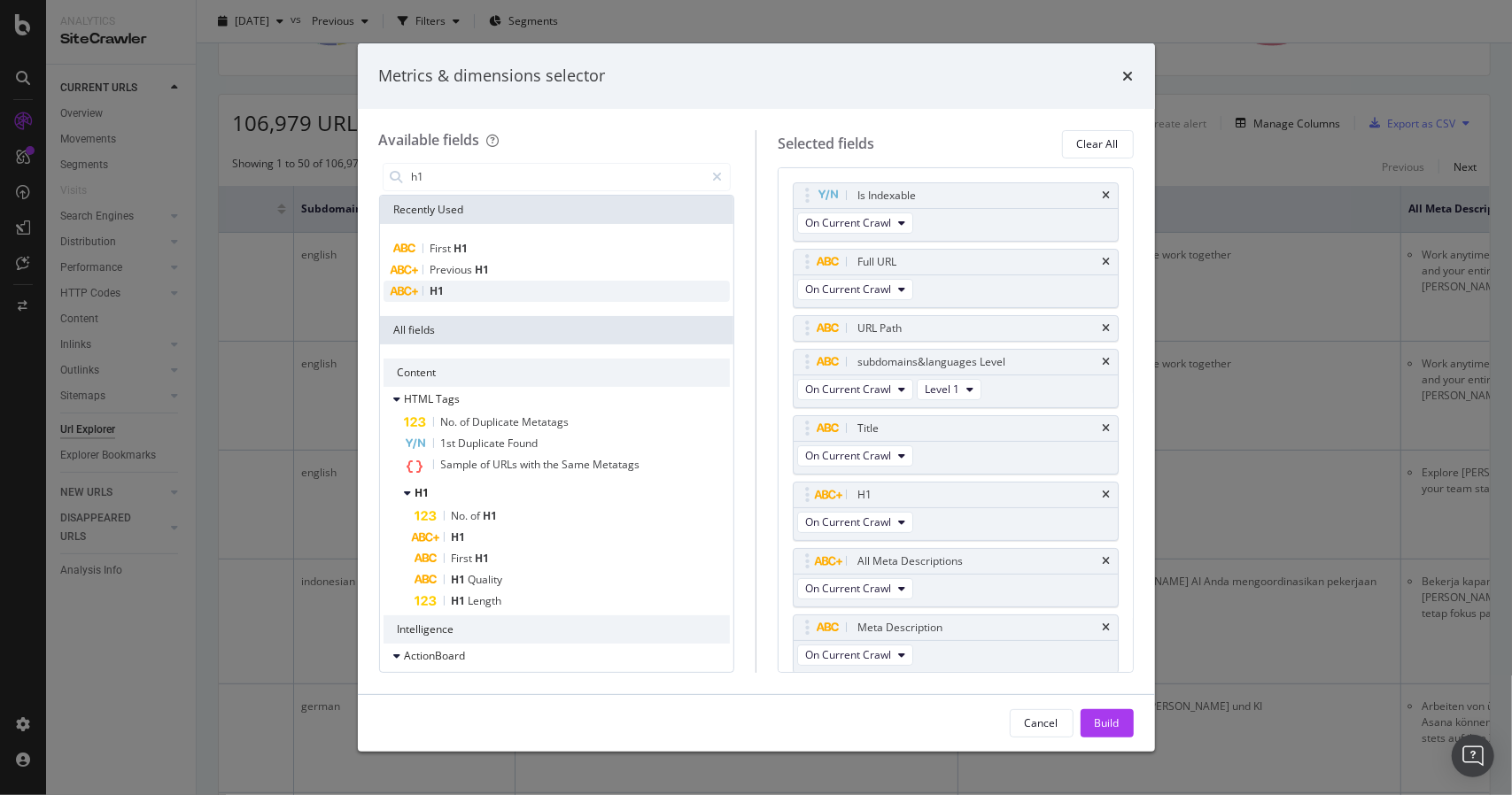
click at [473, 292] on div "H1" at bounding box center [557, 291] width 347 height 21
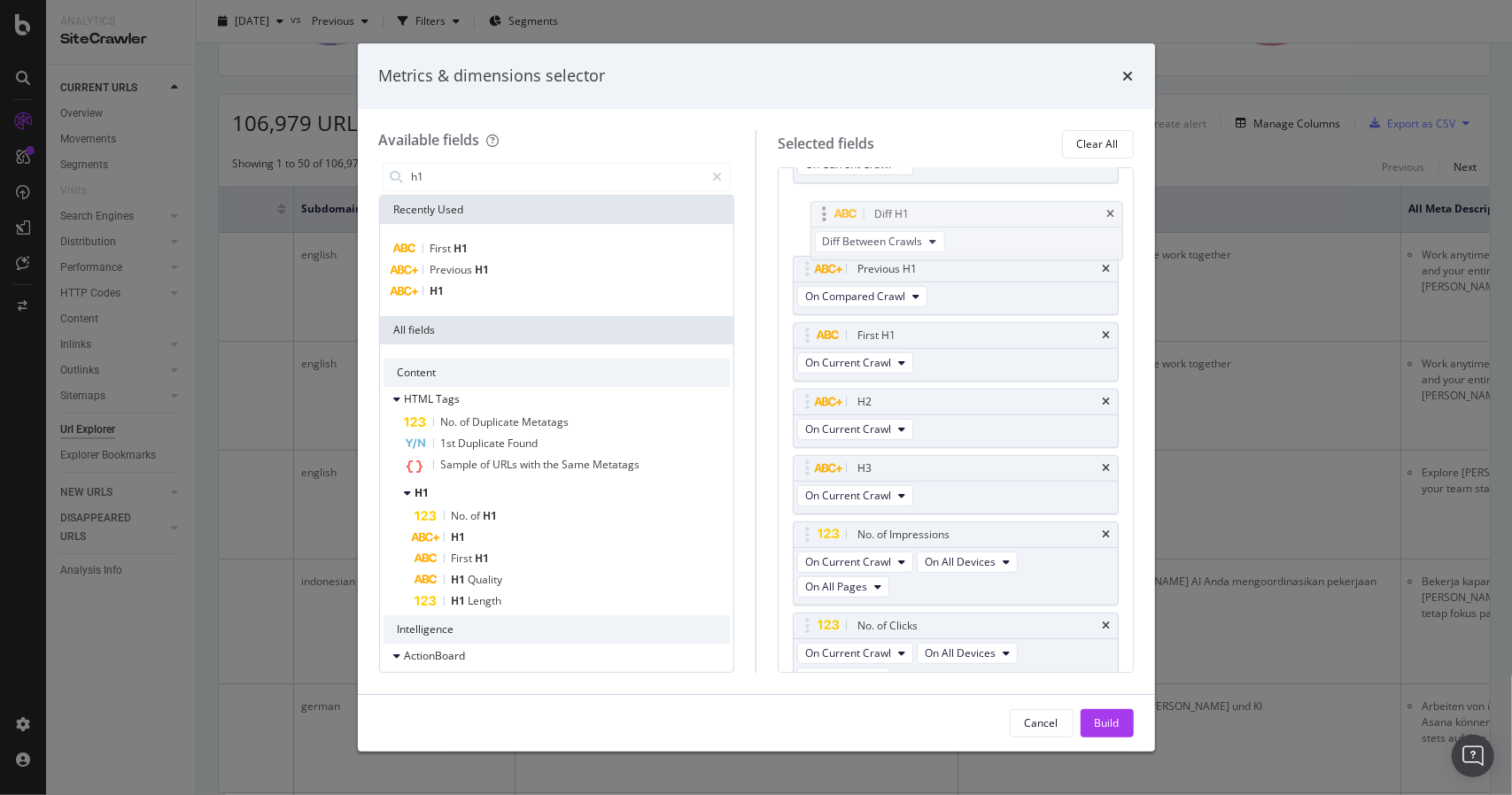
scroll to position [485, 0]
drag, startPoint x: 827, startPoint y: 574, endPoint x: 820, endPoint y: 343, distance: 231.1
click at [820, 343] on body "Analytics SiteCrawler CURRENT URLS Overview Movements Segments Visits Search En…" at bounding box center [756, 398] width 1512 height 795
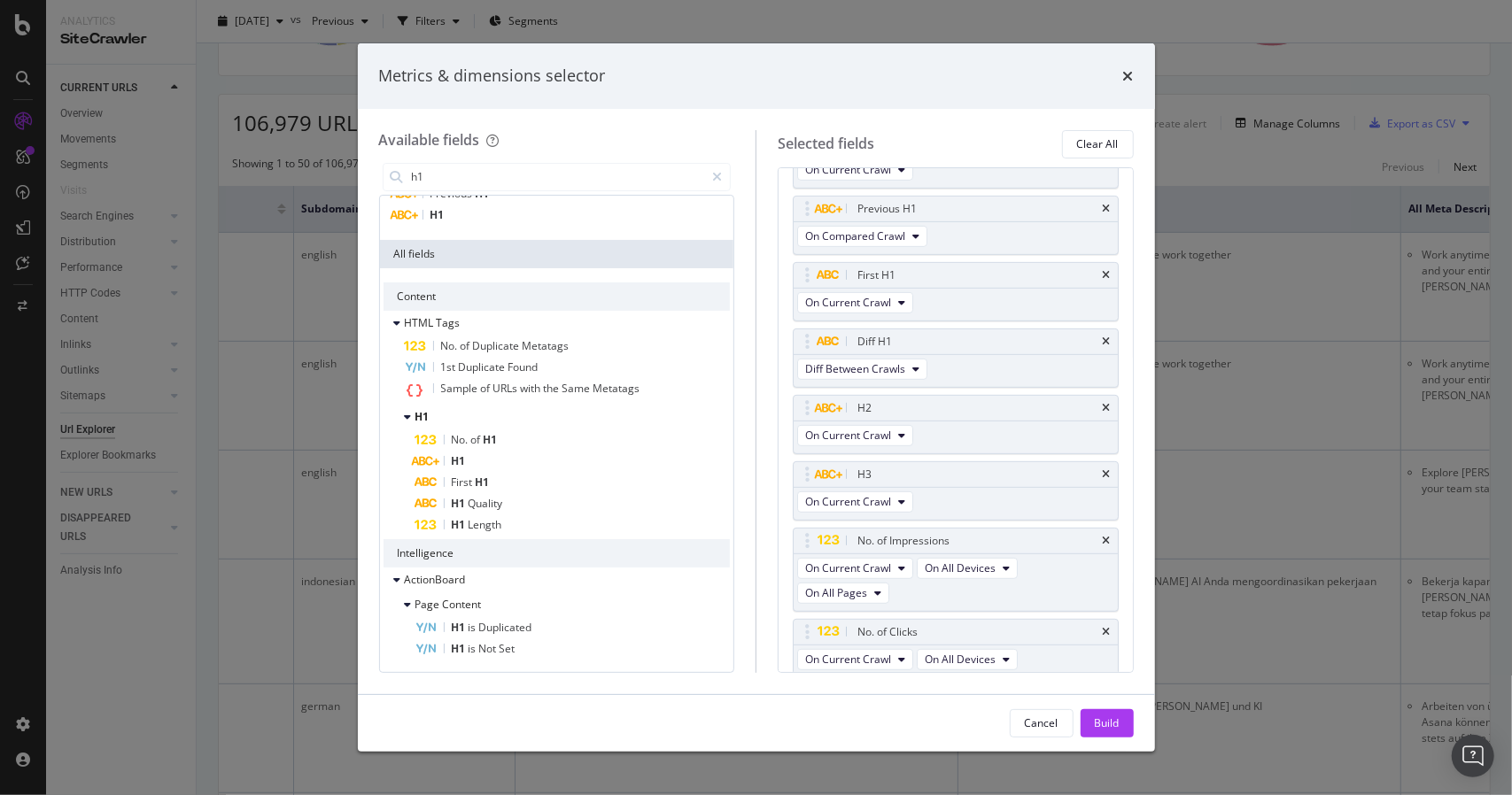
scroll to position [0, 0]
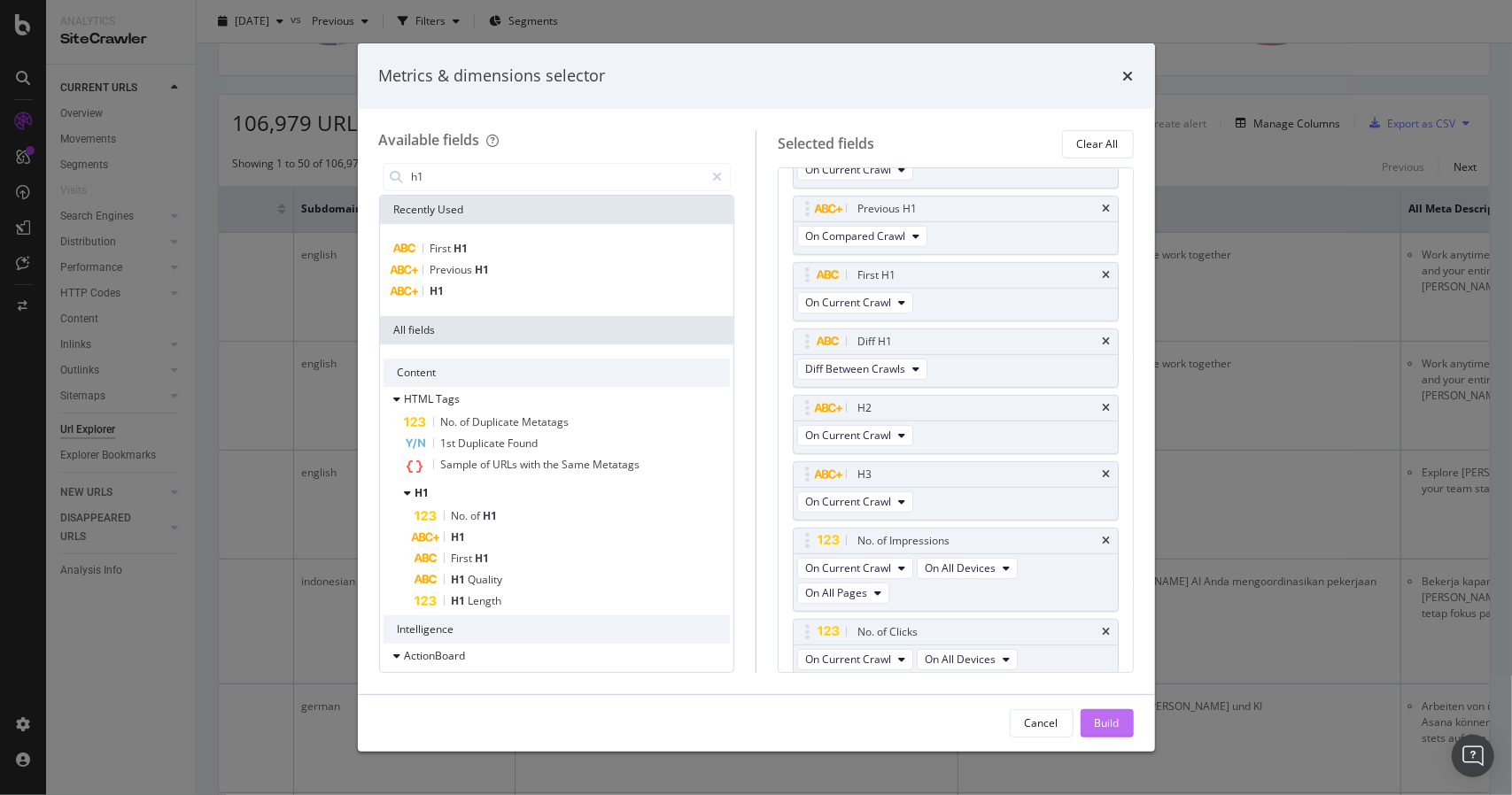
click at [1108, 722] on div "Build" at bounding box center [1107, 723] width 25 height 15
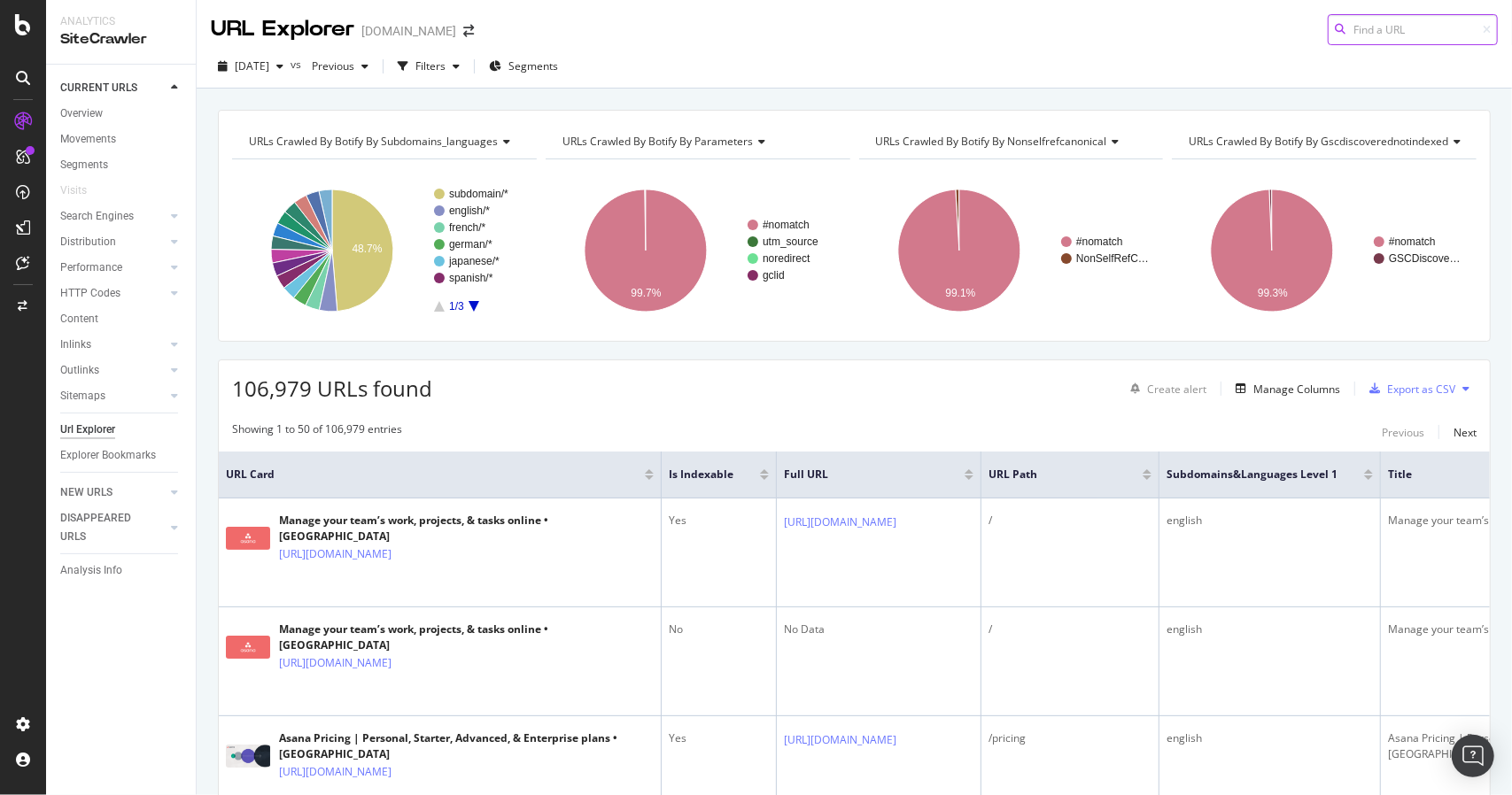
click at [1349, 30] on input at bounding box center [1412, 30] width 170 height 31
paste input "/apps/onelogin"
type input "/apps/onelogin"
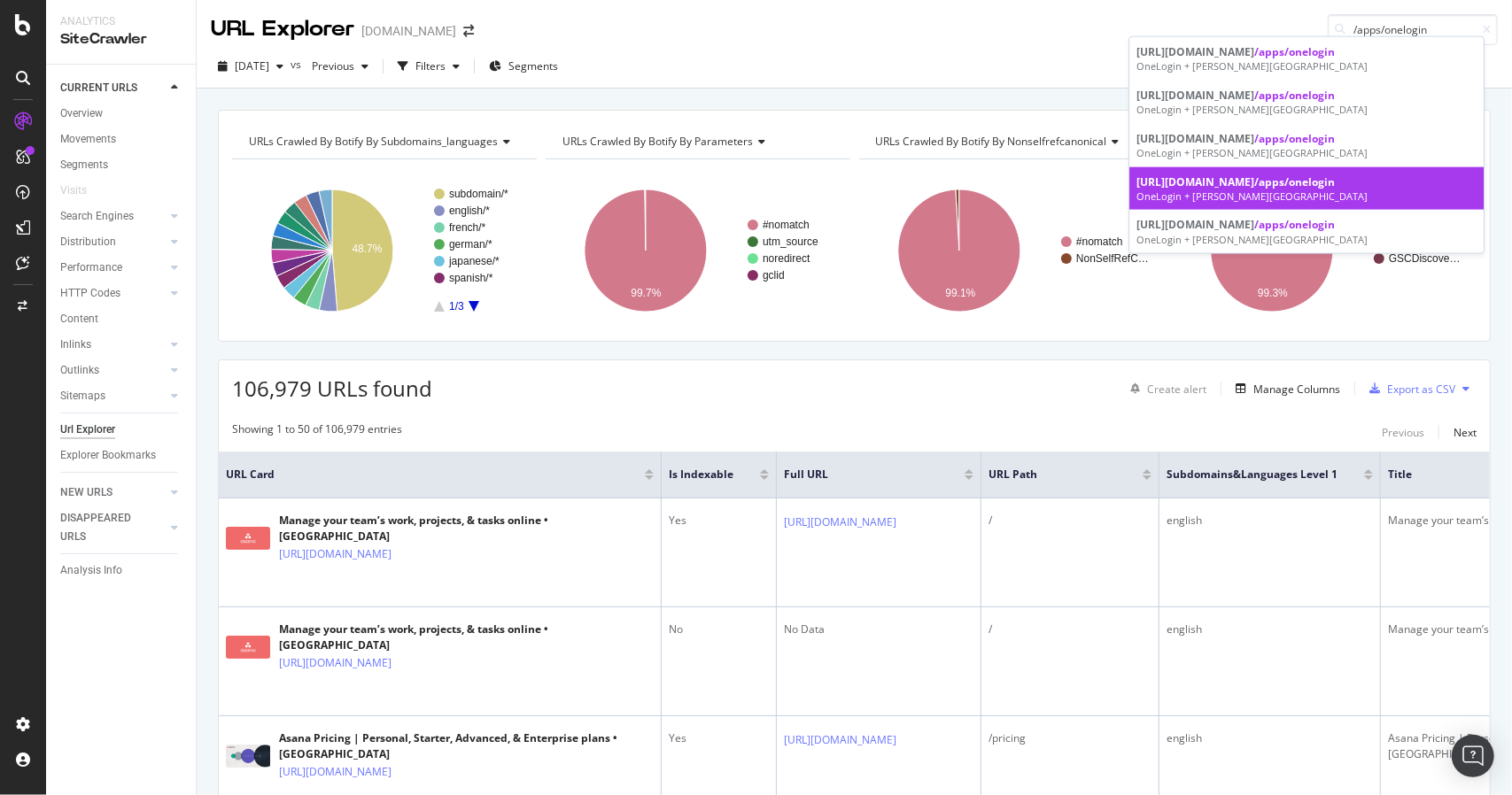
click at [1273, 185] on span "/apps/onelogin" at bounding box center [1294, 181] width 81 height 15
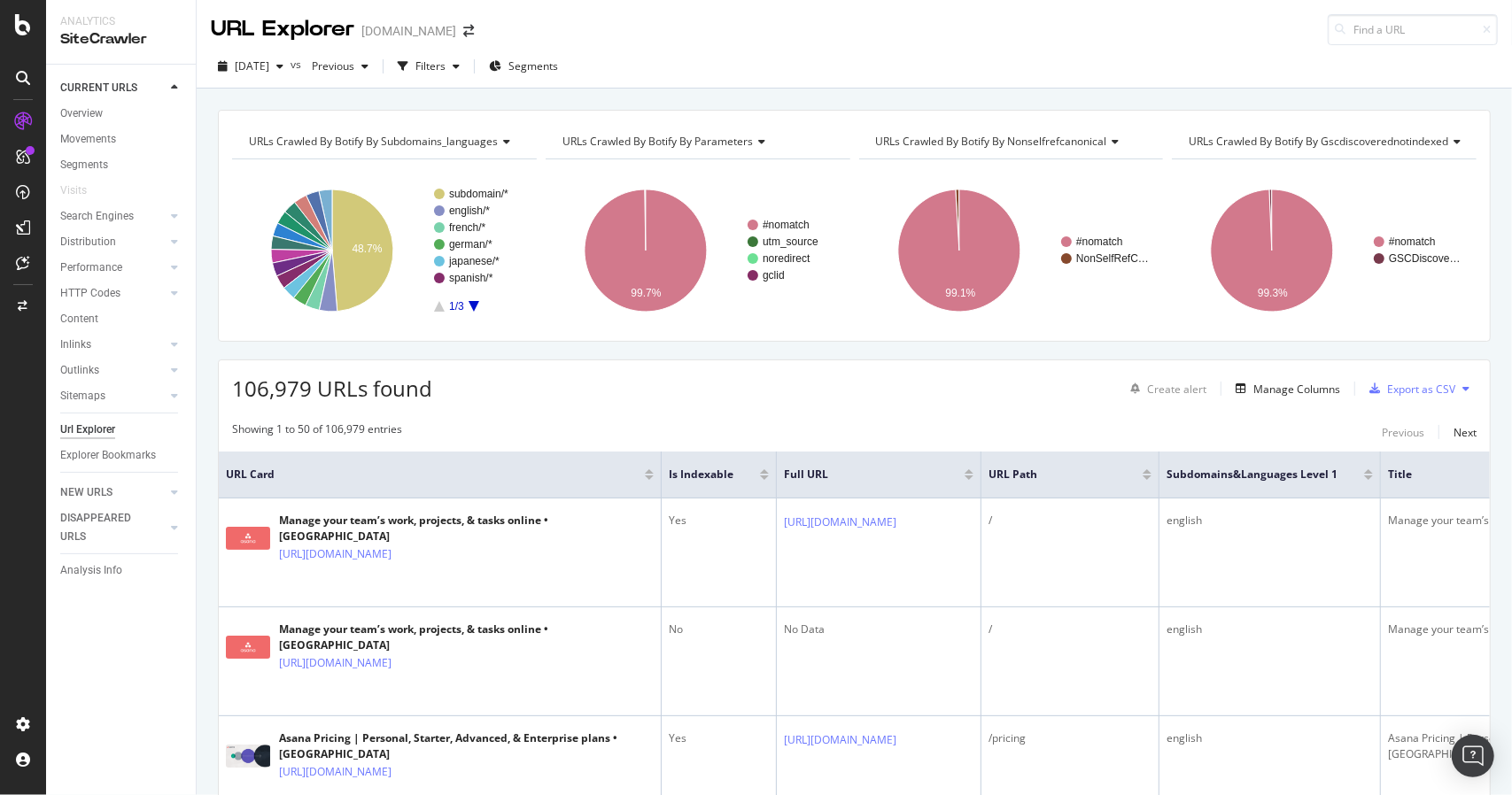
click at [1455, 389] on button at bounding box center [1466, 388] width 21 height 28
click at [1402, 388] on div "Export as CSV" at bounding box center [1421, 389] width 68 height 15
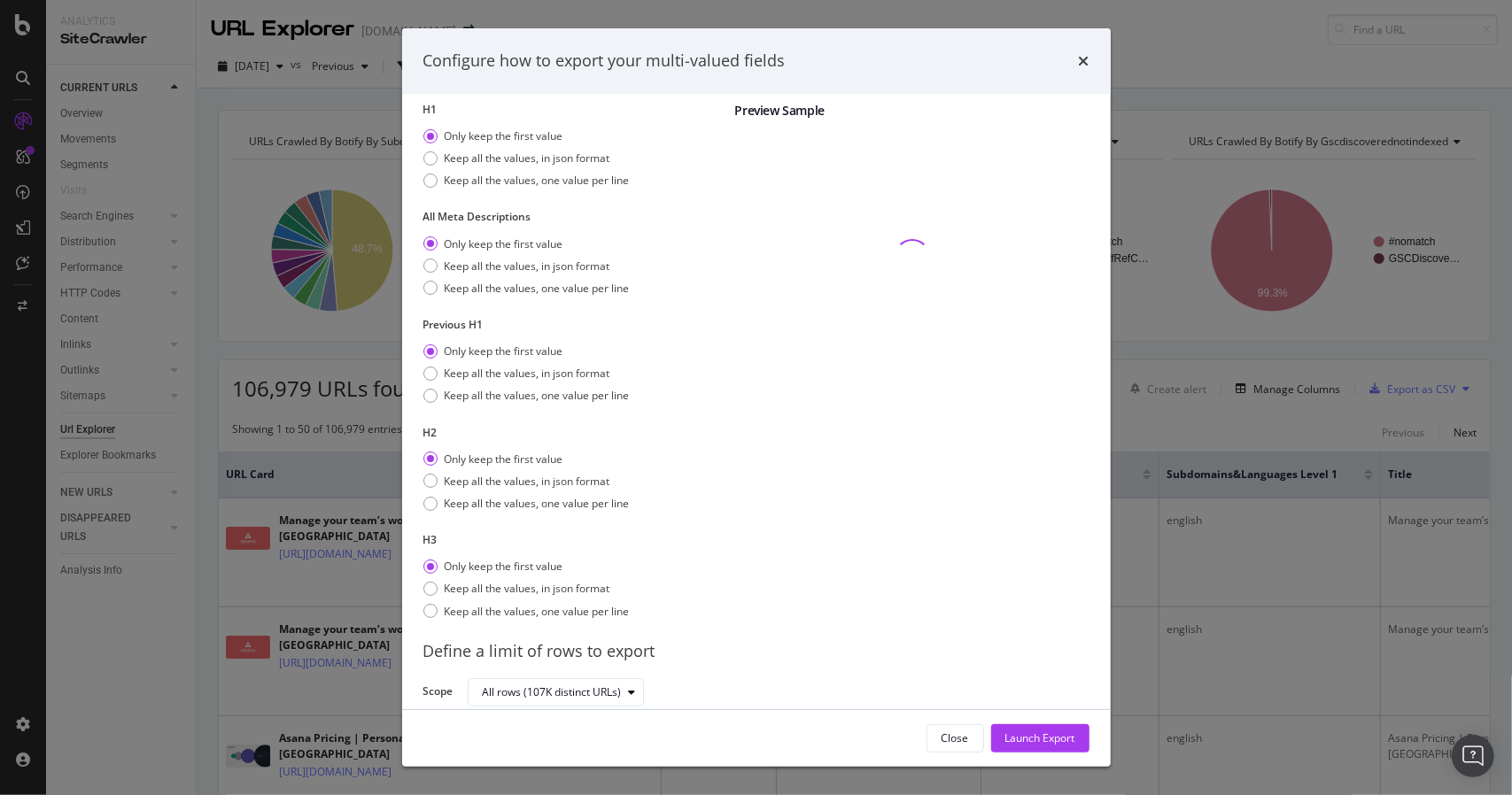
scroll to position [65, 0]
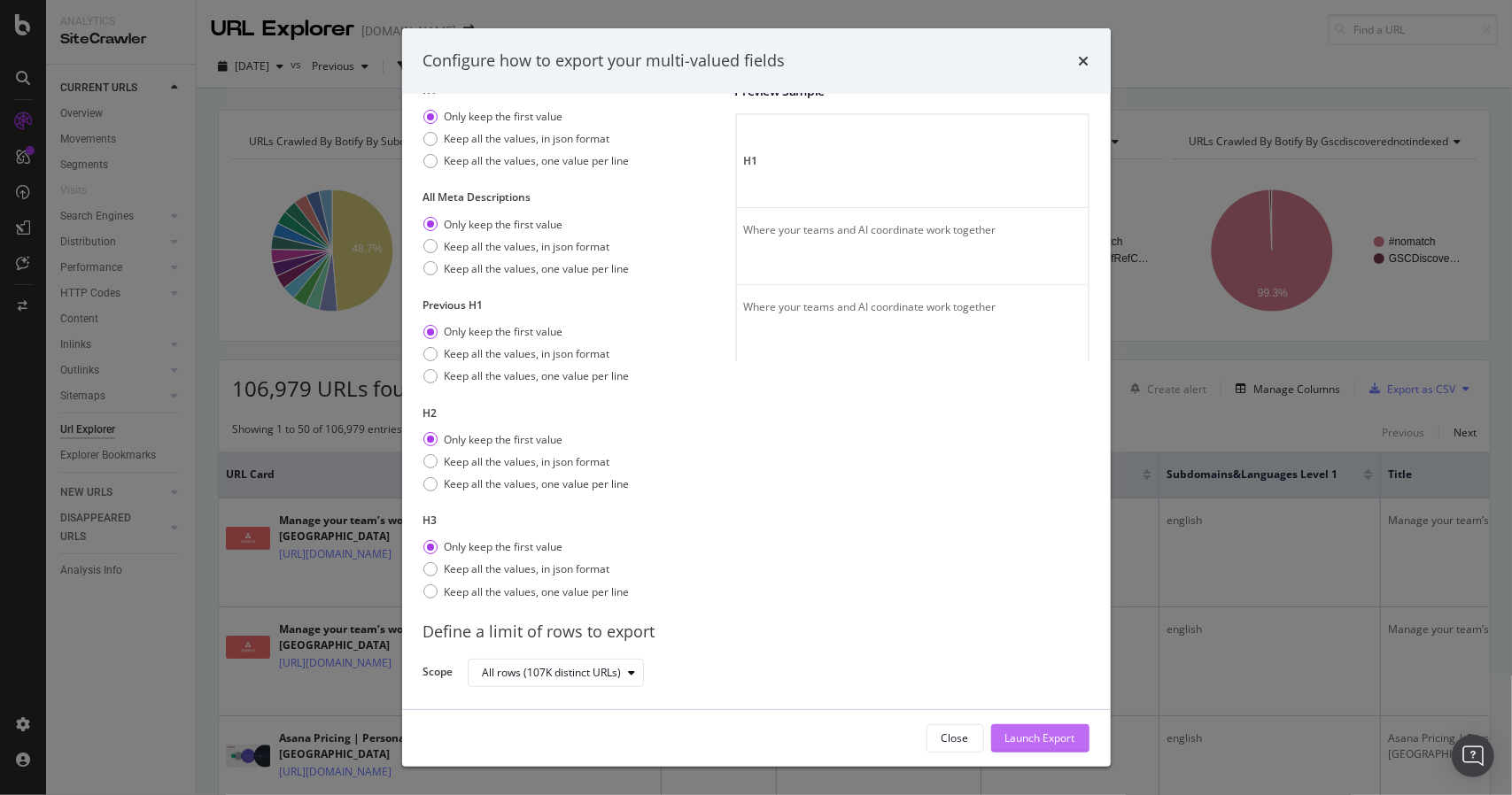
click at [1043, 732] on div "Launch Export" at bounding box center [1040, 738] width 70 height 15
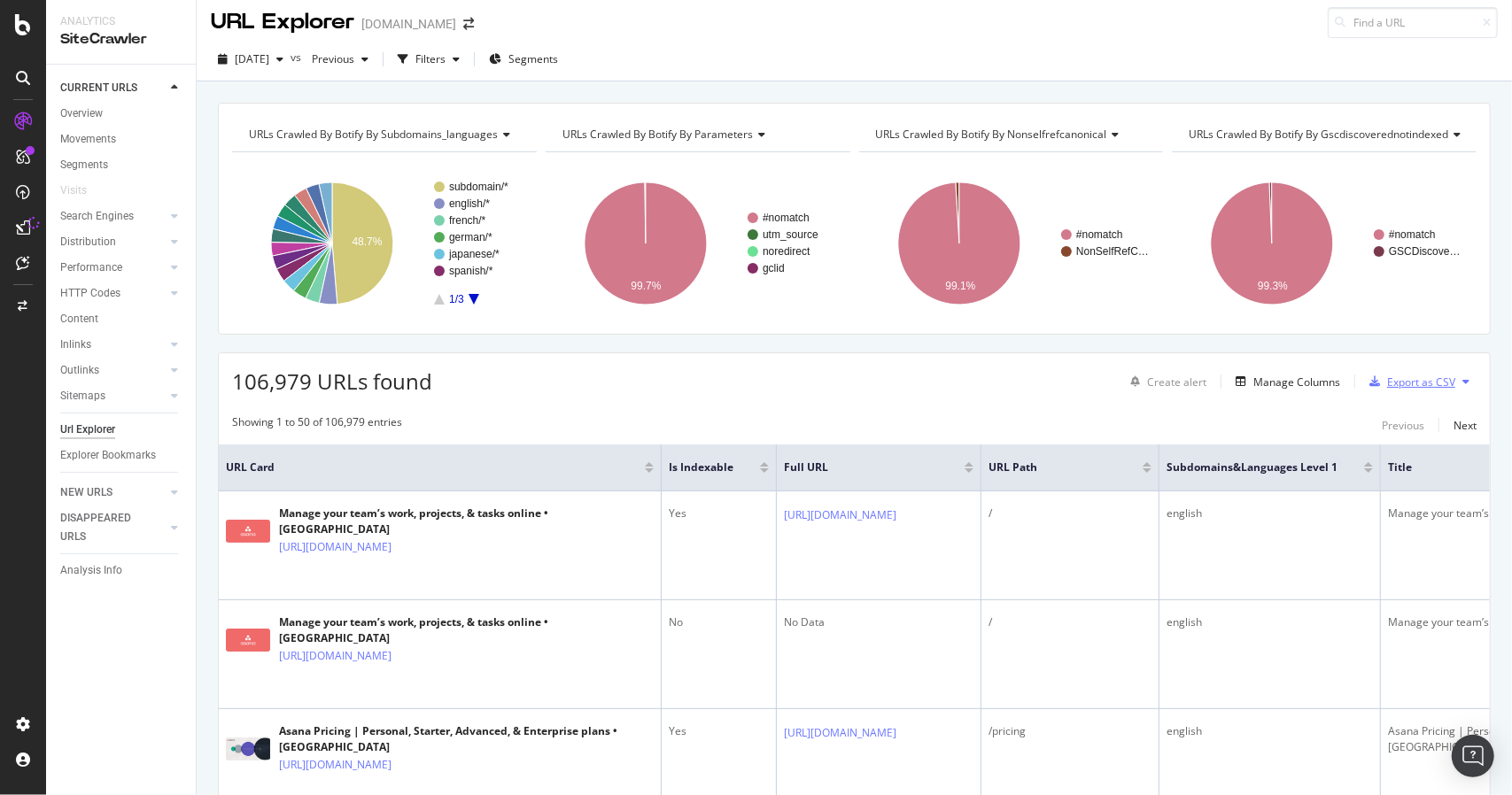
scroll to position [0, 0]
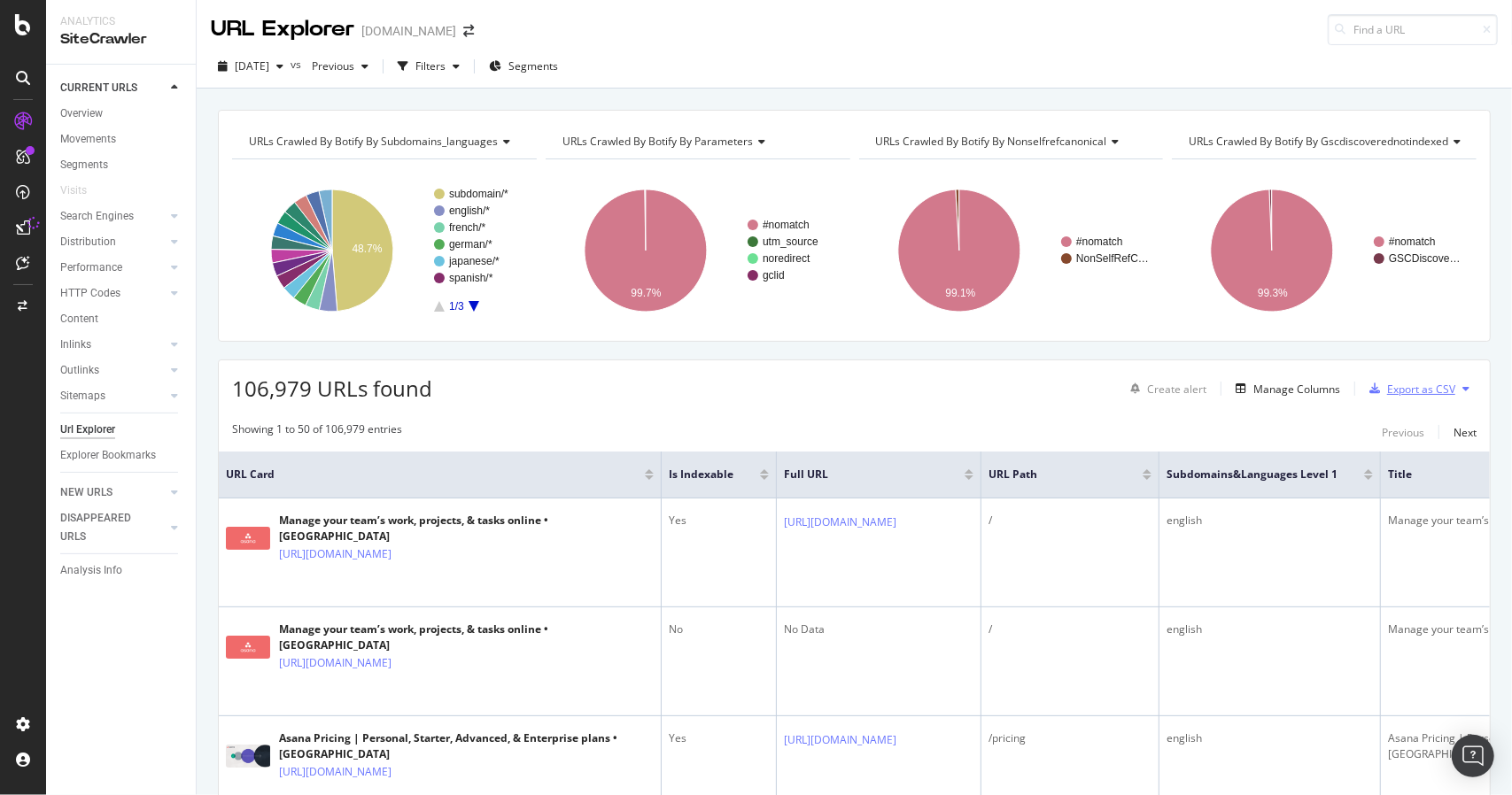
click at [1387, 394] on div "Export as CSV" at bounding box center [1421, 389] width 68 height 15
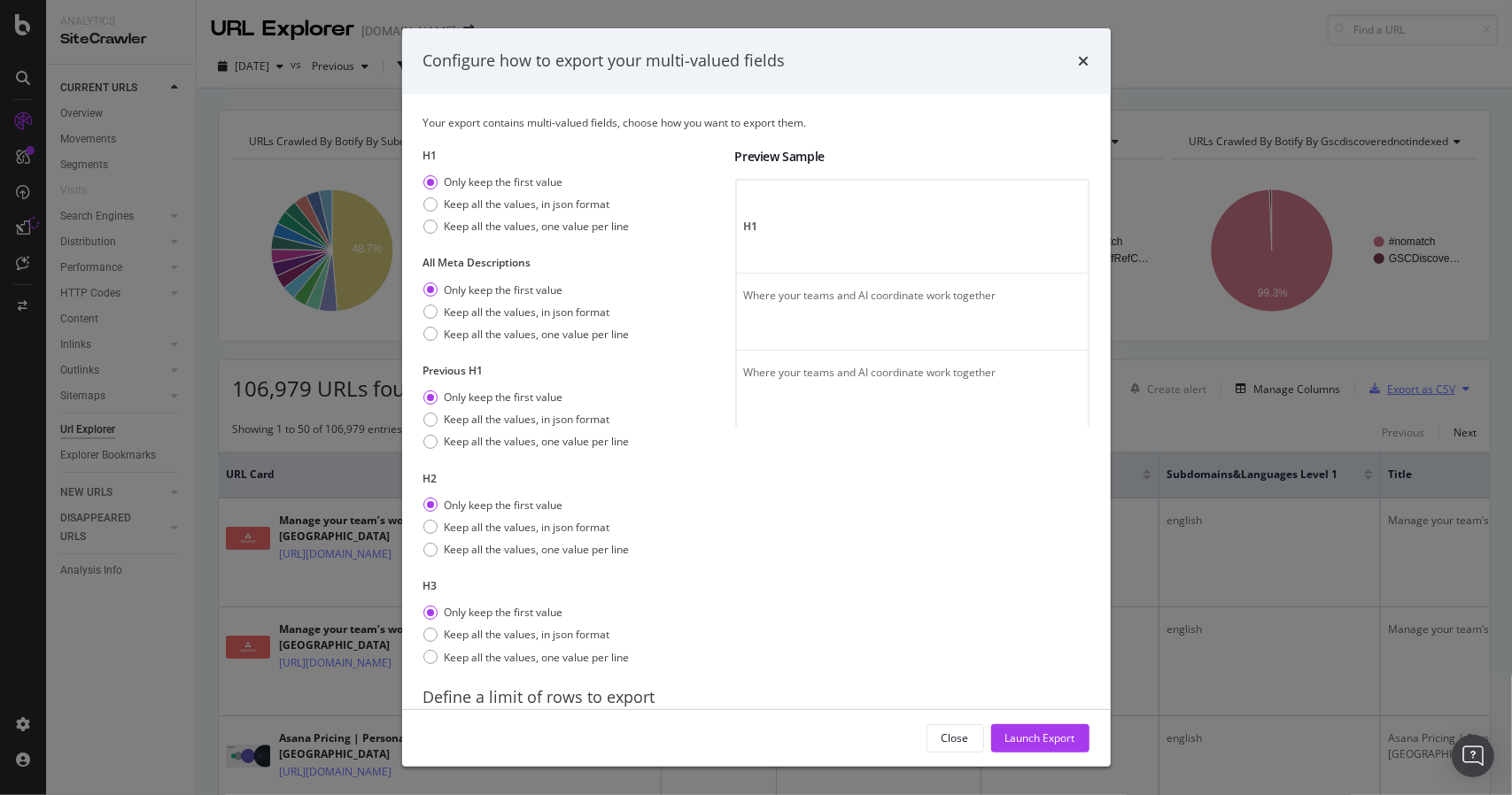
scroll to position [65, 0]
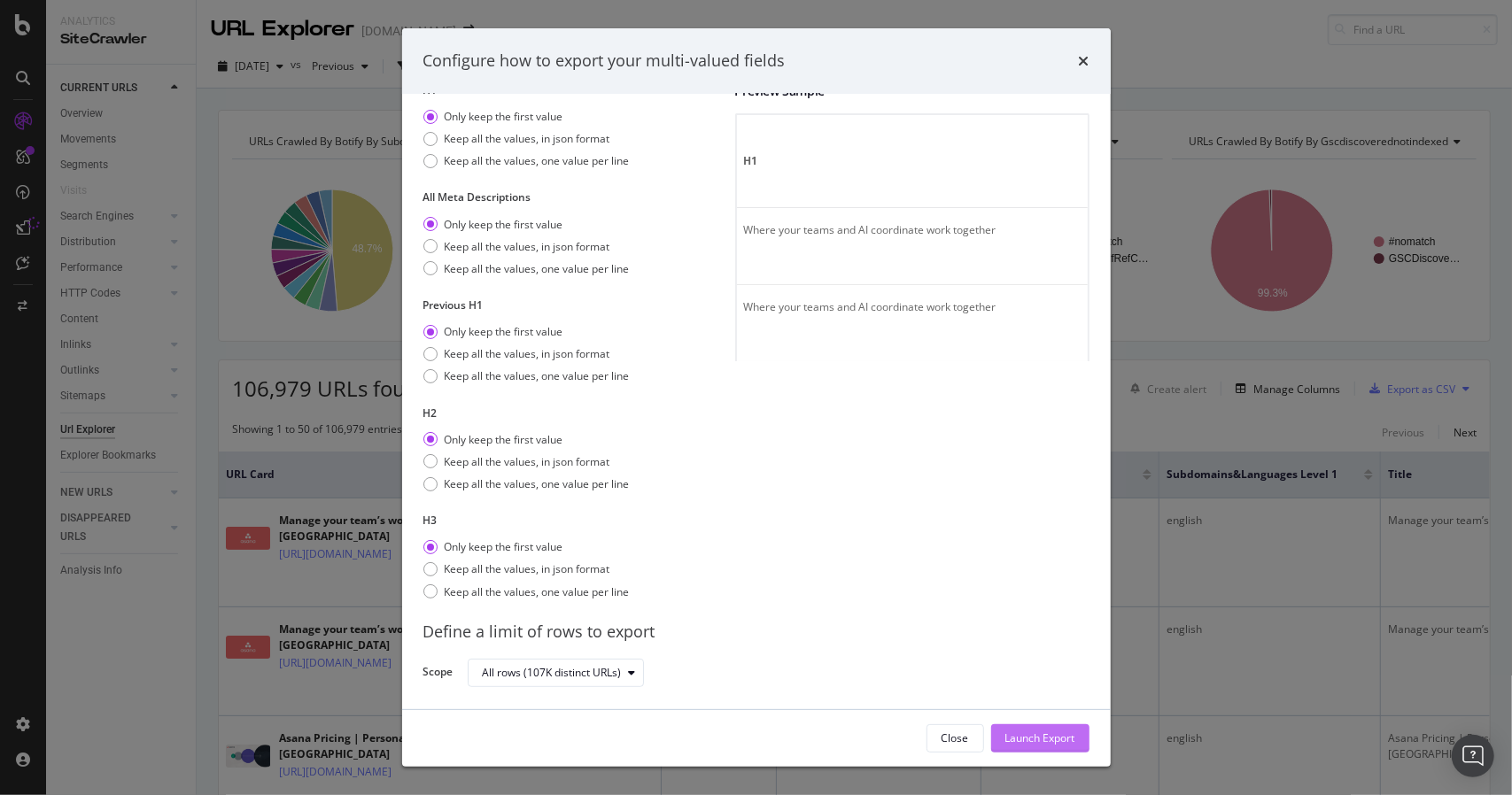
click at [1033, 740] on div "Launch Export" at bounding box center [1040, 738] width 70 height 15
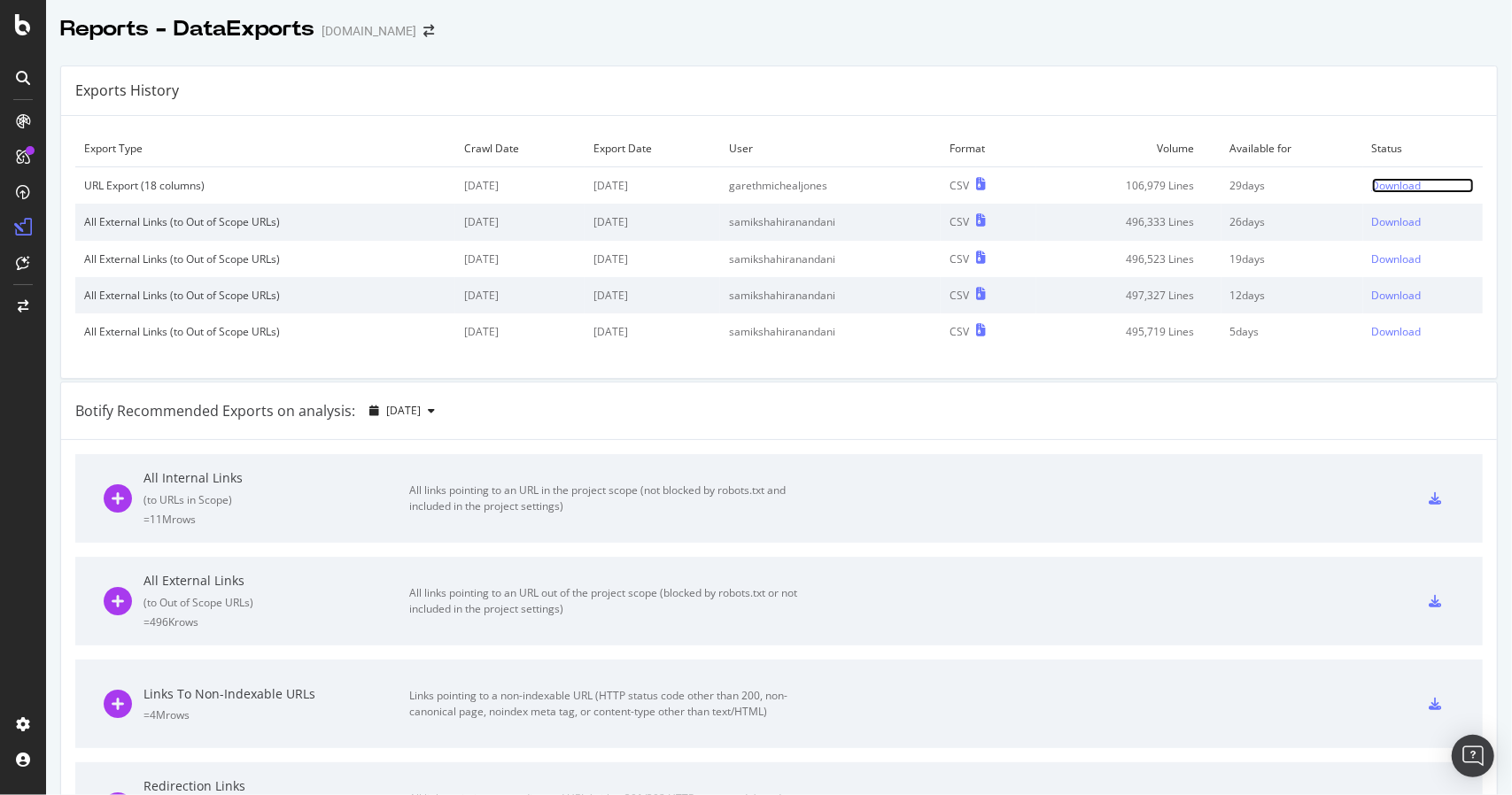
click at [1374, 191] on div "Download" at bounding box center [1395, 186] width 49 height 15
